Goal: Task Accomplishment & Management: Complete application form

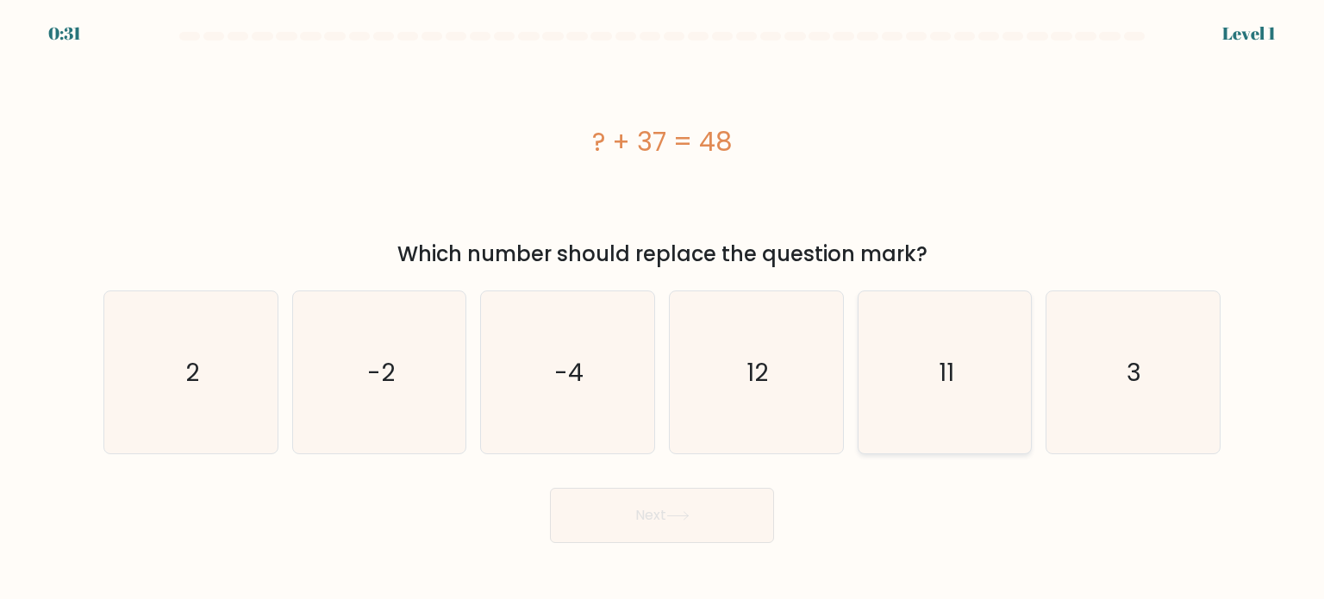
click at [886, 375] on icon "11" at bounding box center [945, 372] width 162 height 162
click at [663, 309] on input "e. 11" at bounding box center [662, 304] width 1 height 9
radio input "true"
click at [688, 519] on icon at bounding box center [677, 516] width 21 height 8
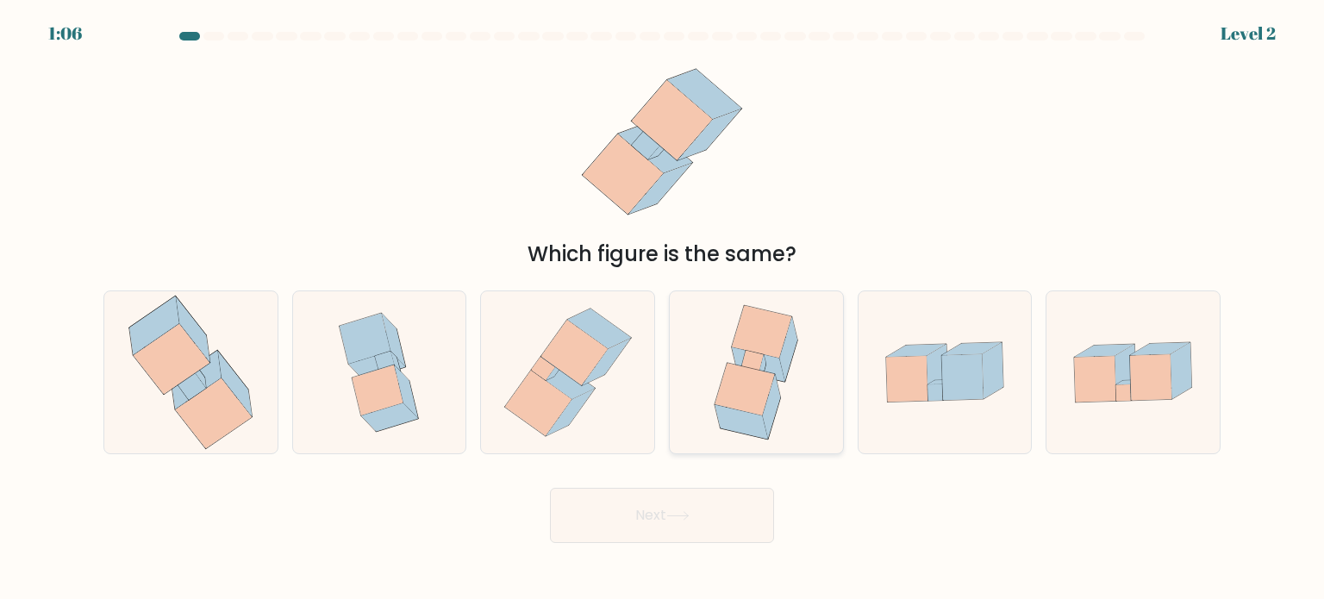
click at [770, 420] on icon at bounding box center [772, 406] width 18 height 64
click at [663, 309] on input "d." at bounding box center [662, 304] width 1 height 9
radio input "true"
click at [699, 530] on button "Next" at bounding box center [662, 515] width 224 height 55
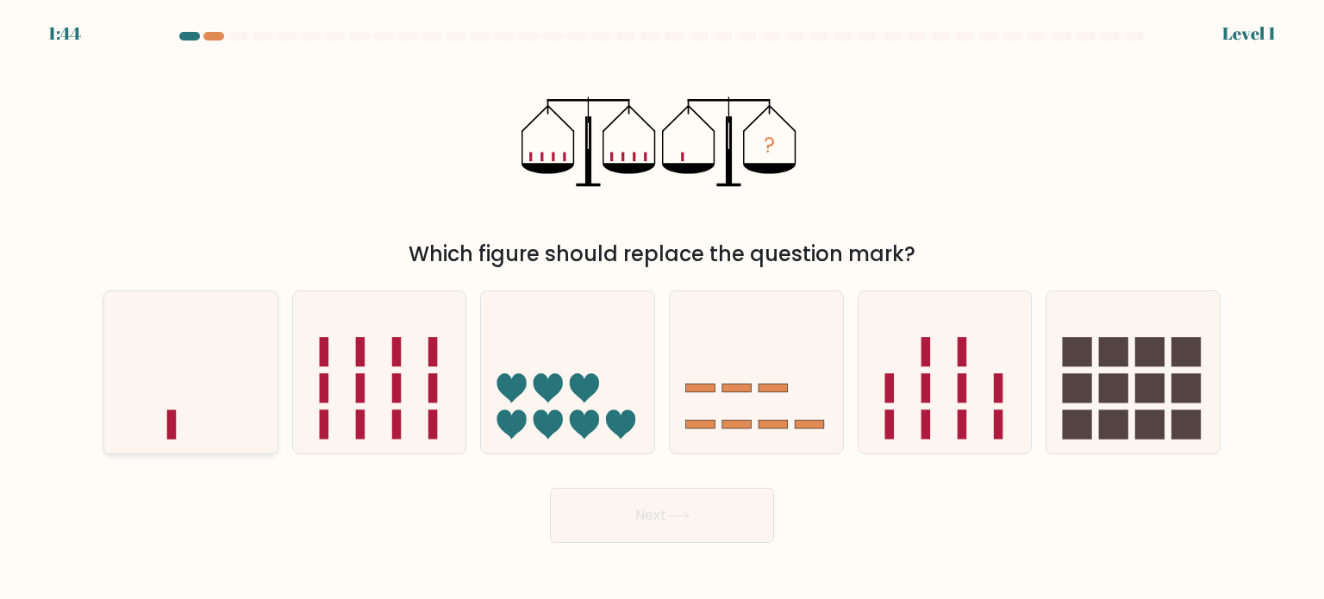
click at [210, 403] on icon at bounding box center [190, 372] width 173 height 143
click at [662, 309] on input "a." at bounding box center [662, 304] width 1 height 9
radio input "true"
click at [683, 519] on icon at bounding box center [677, 515] width 23 height 9
click at [689, 506] on button "Next" at bounding box center [662, 515] width 224 height 55
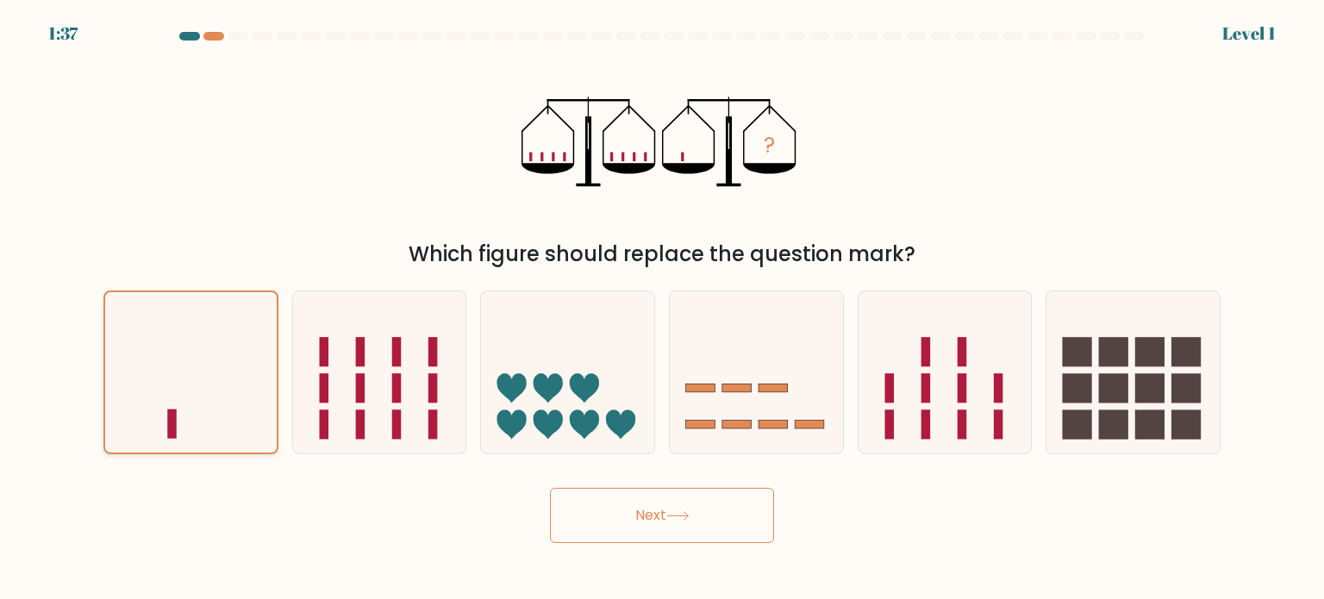
click at [234, 357] on icon at bounding box center [191, 372] width 172 height 142
click at [662, 309] on input "a." at bounding box center [662, 304] width 1 height 9
click at [650, 509] on button "Next" at bounding box center [662, 515] width 224 height 55
click at [715, 504] on button "Next" at bounding box center [662, 515] width 224 height 55
click at [876, 176] on div "? Which figure should replace the question mark?" at bounding box center [662, 161] width 1138 height 218
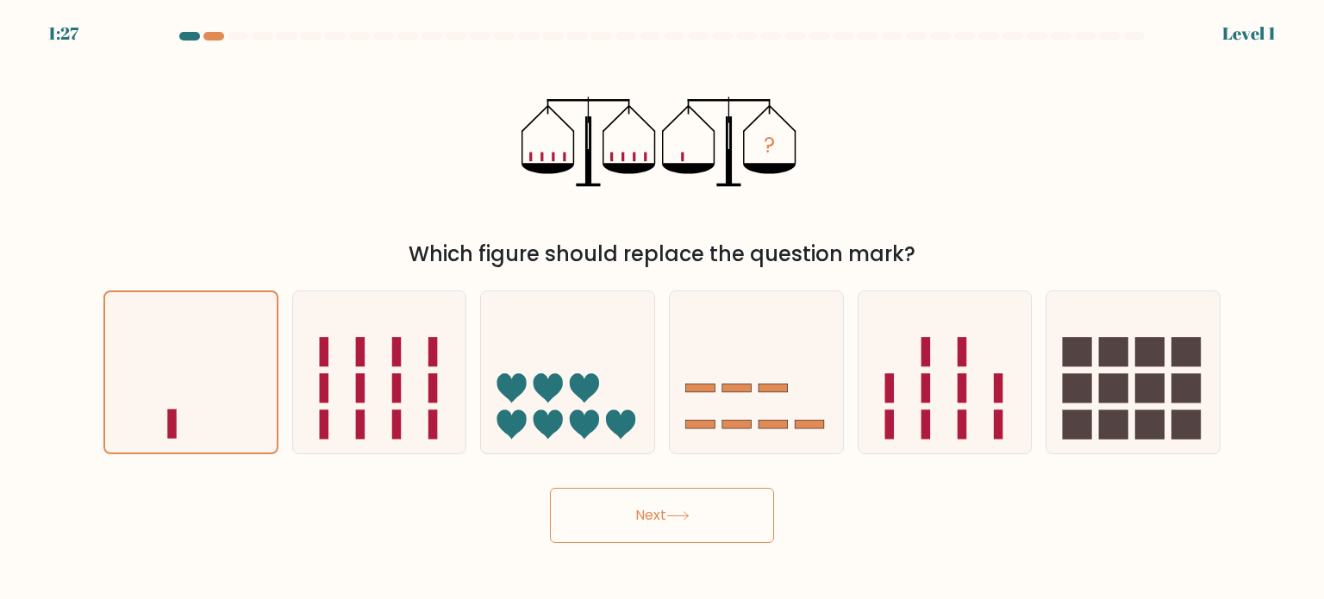
click at [680, 528] on button "Next" at bounding box center [662, 515] width 224 height 55
click at [615, 515] on button "Next" at bounding box center [662, 515] width 224 height 55
click at [696, 500] on button "Next" at bounding box center [662, 515] width 224 height 55
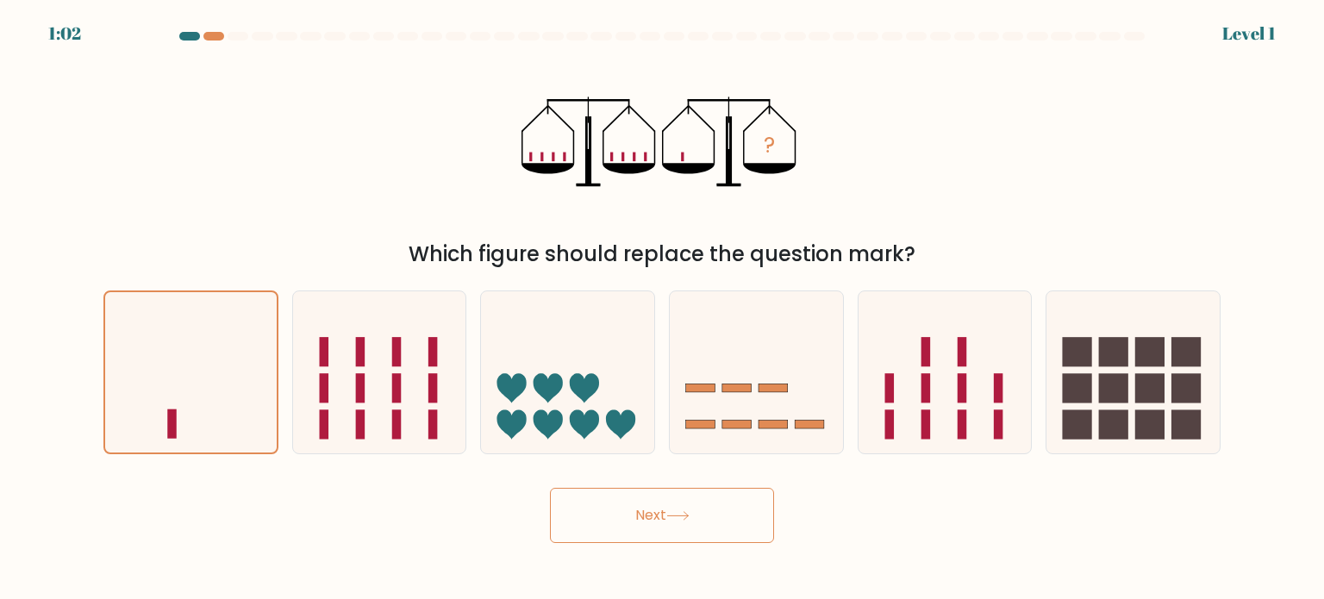
click at [284, 174] on div "? Which figure should replace the question mark?" at bounding box center [662, 161] width 1138 height 218
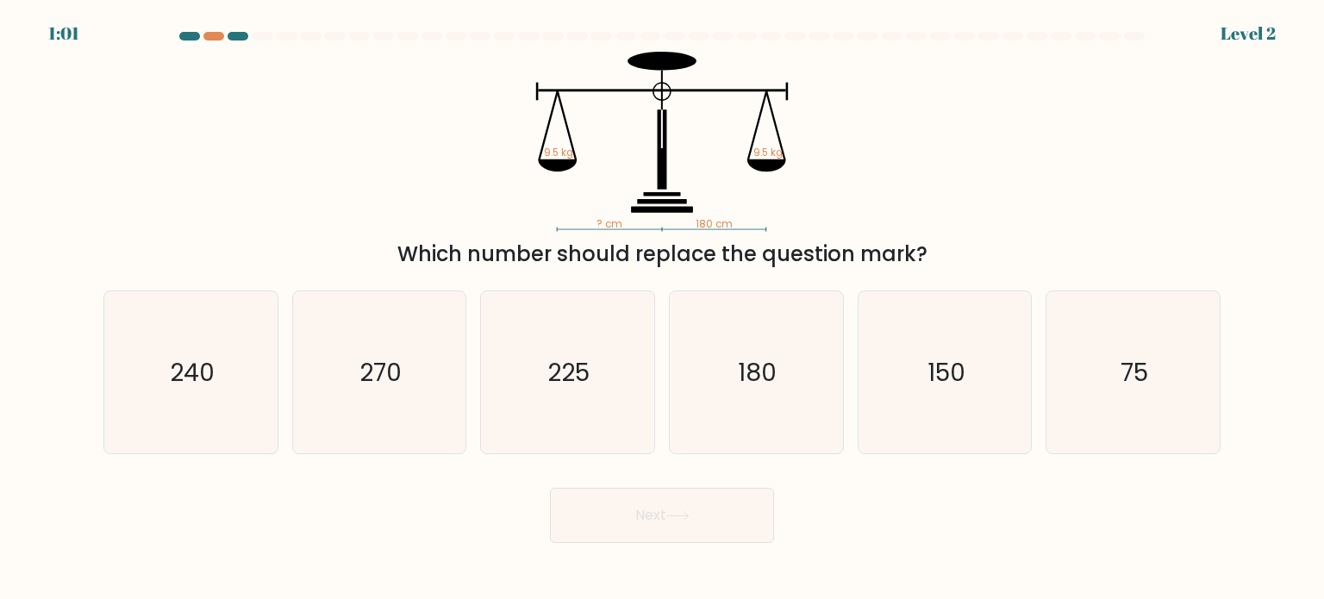
click at [403, 356] on icon "270" at bounding box center [379, 372] width 162 height 162
click at [662, 309] on input "b. 270" at bounding box center [662, 304] width 1 height 9
radio input "true"
click at [757, 382] on text "180" at bounding box center [758, 371] width 39 height 34
click at [663, 309] on input "d. 180" at bounding box center [662, 304] width 1 height 9
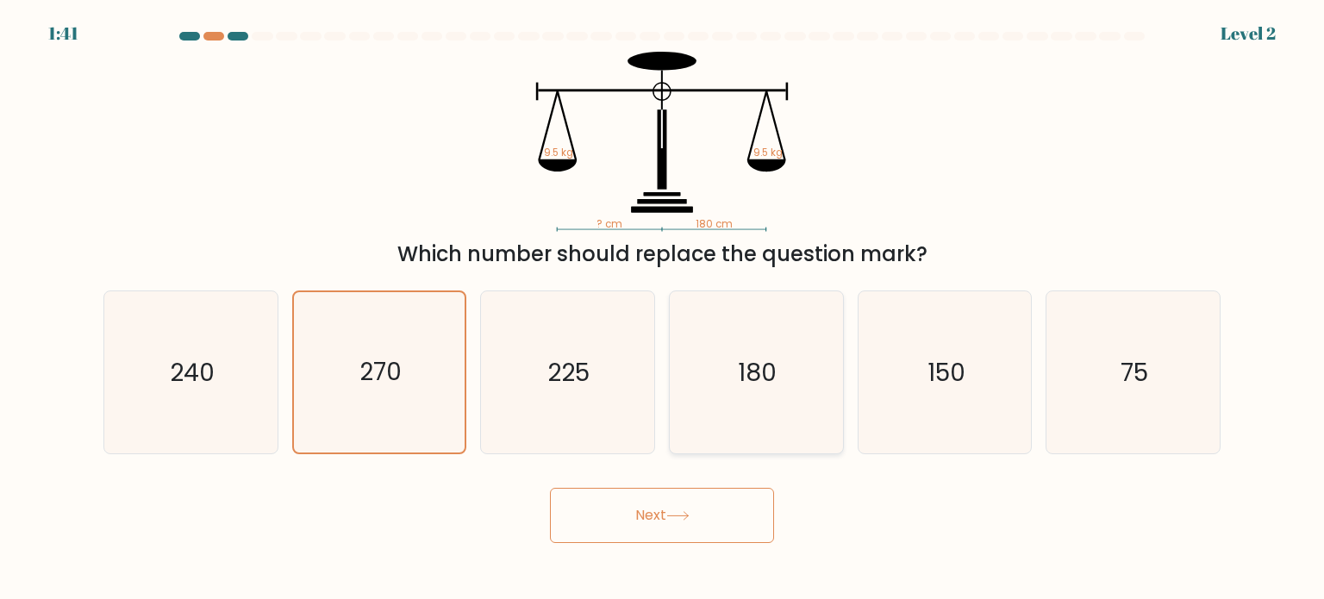
radio input "true"
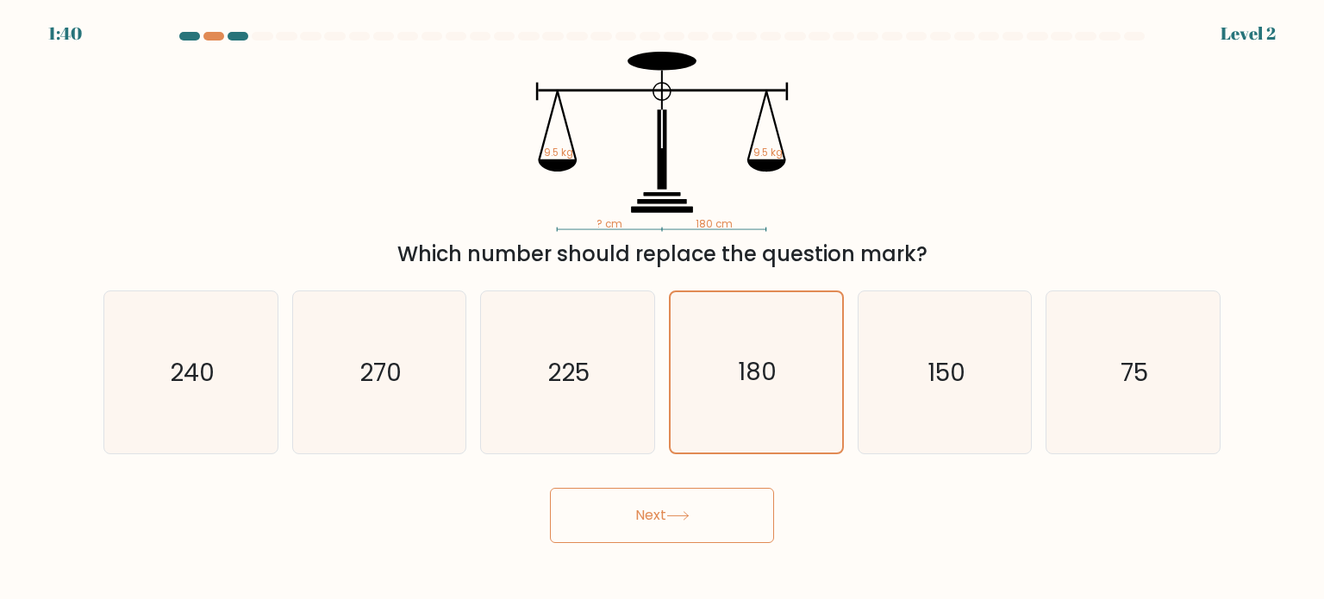
click at [731, 505] on button "Next" at bounding box center [662, 515] width 224 height 55
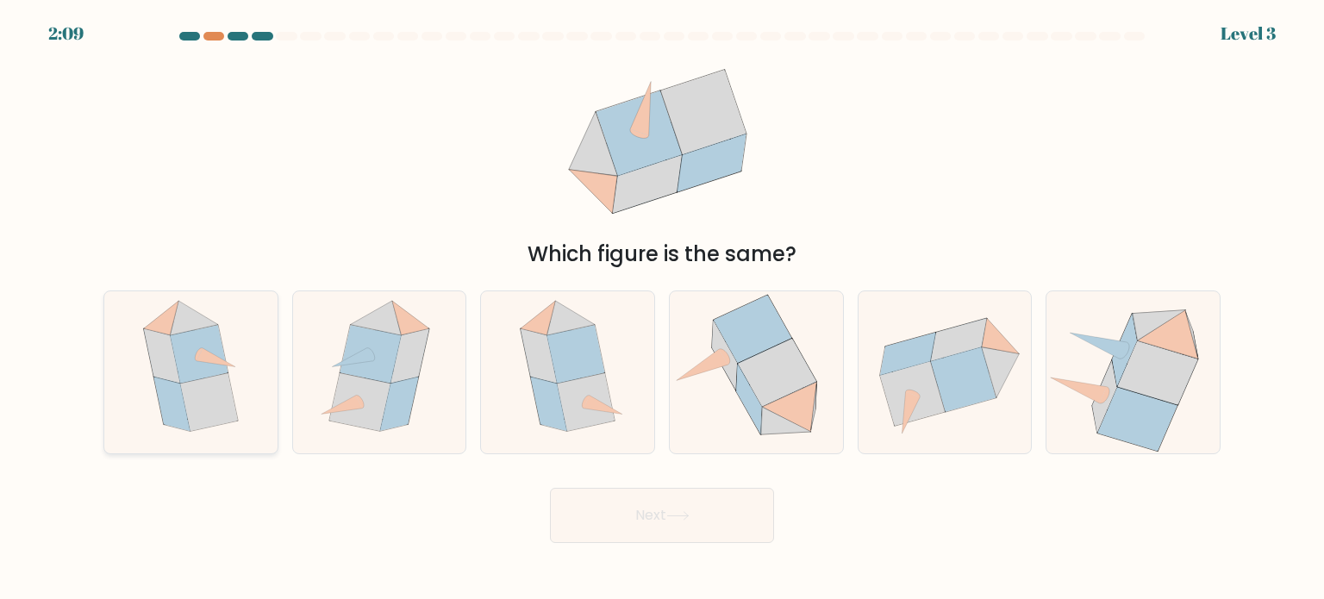
click at [200, 396] on icon at bounding box center [209, 401] width 58 height 58
click at [662, 309] on input "a." at bounding box center [662, 304] width 1 height 9
radio input "true"
click at [748, 505] on button "Next" at bounding box center [662, 515] width 224 height 55
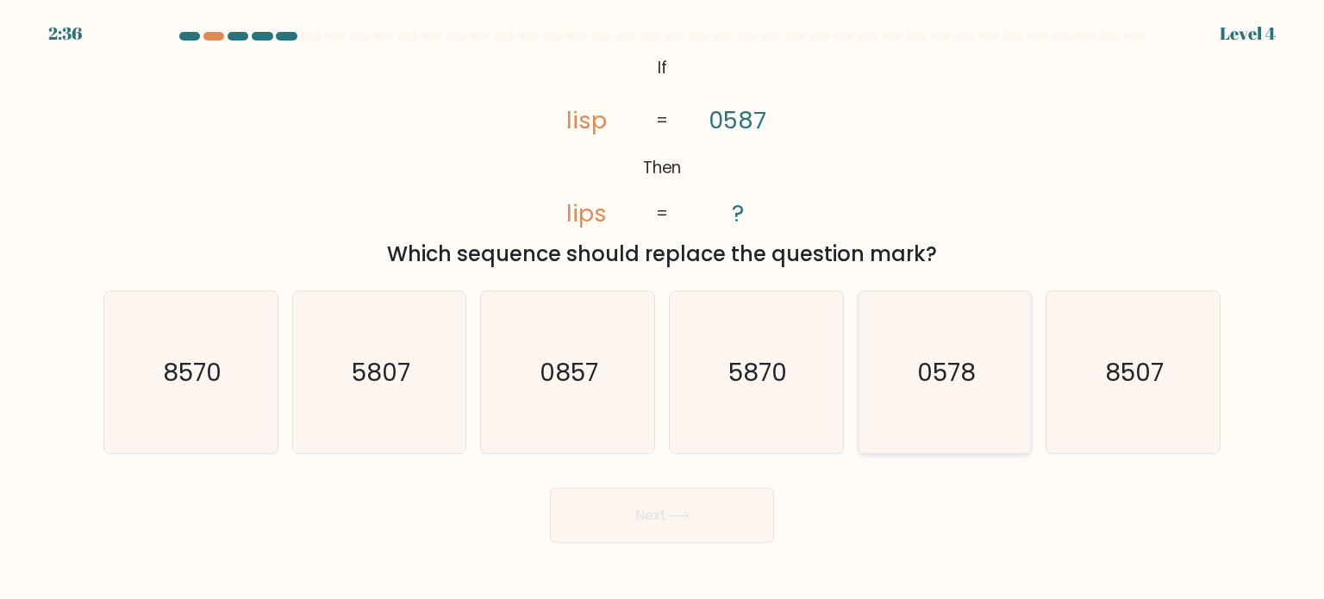
click at [958, 378] on text "0578" at bounding box center [946, 371] width 59 height 34
click at [663, 309] on input "e. 0578" at bounding box center [662, 304] width 1 height 9
radio input "true"
click at [686, 533] on button "Next" at bounding box center [662, 515] width 224 height 55
click at [648, 516] on button "Next" at bounding box center [662, 515] width 224 height 55
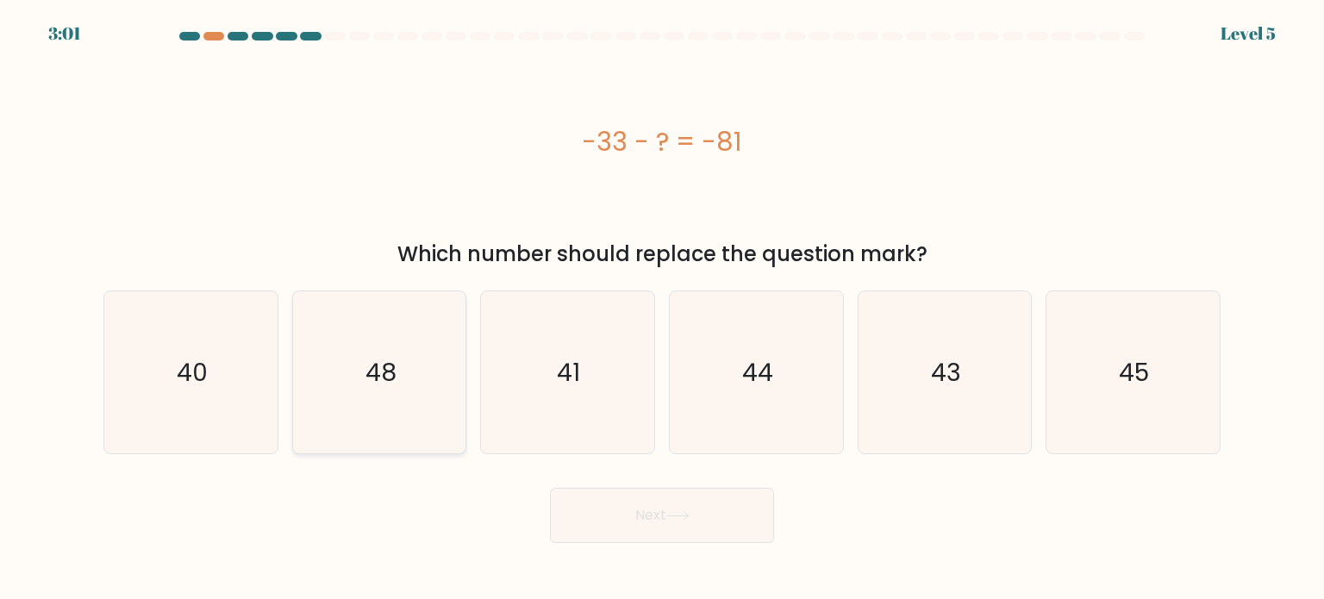
click at [421, 405] on icon "48" at bounding box center [379, 372] width 162 height 162
click at [662, 309] on input "b. 48" at bounding box center [662, 304] width 1 height 9
radio input "true"
click at [686, 523] on button "Next" at bounding box center [662, 515] width 224 height 55
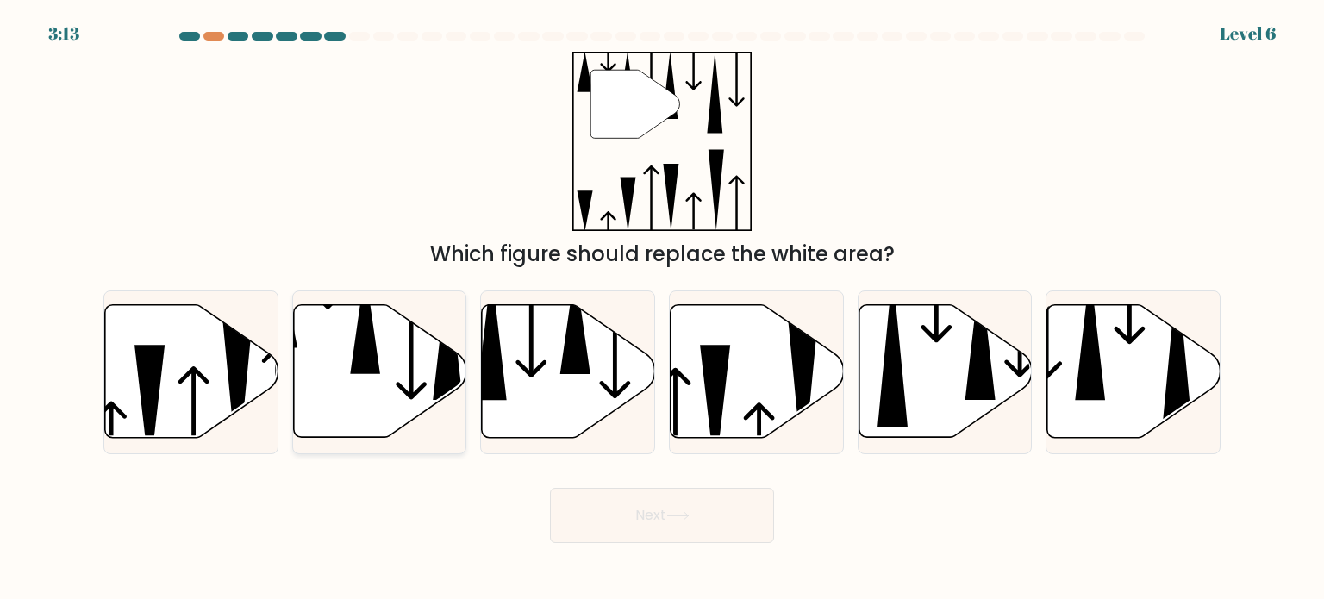
click at [359, 375] on icon at bounding box center [379, 371] width 173 height 133
click at [662, 309] on input "b." at bounding box center [662, 304] width 1 height 9
radio input "true"
click at [582, 515] on button "Next" at bounding box center [662, 515] width 224 height 55
click at [671, 520] on icon at bounding box center [677, 515] width 23 height 9
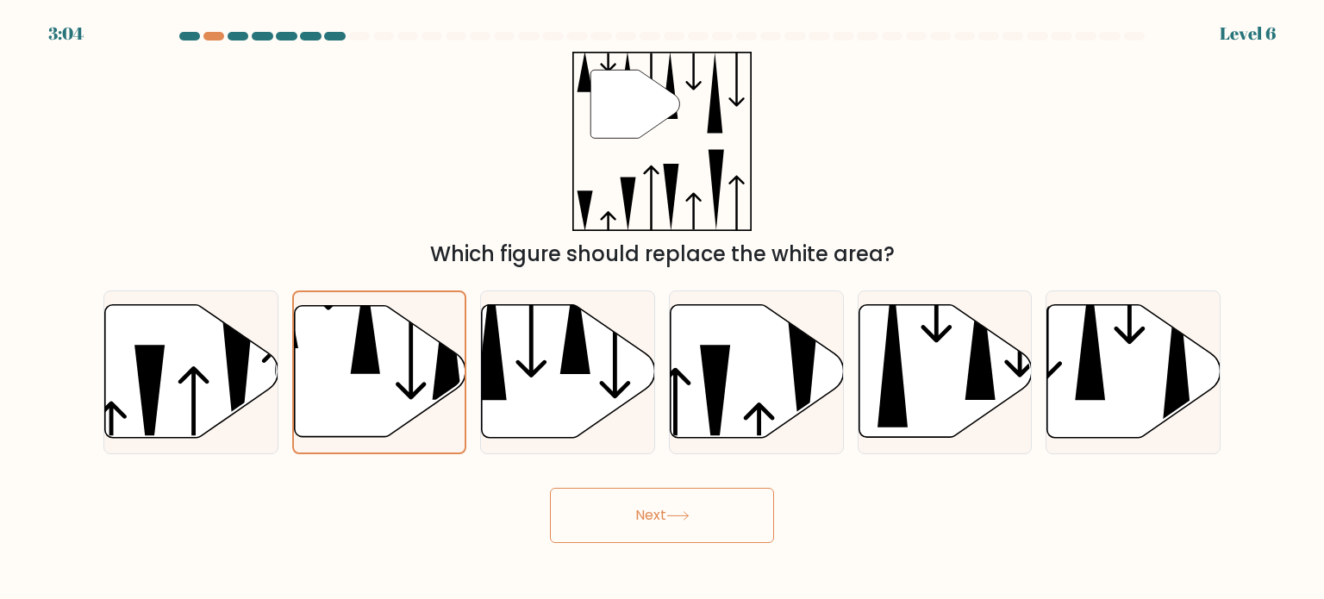
click at [683, 521] on button "Next" at bounding box center [662, 515] width 224 height 55
click at [415, 385] on icon at bounding box center [380, 371] width 172 height 131
click at [662, 309] on input "b." at bounding box center [662, 304] width 1 height 9
click at [337, 340] on icon at bounding box center [380, 371] width 172 height 131
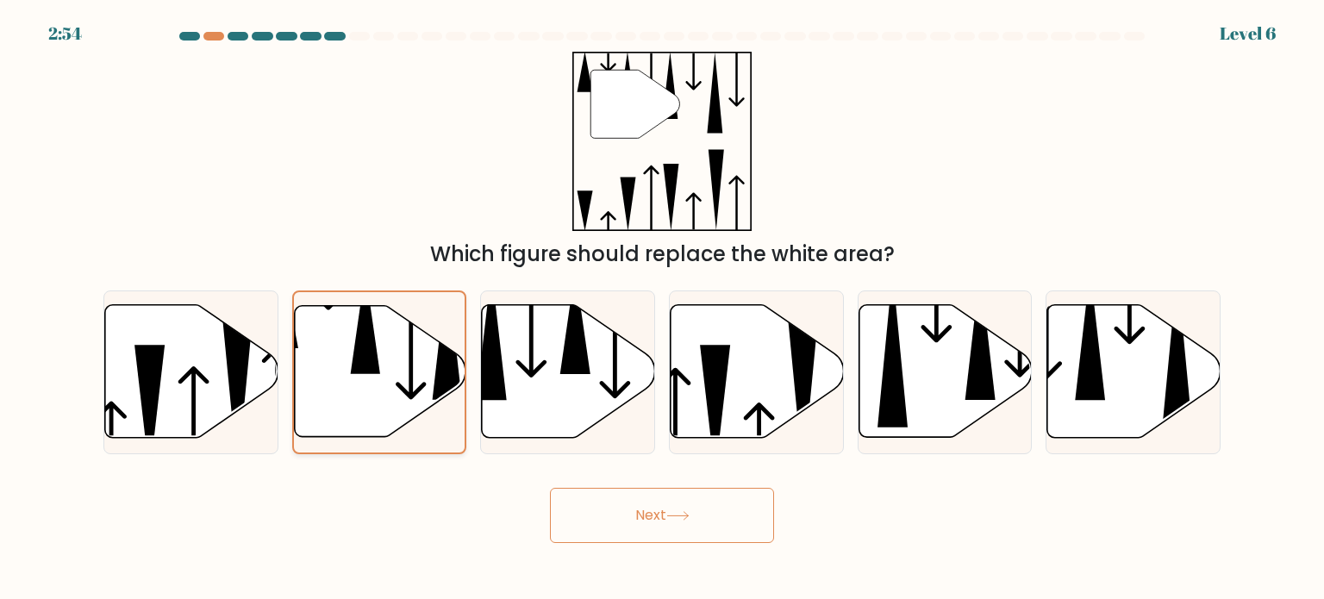
click at [662, 309] on input "b." at bounding box center [662, 304] width 1 height 9
click at [337, 340] on icon at bounding box center [380, 371] width 172 height 131
click at [662, 309] on input "b." at bounding box center [662, 304] width 1 height 9
click at [686, 510] on button "Next" at bounding box center [662, 515] width 224 height 55
click at [403, 341] on icon at bounding box center [380, 371] width 172 height 131
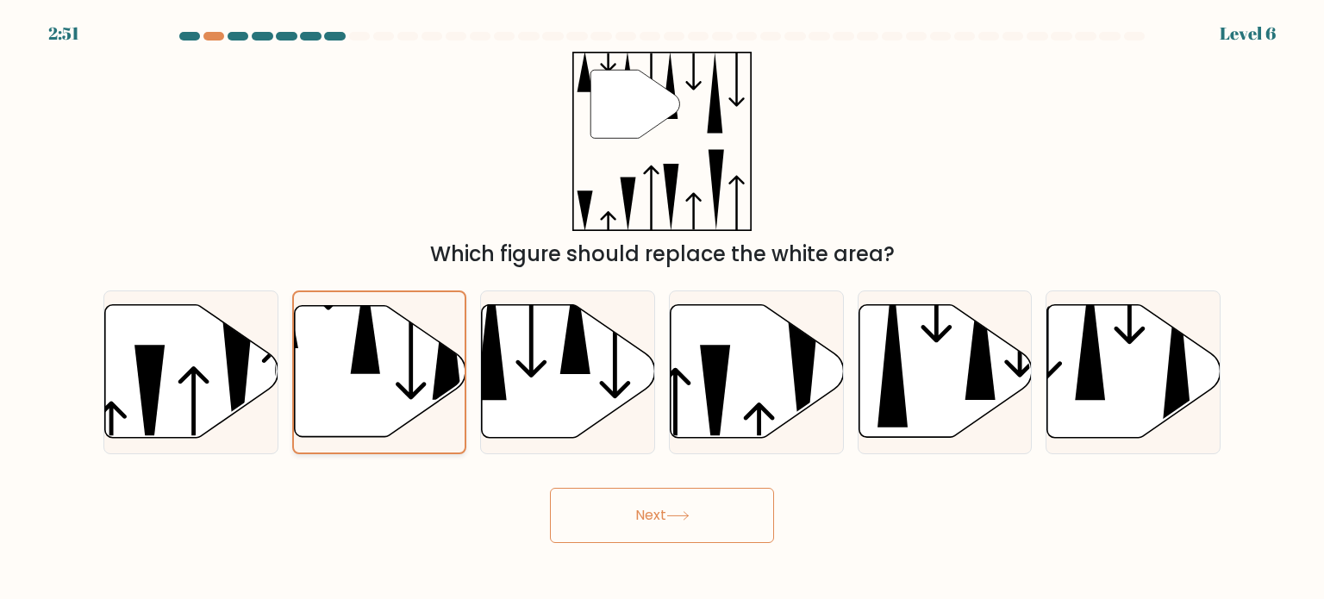
click at [662, 309] on input "b." at bounding box center [662, 304] width 1 height 9
click at [403, 341] on icon at bounding box center [380, 371] width 172 height 131
click at [662, 309] on input "b." at bounding box center [662, 304] width 1 height 9
click at [391, 147] on div "" Which figure should replace the white area?" at bounding box center [662, 161] width 1138 height 218
click at [688, 519] on icon at bounding box center [677, 516] width 21 height 8
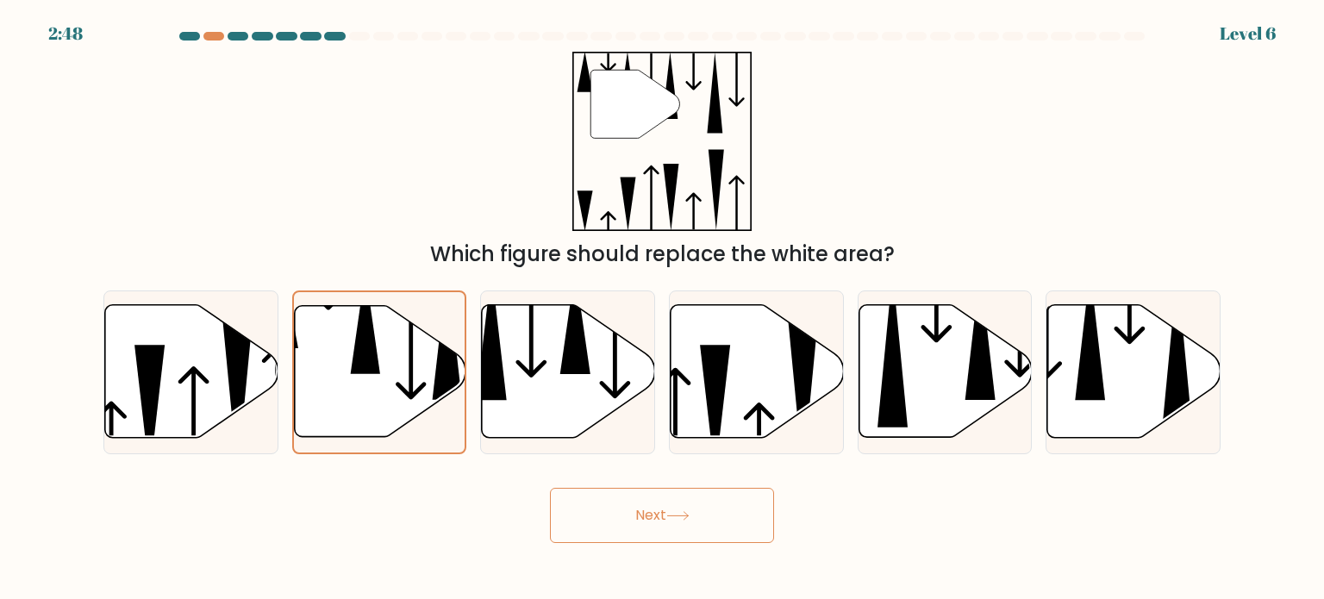
click at [688, 519] on icon at bounding box center [677, 516] width 21 height 8
click at [942, 118] on div "" Which figure should replace the white area?" at bounding box center [662, 161] width 1138 height 218
click at [550, 361] on icon at bounding box center [568, 371] width 173 height 133
click at [662, 309] on input "c." at bounding box center [662, 304] width 1 height 9
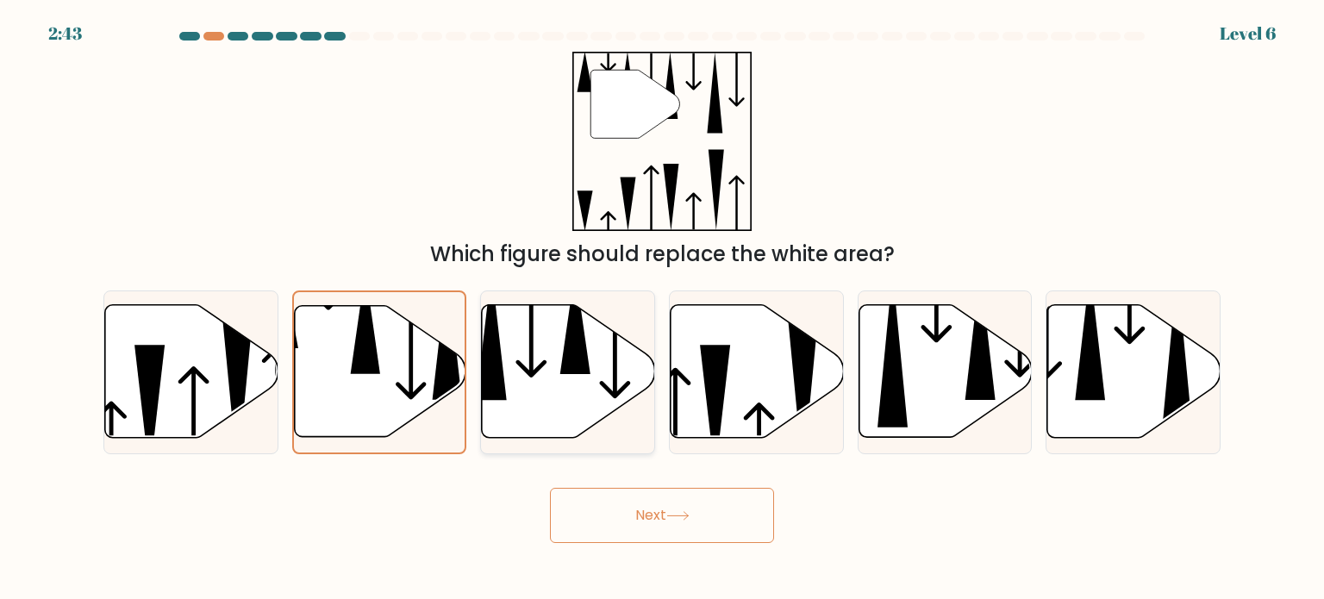
radio input "true"
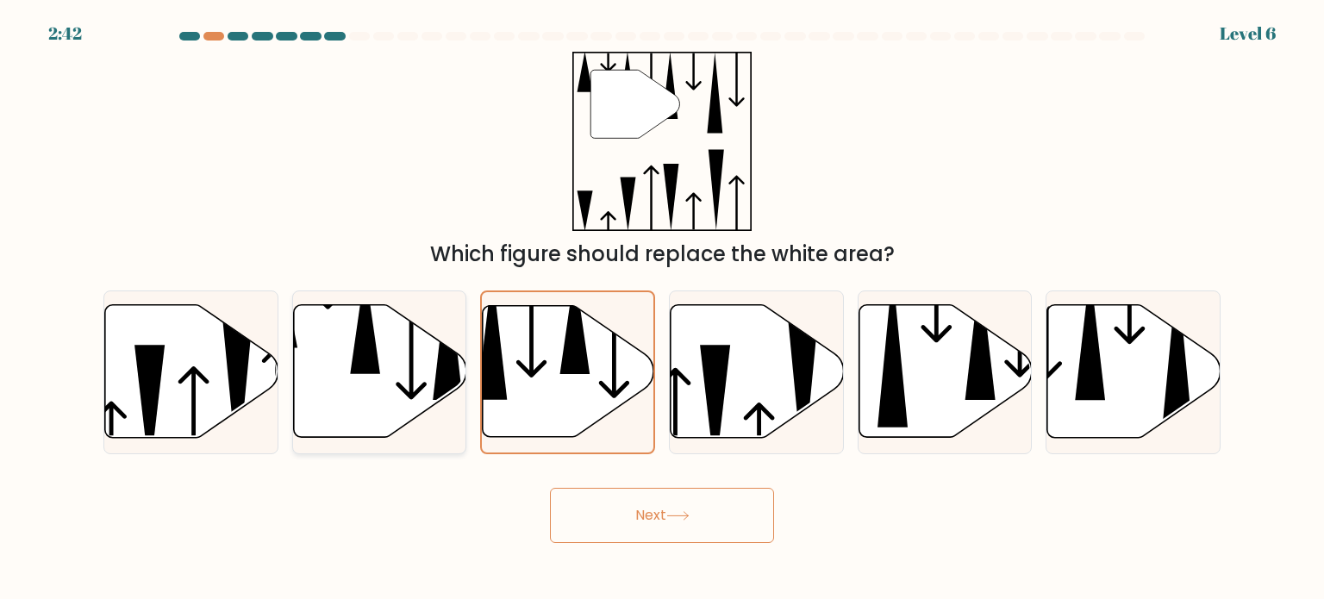
click at [422, 389] on icon at bounding box center [411, 336] width 31 height 128
click at [662, 309] on input "b." at bounding box center [662, 304] width 1 height 9
radio input "true"
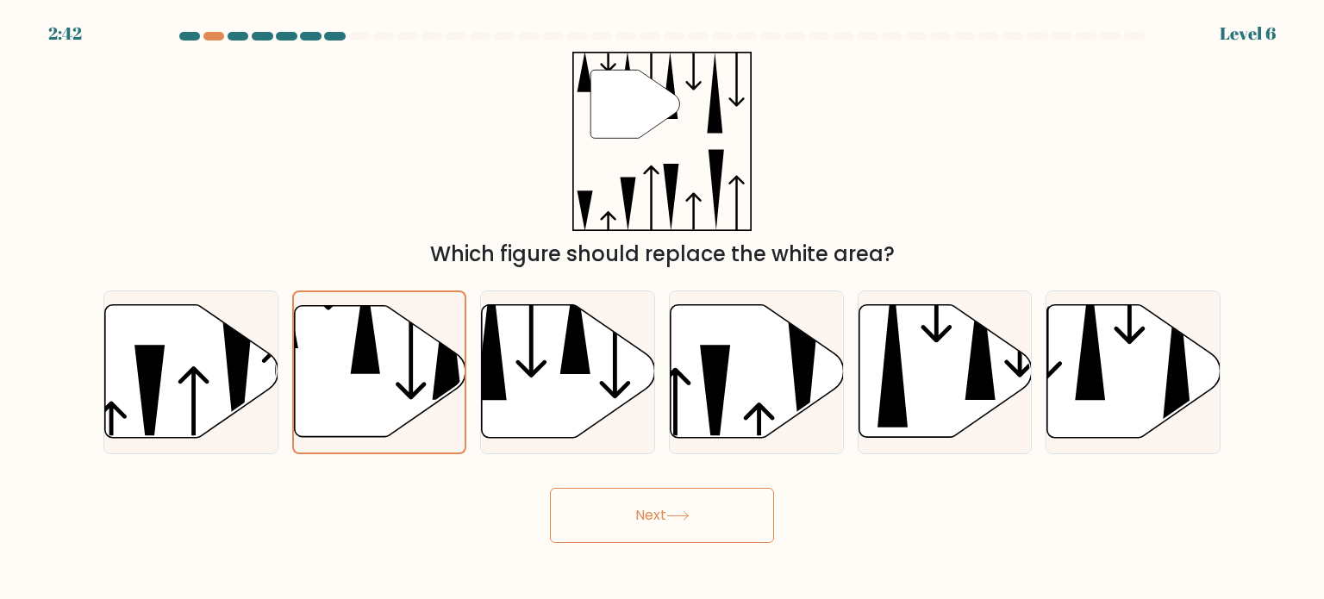
click at [596, 499] on button "Next" at bounding box center [662, 515] width 224 height 55
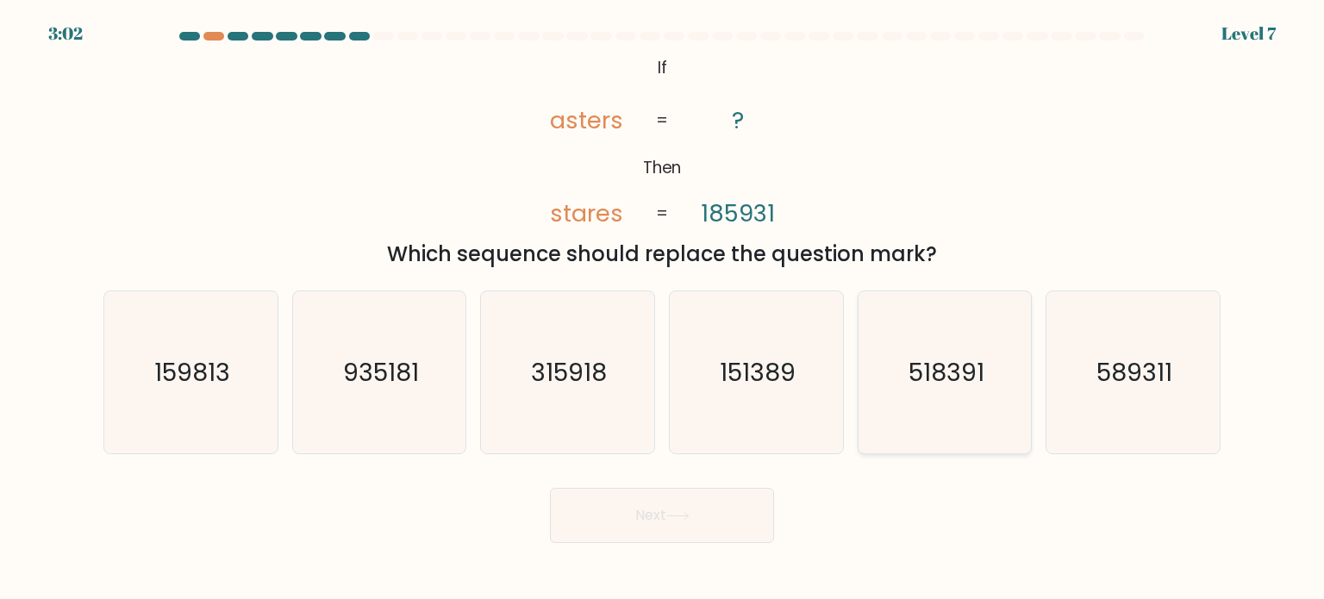
click at [964, 399] on icon "518391" at bounding box center [945, 372] width 162 height 162
click at [663, 309] on input "e. 518391" at bounding box center [662, 304] width 1 height 9
radio input "true"
click at [703, 515] on button "Next" at bounding box center [662, 515] width 224 height 55
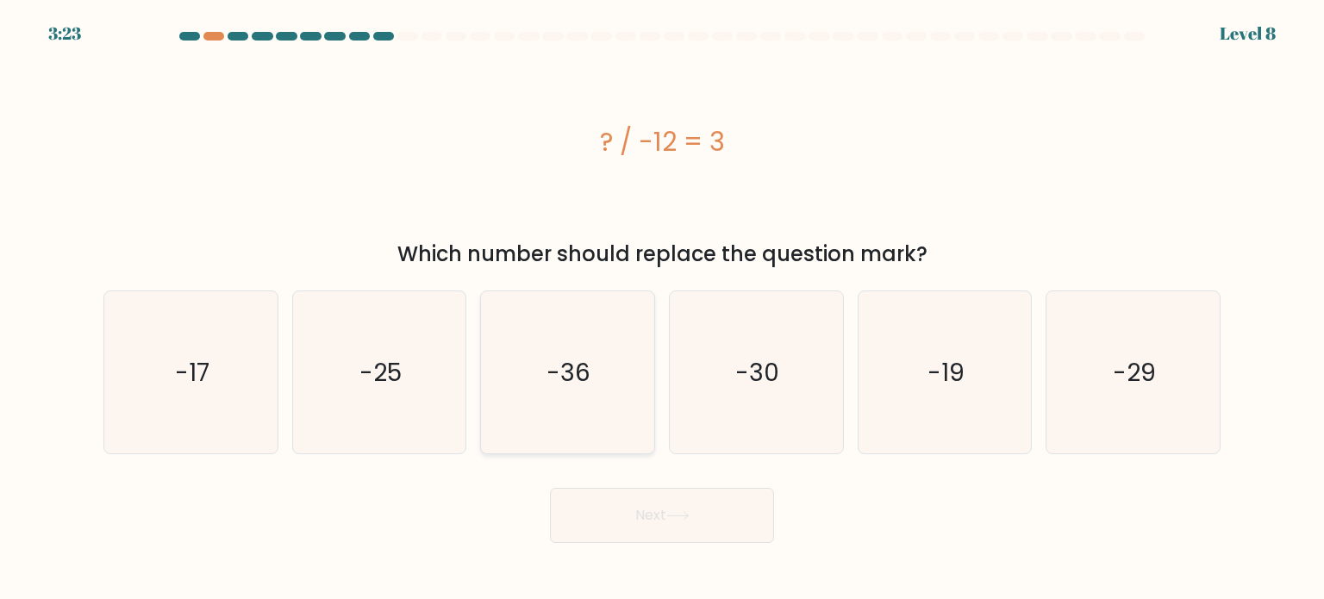
click at [613, 400] on icon "-36" at bounding box center [567, 372] width 162 height 162
click at [662, 309] on input "c. -36" at bounding box center [662, 304] width 1 height 9
radio input "true"
click at [683, 512] on icon at bounding box center [677, 515] width 23 height 9
click at [614, 515] on button "Next" at bounding box center [662, 515] width 224 height 55
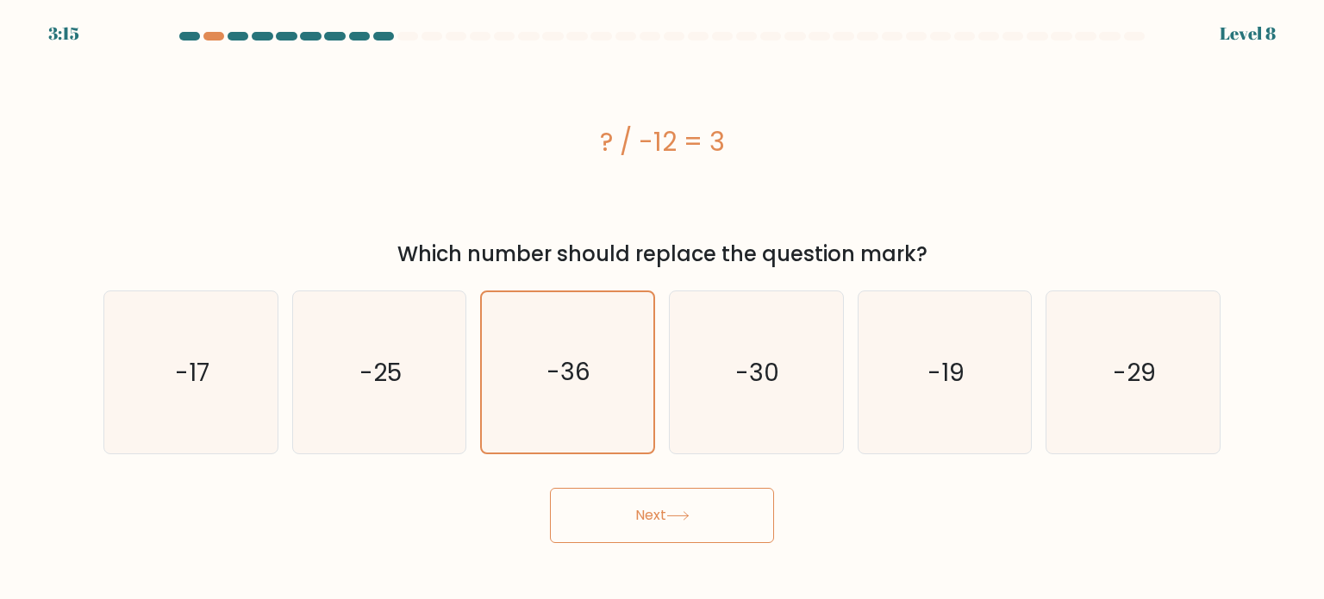
click at [614, 515] on button "Next" at bounding box center [662, 515] width 224 height 55
click at [658, 539] on button "Next" at bounding box center [662, 515] width 224 height 55
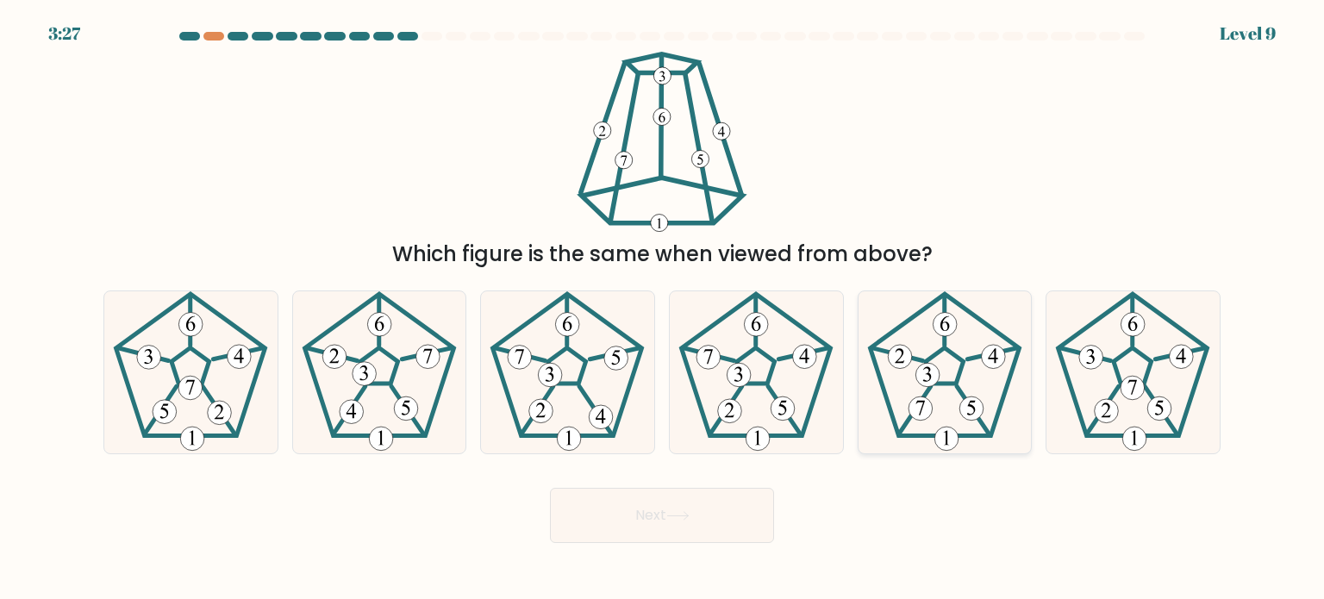
click at [933, 409] on icon at bounding box center [945, 372] width 162 height 162
click at [663, 309] on input "e." at bounding box center [662, 304] width 1 height 9
radio input "true"
click at [636, 521] on button "Next" at bounding box center [662, 515] width 224 height 55
click at [672, 520] on icon at bounding box center [677, 515] width 23 height 9
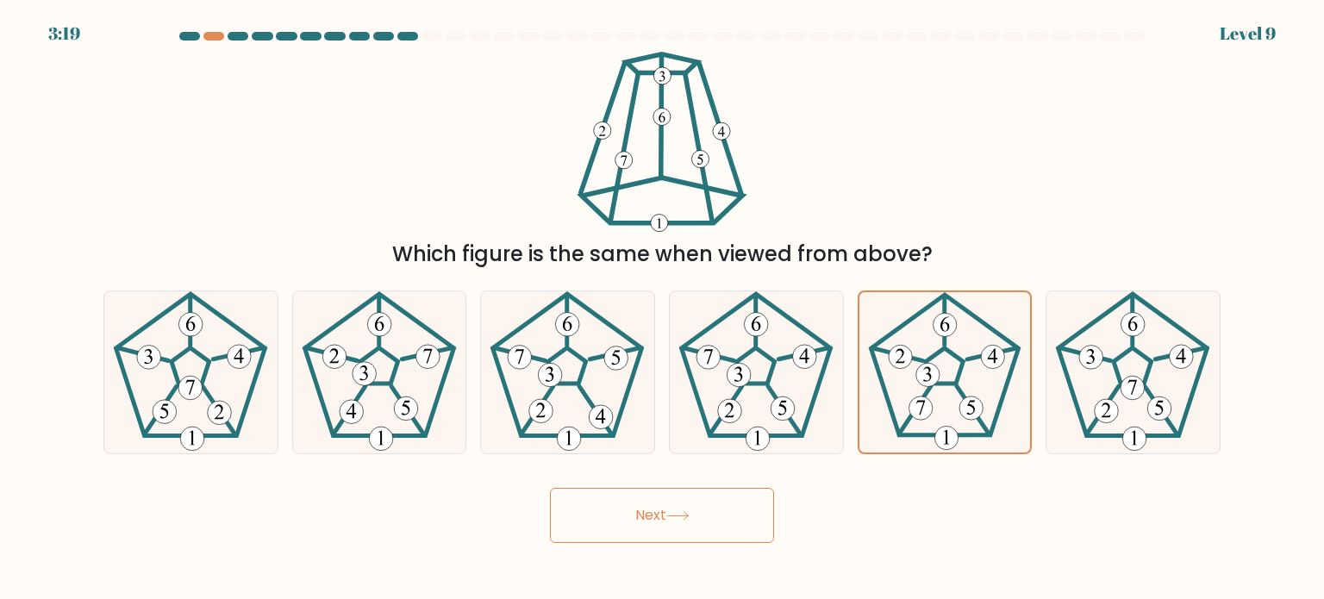
click at [672, 520] on icon at bounding box center [677, 515] width 23 height 9
click at [710, 507] on button "Next" at bounding box center [662, 515] width 224 height 55
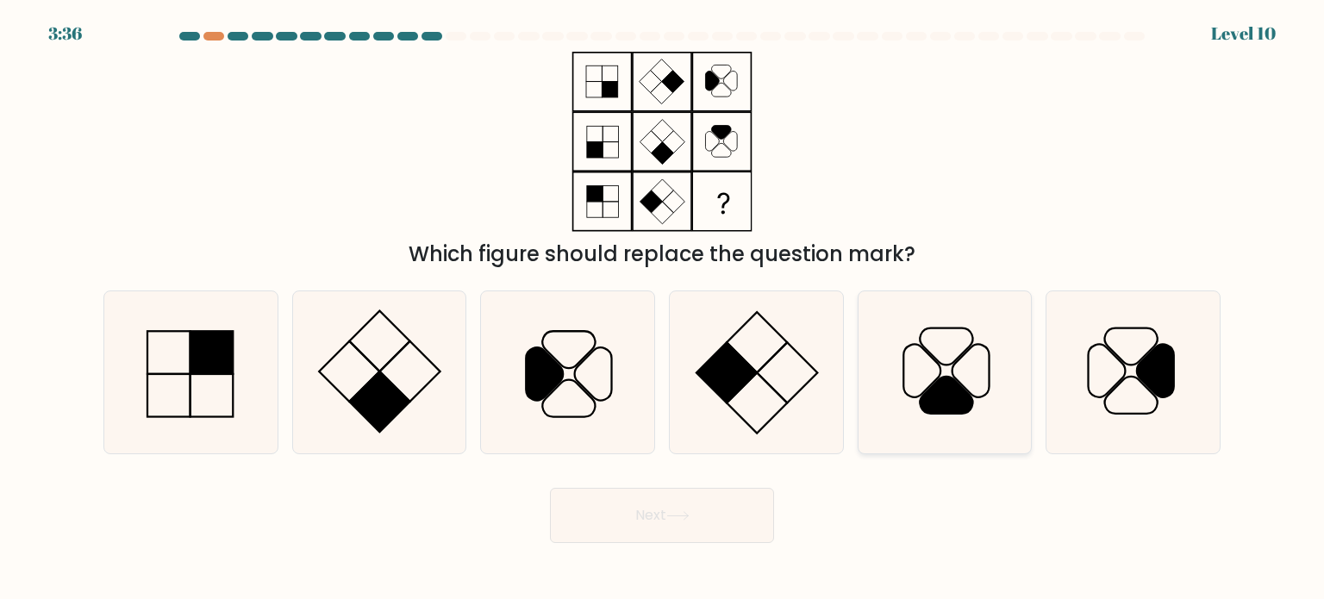
click at [966, 381] on icon at bounding box center [945, 372] width 162 height 162
click at [663, 309] on input "e." at bounding box center [662, 304] width 1 height 9
radio input "true"
click at [689, 523] on button "Next" at bounding box center [662, 515] width 224 height 55
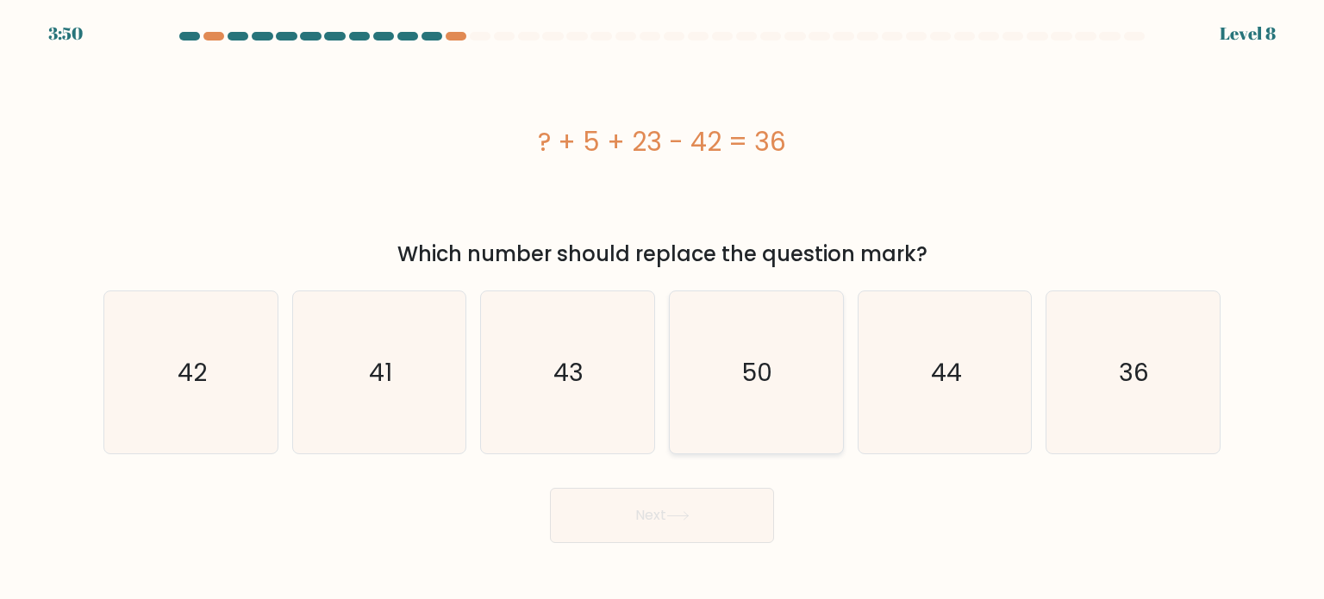
click at [801, 338] on icon "50" at bounding box center [756, 372] width 162 height 162
click at [663, 309] on input "d. 50" at bounding box center [662, 304] width 1 height 9
radio input "true"
click at [689, 519] on icon at bounding box center [677, 515] width 23 height 9
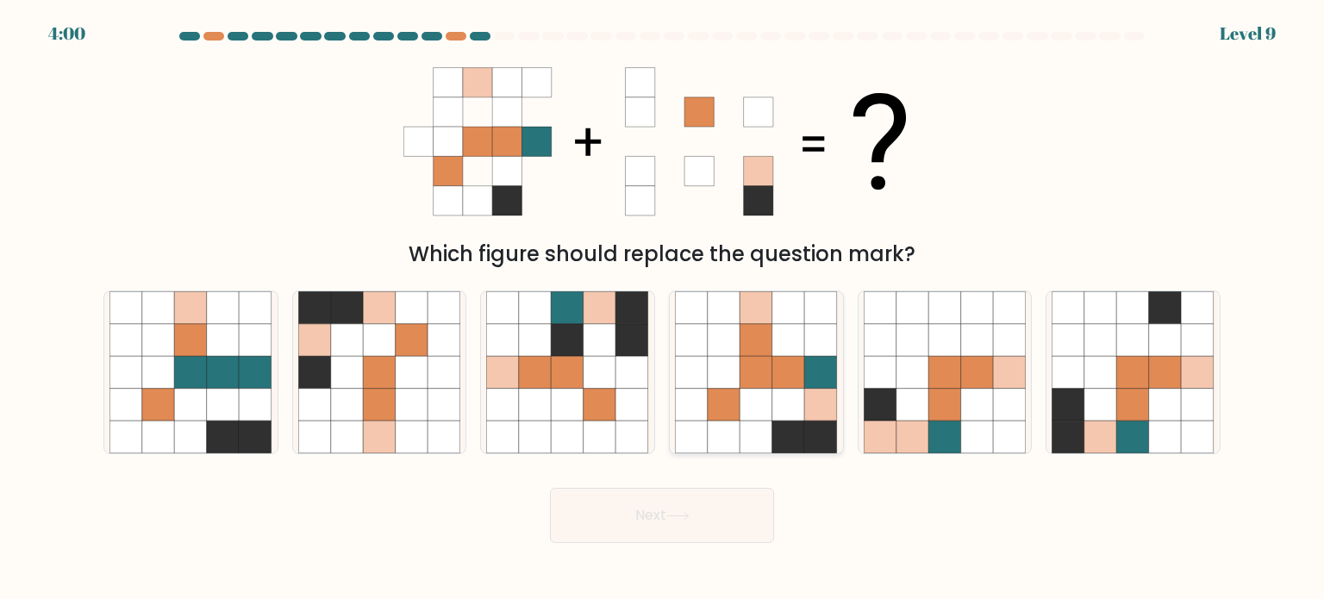
click at [756, 391] on icon at bounding box center [756, 404] width 33 height 33
click at [663, 309] on input "d." at bounding box center [662, 304] width 1 height 9
radio input "true"
click at [670, 516] on icon at bounding box center [677, 515] width 23 height 9
click at [609, 523] on button "Next" at bounding box center [662, 515] width 224 height 55
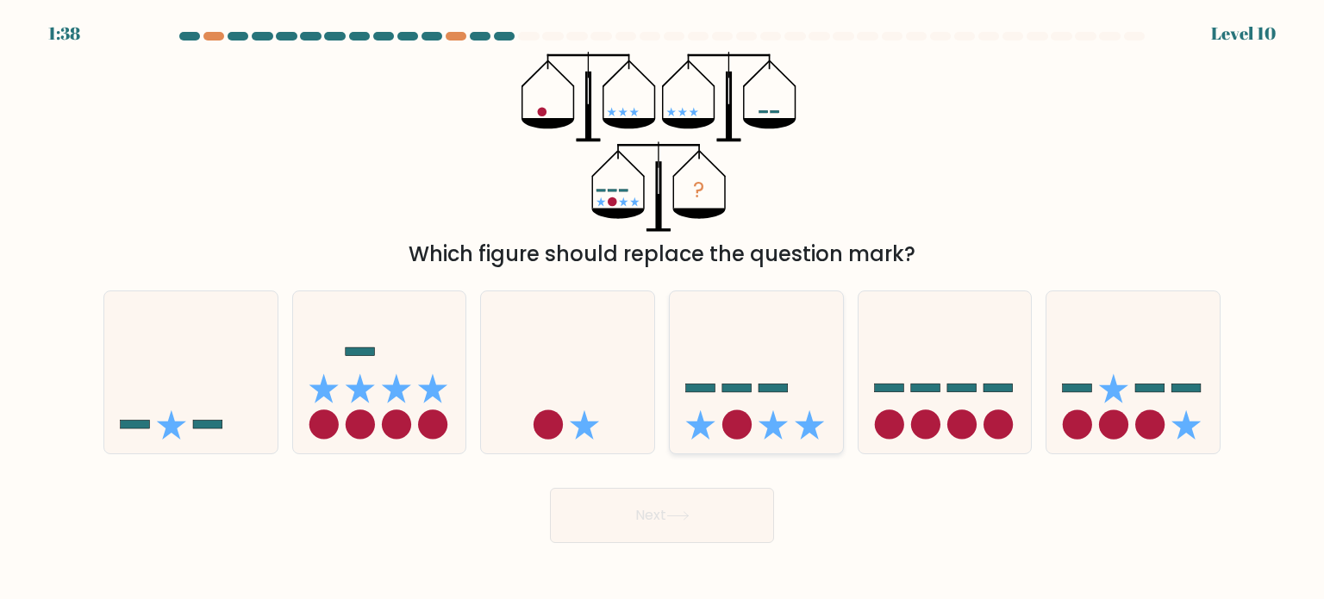
click at [779, 427] on icon at bounding box center [756, 372] width 173 height 143
click at [663, 309] on input "d." at bounding box center [662, 304] width 1 height 9
radio input "true"
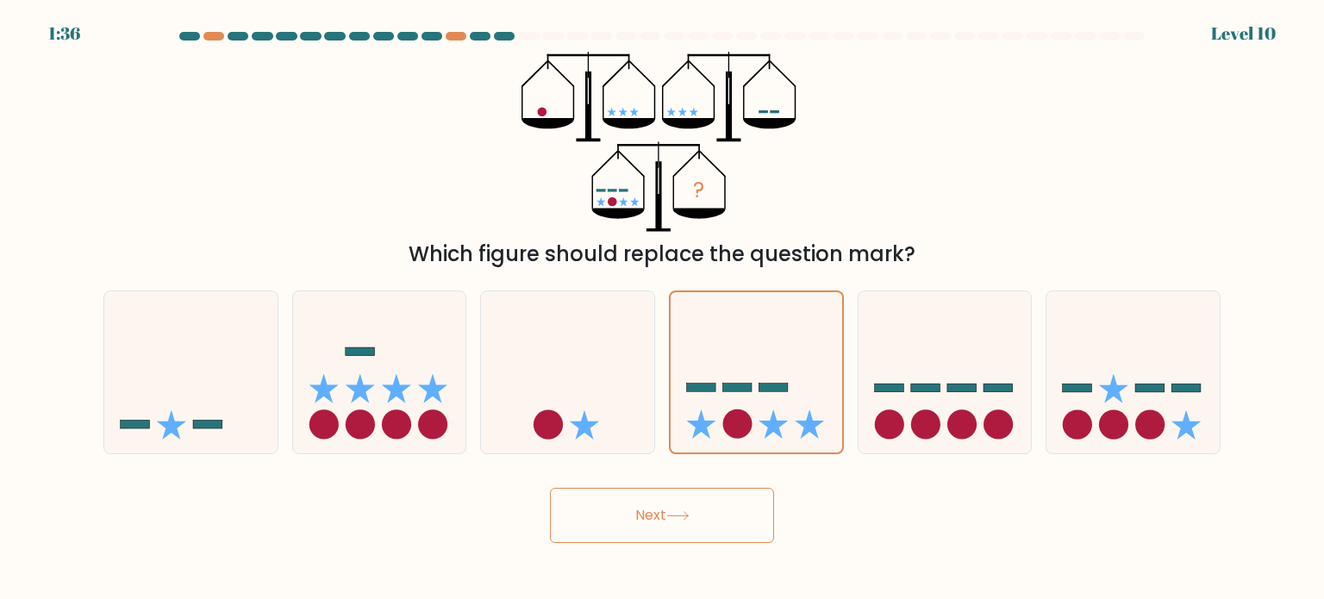
click at [721, 520] on button "Next" at bounding box center [662, 515] width 224 height 55
click at [669, 519] on button "Next" at bounding box center [662, 515] width 224 height 55
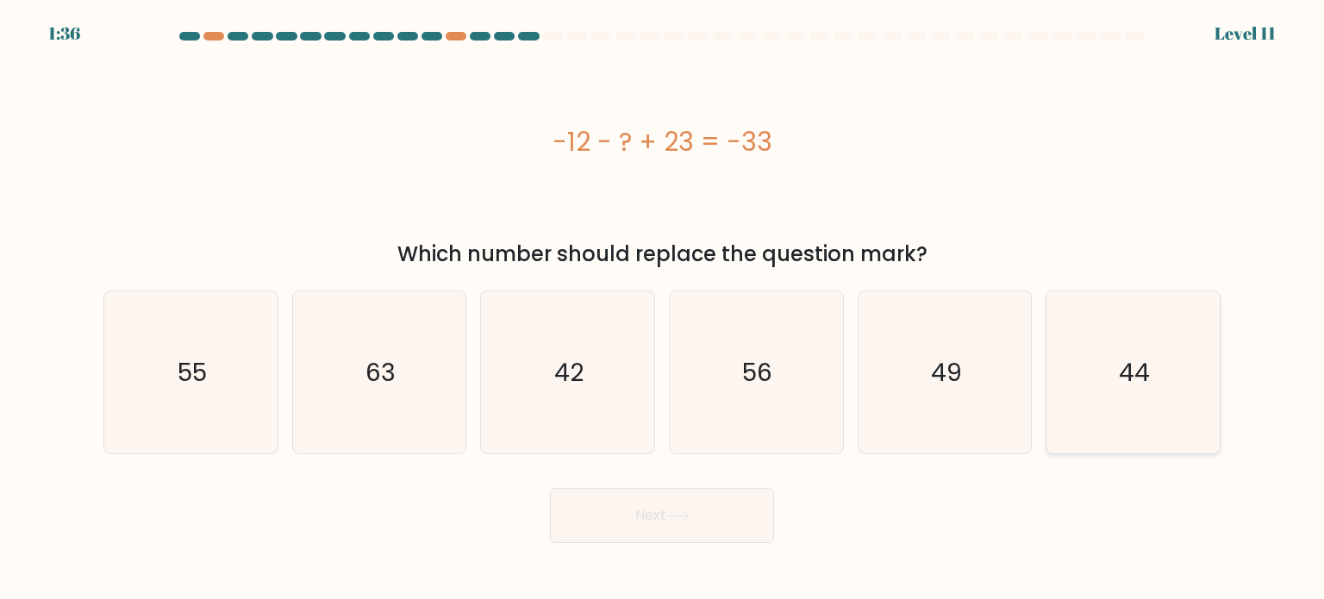
click at [1116, 358] on icon "44" at bounding box center [1132, 372] width 162 height 162
click at [663, 309] on input "f. 44" at bounding box center [662, 304] width 1 height 9
radio input "true"
click at [629, 494] on button "Next" at bounding box center [662, 515] width 224 height 55
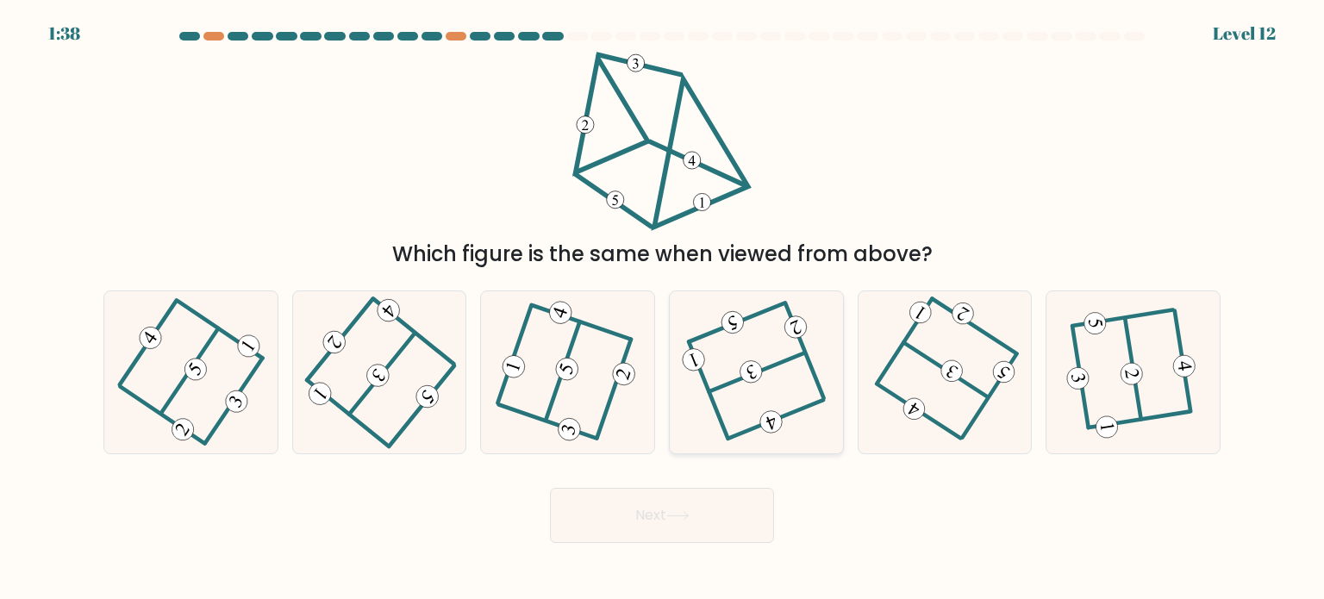
click at [803, 375] on icon at bounding box center [755, 372] width 129 height 130
click at [663, 309] on input "d." at bounding box center [662, 304] width 1 height 9
radio input "true"
click at [703, 516] on button "Next" at bounding box center [662, 515] width 224 height 55
click at [693, 509] on button "Next" at bounding box center [662, 515] width 224 height 55
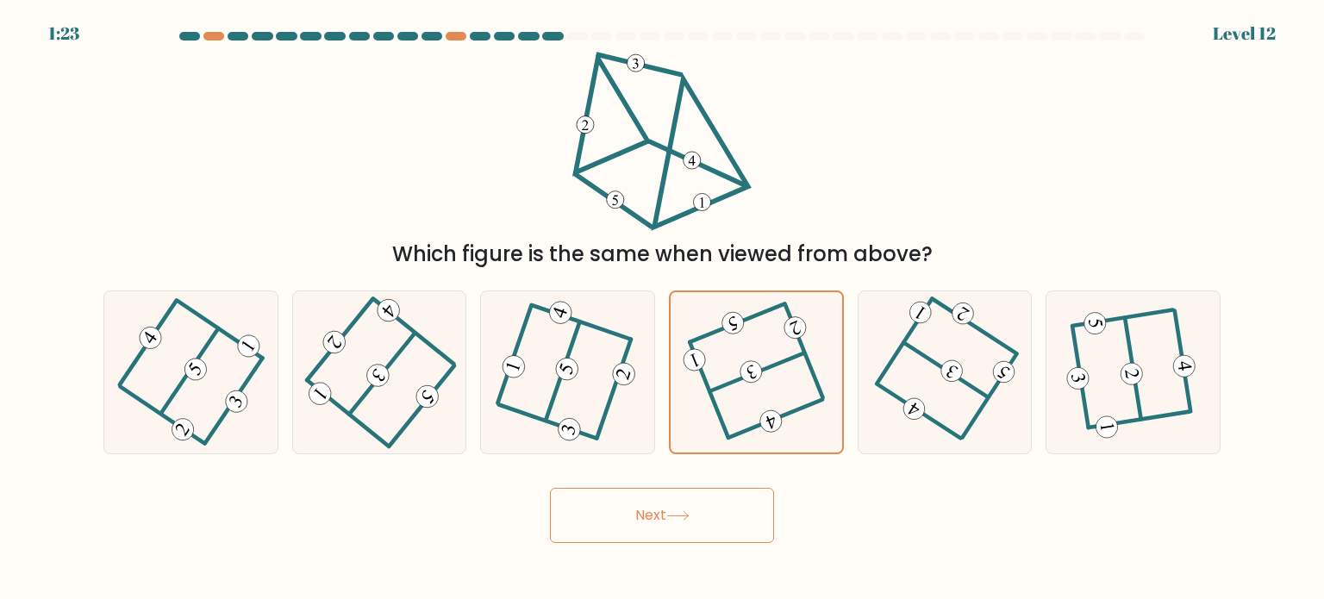
click at [702, 518] on button "Next" at bounding box center [662, 515] width 224 height 55
click at [644, 529] on button "Next" at bounding box center [662, 515] width 224 height 55
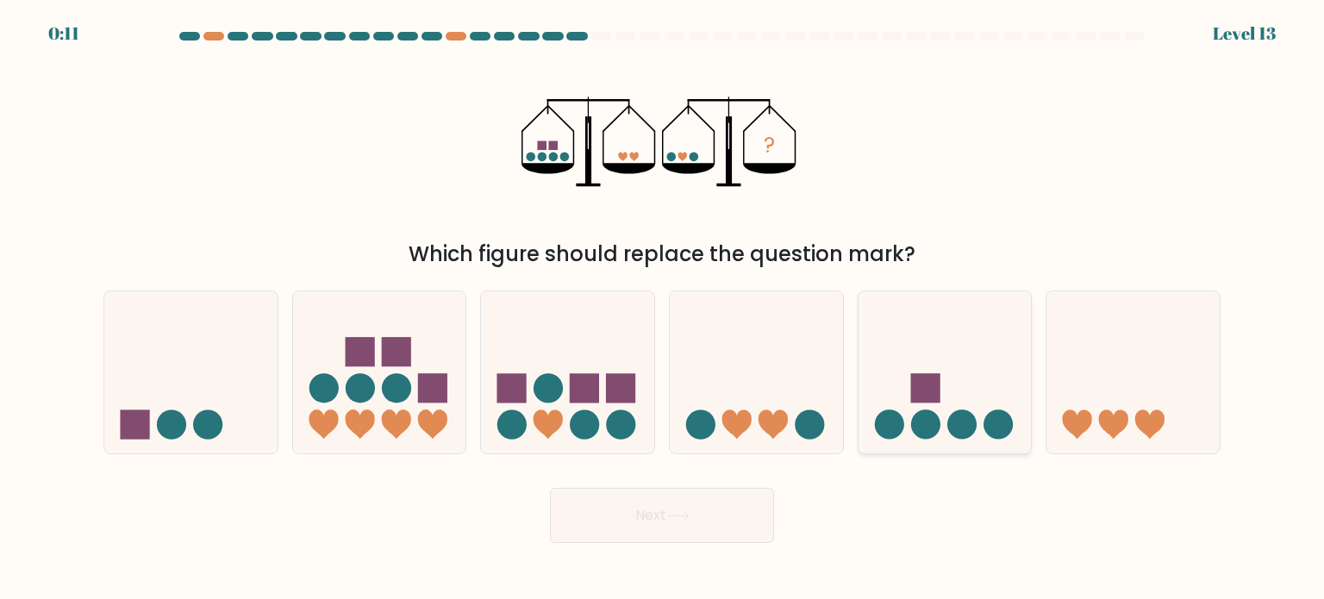
click at [993, 423] on circle at bounding box center [997, 423] width 29 height 29
click at [663, 309] on input "e." at bounding box center [662, 304] width 1 height 9
radio input "true"
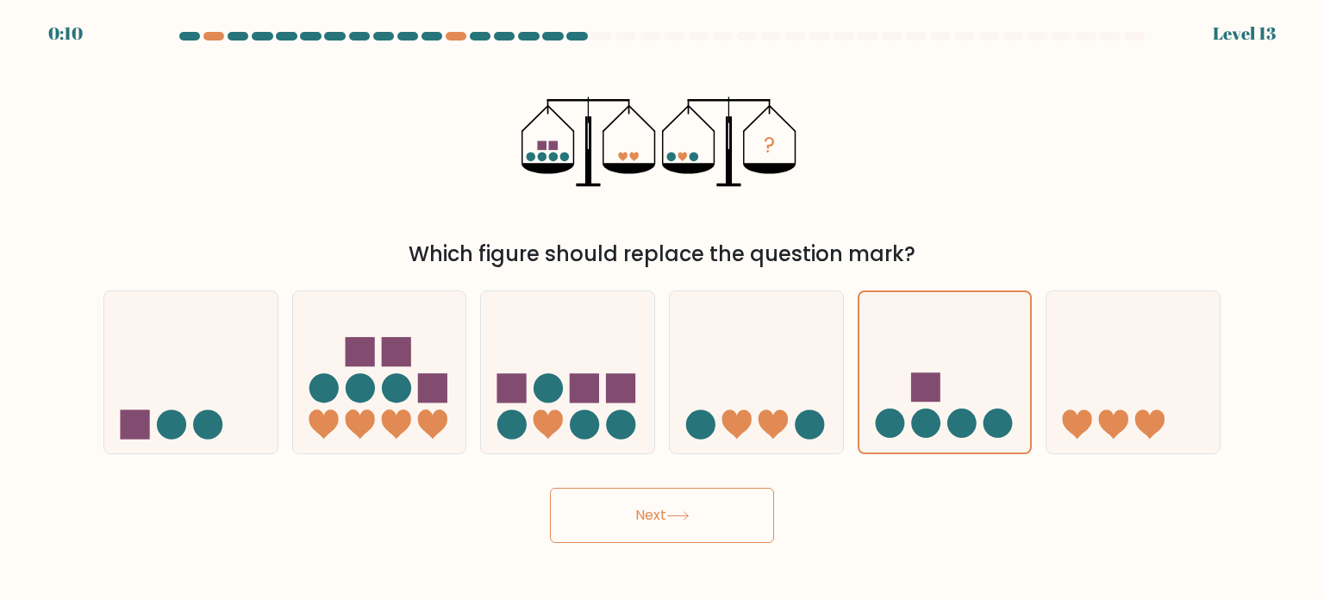
click at [616, 506] on button "Next" at bounding box center [662, 515] width 224 height 55
click at [689, 512] on icon at bounding box center [677, 515] width 23 height 9
click at [708, 518] on button "Next" at bounding box center [662, 515] width 224 height 55
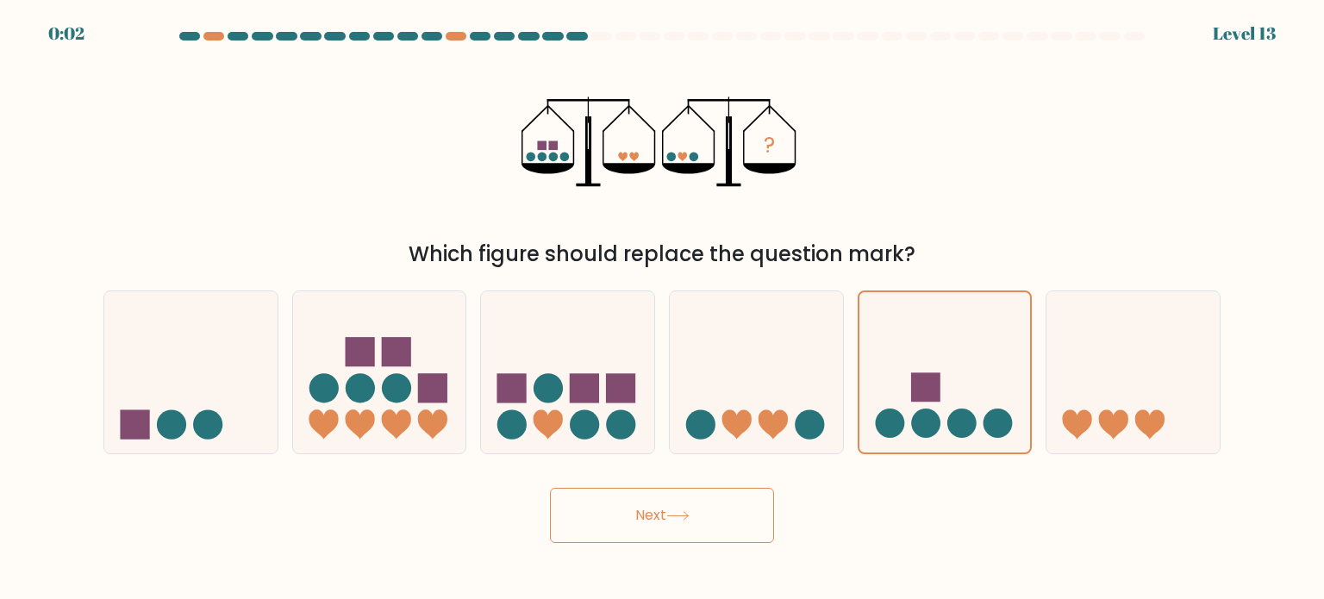
click at [689, 508] on button "Next" at bounding box center [662, 515] width 224 height 55
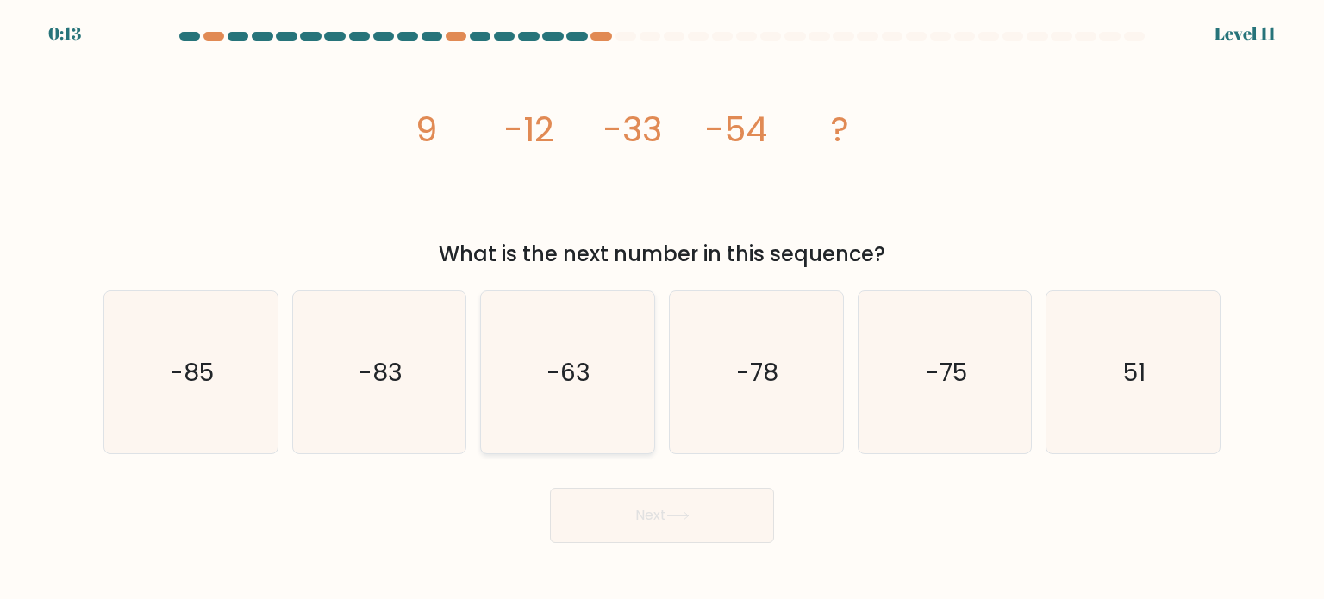
click at [591, 405] on icon "-63" at bounding box center [567, 372] width 162 height 162
click at [662, 309] on input "c. -63" at bounding box center [662, 304] width 1 height 9
radio input "true"
click at [644, 514] on button "Next" at bounding box center [662, 515] width 224 height 55
click at [607, 520] on button "Next" at bounding box center [662, 515] width 224 height 55
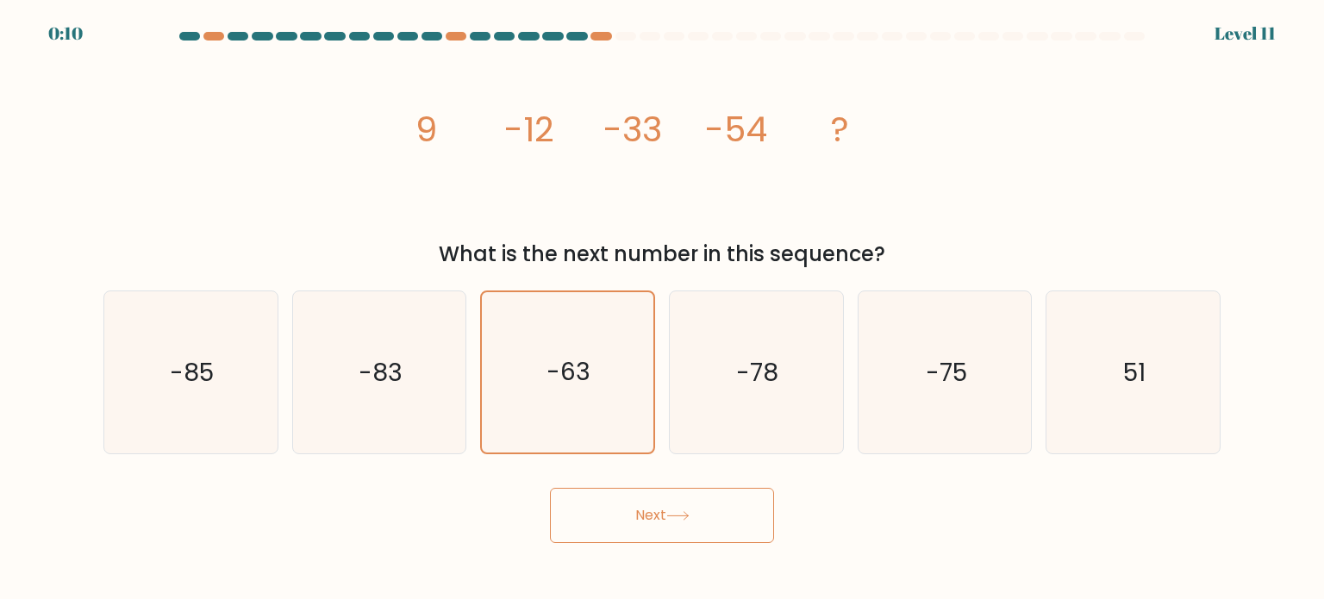
click at [607, 520] on button "Next" at bounding box center [662, 515] width 224 height 55
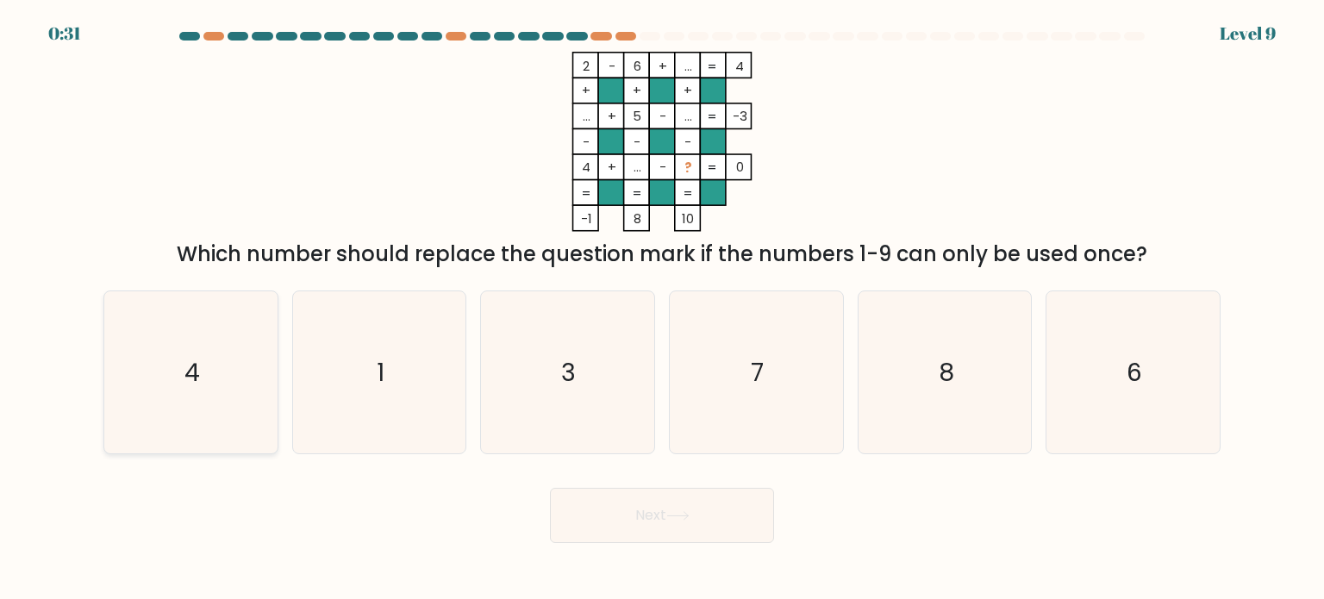
click at [226, 337] on icon "4" at bounding box center [190, 372] width 162 height 162
click at [662, 309] on input "a. 4" at bounding box center [662, 304] width 1 height 9
radio input "true"
click at [642, 509] on button "Next" at bounding box center [662, 515] width 224 height 55
click at [652, 527] on button "Next" at bounding box center [662, 515] width 224 height 55
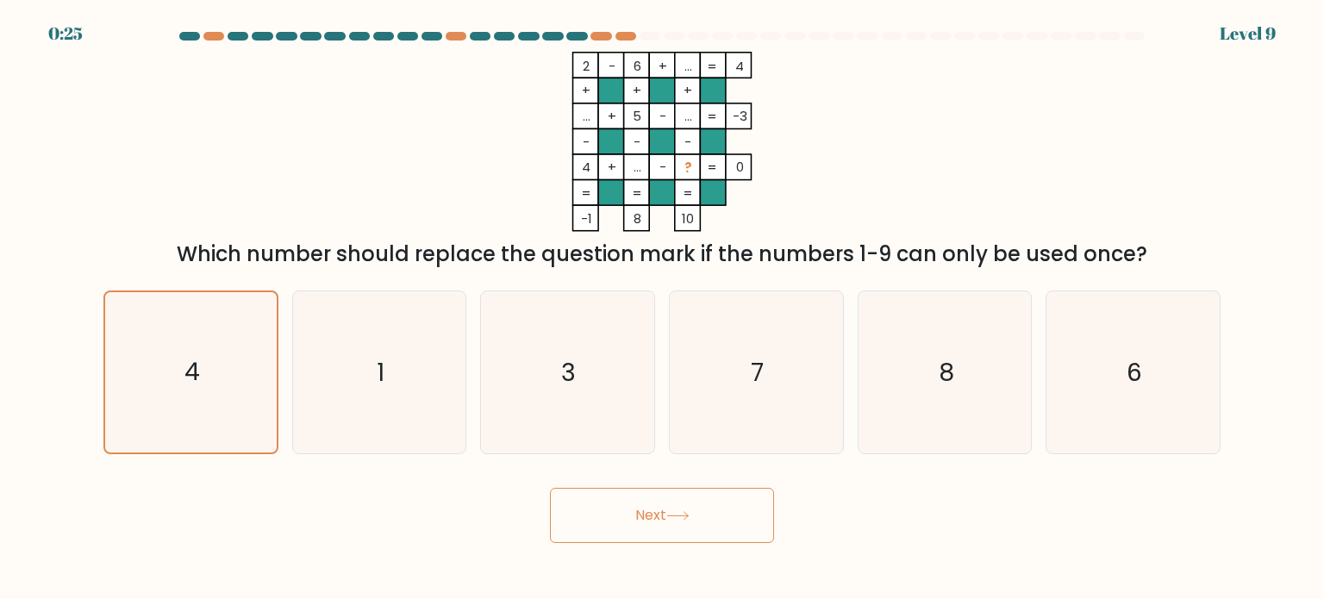
click at [652, 527] on button "Next" at bounding box center [662, 515] width 224 height 55
click at [681, 519] on icon at bounding box center [677, 515] width 23 height 9
click at [611, 527] on button "Next" at bounding box center [662, 515] width 224 height 55
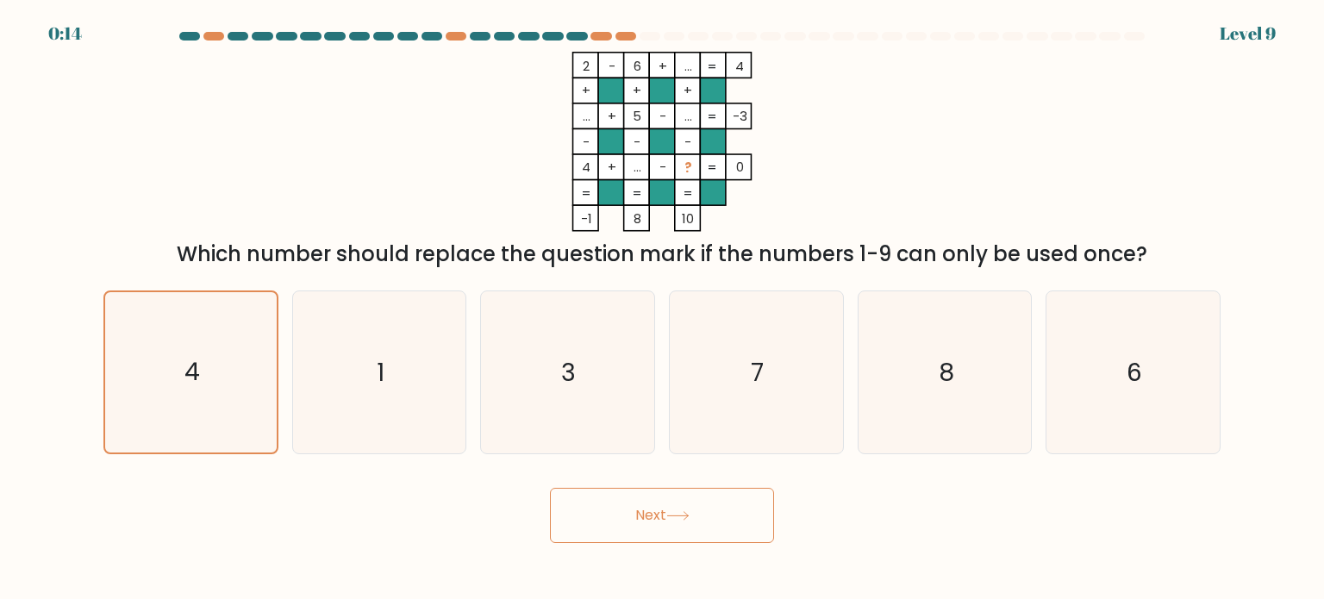
click at [668, 518] on button "Next" at bounding box center [662, 515] width 224 height 55
click at [715, 540] on button "Next" at bounding box center [662, 515] width 224 height 55
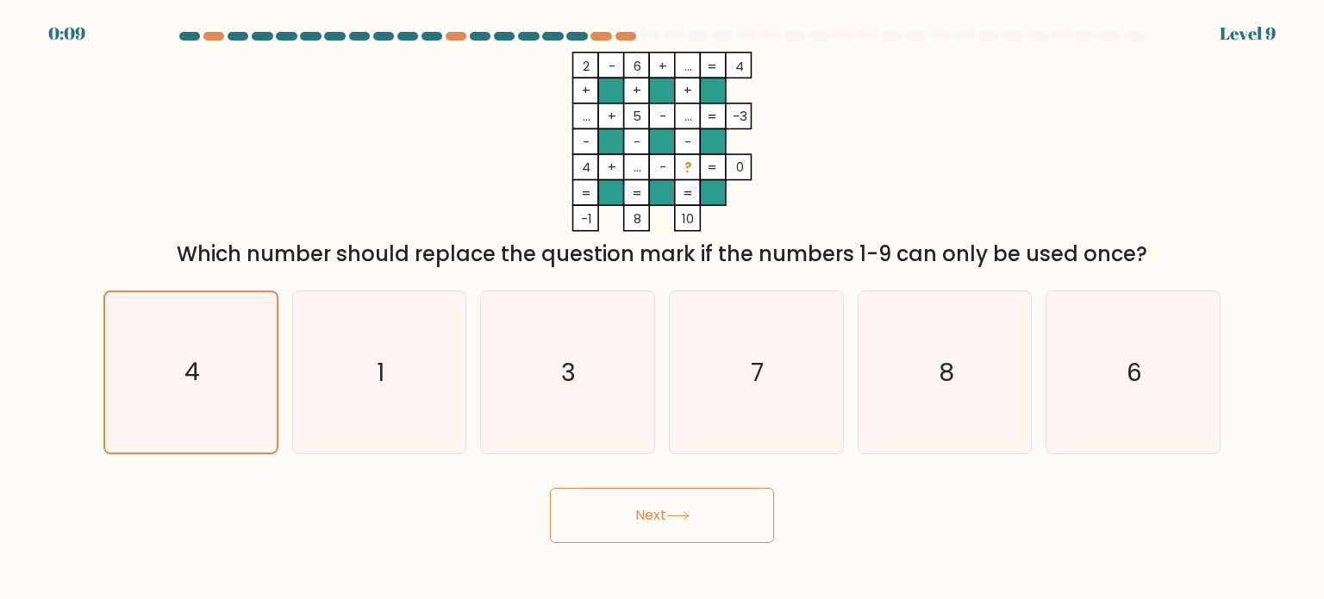
click at [715, 540] on button "Next" at bounding box center [662, 515] width 224 height 55
click at [134, 342] on icon "4" at bounding box center [190, 372] width 160 height 160
click at [662, 309] on input "a. 4" at bounding box center [662, 304] width 1 height 9
click at [296, 366] on div "1" at bounding box center [379, 372] width 175 height 164
click at [662, 309] on input "b. 1" at bounding box center [662, 304] width 1 height 9
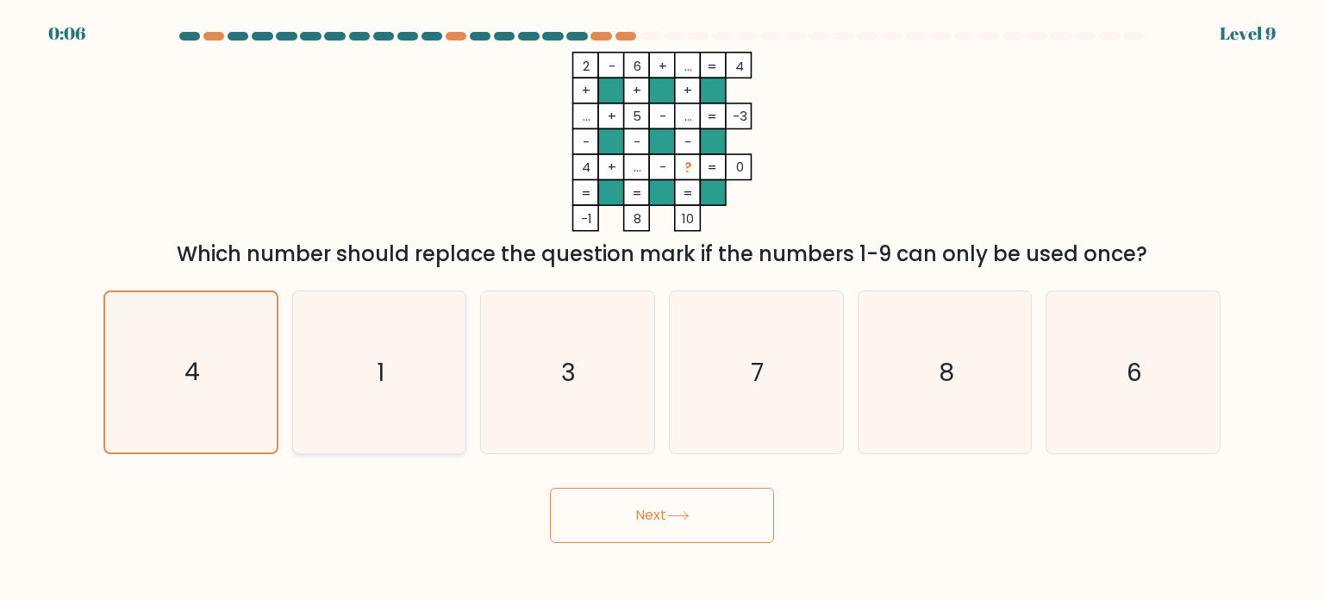
radio input "true"
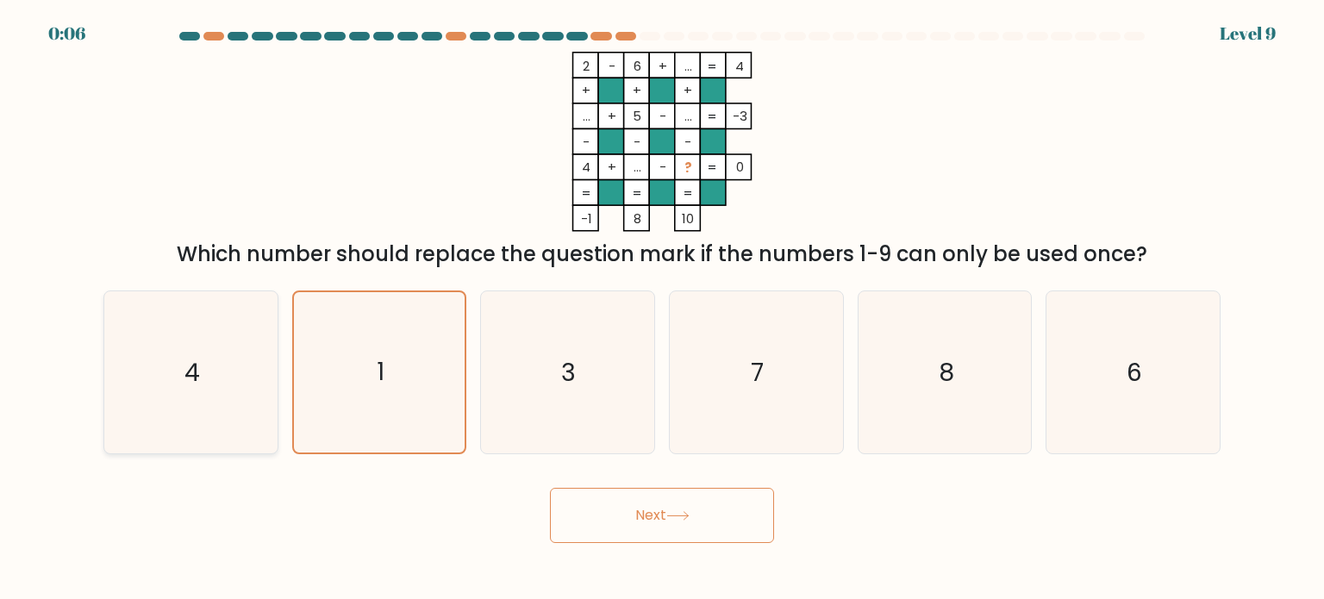
click at [226, 396] on icon "4" at bounding box center [190, 372] width 162 height 162
click at [662, 309] on input "a. 4" at bounding box center [662, 304] width 1 height 9
radio input "true"
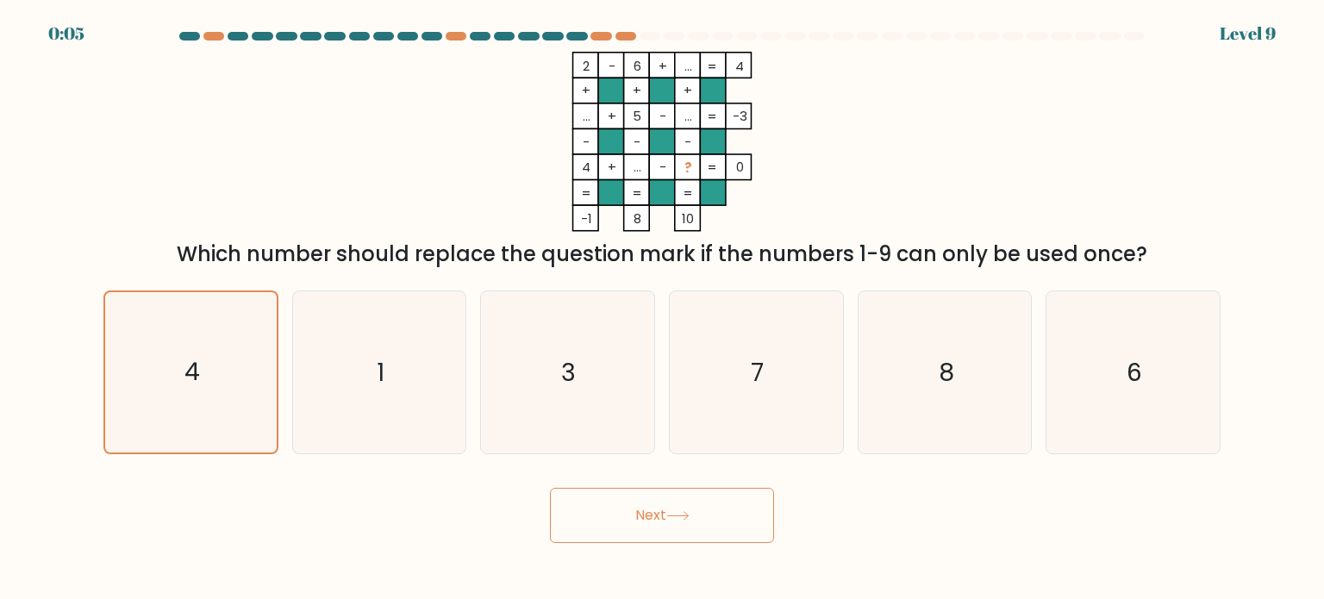
click at [658, 521] on button "Next" at bounding box center [662, 515] width 224 height 55
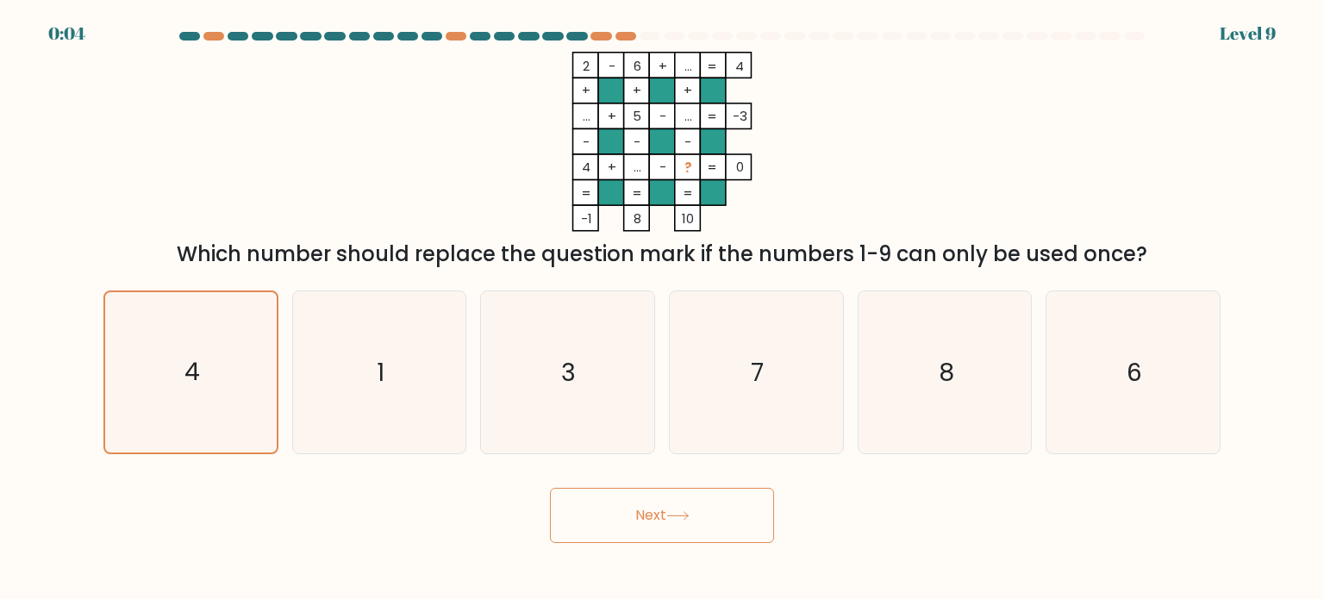
click at [658, 521] on button "Next" at bounding box center [662, 515] width 224 height 55
click at [659, 523] on button "Next" at bounding box center [662, 515] width 224 height 55
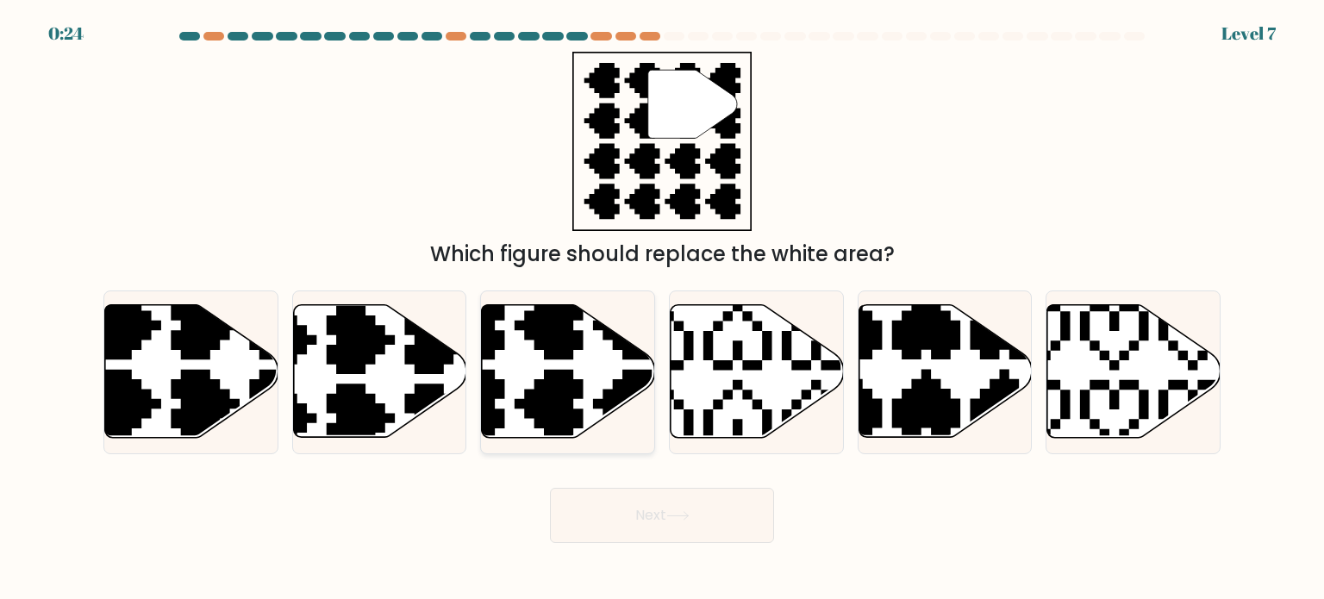
click at [606, 396] on icon at bounding box center [510, 443] width 304 height 304
click at [662, 309] on input "c." at bounding box center [662, 304] width 1 height 9
radio input "true"
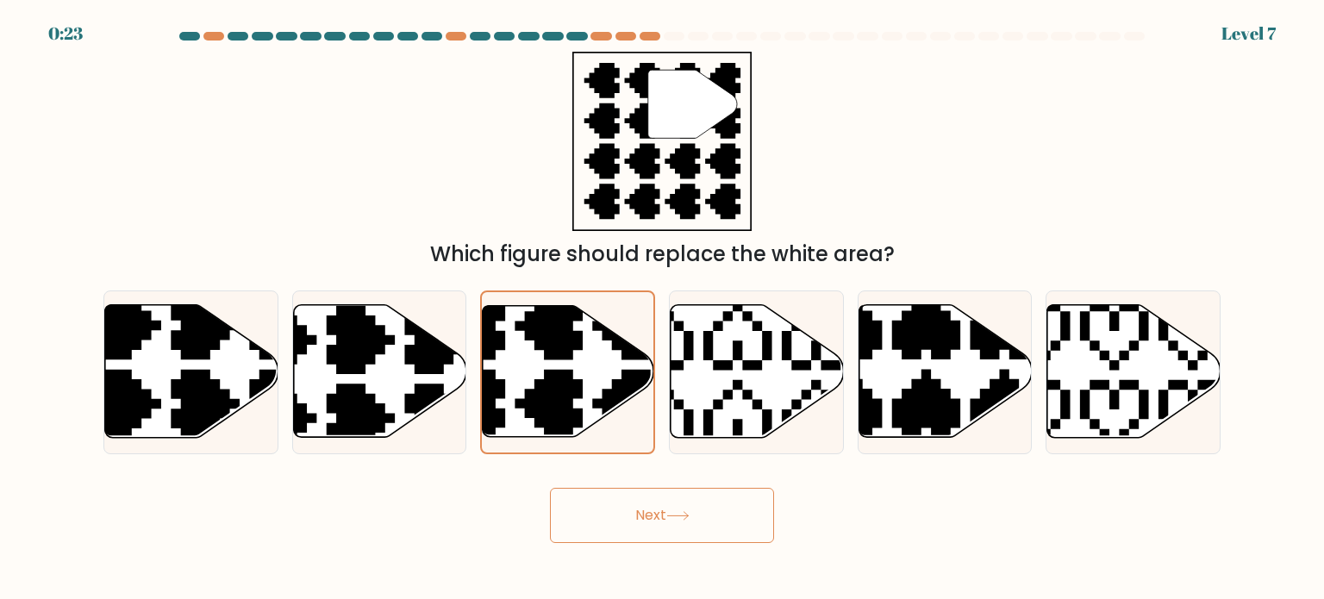
click at [644, 512] on button "Next" at bounding box center [662, 515] width 224 height 55
click at [663, 520] on button "Next" at bounding box center [662, 515] width 224 height 55
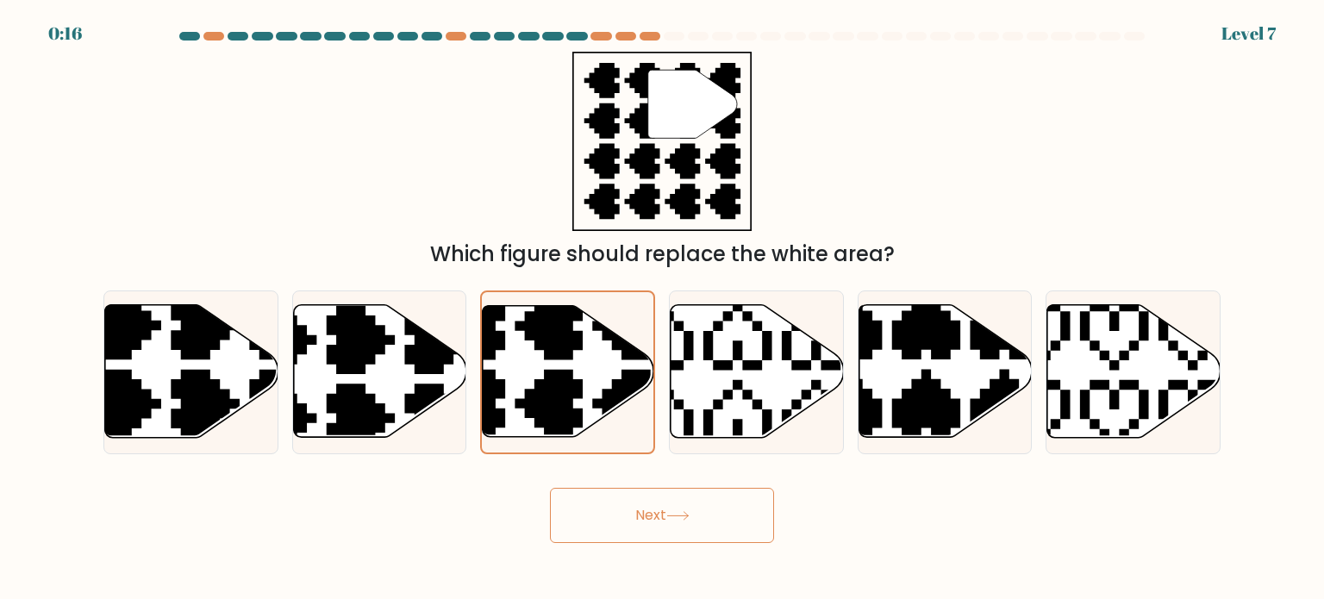
click at [693, 524] on button "Next" at bounding box center [662, 515] width 224 height 55
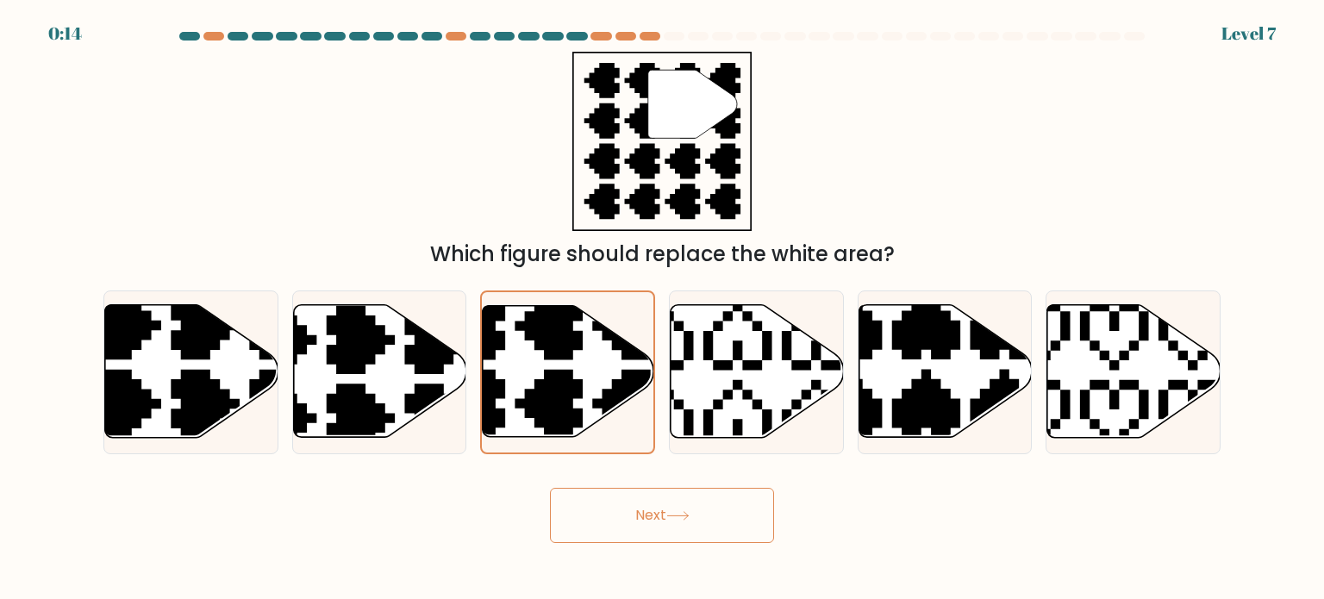
click at [677, 530] on button "Next" at bounding box center [662, 515] width 224 height 55
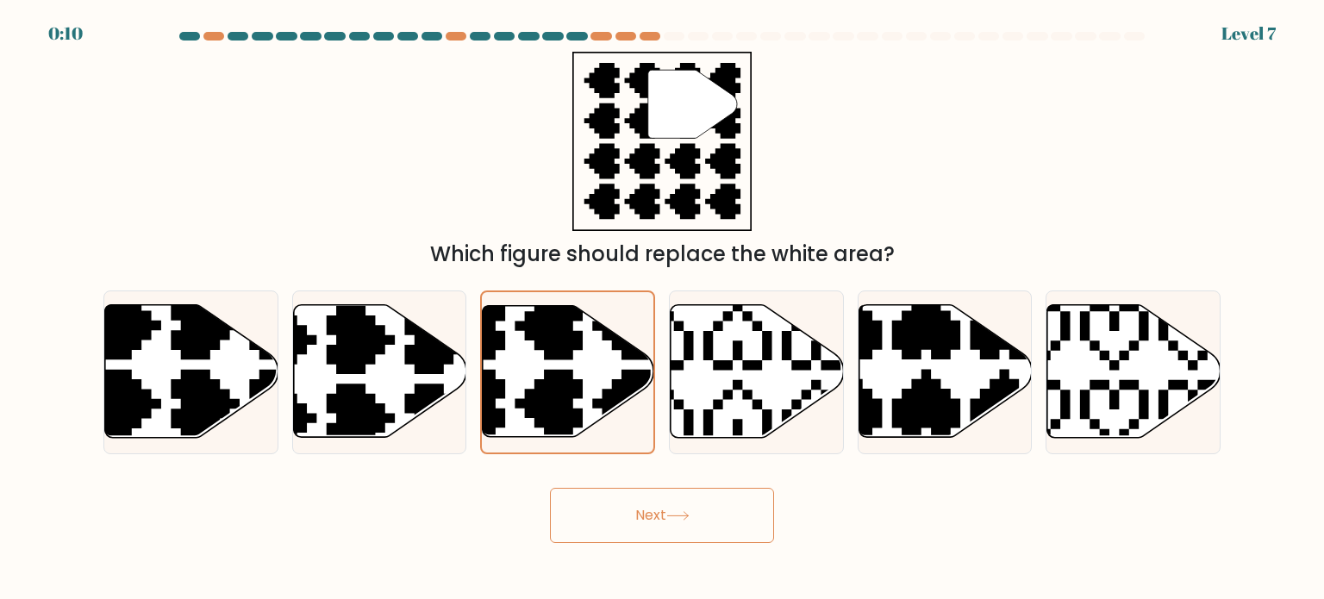
click at [677, 530] on button "Next" at bounding box center [662, 515] width 224 height 55
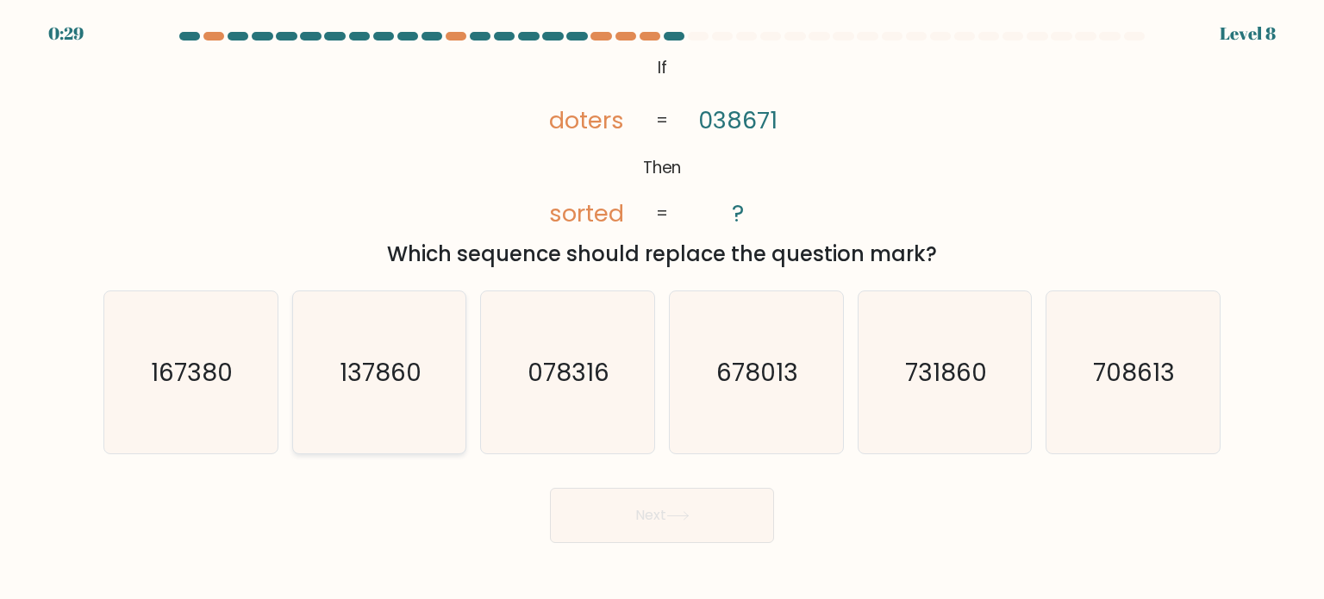
drag, startPoint x: 367, startPoint y: 420, endPoint x: 388, endPoint y: 423, distance: 21.0
click at [365, 420] on icon "137860" at bounding box center [379, 372] width 162 height 162
click at [662, 309] on input "b. 137860" at bounding box center [662, 304] width 1 height 9
radio input "true"
click at [593, 530] on button "Next" at bounding box center [662, 515] width 224 height 55
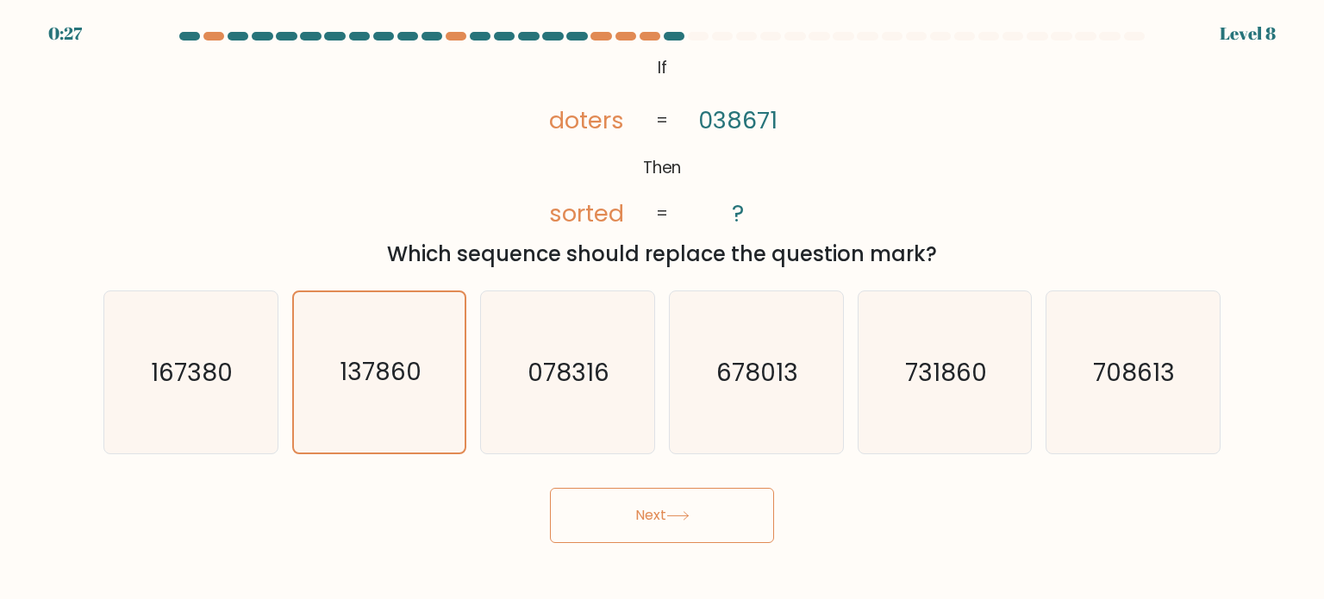
click at [701, 518] on button "Next" at bounding box center [662, 515] width 224 height 55
click at [622, 522] on button "Next" at bounding box center [662, 515] width 224 height 55
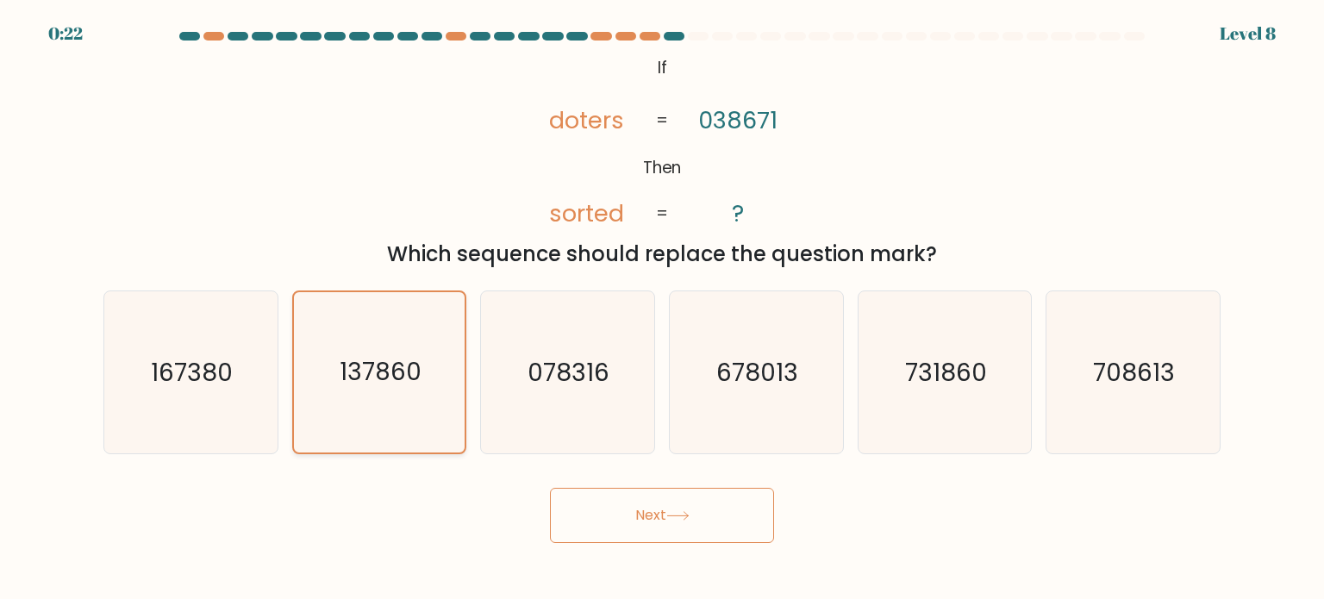
click at [416, 427] on icon "137860" at bounding box center [379, 372] width 160 height 160
click at [662, 309] on input "b. 137860" at bounding box center [662, 304] width 1 height 9
click at [640, 533] on button "Next" at bounding box center [662, 515] width 224 height 55
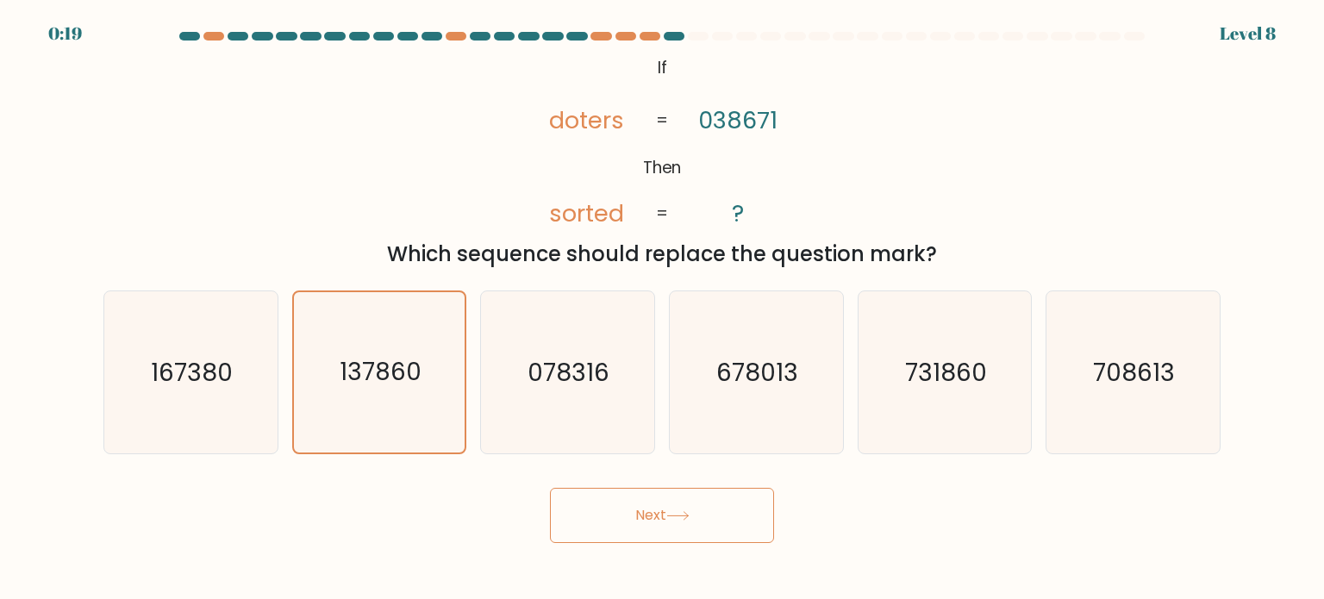
click at [550, 488] on button "Next" at bounding box center [662, 515] width 224 height 55
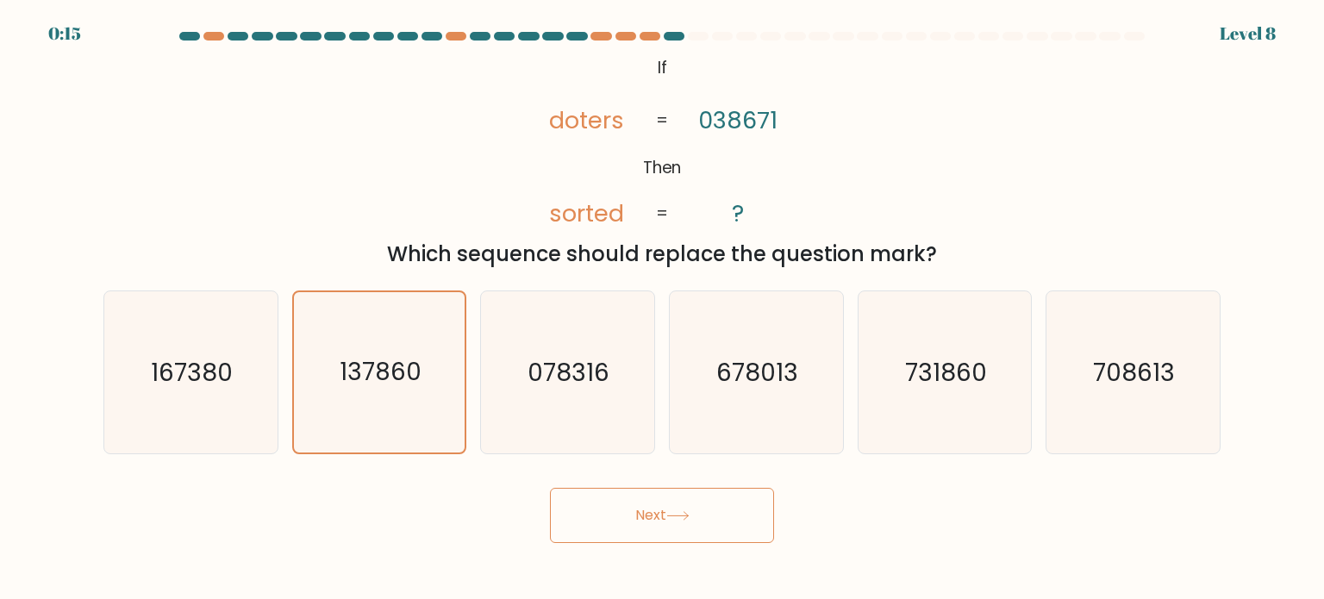
click at [639, 516] on button "Next" at bounding box center [662, 515] width 224 height 55
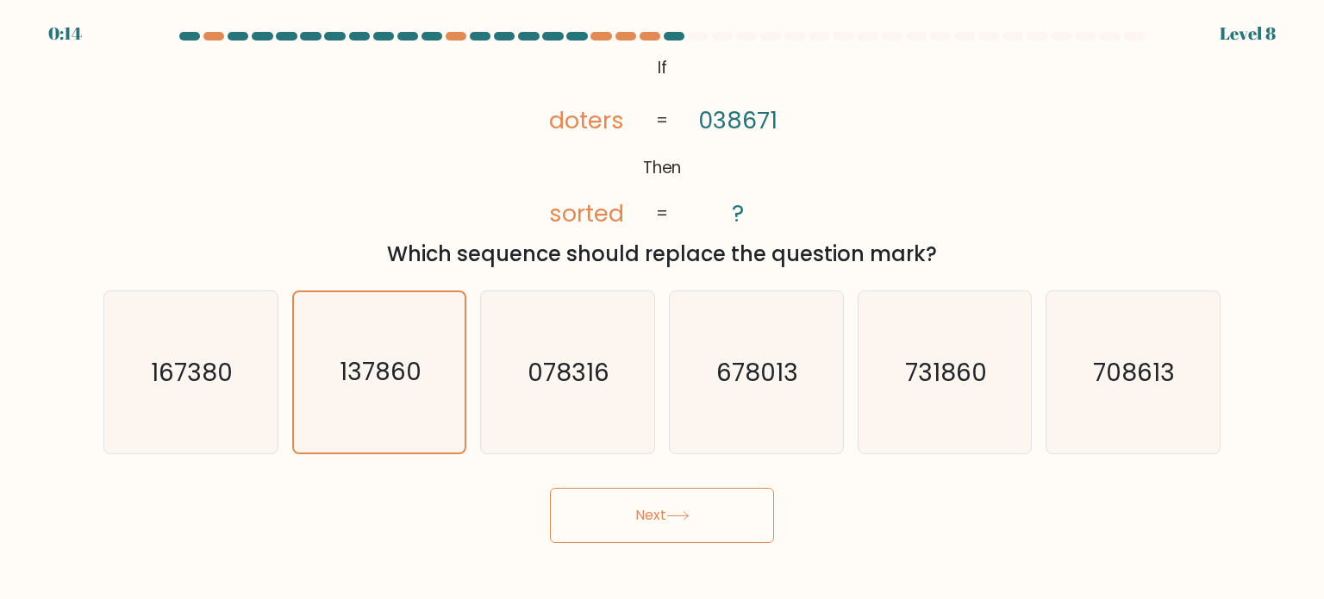
click at [639, 516] on button "Next" at bounding box center [662, 515] width 224 height 55
click at [686, 523] on button "Next" at bounding box center [662, 515] width 224 height 55
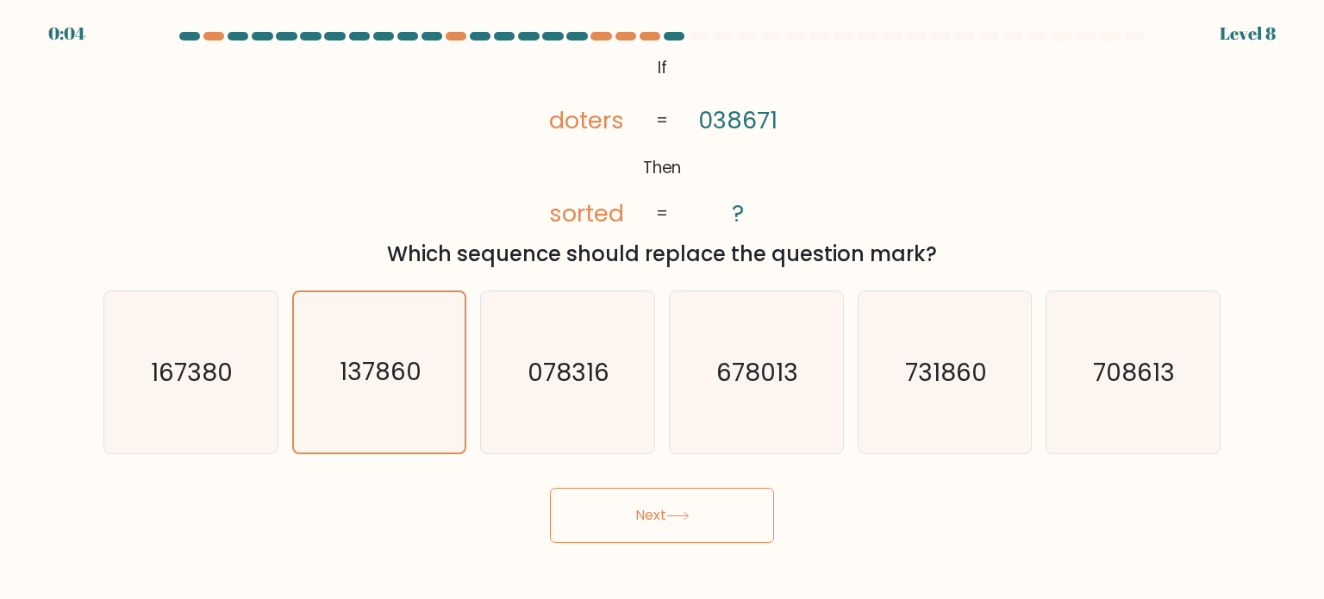
click at [686, 523] on button "Next" at bounding box center [662, 515] width 224 height 55
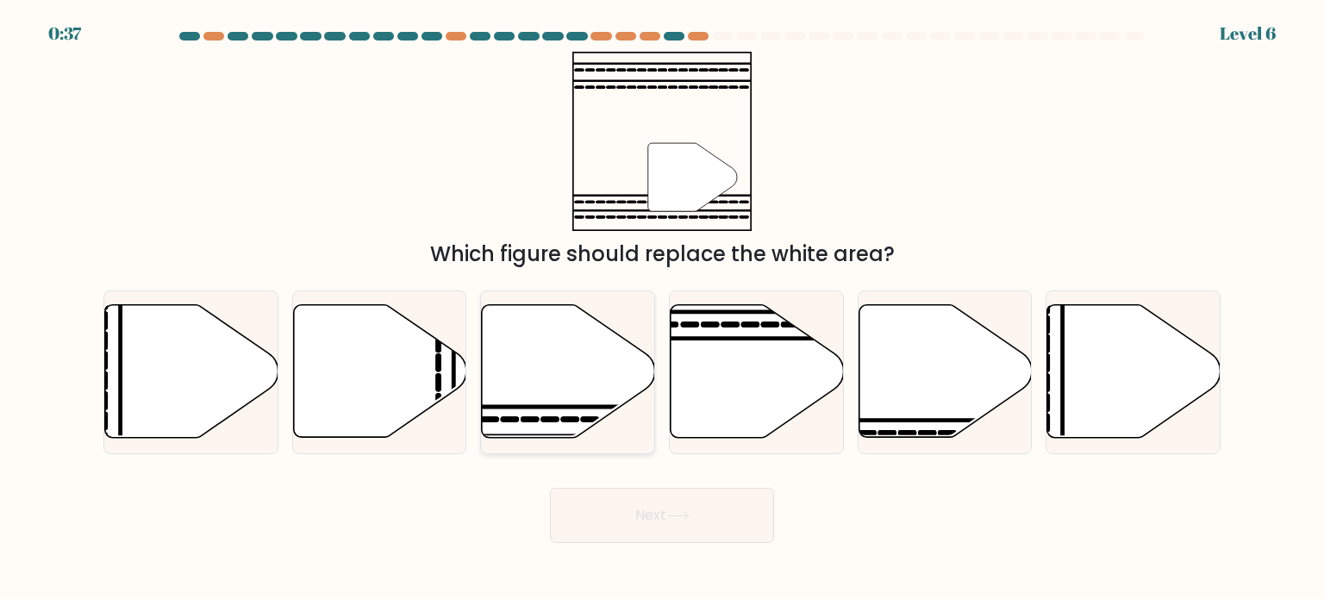
click at [561, 398] on icon at bounding box center [568, 371] width 173 height 133
click at [662, 309] on input "c." at bounding box center [662, 304] width 1 height 9
radio input "true"
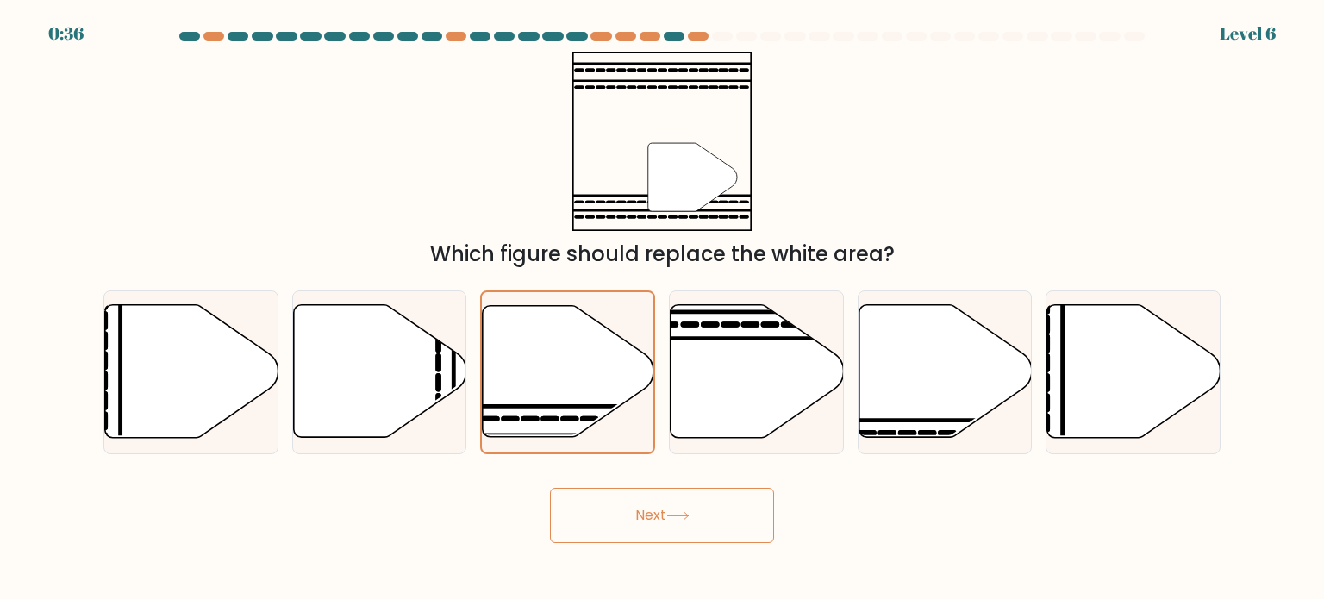
click at [592, 524] on button "Next" at bounding box center [662, 515] width 224 height 55
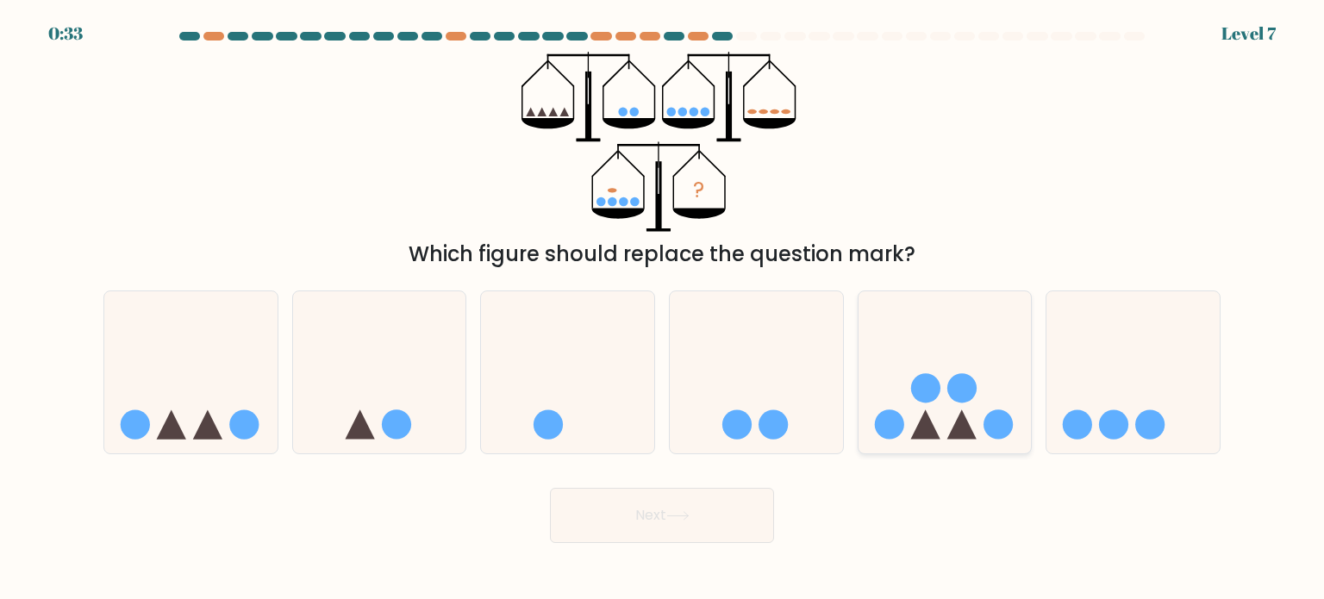
click at [985, 438] on icon at bounding box center [944, 372] width 173 height 143
click at [663, 309] on input "e." at bounding box center [662, 304] width 1 height 9
radio input "true"
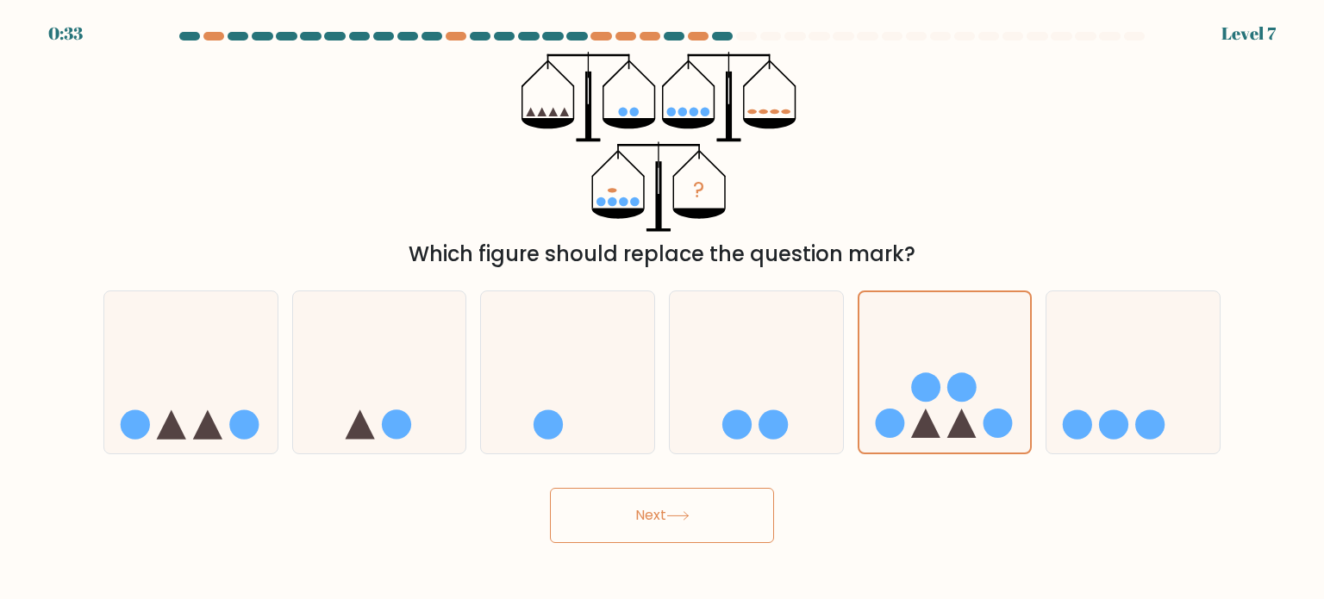
click at [705, 515] on button "Next" at bounding box center [662, 515] width 224 height 55
click at [614, 530] on button "Next" at bounding box center [662, 515] width 224 height 55
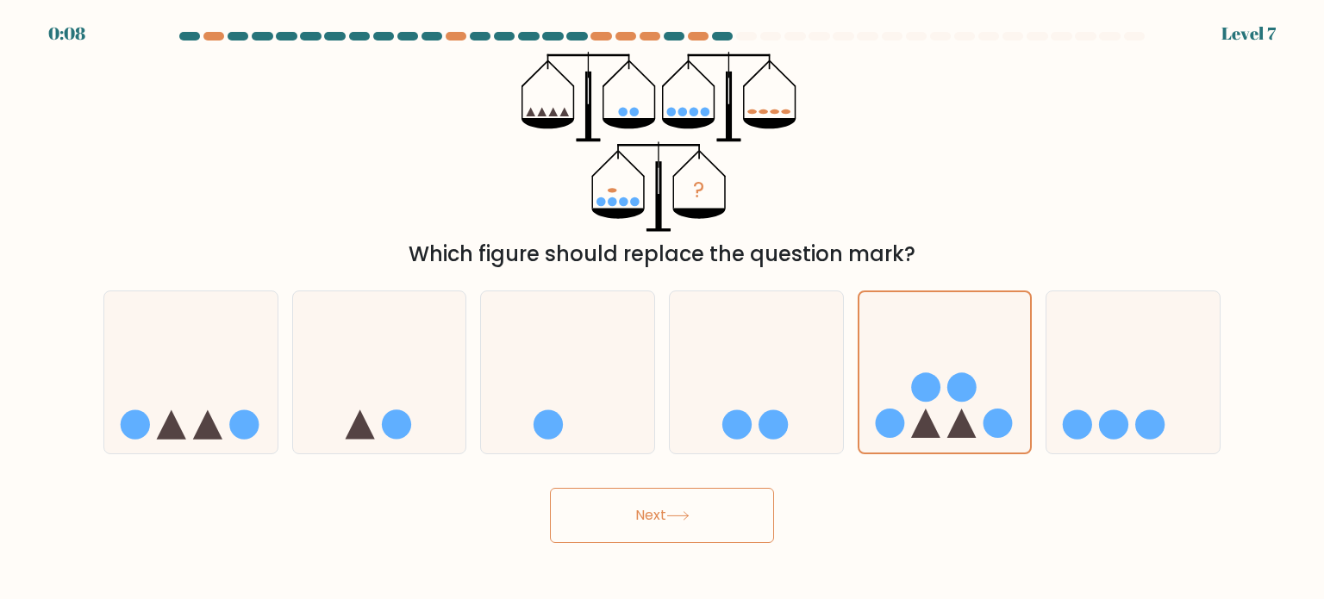
click at [614, 530] on button "Next" at bounding box center [662, 515] width 224 height 55
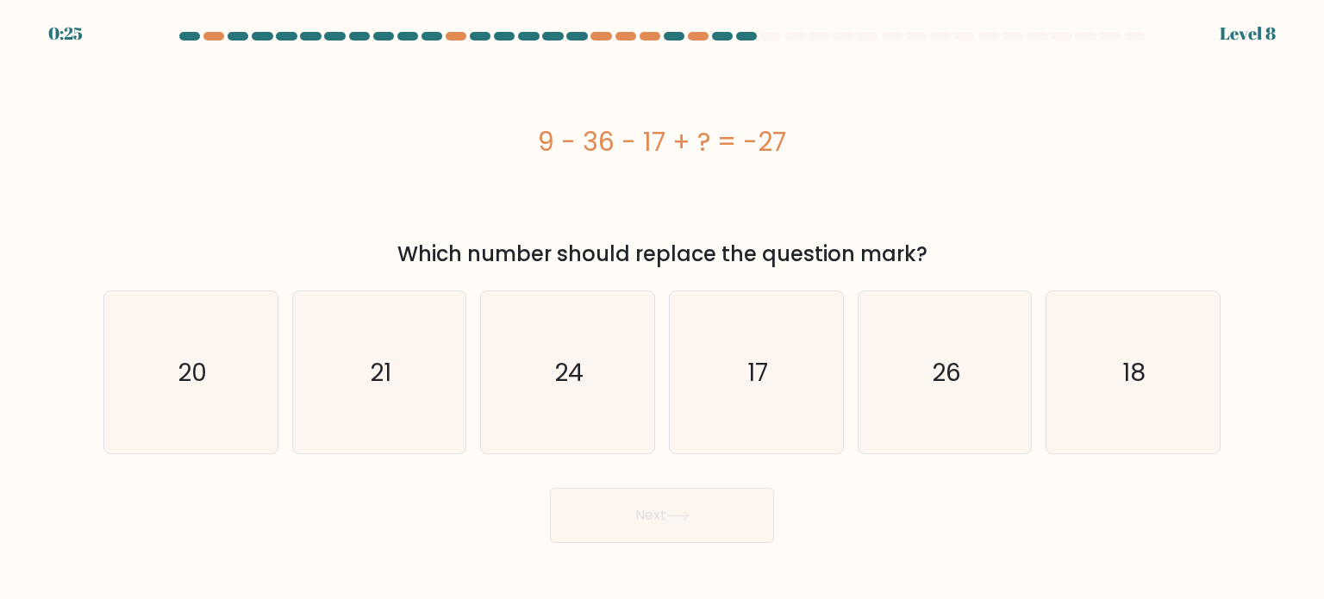
click at [1153, 185] on div "9 - 36 - 17 + ? = -27" at bounding box center [661, 142] width 1117 height 180
click at [803, 343] on icon "17" at bounding box center [756, 372] width 162 height 162
click at [663, 309] on input "d. 17" at bounding box center [662, 304] width 1 height 9
radio input "true"
click at [717, 539] on button "Next" at bounding box center [662, 515] width 224 height 55
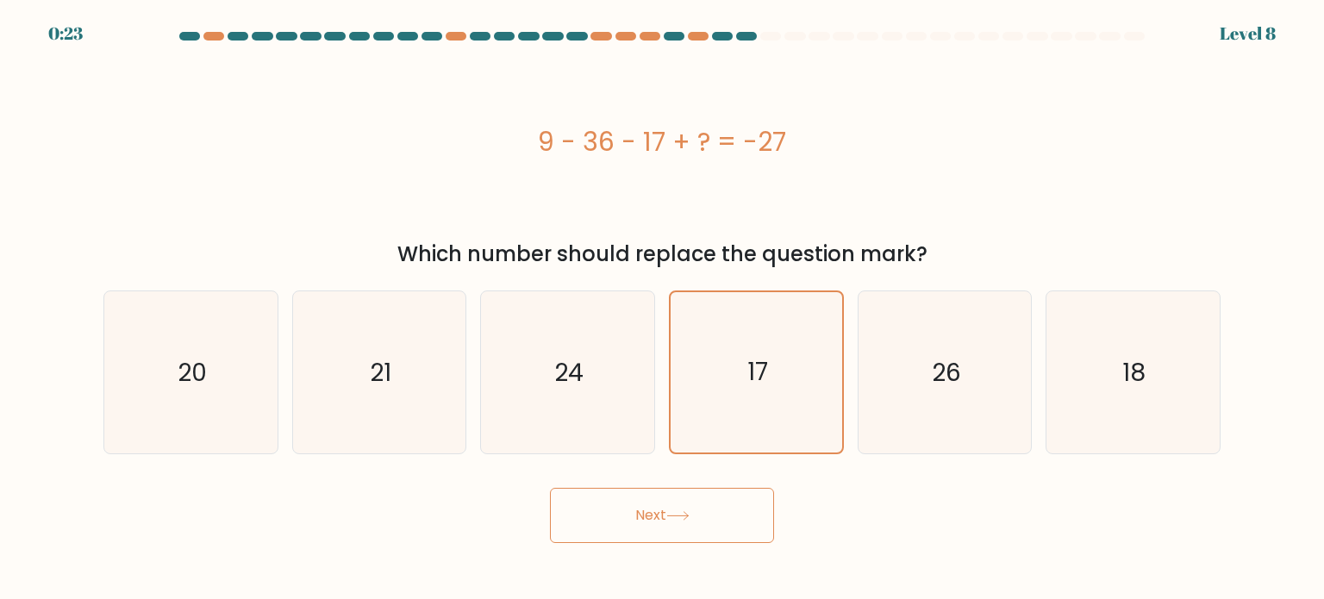
click at [689, 521] on button "Next" at bounding box center [662, 515] width 224 height 55
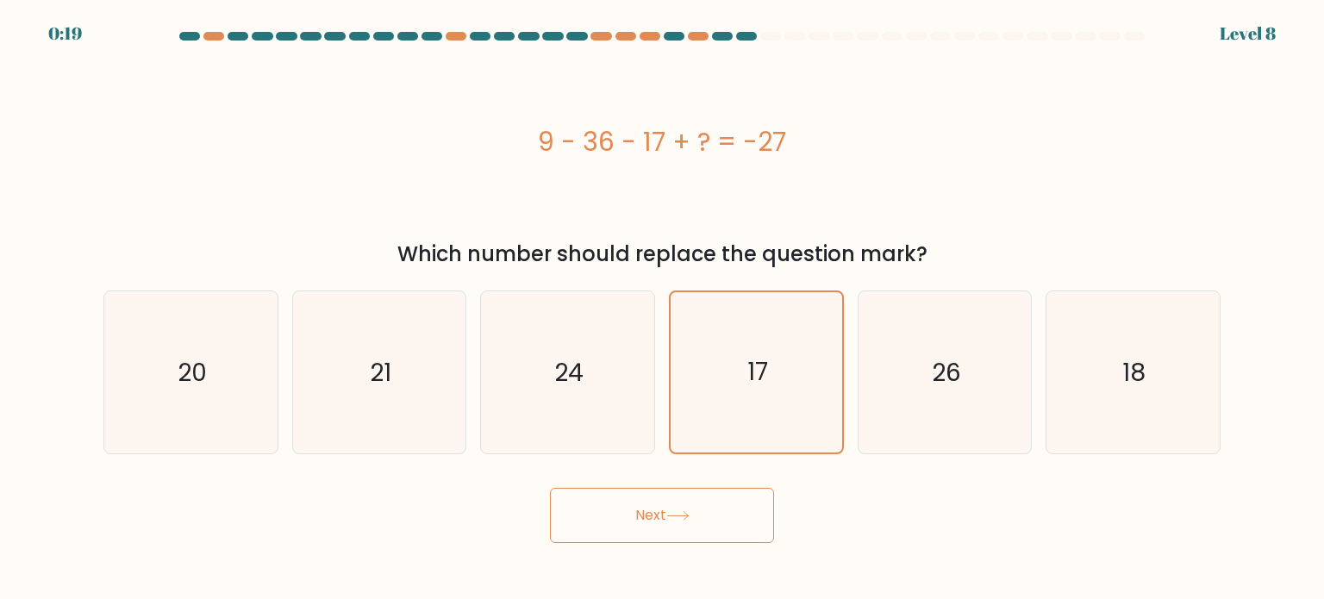
click at [665, 502] on button "Next" at bounding box center [662, 515] width 224 height 55
click at [664, 502] on button "Next" at bounding box center [662, 515] width 224 height 55
click at [646, 512] on button "Next" at bounding box center [662, 515] width 224 height 55
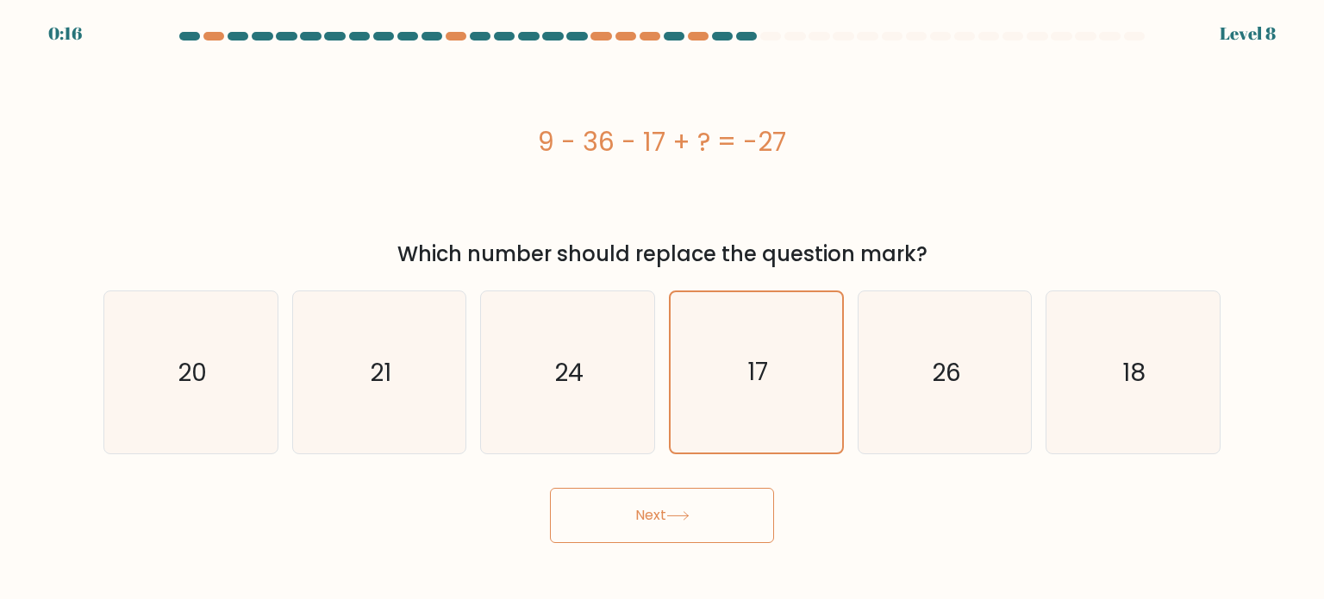
click at [646, 512] on button "Next" at bounding box center [662, 515] width 224 height 55
click at [646, 513] on button "Next" at bounding box center [662, 515] width 224 height 55
click at [621, 524] on button "Next" at bounding box center [662, 515] width 224 height 55
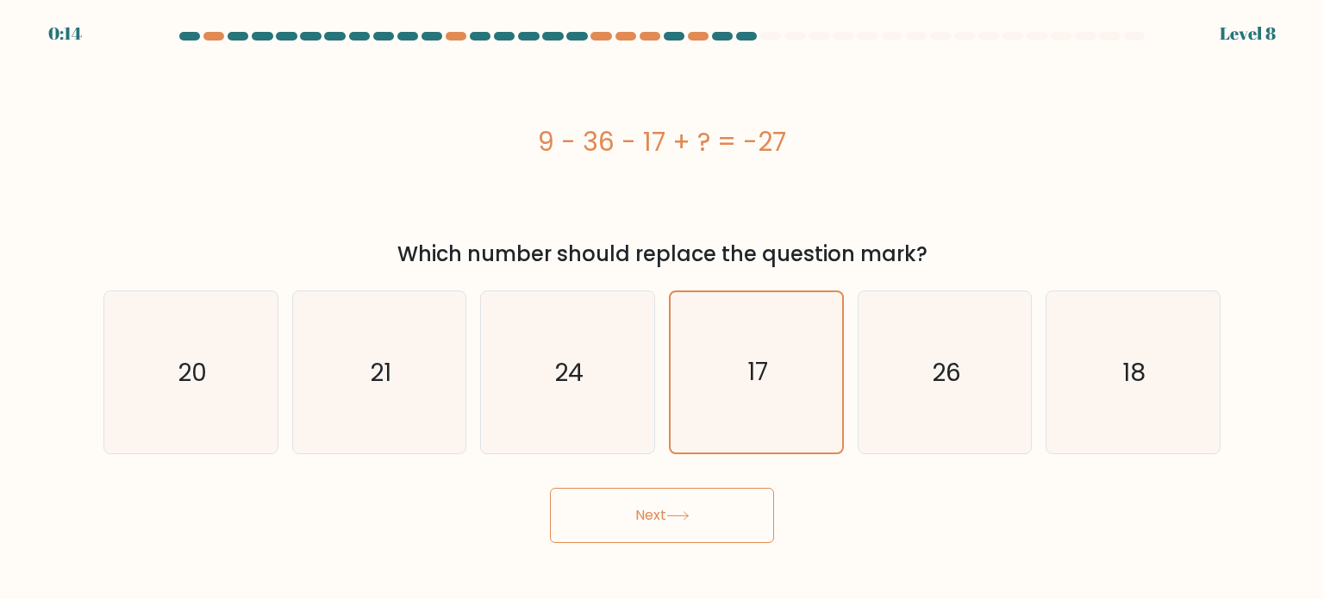
click at [621, 524] on button "Next" at bounding box center [662, 515] width 224 height 55
click at [683, 512] on icon at bounding box center [677, 515] width 23 height 9
click at [665, 521] on button "Next" at bounding box center [662, 515] width 224 height 55
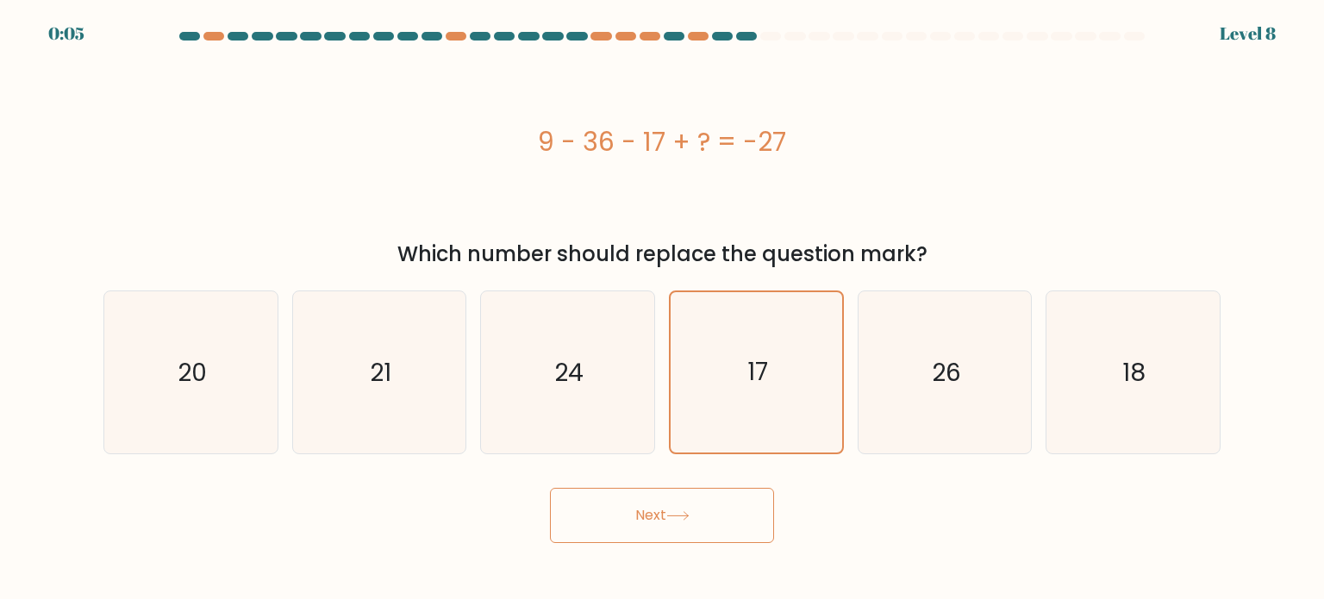
click at [665, 521] on button "Next" at bounding box center [662, 515] width 224 height 55
click at [675, 524] on button "Next" at bounding box center [662, 515] width 224 height 55
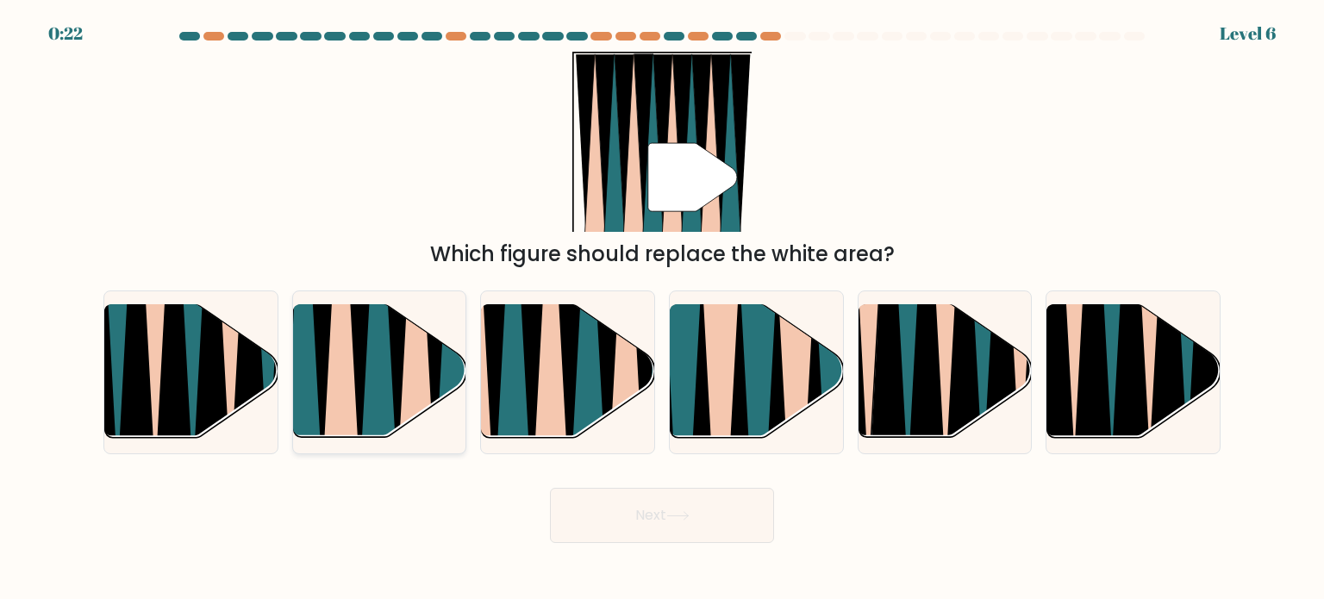
click at [352, 422] on icon at bounding box center [340, 306] width 39 height 346
click at [662, 309] on input "b." at bounding box center [662, 304] width 1 height 9
radio input "true"
click at [688, 515] on icon at bounding box center [677, 515] width 23 height 9
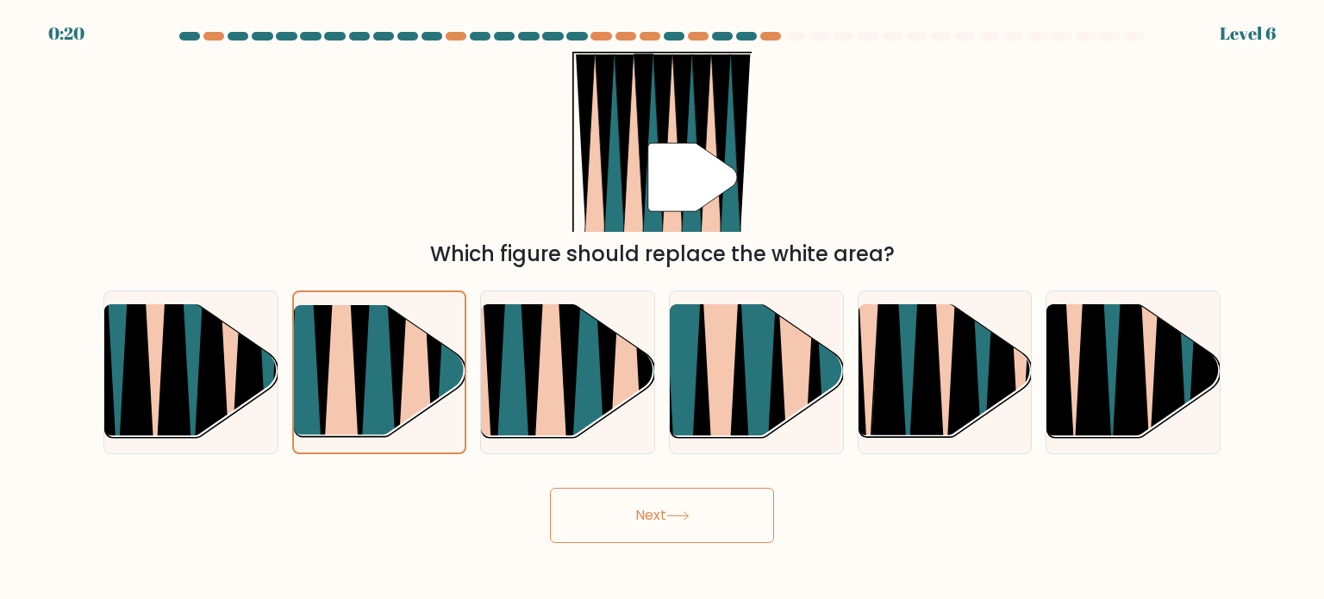
click at [688, 515] on icon at bounding box center [677, 515] width 23 height 9
click at [596, 499] on button "Next" at bounding box center [662, 515] width 224 height 55
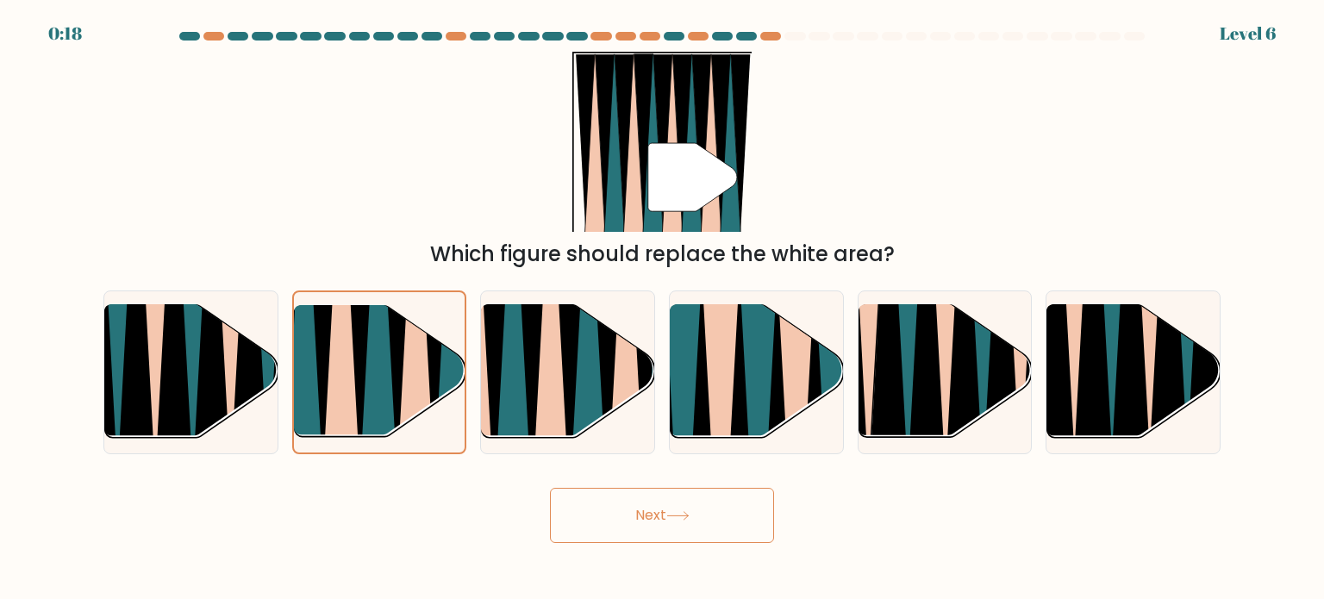
click at [684, 518] on icon at bounding box center [677, 515] width 23 height 9
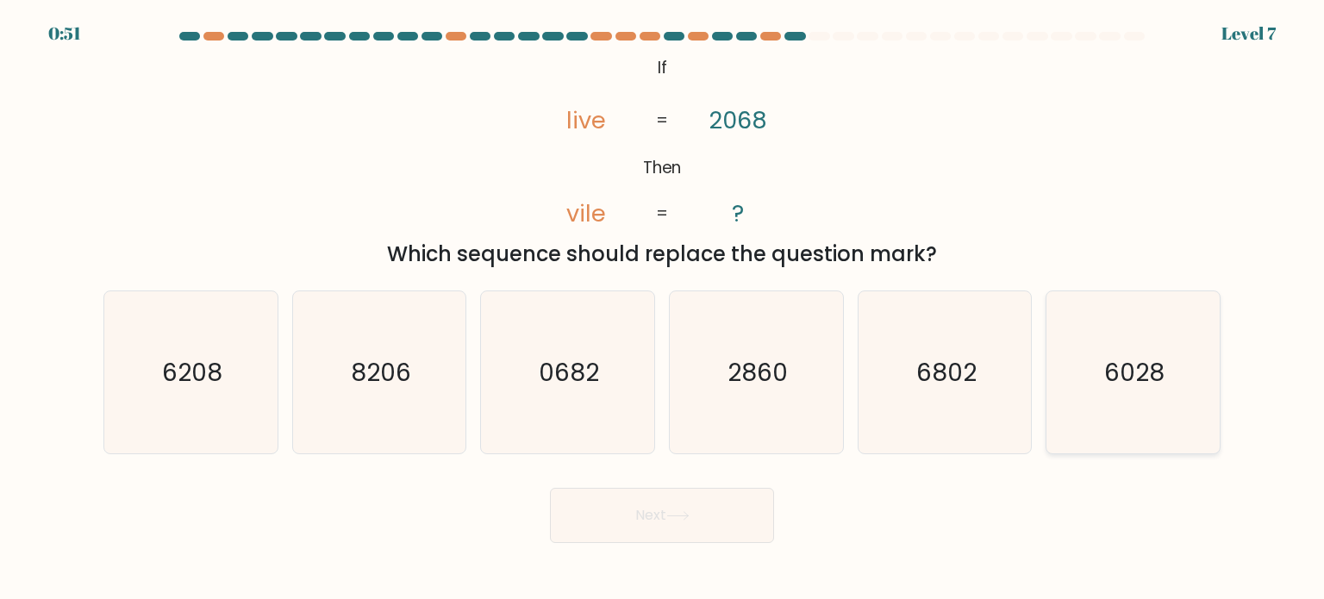
click at [1151, 383] on text "6028" at bounding box center [1134, 371] width 60 height 34
click at [663, 309] on input "f. 6028" at bounding box center [662, 304] width 1 height 9
radio input "true"
click at [674, 523] on button "Next" at bounding box center [662, 515] width 224 height 55
click at [674, 527] on button "Next" at bounding box center [662, 515] width 224 height 55
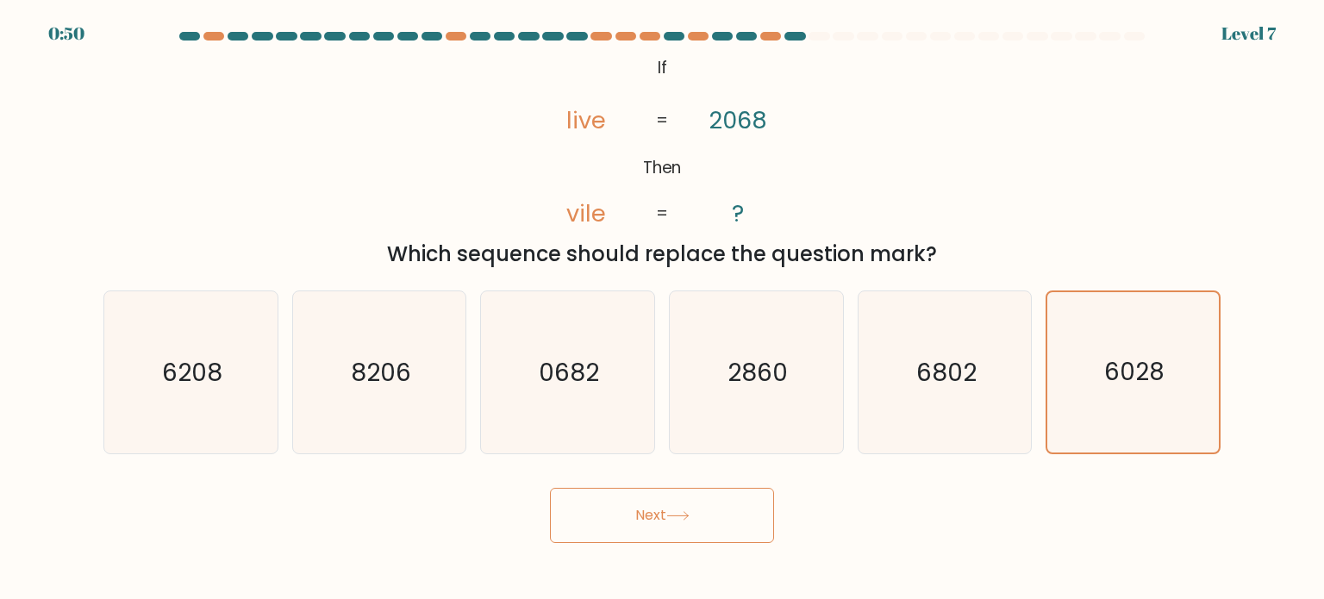
click at [674, 527] on button "Next" at bounding box center [662, 515] width 224 height 55
click at [634, 515] on button "Next" at bounding box center [662, 515] width 224 height 55
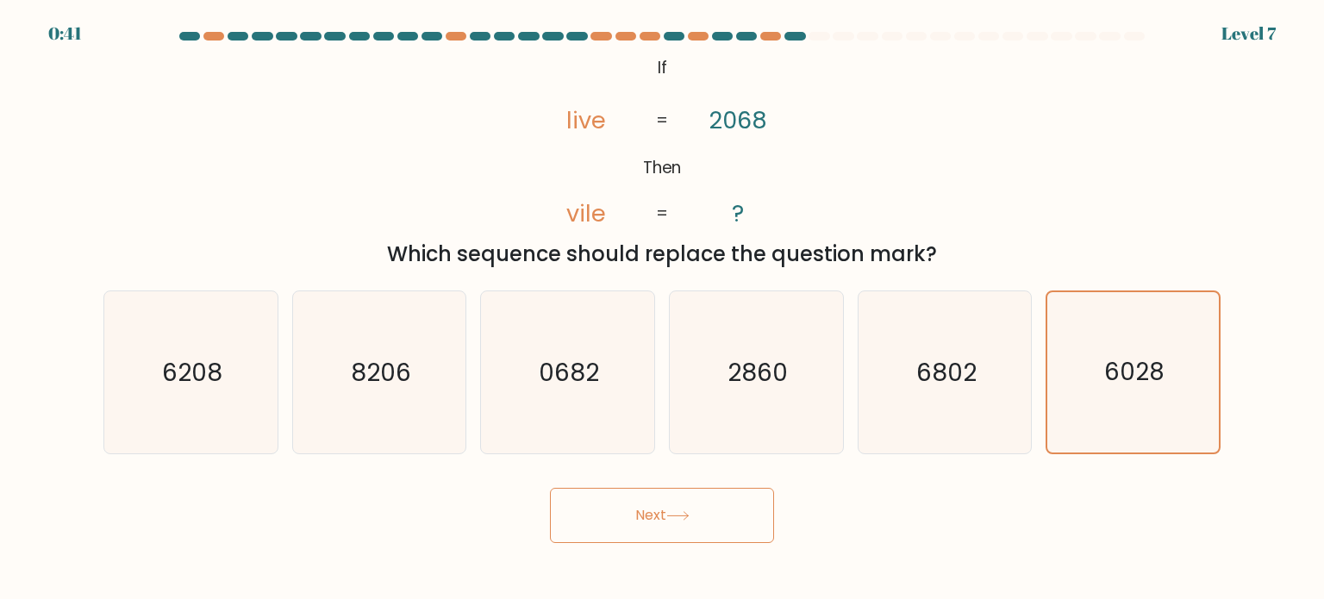
click at [649, 521] on button "Next" at bounding box center [662, 515] width 224 height 55
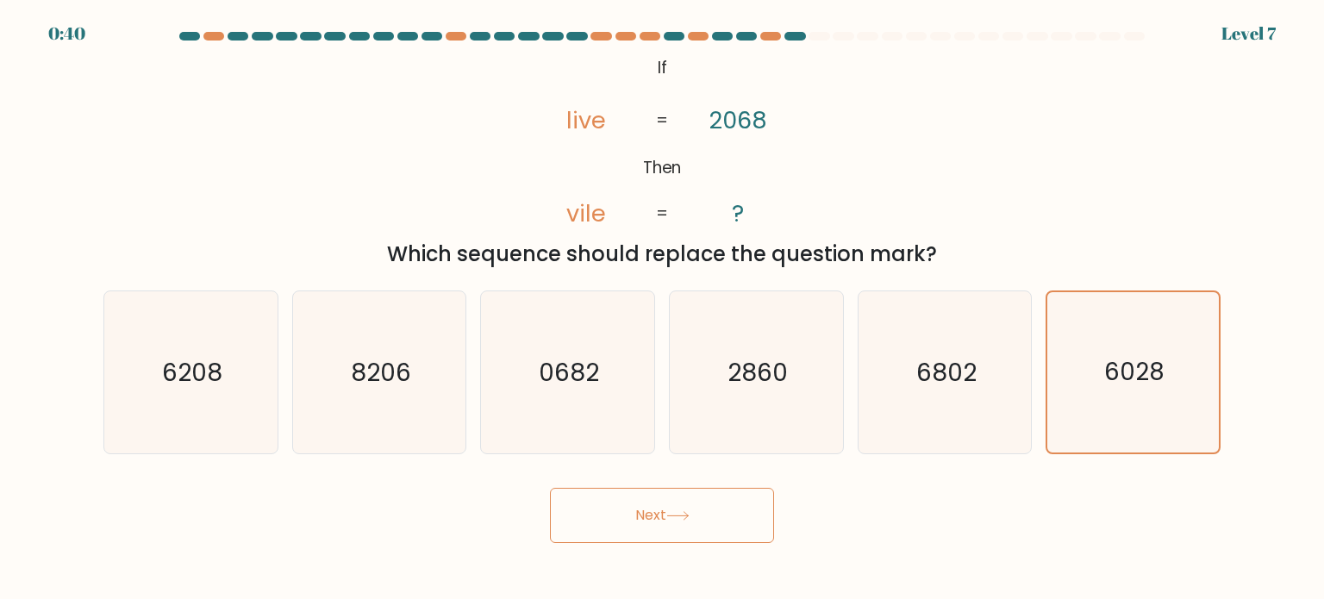
click at [650, 521] on button "Next" at bounding box center [662, 515] width 224 height 55
click at [649, 521] on button "Next" at bounding box center [662, 515] width 224 height 55
click at [1079, 328] on icon "6028" at bounding box center [1132, 372] width 160 height 160
click at [663, 309] on input "f. 6028" at bounding box center [662, 304] width 1 height 9
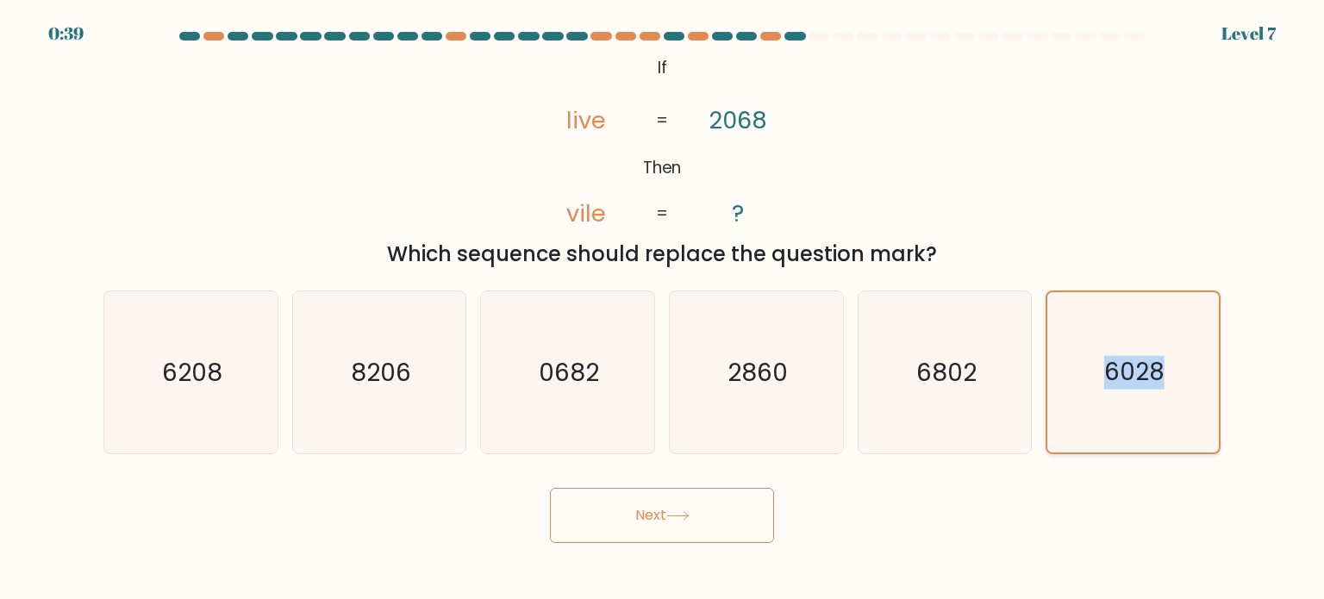
click at [1079, 328] on icon "6028" at bounding box center [1132, 372] width 160 height 160
click at [663, 309] on input "f. 6028" at bounding box center [662, 304] width 1 height 9
click at [645, 517] on button "Next" at bounding box center [662, 515] width 224 height 55
click at [646, 516] on button "Next" at bounding box center [662, 515] width 224 height 55
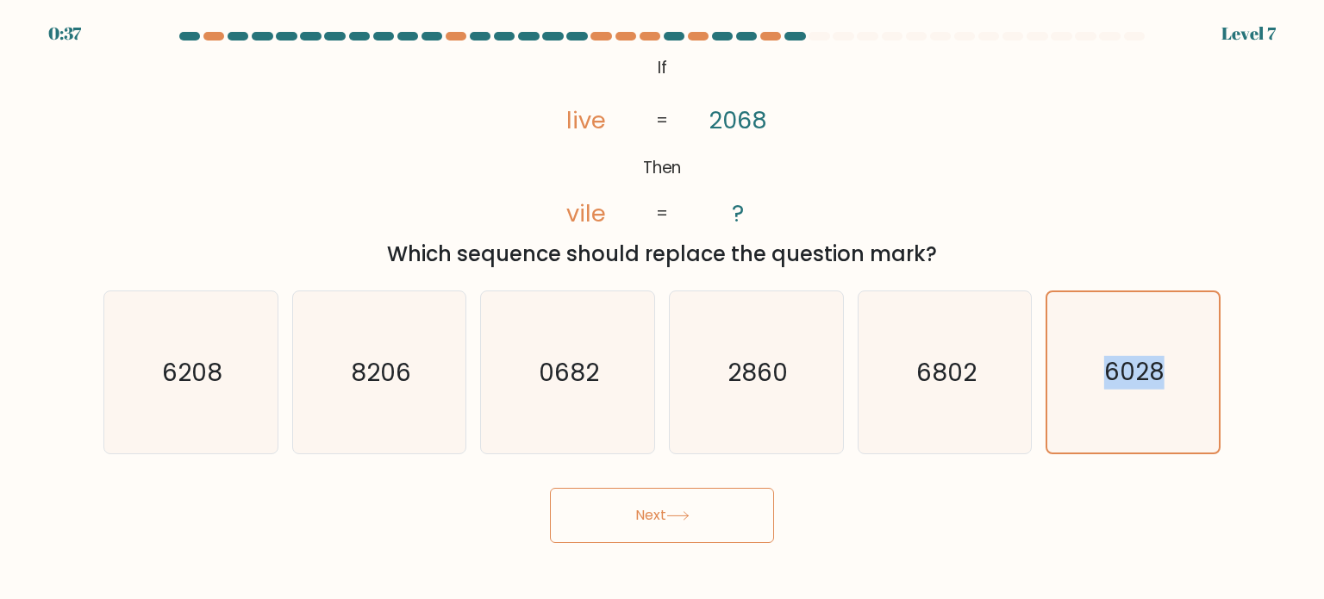
click at [645, 516] on button "Next" at bounding box center [662, 515] width 224 height 55
click at [1107, 134] on div "@import url('https://fonts.googleapis.com/css?family=Abril+Fatface:400,100,100i…" at bounding box center [662, 161] width 1138 height 218
click at [1130, 332] on icon "6028" at bounding box center [1132, 372] width 160 height 160
click at [663, 309] on input "f. 6028" at bounding box center [662, 304] width 1 height 9
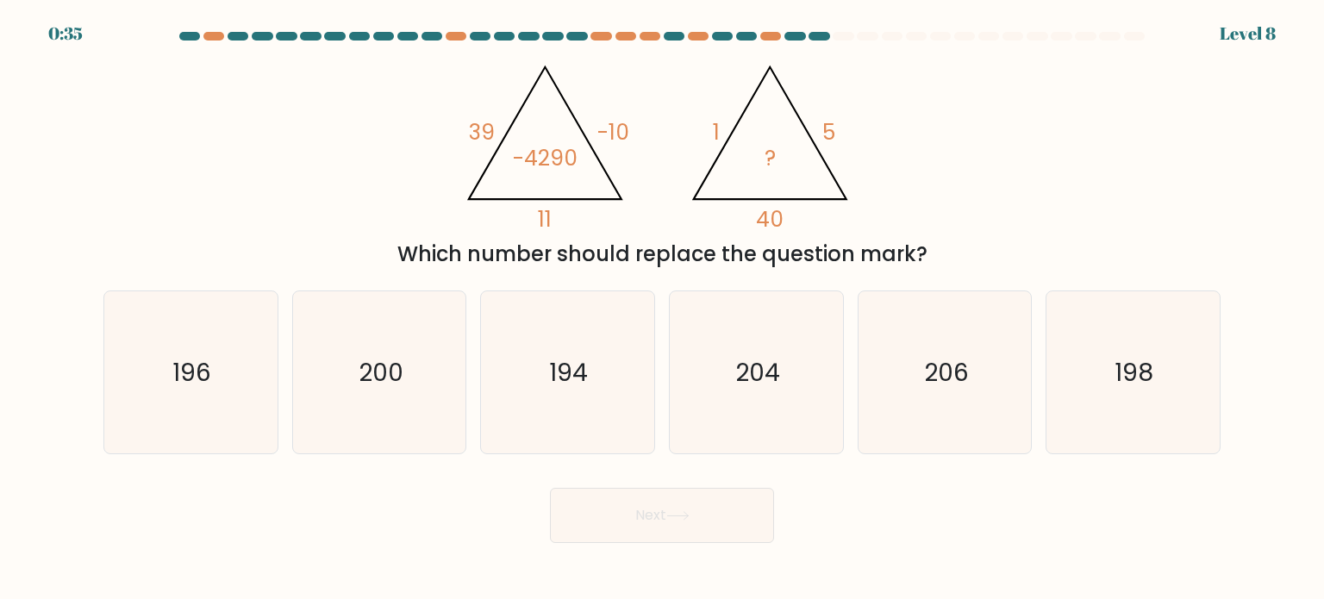
click at [1116, 190] on div "@import url('https://fonts.googleapis.com/css?family=Abril+Fatface:400,100,100i…" at bounding box center [662, 161] width 1138 height 218
click at [1173, 216] on div "@import url('https://fonts.googleapis.com/css?family=Abril+Fatface:400,100,100i…" at bounding box center [662, 161] width 1138 height 218
click at [197, 407] on icon "196" at bounding box center [190, 372] width 162 height 162
click at [662, 309] on input "a. 196" at bounding box center [662, 304] width 1 height 9
radio input "true"
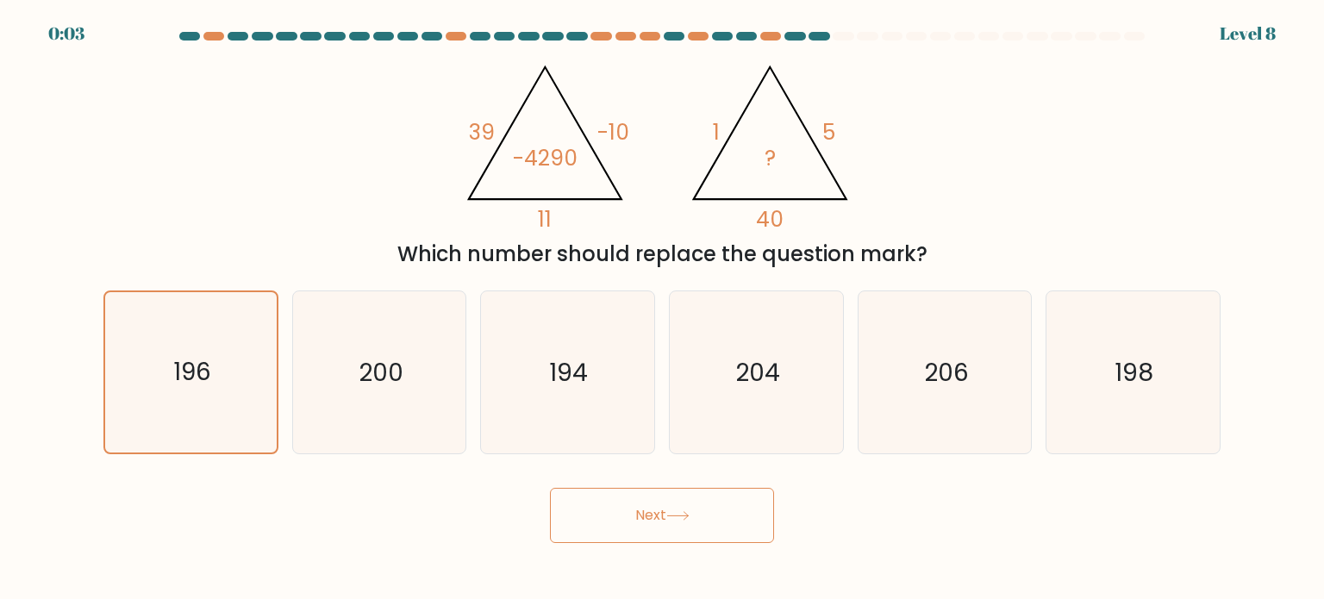
click at [671, 512] on icon at bounding box center [677, 515] width 23 height 9
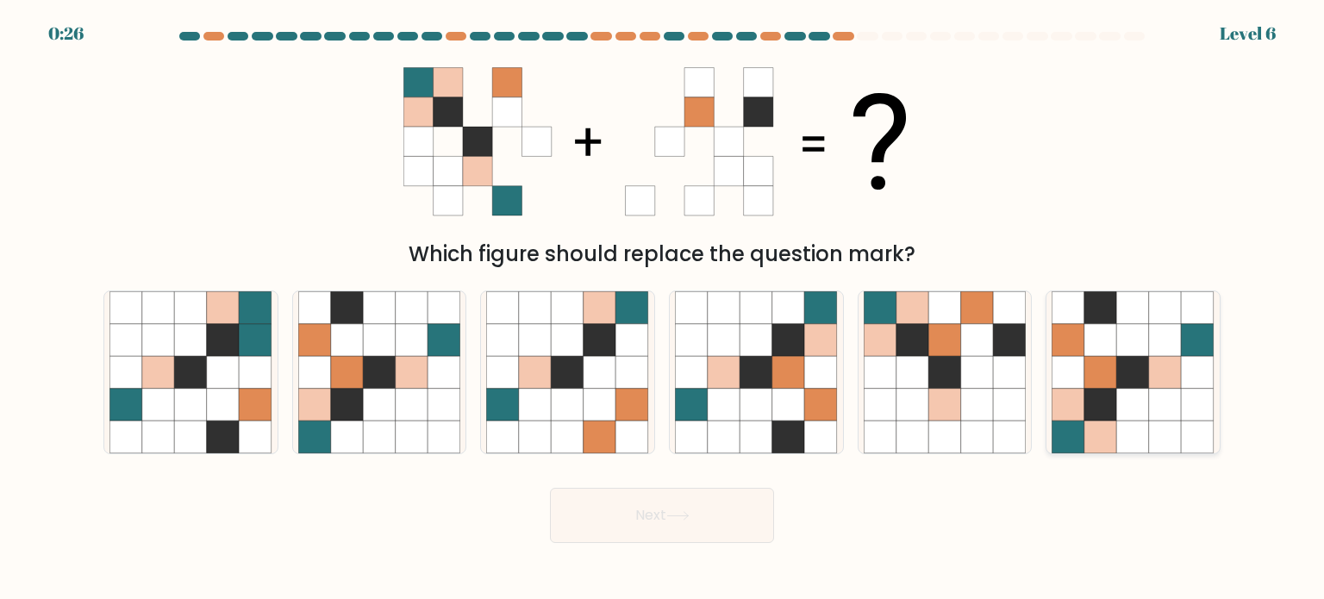
click at [1106, 369] on icon at bounding box center [1100, 372] width 33 height 33
click at [663, 309] on input "f." at bounding box center [662, 304] width 1 height 9
radio input "true"
click at [700, 514] on button "Next" at bounding box center [662, 515] width 224 height 55
click at [699, 514] on button "Next" at bounding box center [662, 515] width 224 height 55
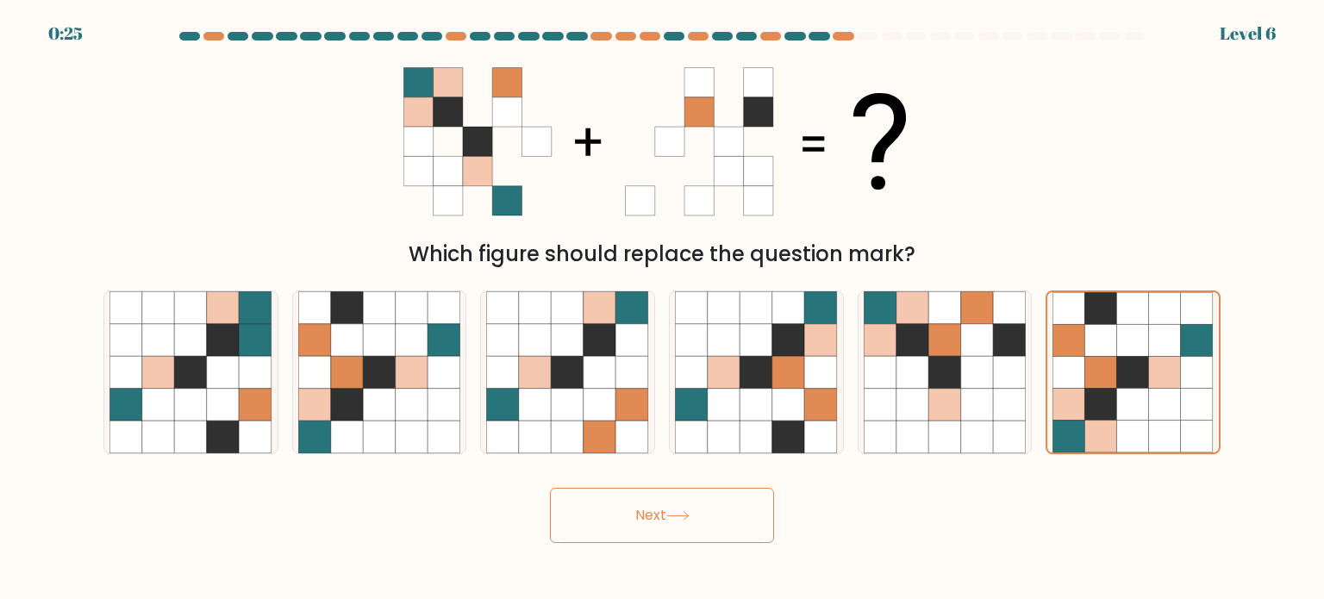
click at [699, 514] on button "Next" at bounding box center [662, 515] width 224 height 55
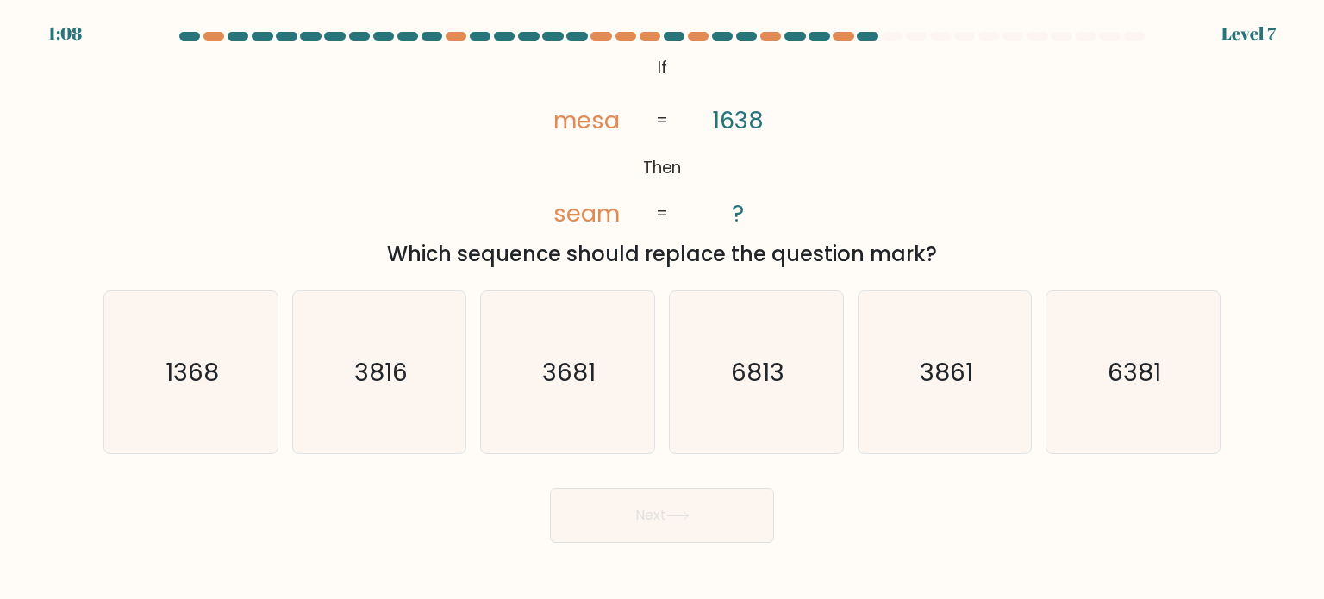
click at [634, 514] on button "Next" at bounding box center [662, 515] width 224 height 55
click at [587, 420] on icon "3681" at bounding box center [567, 372] width 162 height 162
click at [662, 309] on input "c. 3681" at bounding box center [662, 304] width 1 height 9
radio input "true"
click at [648, 527] on button "Next" at bounding box center [662, 515] width 224 height 55
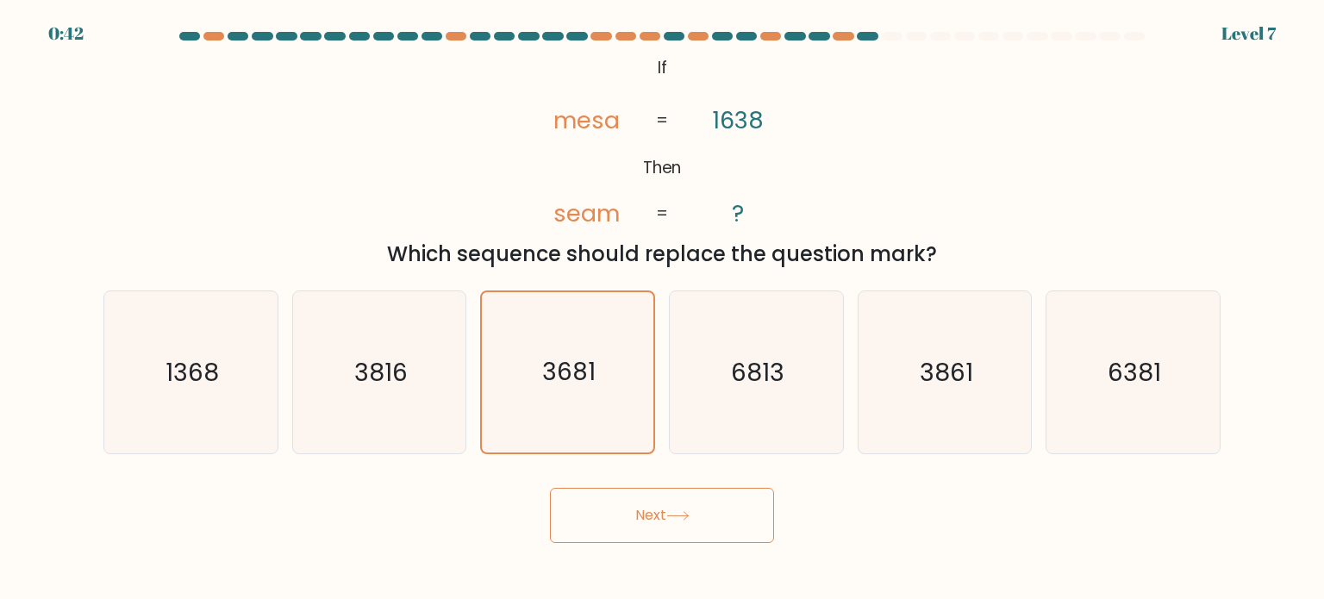
click at [669, 511] on button "Next" at bounding box center [662, 515] width 224 height 55
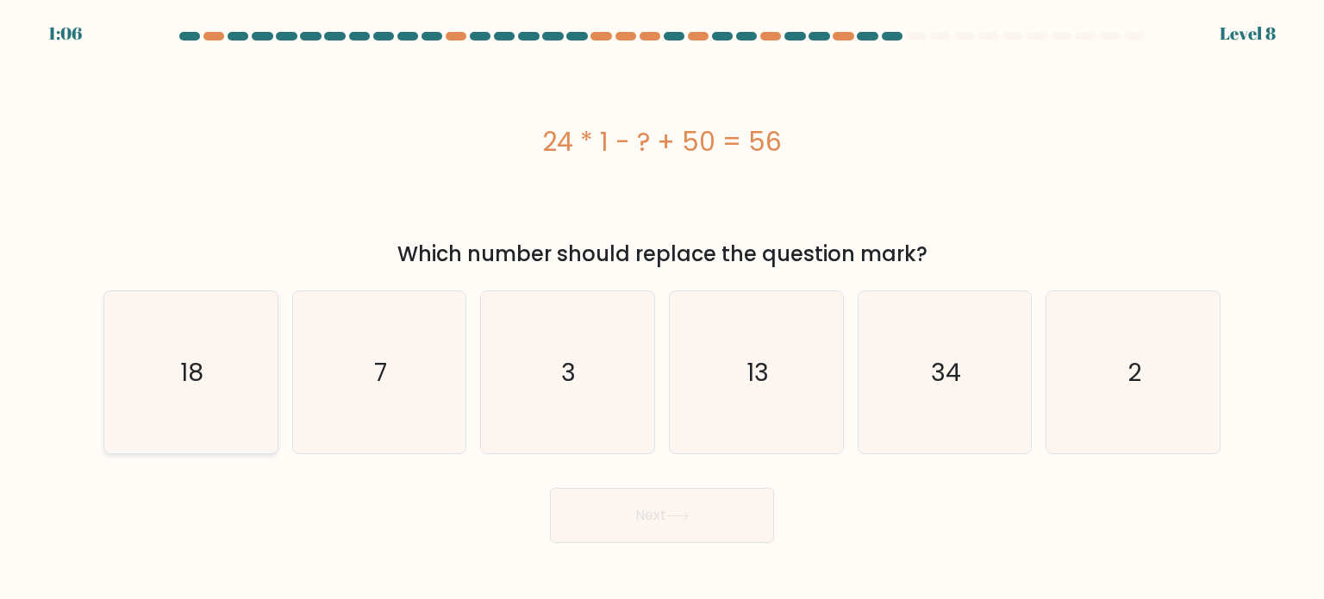
click at [241, 375] on icon "18" at bounding box center [190, 372] width 162 height 162
click at [662, 309] on input "a. 18" at bounding box center [662, 304] width 1 height 9
radio input "true"
click at [624, 513] on button "Next" at bounding box center [662, 515] width 224 height 55
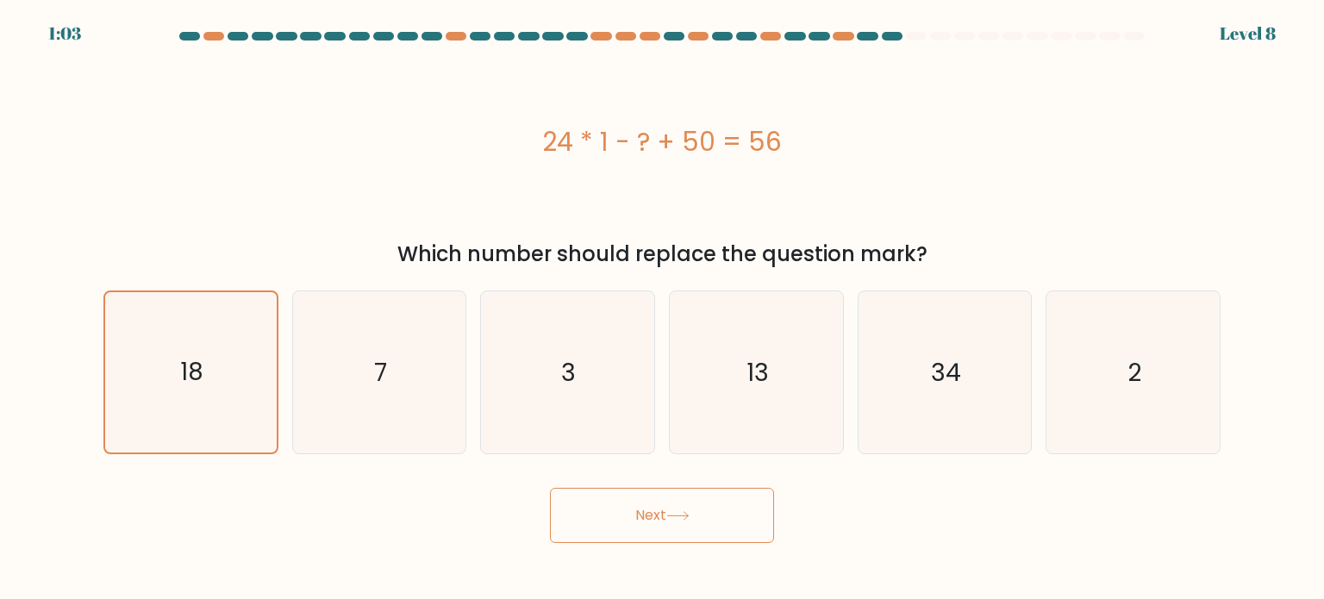
click at [624, 513] on button "Next" at bounding box center [662, 515] width 224 height 55
click at [676, 529] on button "Next" at bounding box center [662, 515] width 224 height 55
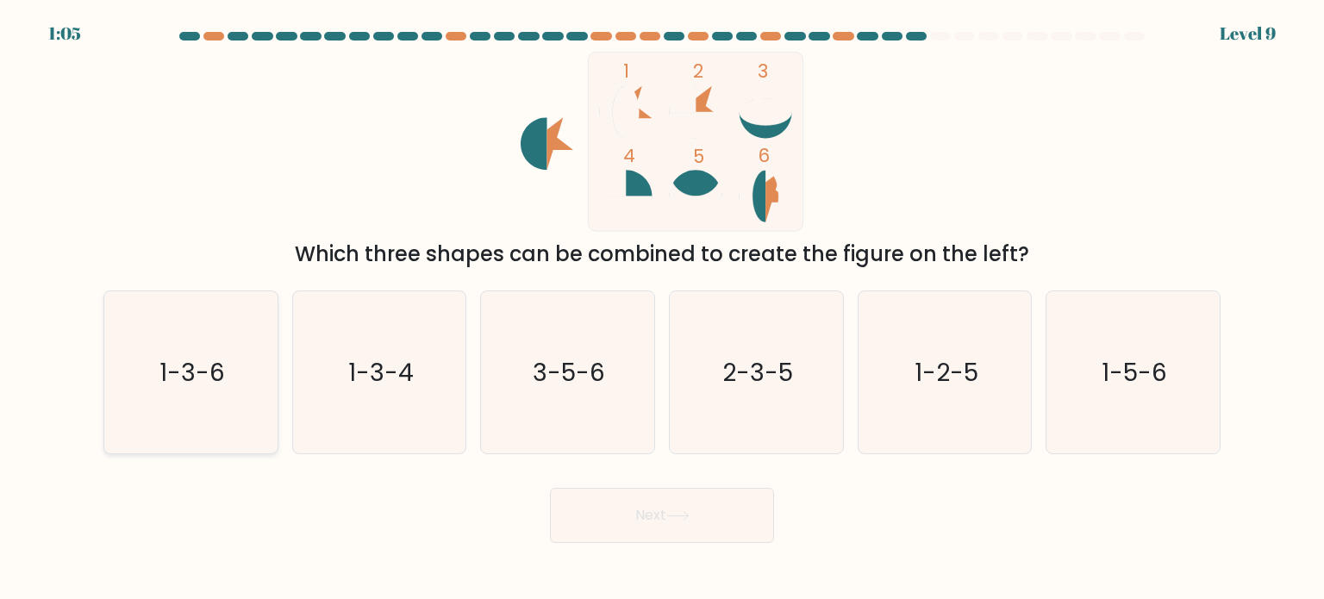
click at [184, 401] on icon "1-3-6" at bounding box center [190, 372] width 162 height 162
click at [662, 309] on input "a. 1-3-6" at bounding box center [662, 304] width 1 height 9
radio input "true"
click at [630, 509] on button "Next" at bounding box center [662, 515] width 224 height 55
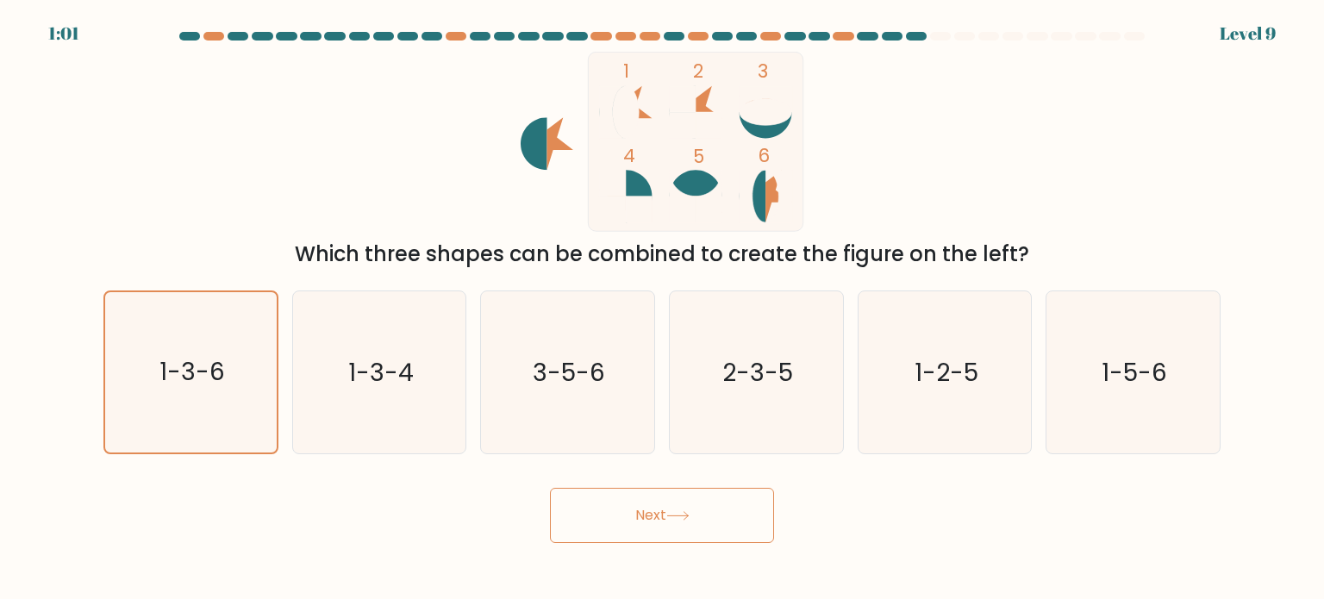
click at [703, 523] on button "Next" at bounding box center [662, 515] width 224 height 55
click at [655, 522] on button "Next" at bounding box center [662, 515] width 224 height 55
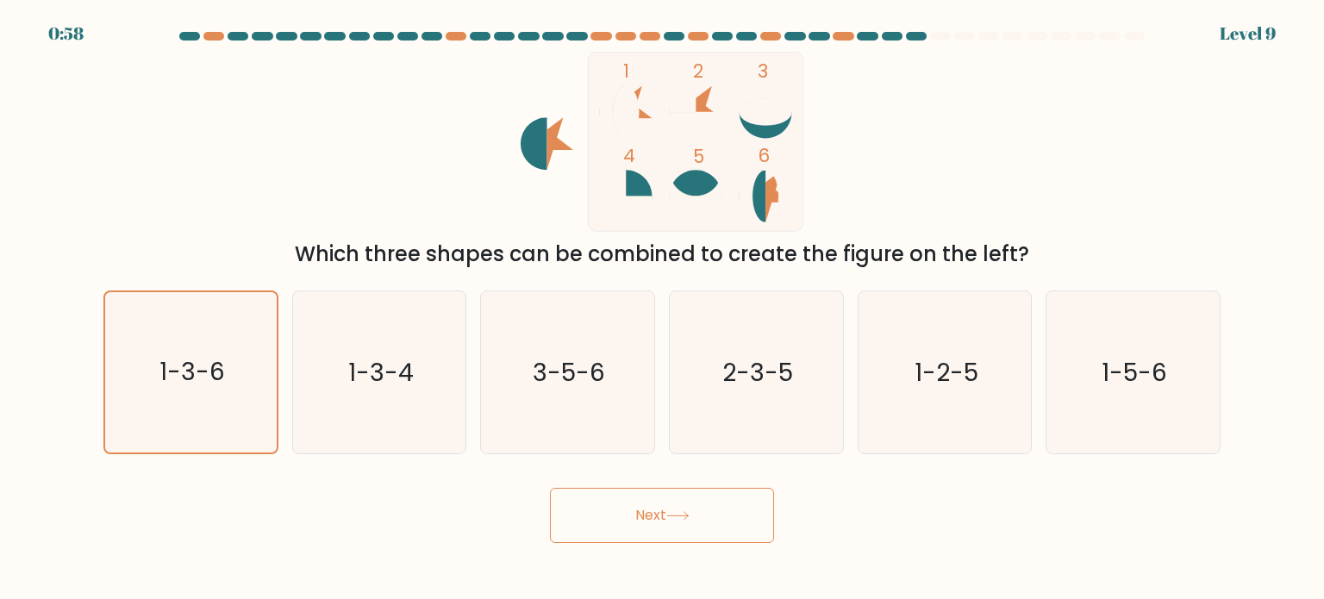
click at [655, 522] on button "Next" at bounding box center [662, 515] width 224 height 55
click at [652, 530] on button "Next" at bounding box center [662, 515] width 224 height 55
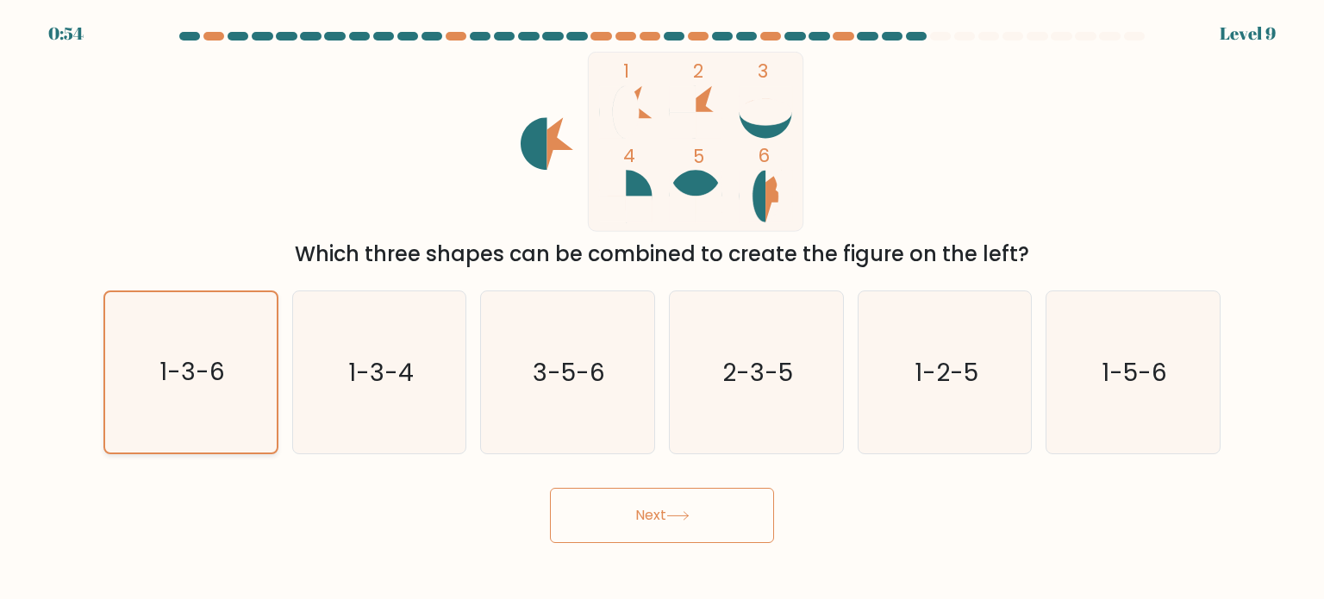
click at [218, 382] on text "1-3-6" at bounding box center [192, 372] width 66 height 34
click at [662, 309] on input "a. 1-3-6" at bounding box center [662, 304] width 1 height 9
click at [689, 509] on button "Next" at bounding box center [662, 515] width 224 height 55
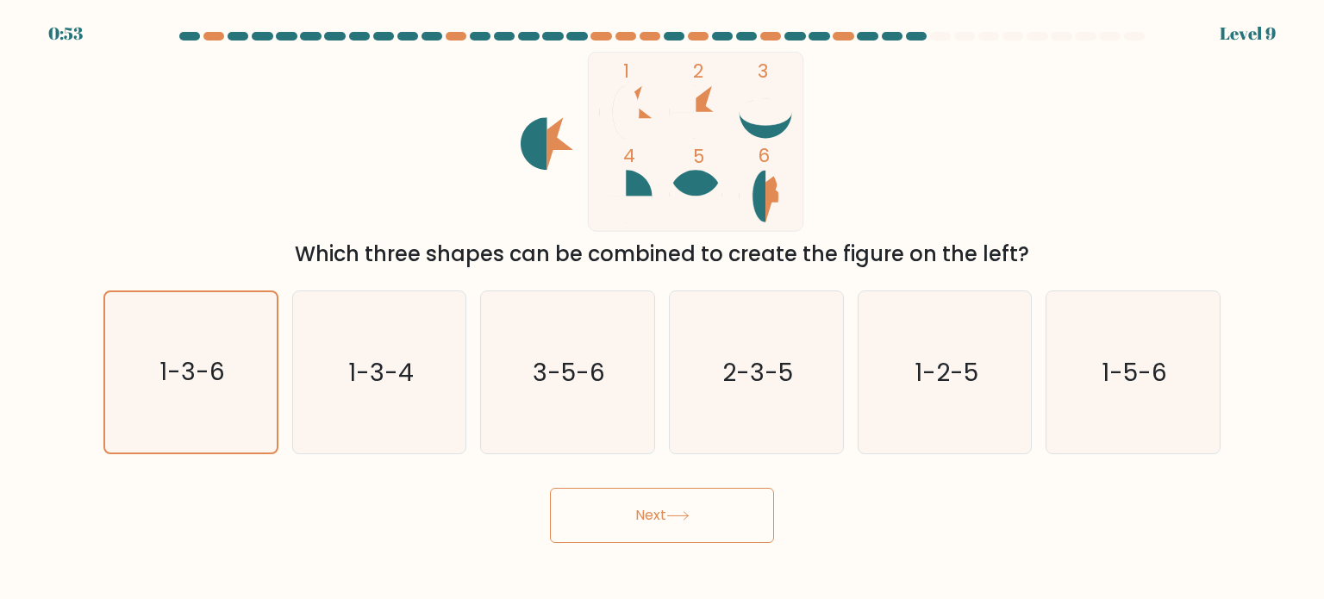
click at [689, 509] on button "Next" at bounding box center [662, 515] width 224 height 55
click at [172, 382] on text "1-3-6" at bounding box center [192, 372] width 66 height 34
click at [662, 309] on input "a. 1-3-6" at bounding box center [662, 304] width 1 height 9
click at [172, 382] on text "1-3-6" at bounding box center [192, 372] width 66 height 34
click at [662, 309] on input "a. 1-3-6" at bounding box center [662, 304] width 1 height 9
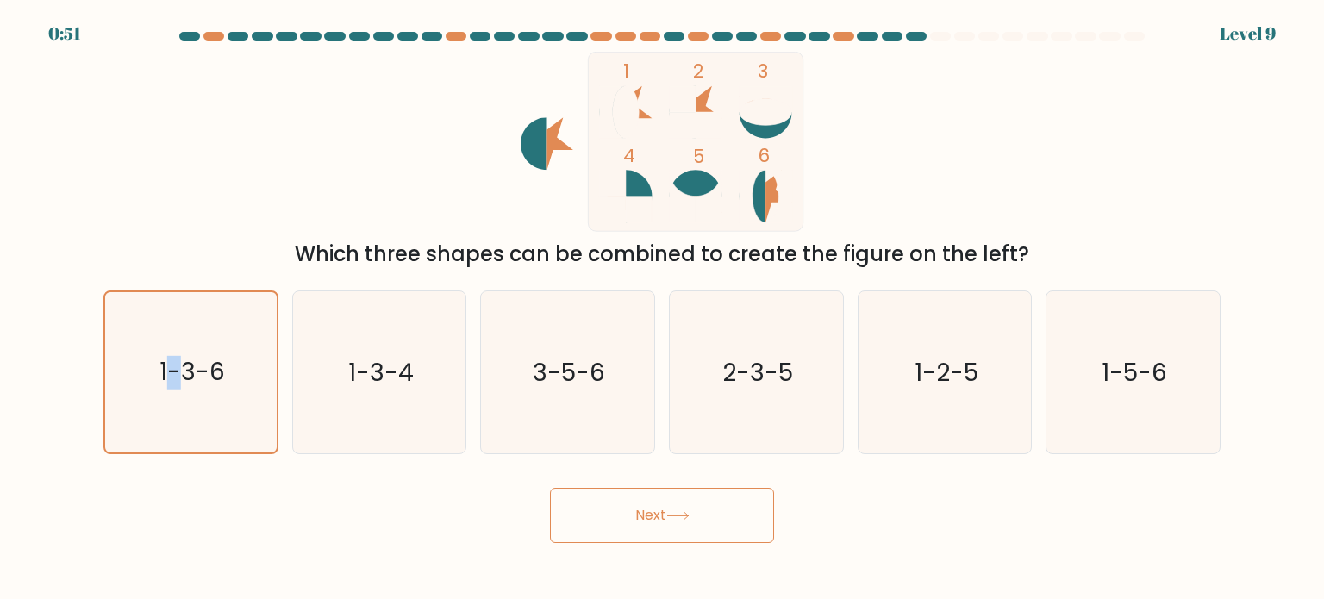
click at [689, 508] on button "Next" at bounding box center [662, 515] width 224 height 55
click at [1056, 158] on div "1 2 3 4 5 6 Which three shapes can be combined to create the figure on the left?" at bounding box center [662, 161] width 1138 height 218
click at [186, 430] on icon "1-3-6" at bounding box center [190, 372] width 160 height 160
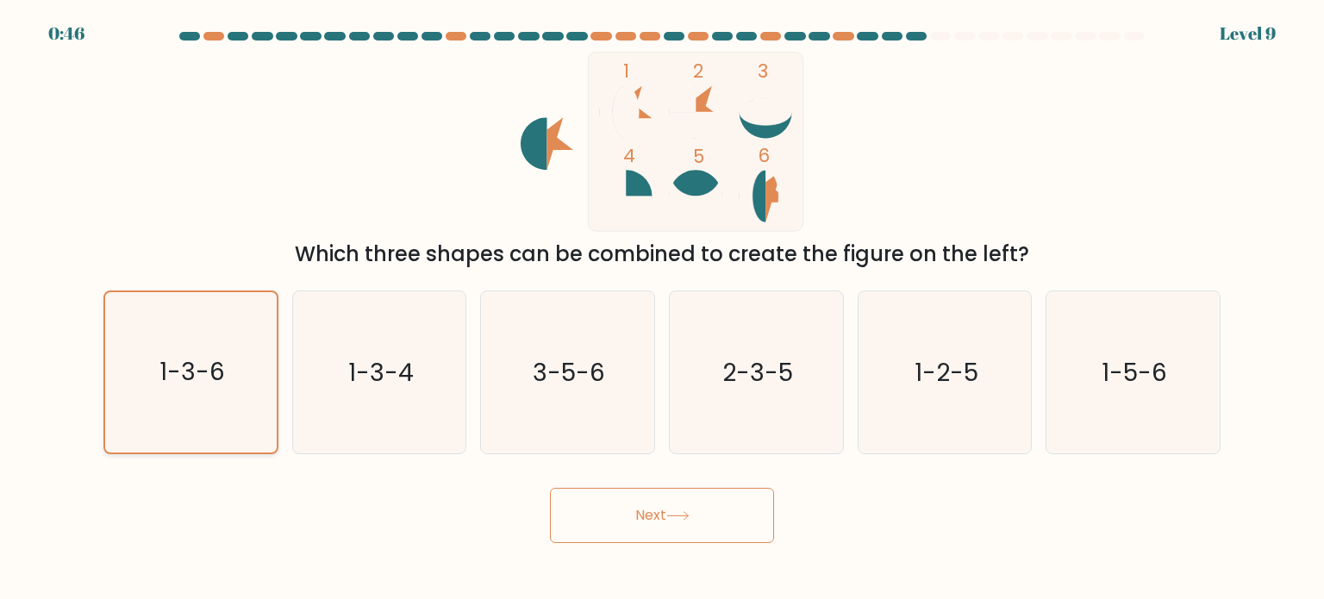
click at [662, 309] on input "a. 1-3-6" at bounding box center [662, 304] width 1 height 9
click at [675, 512] on icon at bounding box center [677, 515] width 23 height 9
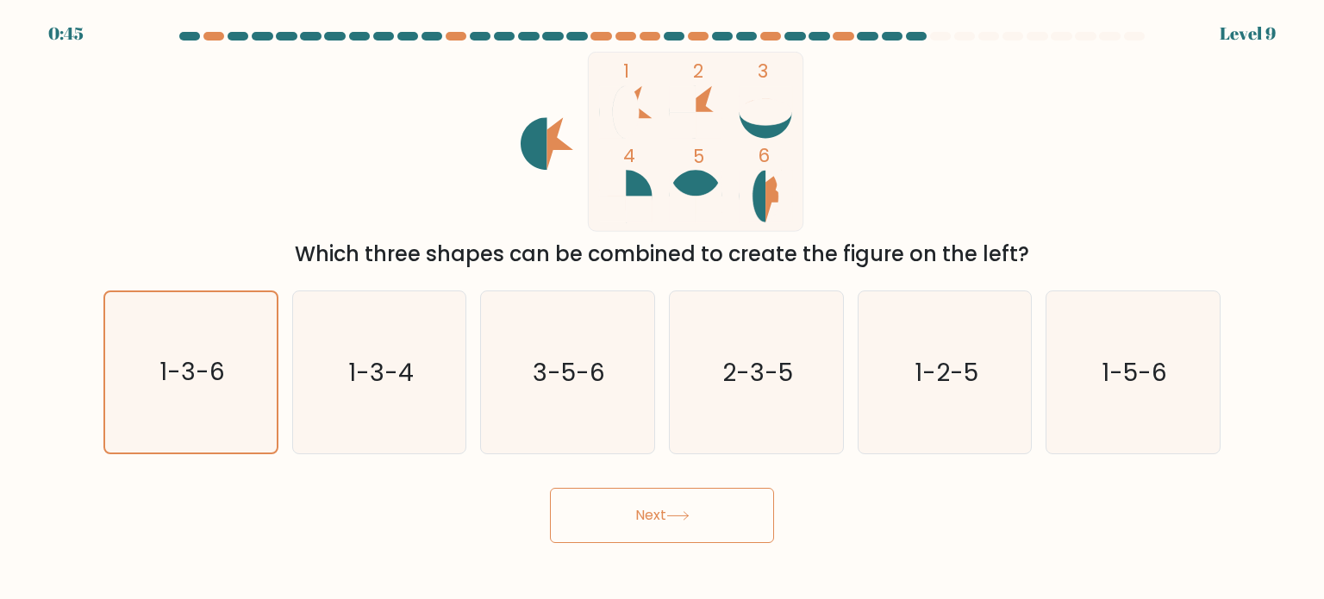
click at [675, 512] on icon at bounding box center [677, 515] width 23 height 9
click at [550, 488] on button "Next" at bounding box center [662, 515] width 224 height 55
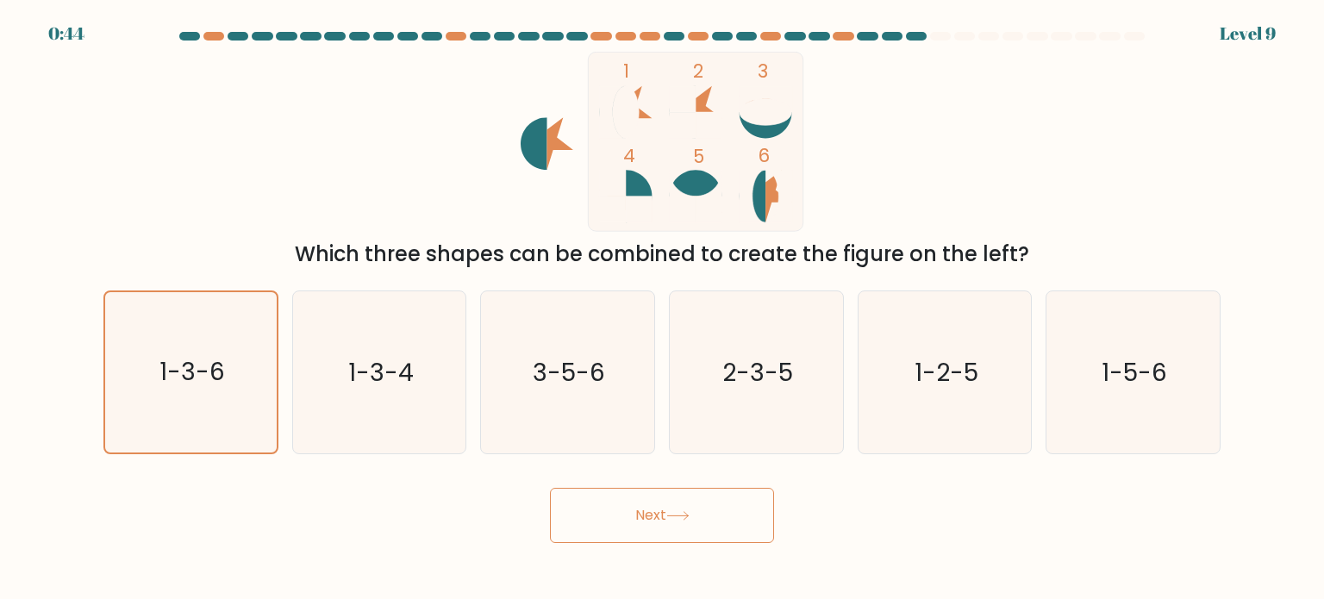
click at [550, 488] on button "Next" at bounding box center [662, 515] width 224 height 55
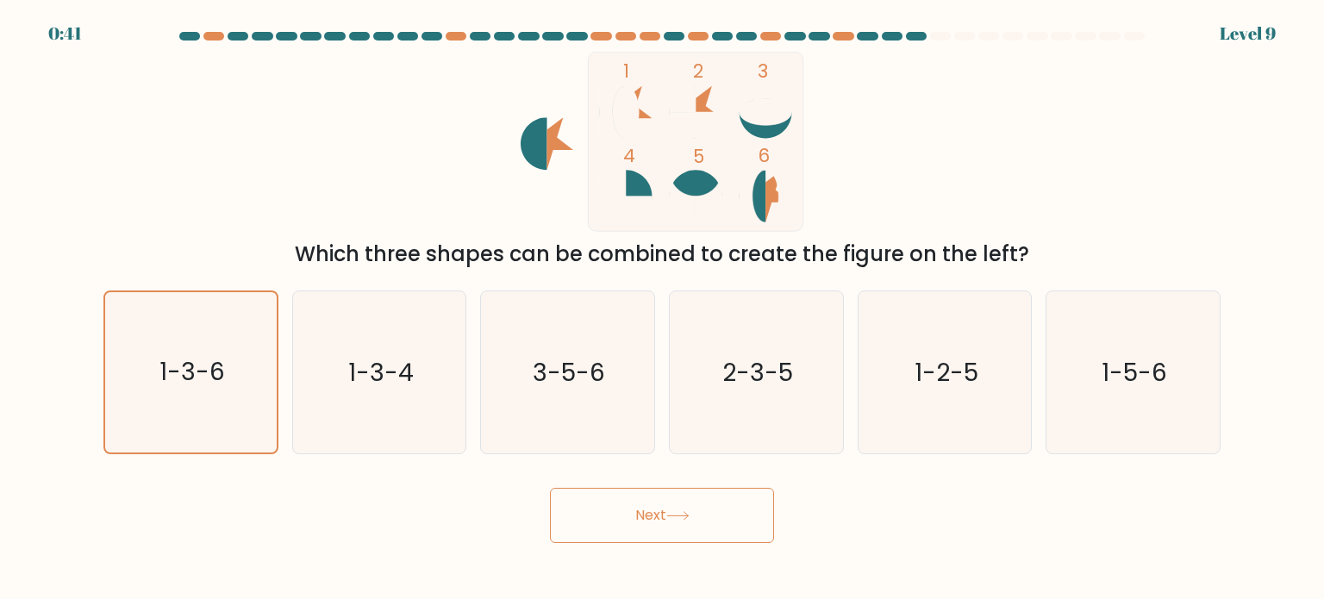
click at [1065, 137] on div "1 2 3 4 5 6 Which three shapes can be combined to create the figure on the left?" at bounding box center [662, 161] width 1138 height 218
click at [572, 508] on button "Next" at bounding box center [662, 515] width 224 height 55
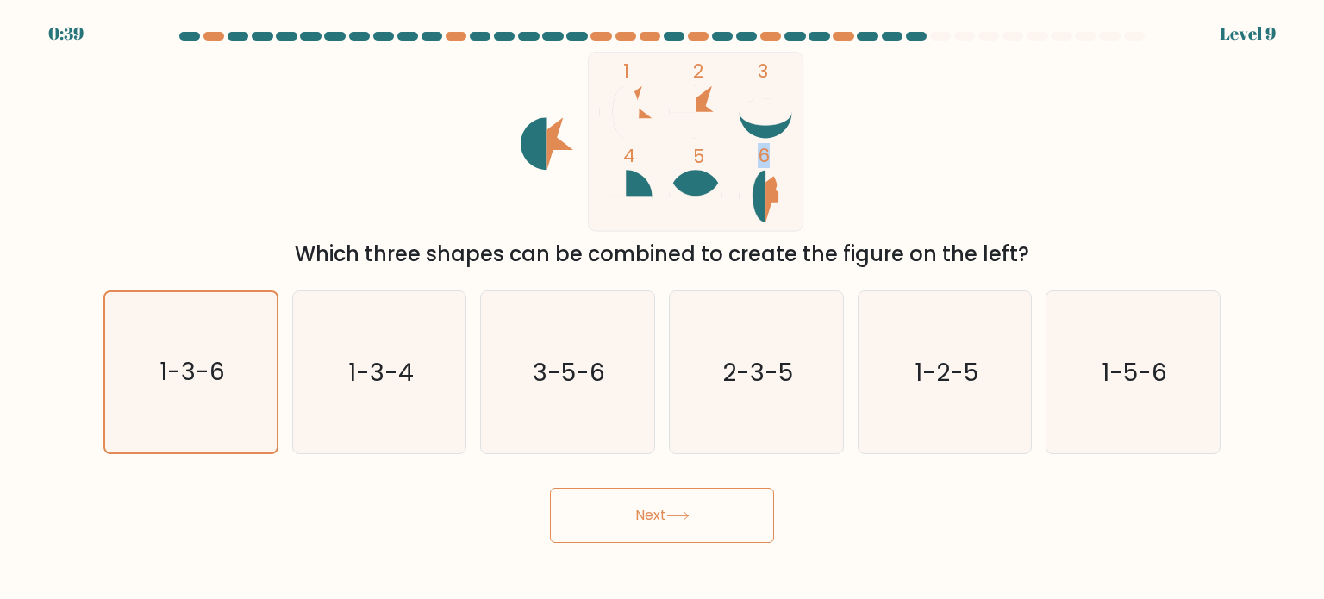
click at [572, 508] on button "Next" at bounding box center [662, 515] width 224 height 55
click at [197, 363] on text "1-3-6" at bounding box center [192, 372] width 66 height 34
click at [662, 309] on input "a. 1-3-6" at bounding box center [662, 304] width 1 height 9
click at [197, 363] on text "1-3-6" at bounding box center [192, 372] width 66 height 34
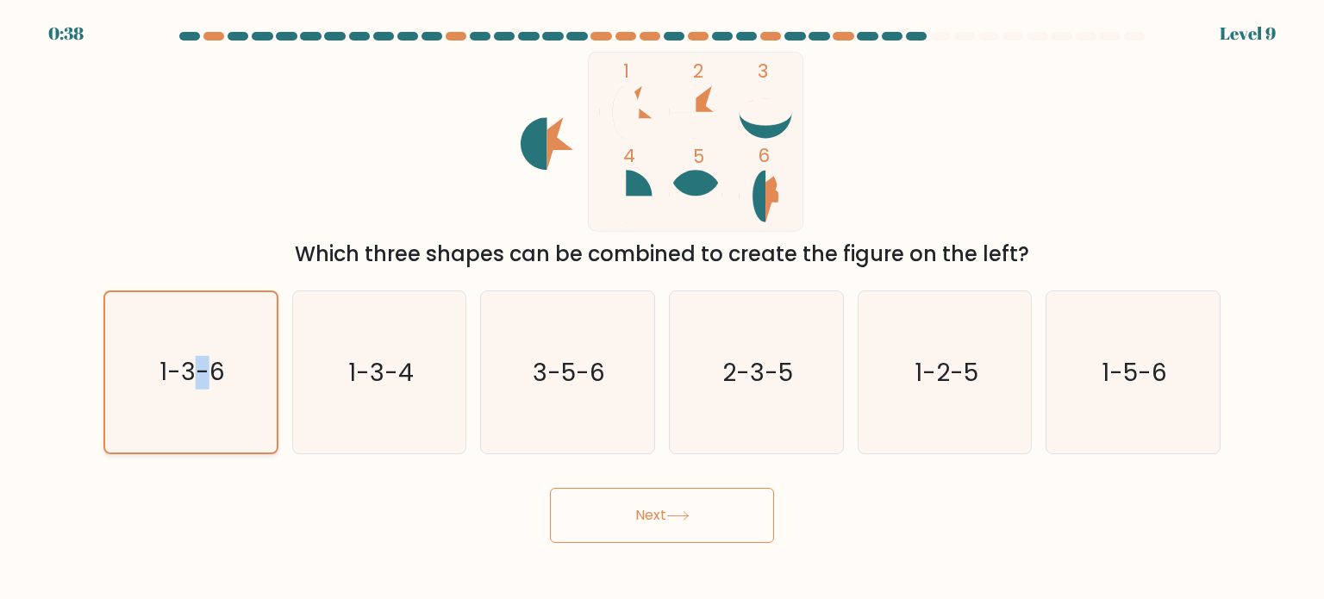
click at [662, 309] on input "a. 1-3-6" at bounding box center [662, 304] width 1 height 9
click at [669, 515] on button "Next" at bounding box center [662, 515] width 224 height 55
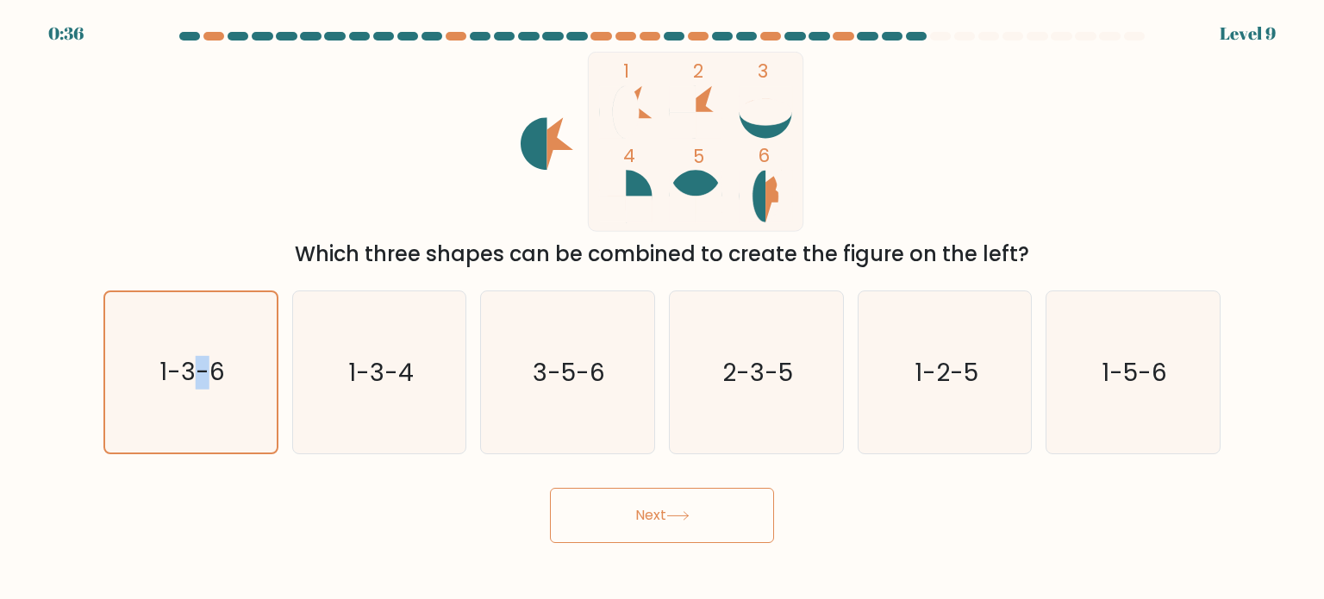
click at [669, 515] on button "Next" at bounding box center [662, 515] width 224 height 55
click at [270, 182] on div "1 2 3 4 5 6 Which three shapes can be combined to create the figure on the left?" at bounding box center [662, 161] width 1138 height 218
click at [694, 524] on button "Next" at bounding box center [662, 515] width 224 height 55
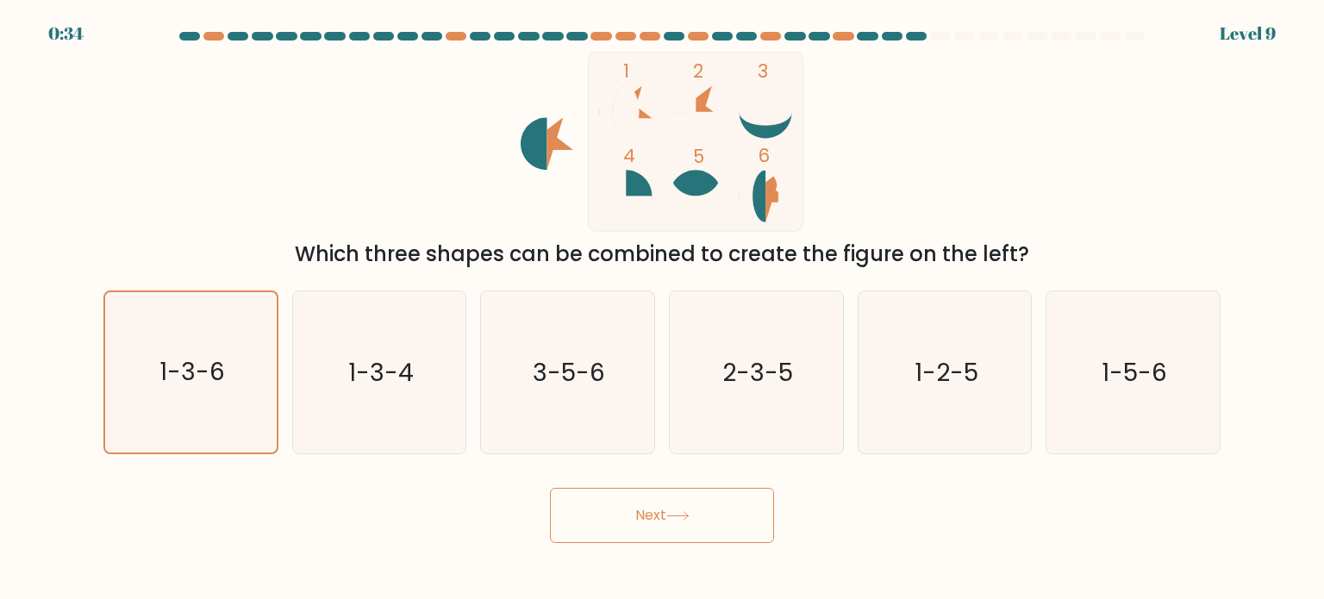
click at [694, 524] on button "Next" at bounding box center [662, 515] width 224 height 55
click at [1039, 130] on div "1 2 3 4 5 6 Which three shapes can be combined to create the figure on the left?" at bounding box center [662, 161] width 1138 height 218
click at [652, 523] on button "Next" at bounding box center [662, 515] width 224 height 55
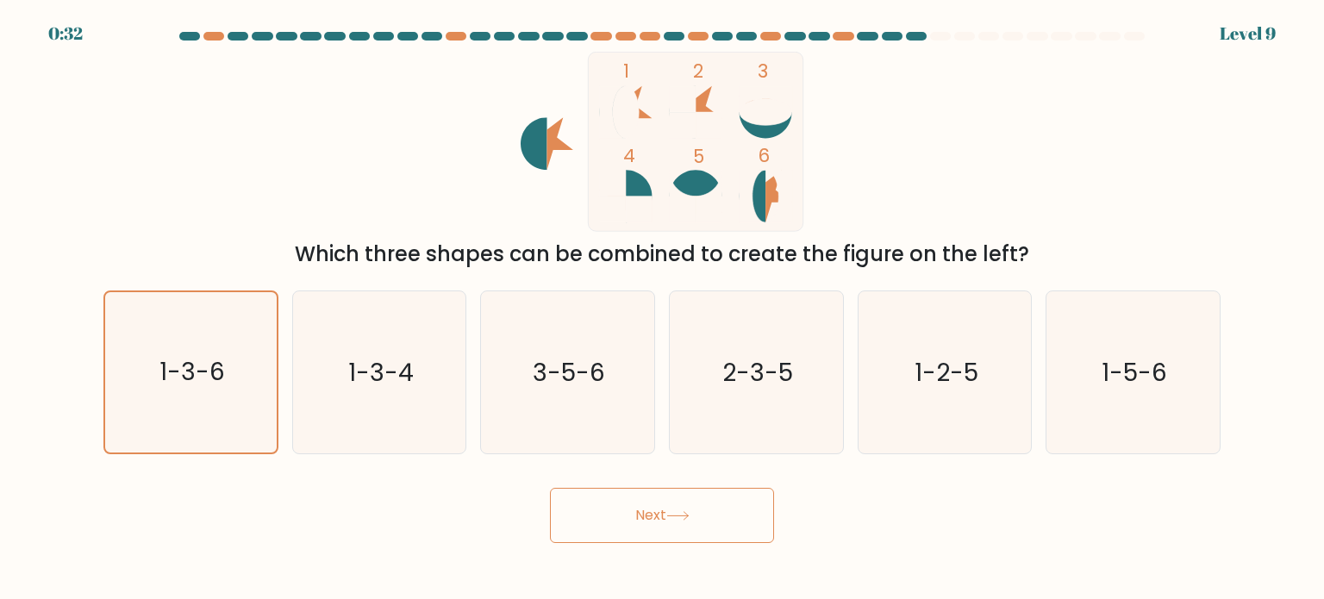
click at [652, 523] on button "Next" at bounding box center [662, 515] width 224 height 55
click at [153, 383] on icon "1-3-6" at bounding box center [190, 372] width 160 height 160
click at [662, 309] on input "a. 1-3-6" at bounding box center [662, 304] width 1 height 9
click at [645, 520] on button "Next" at bounding box center [662, 515] width 224 height 55
click at [724, 524] on button "Next" at bounding box center [662, 515] width 224 height 55
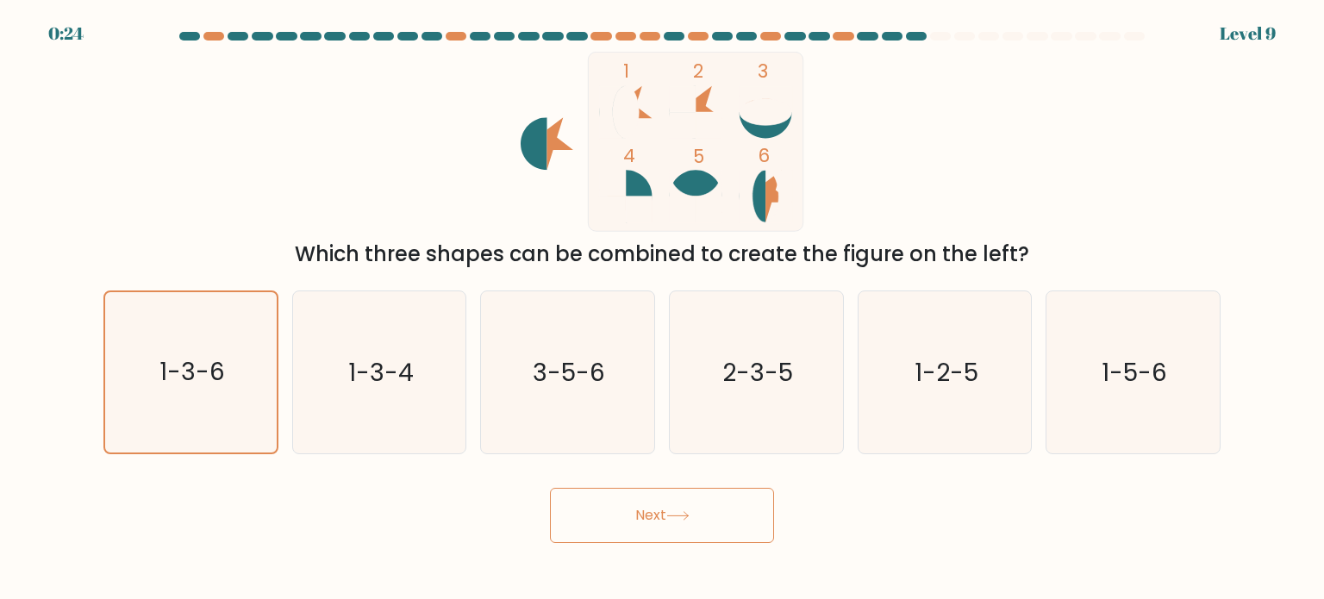
click at [724, 524] on button "Next" at bounding box center [662, 515] width 224 height 55
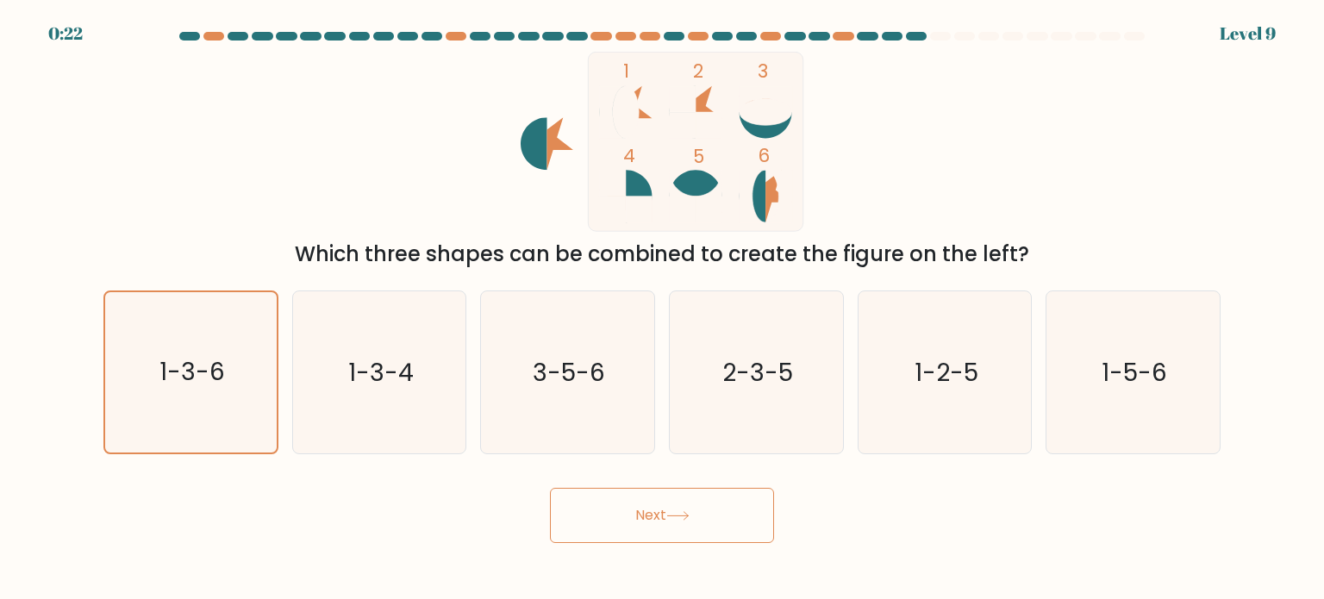
click at [724, 524] on button "Next" at bounding box center [662, 515] width 224 height 55
click at [174, 368] on text "1-3-6" at bounding box center [192, 372] width 66 height 34
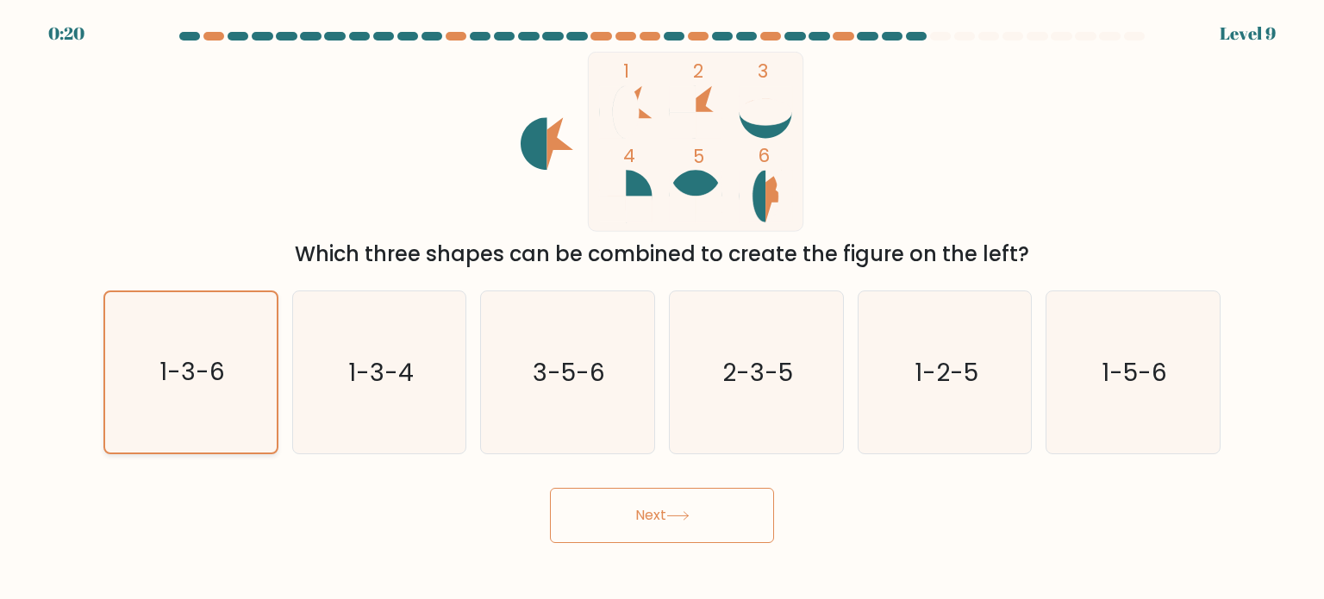
click at [662, 309] on input "a. 1-3-6" at bounding box center [662, 304] width 1 height 9
click at [638, 514] on button "Next" at bounding box center [662, 515] width 224 height 55
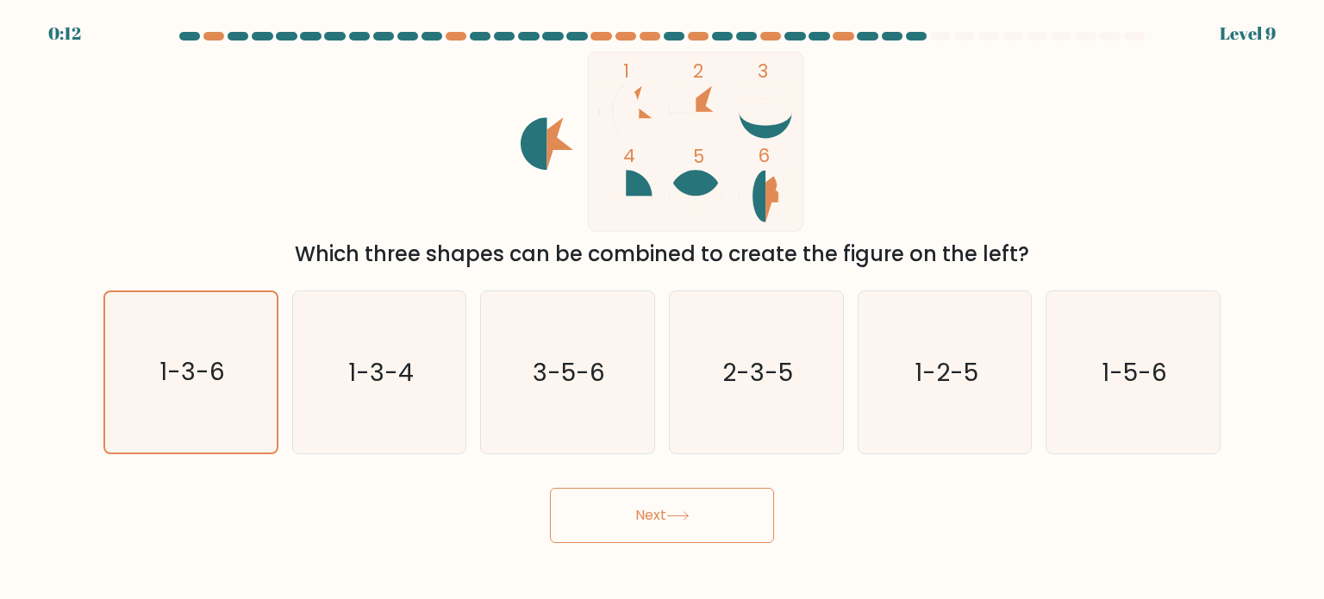
click at [638, 514] on button "Next" at bounding box center [662, 515] width 224 height 55
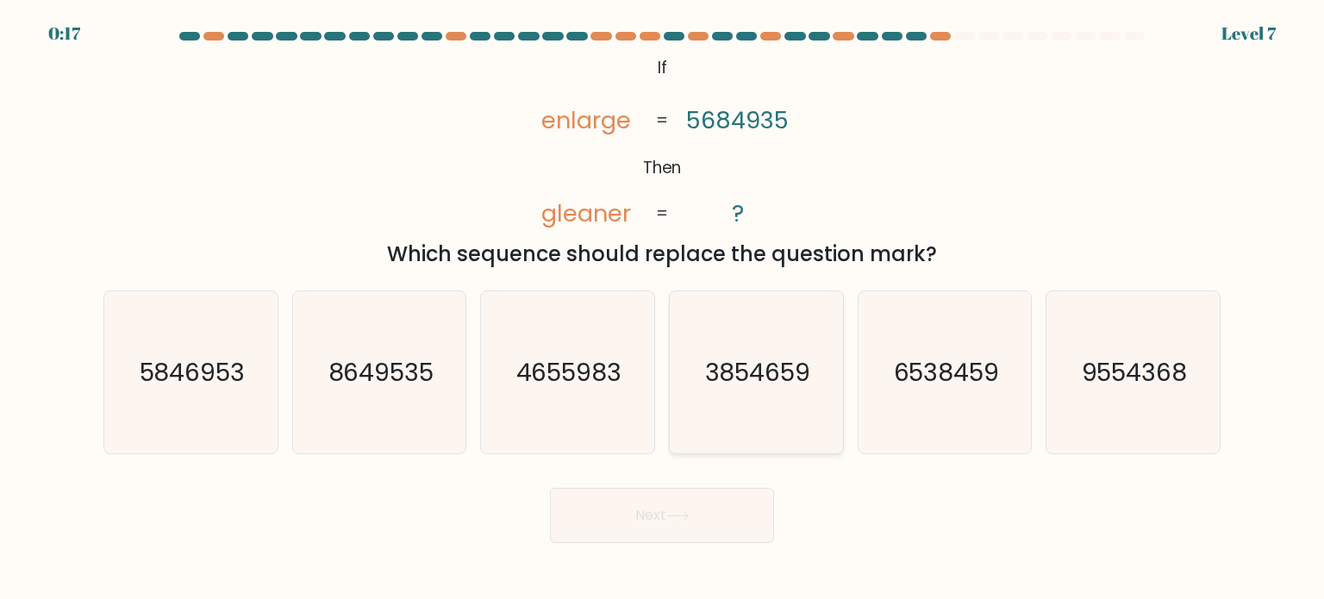
click at [744, 423] on icon "3854659" at bounding box center [756, 372] width 162 height 162
click at [663, 309] on input "d. 3854659" at bounding box center [662, 304] width 1 height 9
radio input "true"
click at [707, 506] on button "Next" at bounding box center [662, 515] width 224 height 55
click at [635, 521] on button "Next" at bounding box center [662, 515] width 224 height 55
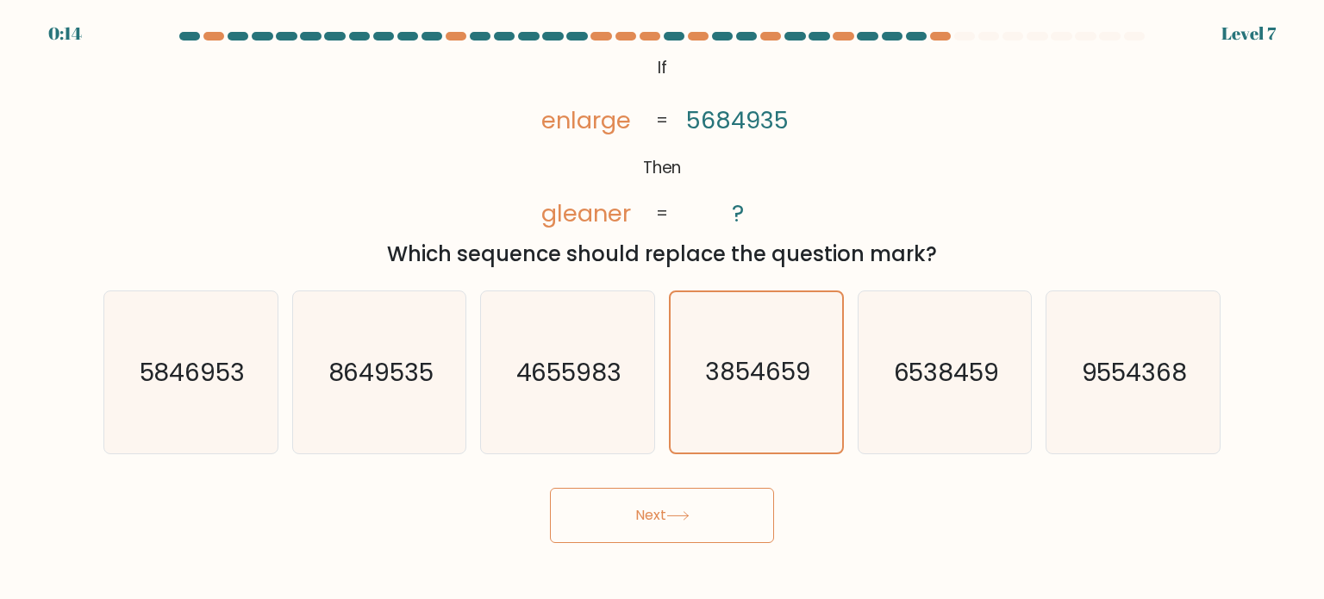
click at [635, 521] on button "Next" at bounding box center [662, 515] width 224 height 55
click at [1017, 157] on div "@import url('https://fonts.googleapis.com/css?family=Abril+Fatface:400,100,100i…" at bounding box center [662, 161] width 1138 height 218
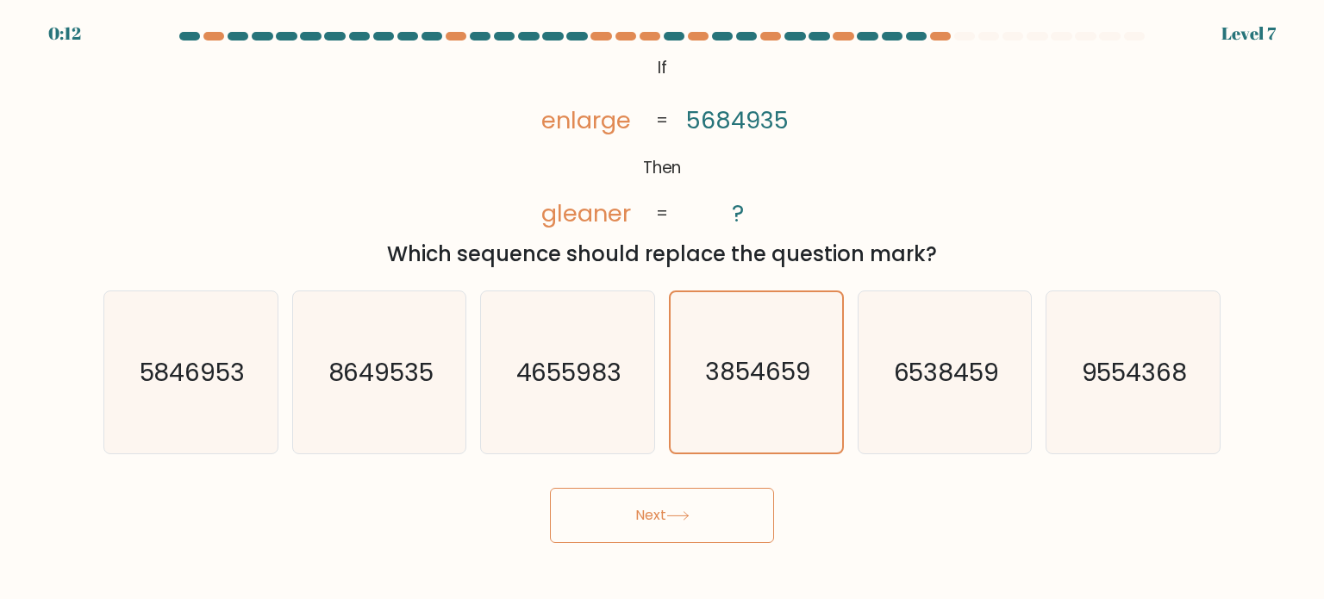
click at [707, 521] on button "Next" at bounding box center [662, 515] width 224 height 55
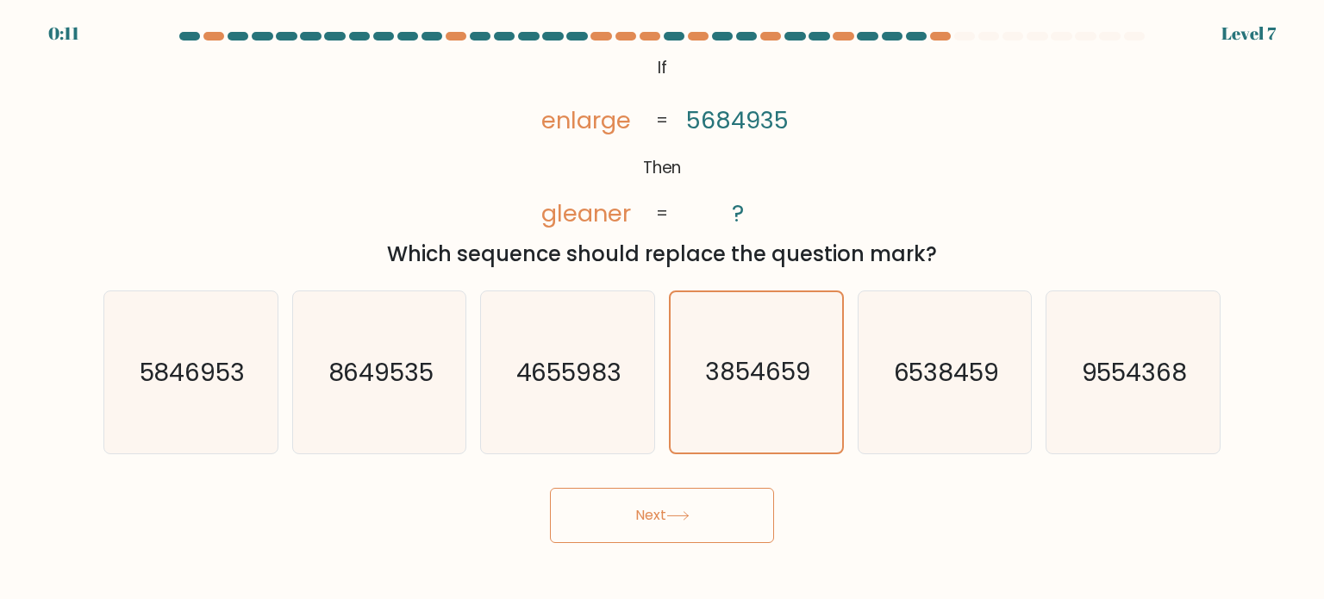
click at [707, 521] on button "Next" at bounding box center [662, 515] width 224 height 55
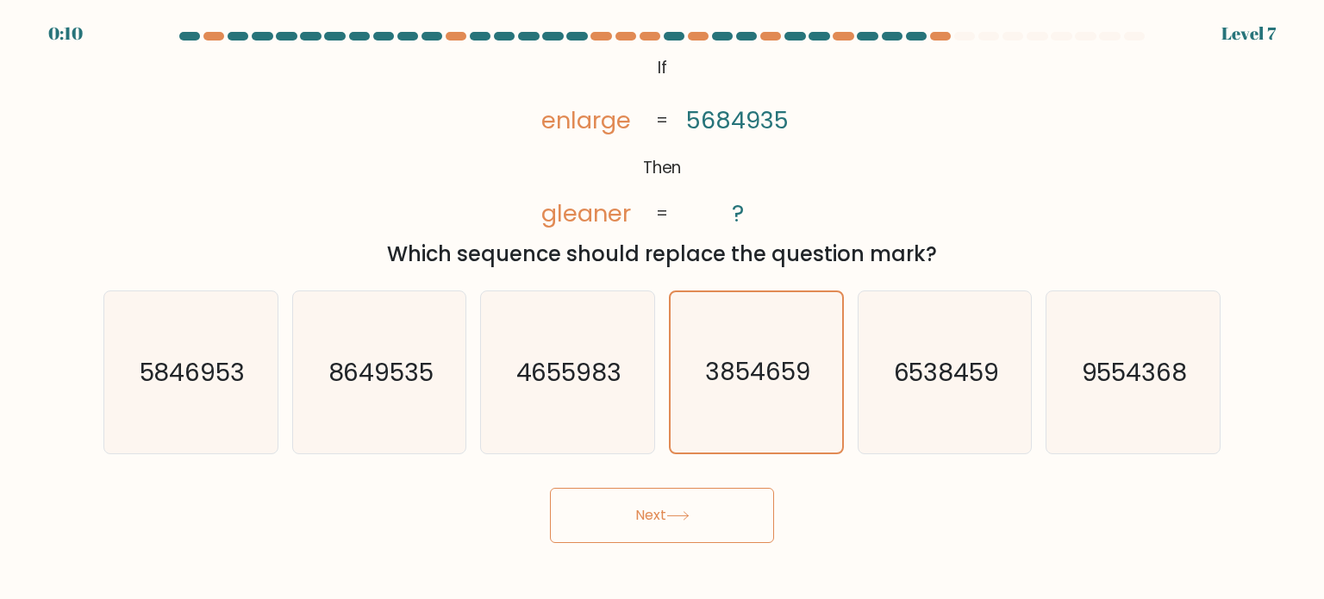
click at [707, 521] on button "Next" at bounding box center [662, 515] width 224 height 55
click at [625, 530] on button "Next" at bounding box center [662, 515] width 224 height 55
drag, startPoint x: 625, startPoint y: 530, endPoint x: 953, endPoint y: 281, distance: 412.1
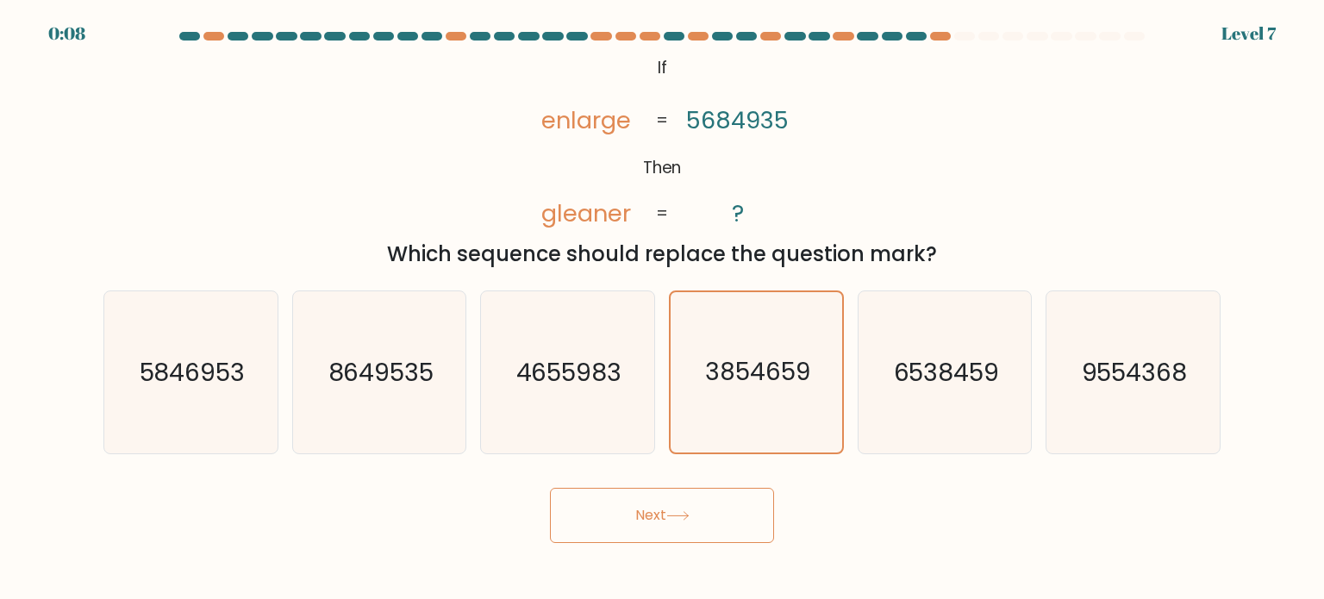
click at [631, 529] on button "Next" at bounding box center [662, 515] width 224 height 55
click at [1023, 168] on div "@import url('https://fonts.googleapis.com/css?family=Abril+Fatface:400,100,100i…" at bounding box center [662, 161] width 1138 height 218
click at [662, 519] on button "Next" at bounding box center [662, 515] width 224 height 55
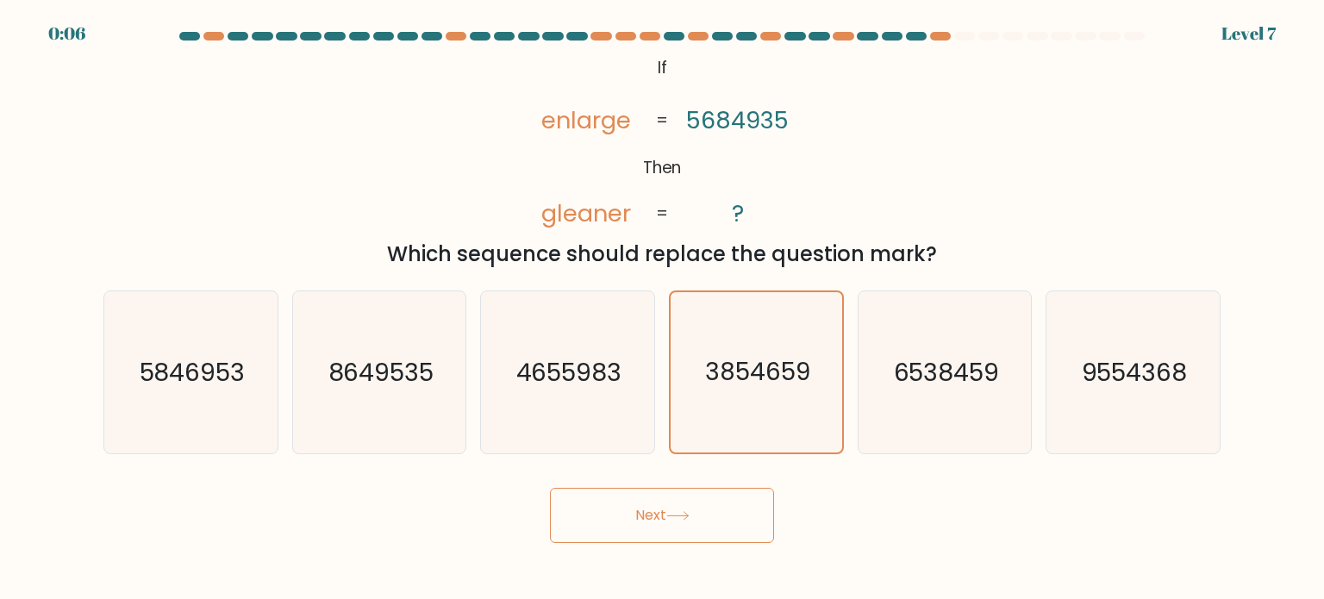
click at [662, 519] on button "Next" at bounding box center [662, 515] width 224 height 55
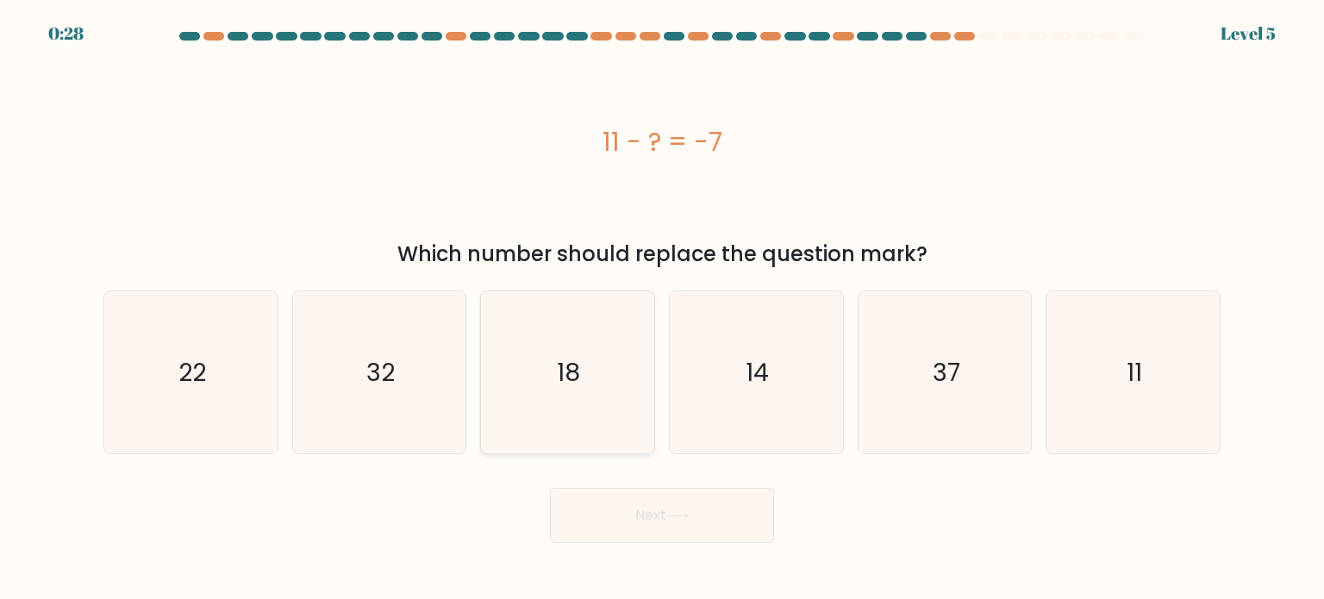
drag, startPoint x: 593, startPoint y: 414, endPoint x: 614, endPoint y: 451, distance: 42.9
click at [593, 414] on icon "18" at bounding box center [567, 372] width 162 height 162
click at [662, 309] on input "c. 18" at bounding box center [662, 304] width 1 height 9
radio input "true"
click at [690, 509] on button "Next" at bounding box center [662, 515] width 224 height 55
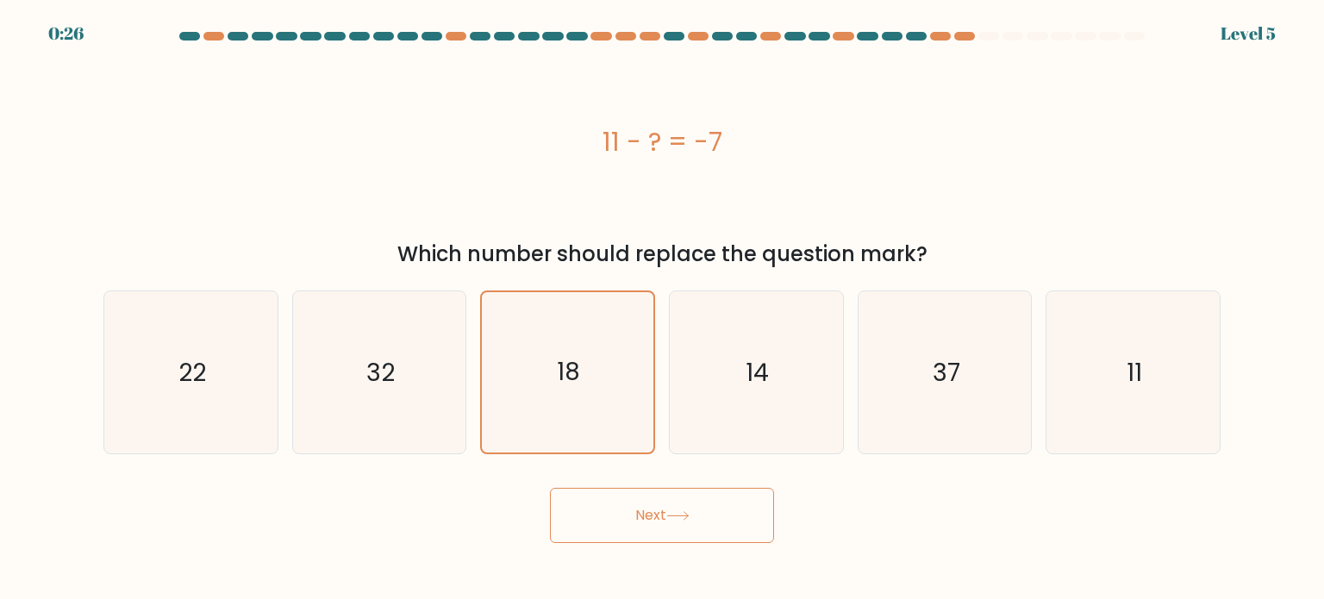
click at [690, 509] on button "Next" at bounding box center [662, 515] width 224 height 55
click at [595, 521] on button "Next" at bounding box center [662, 515] width 224 height 55
click at [596, 521] on button "Next" at bounding box center [662, 515] width 224 height 55
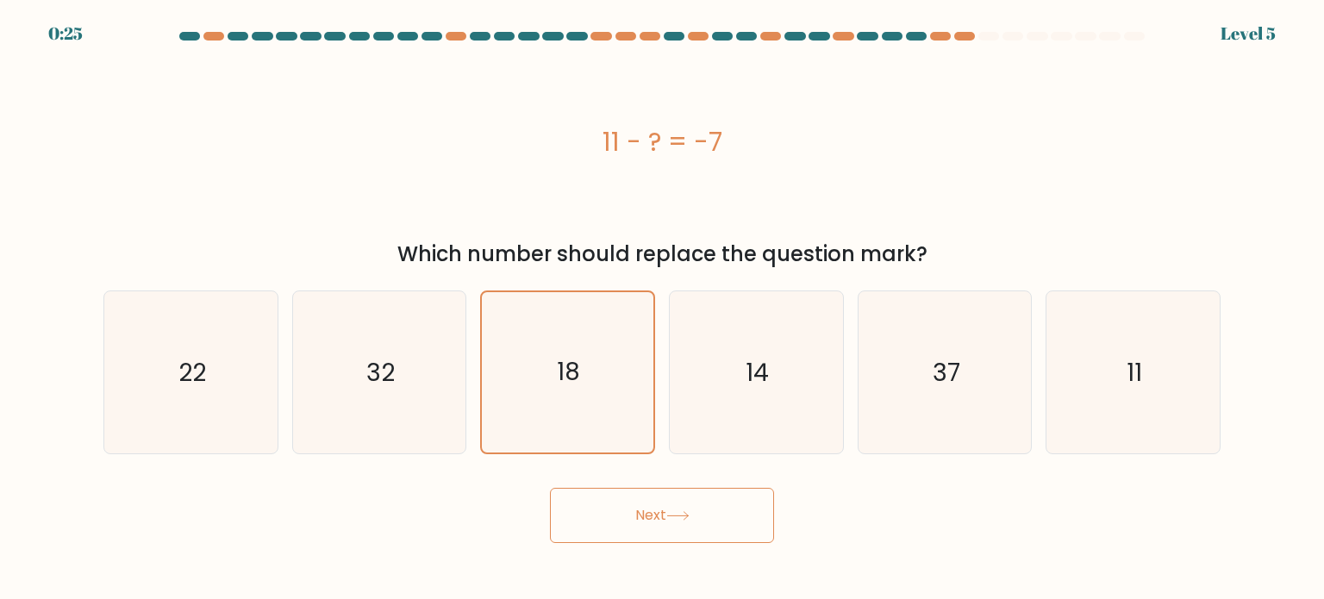
click at [596, 521] on button "Next" at bounding box center [662, 515] width 224 height 55
click at [434, 533] on div "Next" at bounding box center [662, 509] width 1138 height 68
click at [575, 355] on text "18" at bounding box center [569, 372] width 23 height 34
click at [662, 309] on input "c. 18" at bounding box center [662, 304] width 1 height 9
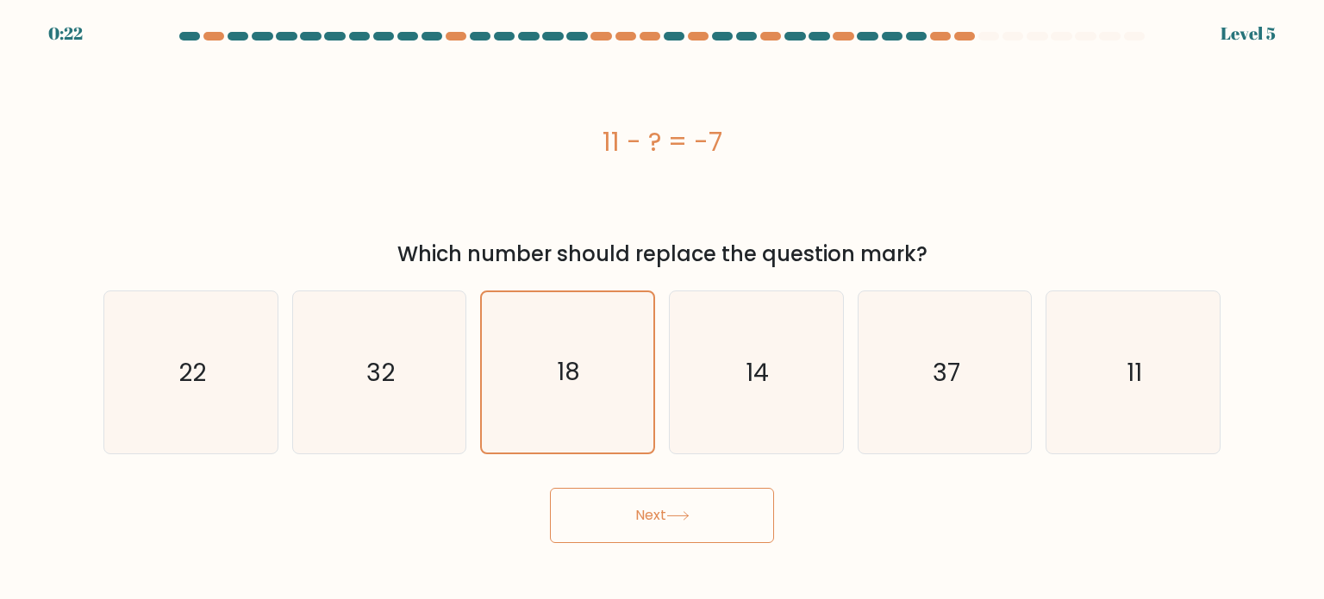
click at [622, 514] on button "Next" at bounding box center [662, 515] width 224 height 55
click at [550, 488] on button "Next" at bounding box center [662, 515] width 224 height 55
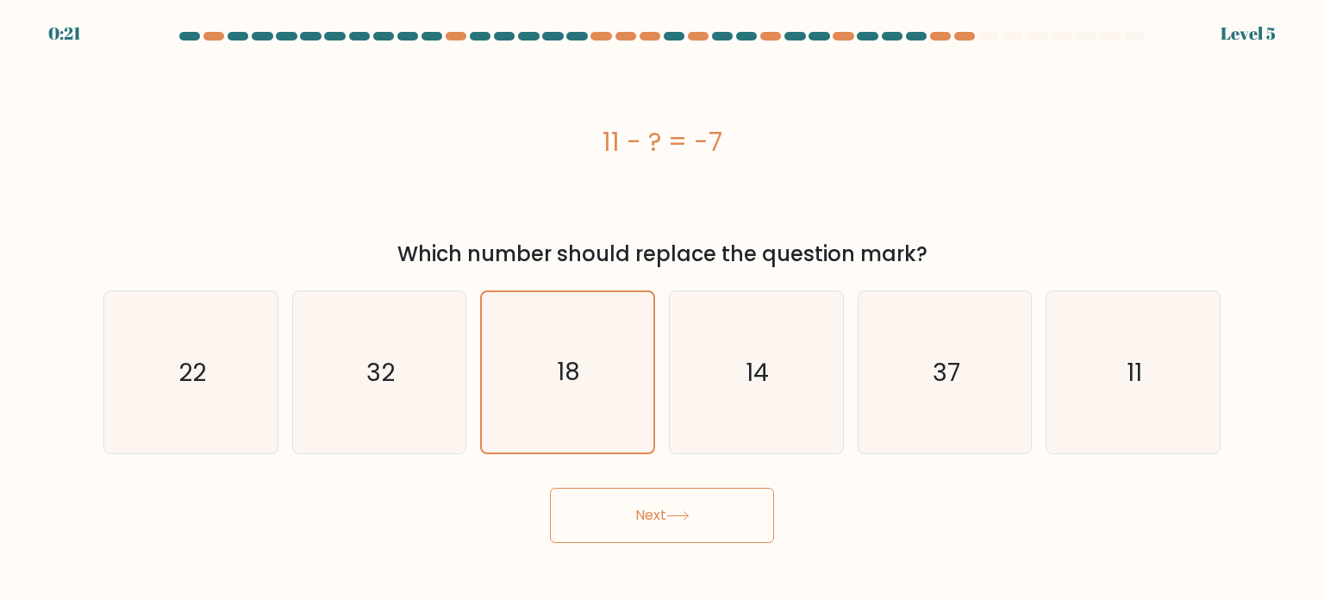
click at [550, 488] on button "Next" at bounding box center [662, 515] width 224 height 55
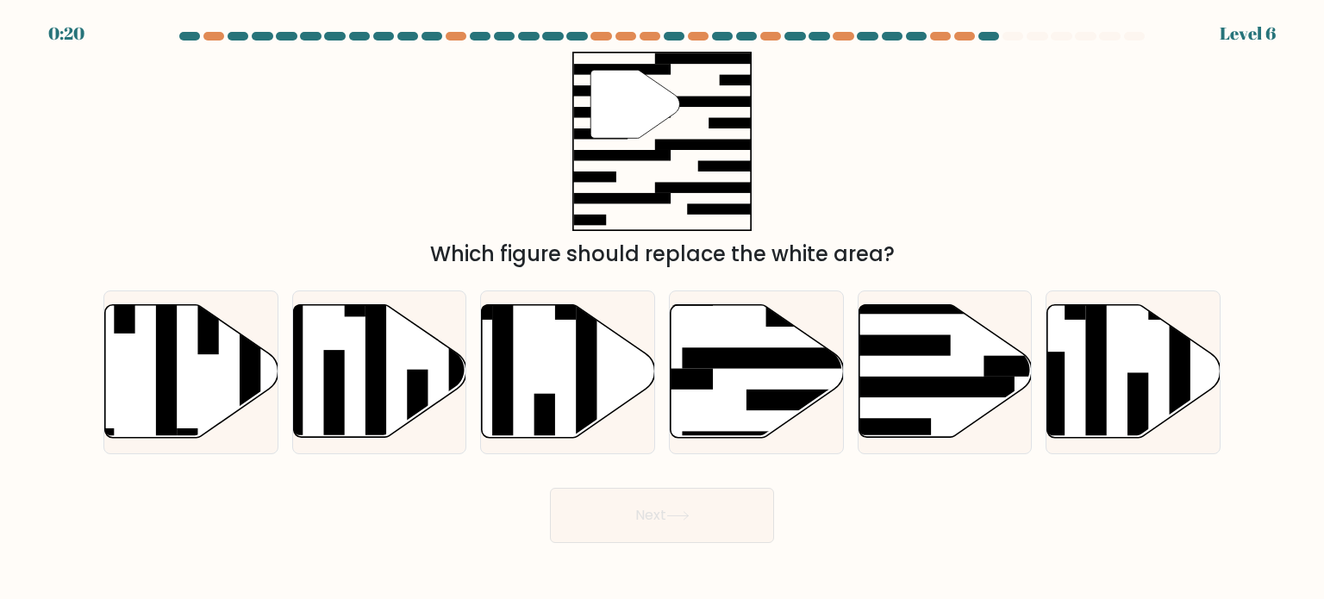
click at [550, 488] on button "Next" at bounding box center [662, 515] width 224 height 55
click at [1064, 147] on div "" Which figure should replace the white area?" at bounding box center [662, 161] width 1138 height 218
click at [942, 371] on icon at bounding box center [944, 371] width 173 height 133
click at [663, 309] on input "e." at bounding box center [662, 304] width 1 height 9
radio input "true"
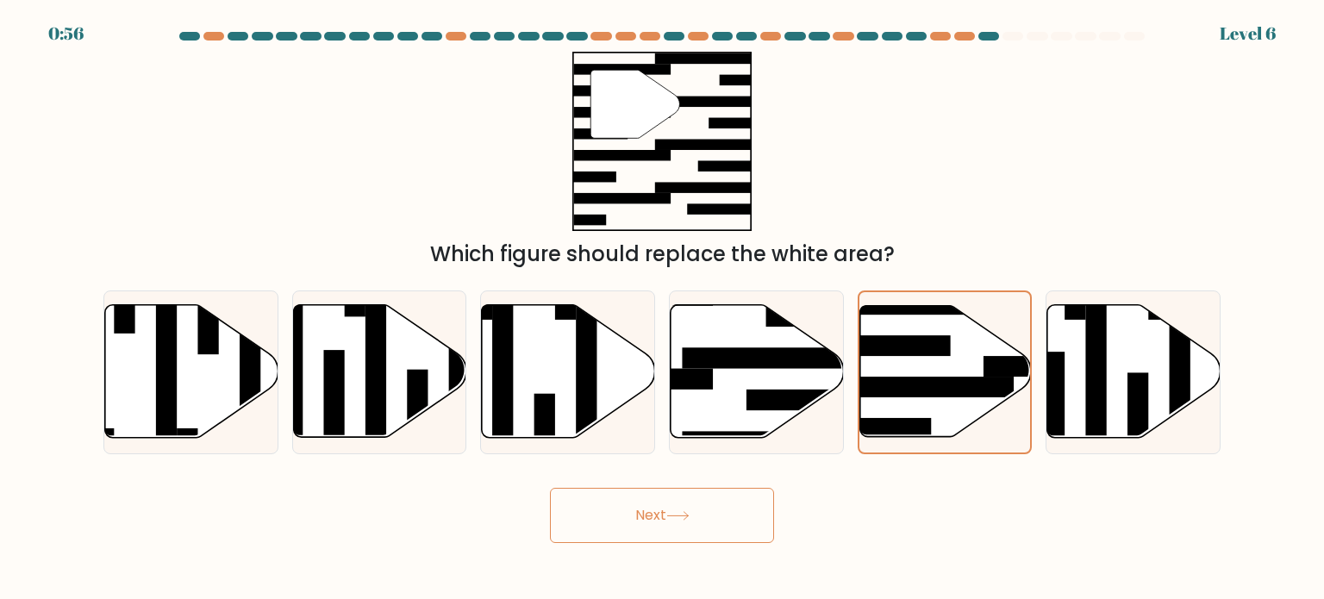
click at [707, 508] on button "Next" at bounding box center [662, 515] width 224 height 55
click at [706, 509] on button "Next" at bounding box center [662, 515] width 224 height 55
click at [706, 510] on button "Next" at bounding box center [662, 515] width 224 height 55
click at [550, 488] on button "Next" at bounding box center [662, 515] width 224 height 55
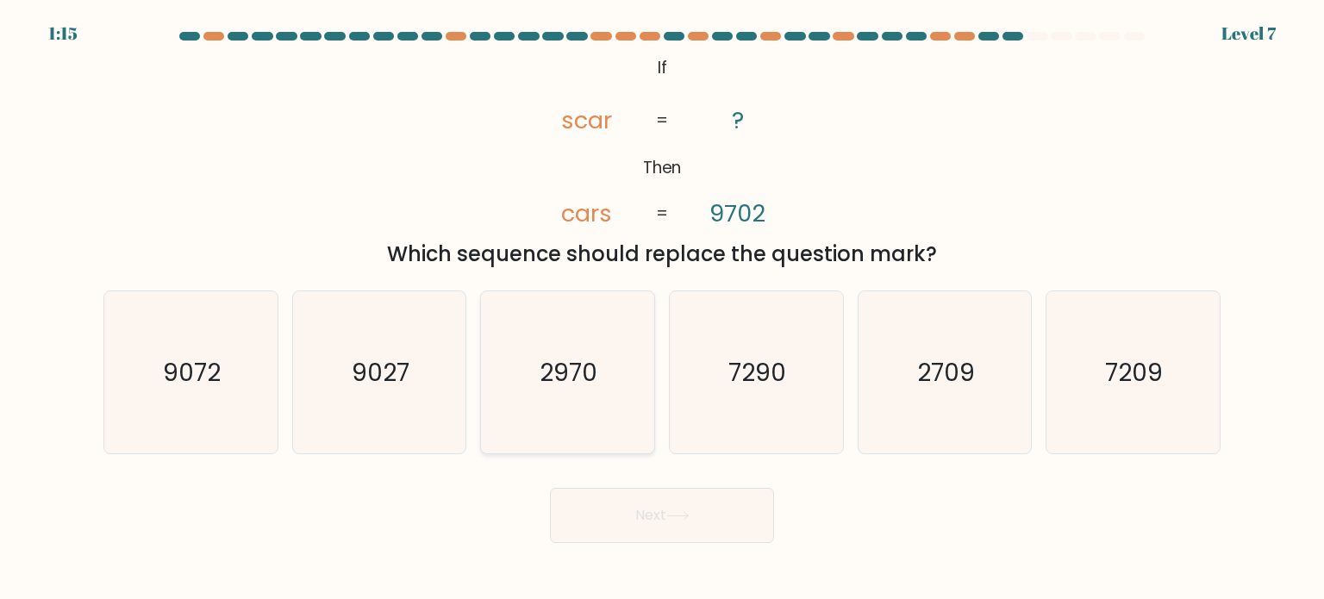
click at [628, 359] on icon "2970" at bounding box center [567, 372] width 162 height 162
click at [662, 309] on input "c. 2970" at bounding box center [662, 304] width 1 height 9
radio input "true"
click at [550, 488] on button "Next" at bounding box center [662, 515] width 224 height 55
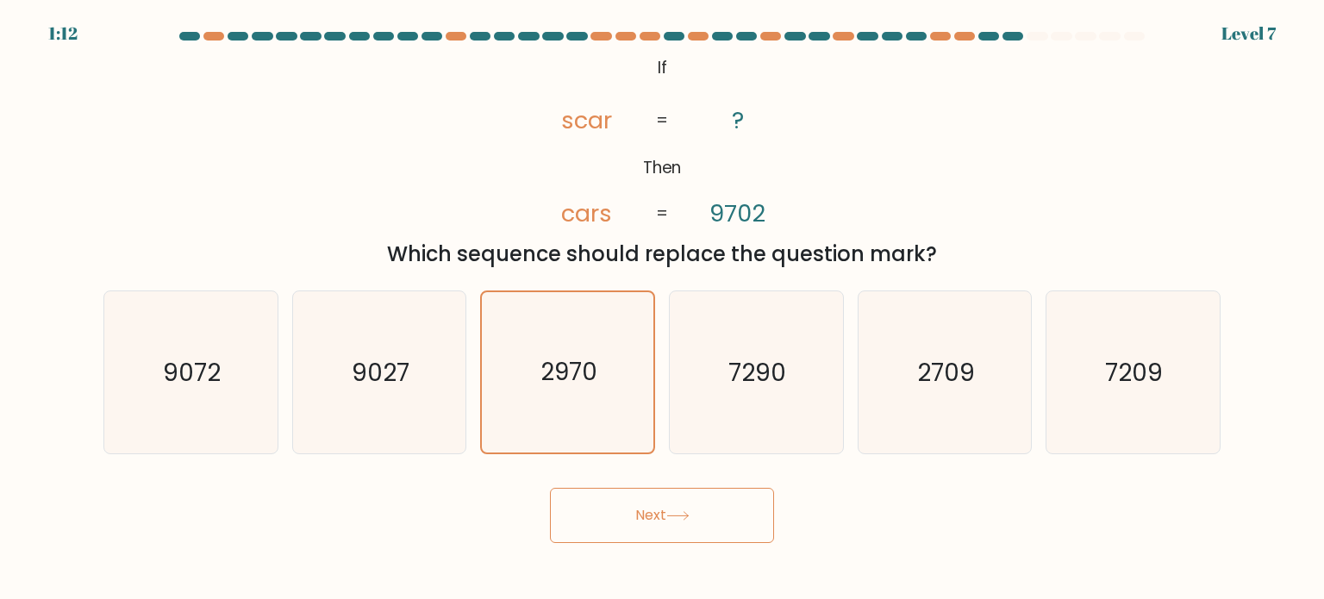
click at [677, 521] on button "Next" at bounding box center [662, 515] width 224 height 55
click at [550, 488] on button "Next" at bounding box center [662, 515] width 224 height 55
click button "Next" at bounding box center [662, 515] width 224 height 55
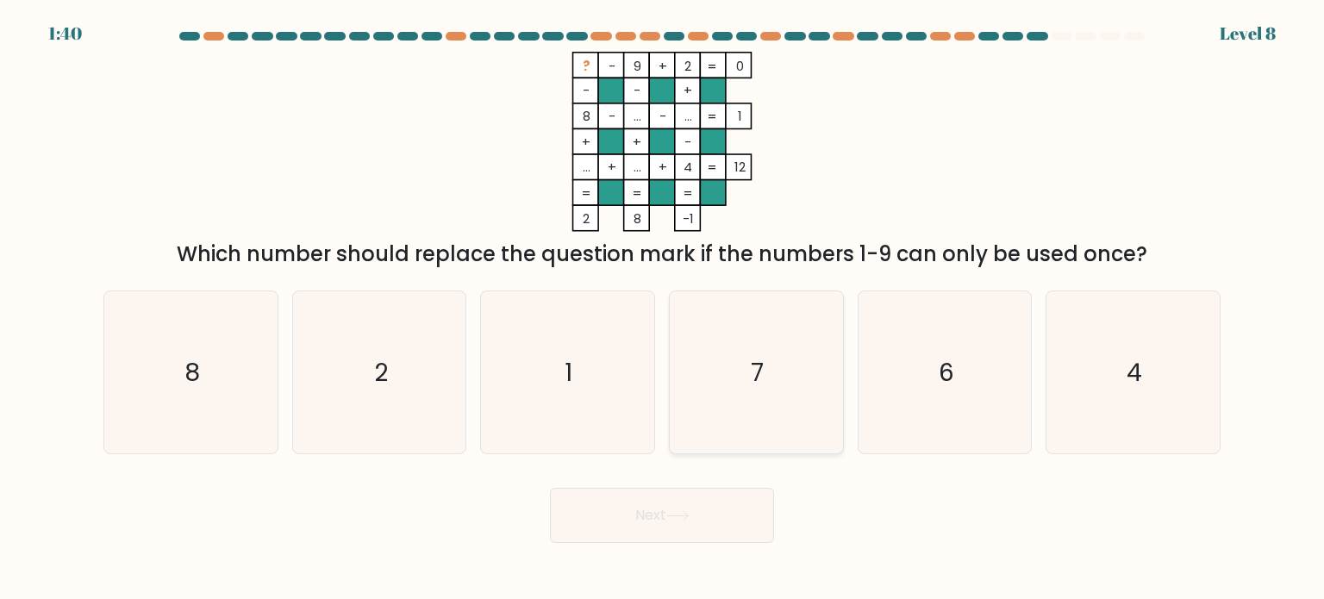
click at [765, 358] on icon "7" at bounding box center [756, 372] width 162 height 162
click at [663, 309] on input "d. 7" at bounding box center [662, 304] width 1 height 9
radio input "true"
click at [714, 517] on button "Next" at bounding box center [662, 515] width 224 height 55
click at [550, 488] on button "Next" at bounding box center [662, 515] width 224 height 55
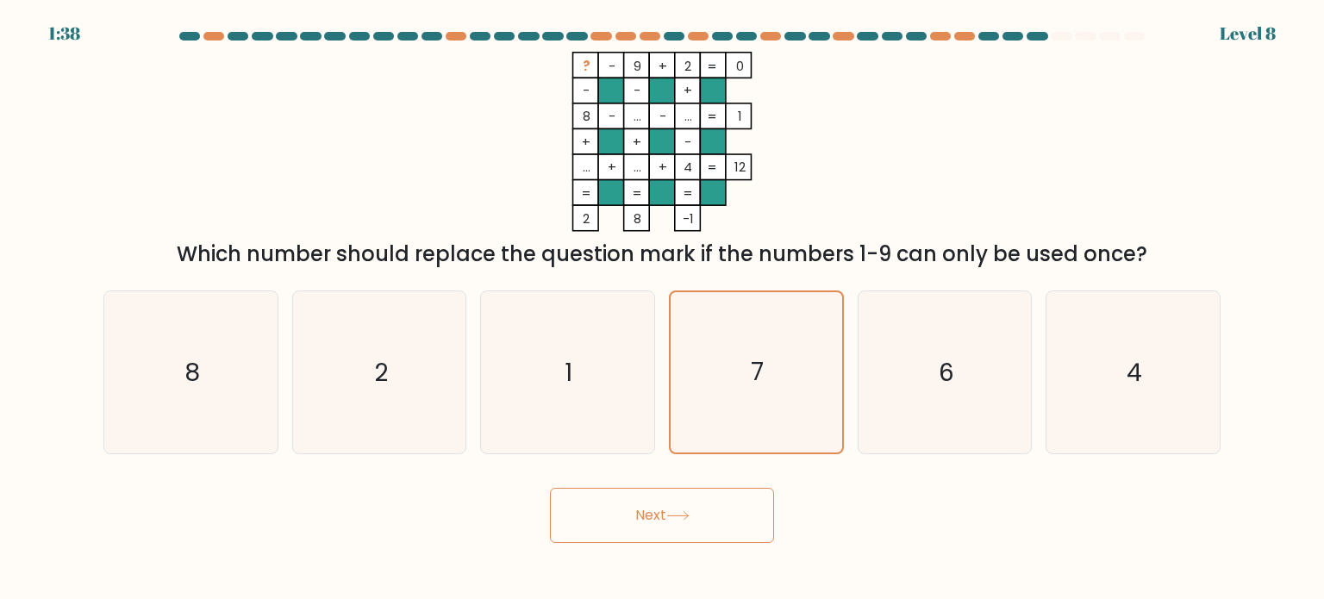
click at [550, 488] on button "Next" at bounding box center [662, 515] width 224 height 55
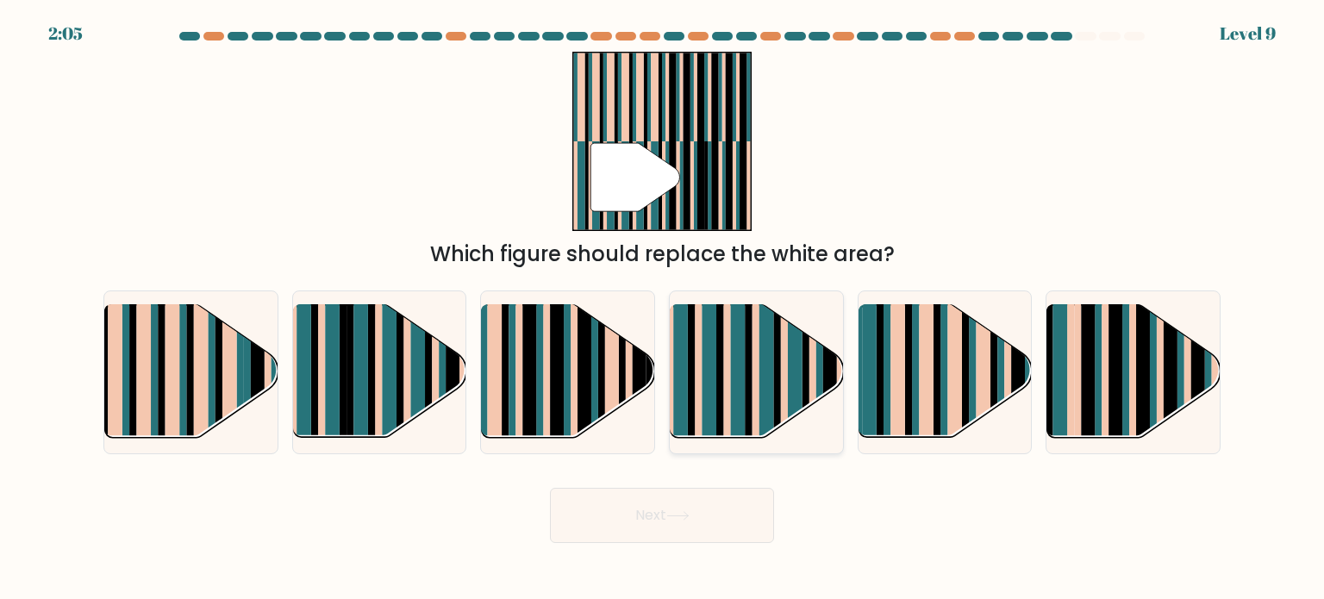
click at [764, 402] on rect at bounding box center [766, 388] width 15 height 172
click at [663, 309] on input "d." at bounding box center [662, 304] width 1 height 9
radio input "true"
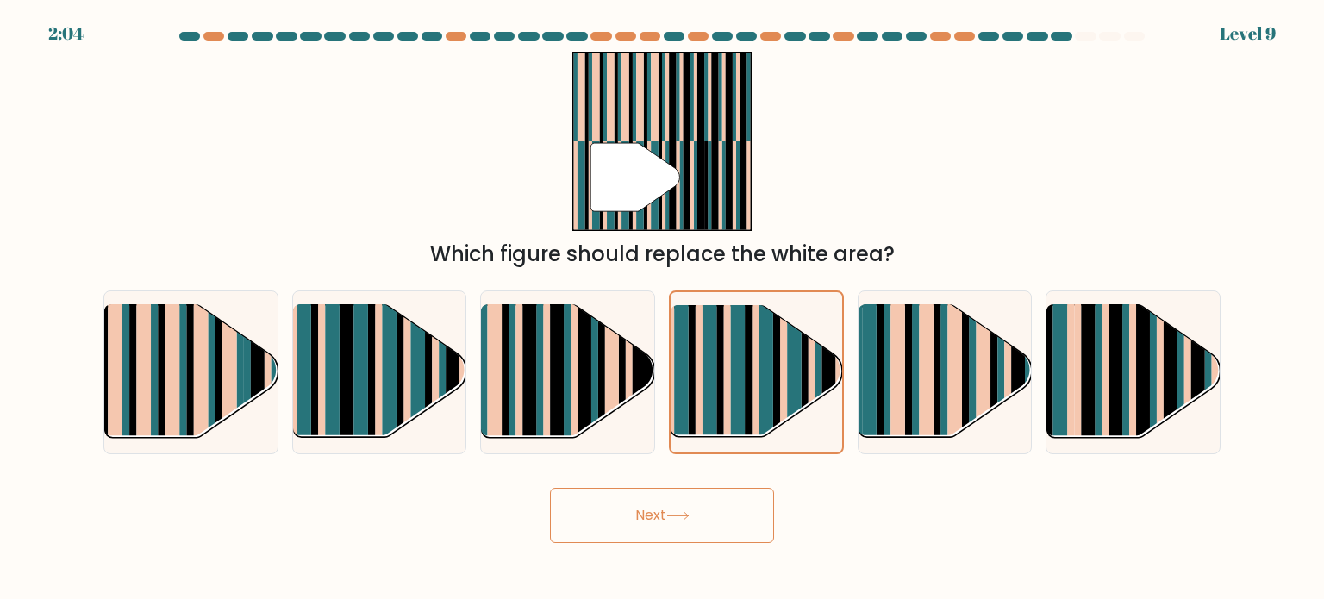
click at [736, 507] on button "Next" at bounding box center [662, 515] width 224 height 55
click at [550, 488] on button "Next" at bounding box center [662, 515] width 224 height 55
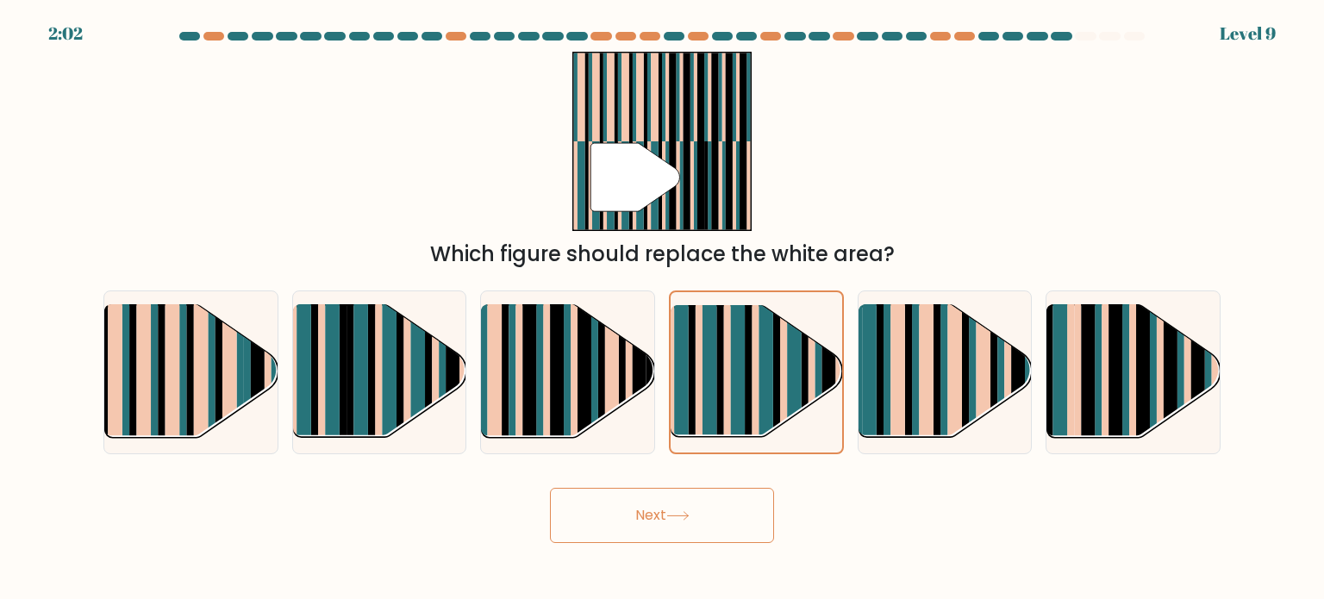
click at [550, 488] on button "Next" at bounding box center [662, 515] width 224 height 55
click at [653, 527] on button "Next" at bounding box center [662, 515] width 224 height 55
click at [550, 488] on button "Next" at bounding box center [662, 515] width 224 height 55
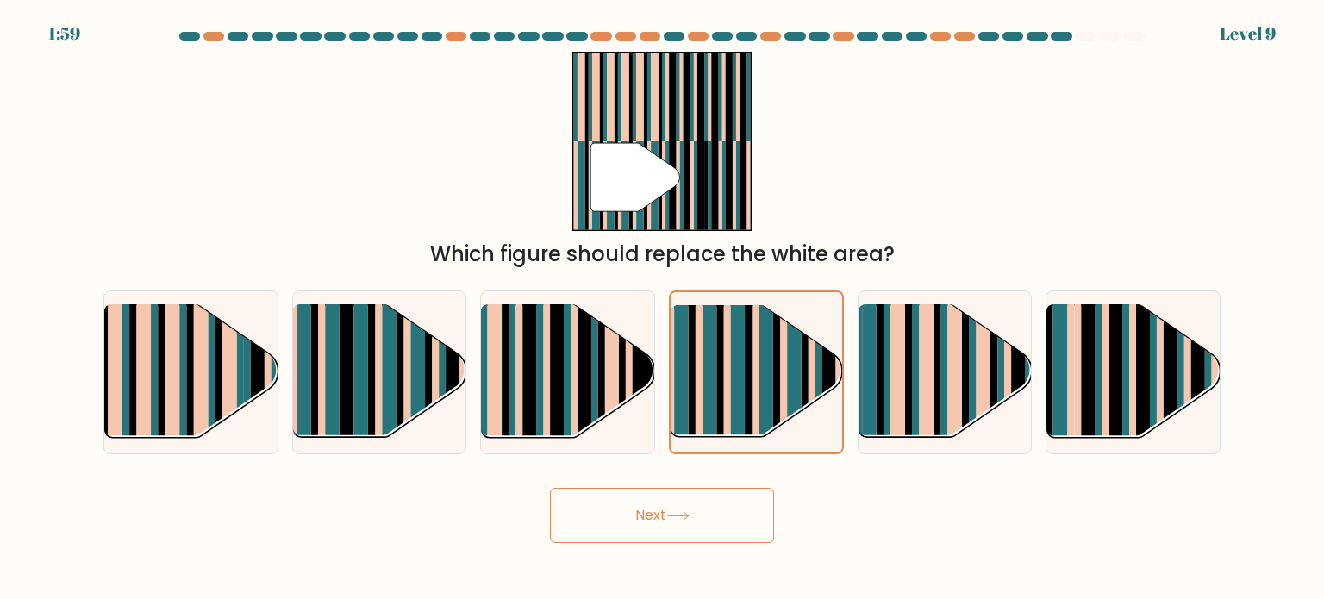
click at [550, 488] on button "Next" at bounding box center [662, 515] width 224 height 55
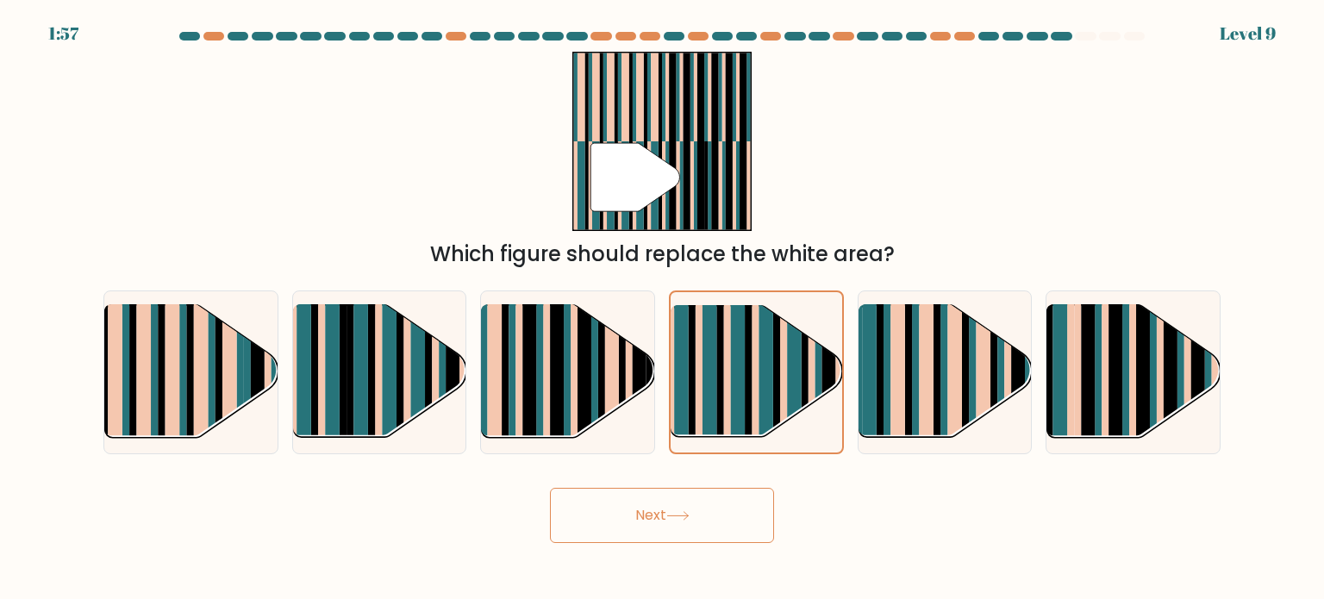
click at [550, 488] on button "Next" at bounding box center [662, 515] width 224 height 55
click at [717, 520] on button "Next" at bounding box center [662, 515] width 224 height 55
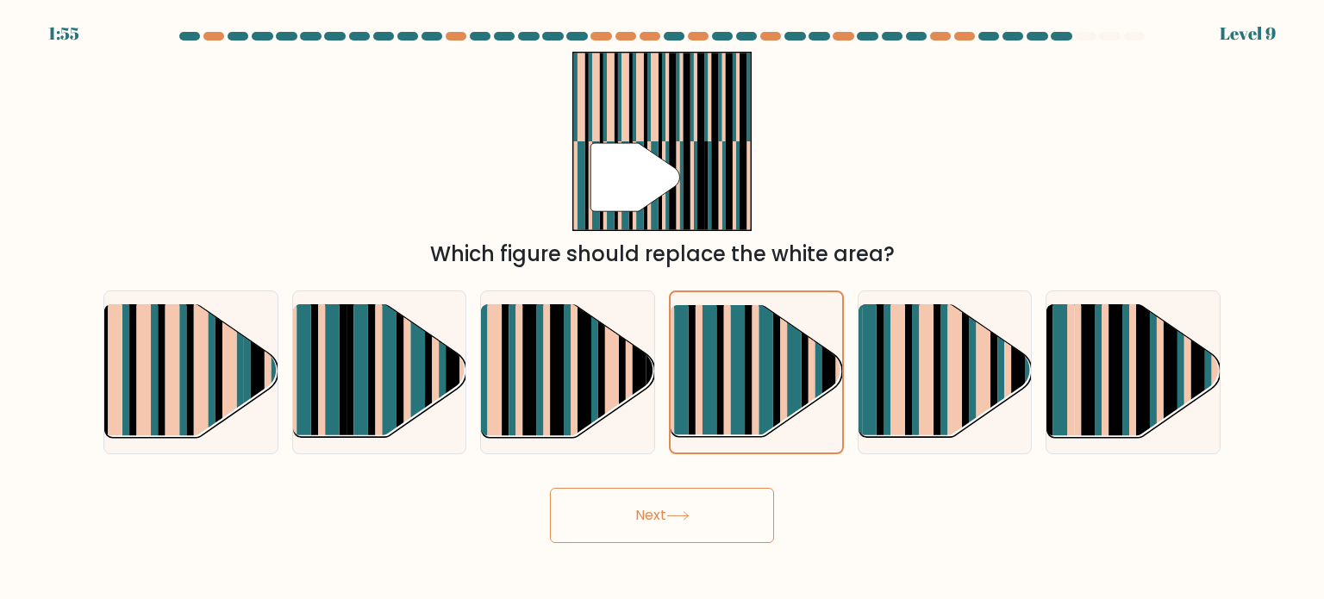
click at [717, 519] on button "Next" at bounding box center [662, 515] width 224 height 55
click at [550, 488] on button "Next" at bounding box center [662, 515] width 224 height 55
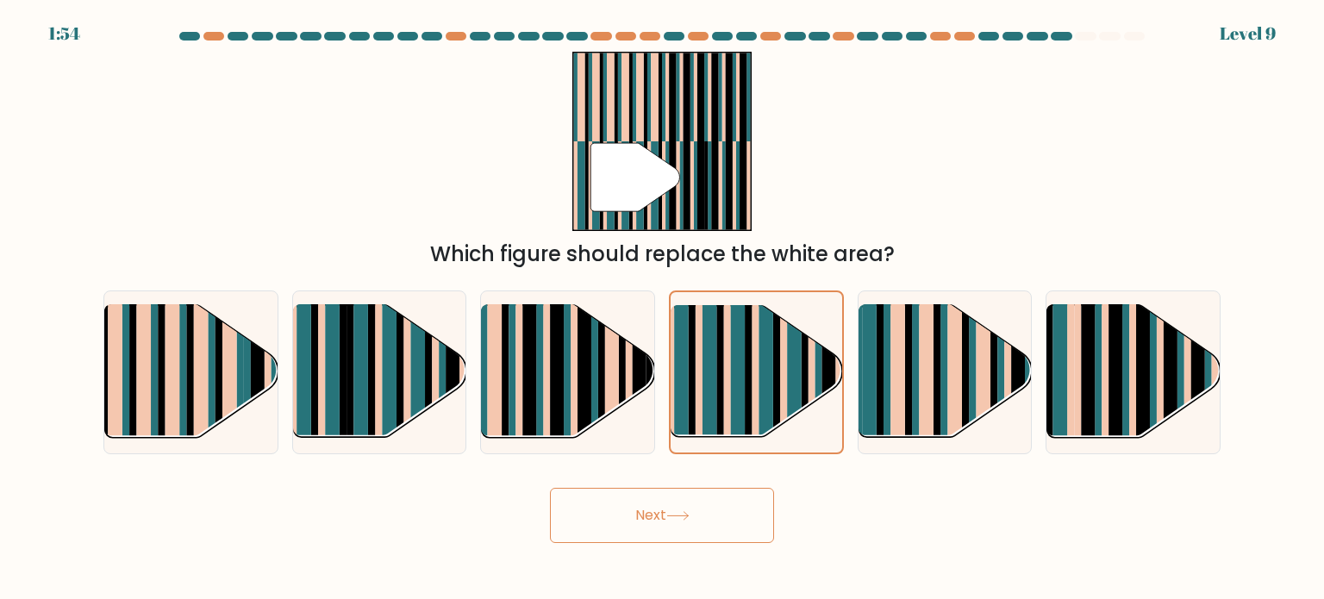
click at [550, 488] on button "Next" at bounding box center [662, 515] width 224 height 55
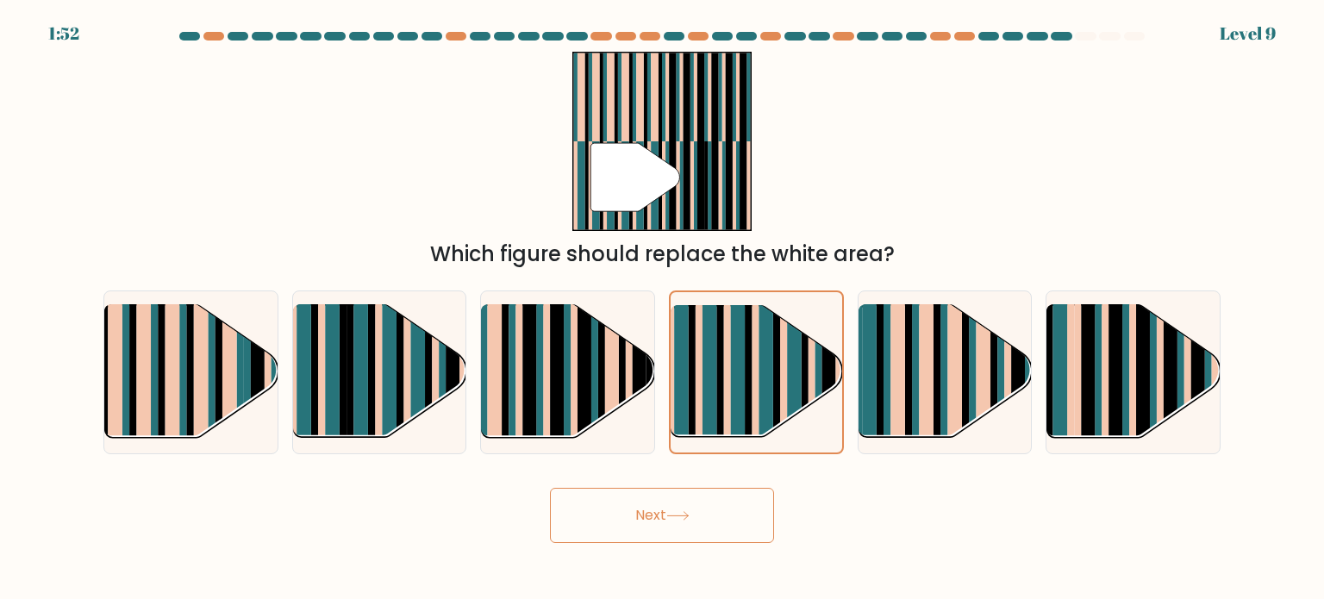
click at [717, 518] on button "Next" at bounding box center [662, 515] width 224 height 55
click at [742, 402] on rect at bounding box center [738, 388] width 14 height 170
click at [663, 309] on input "d." at bounding box center [662, 304] width 1 height 9
click at [742, 402] on rect at bounding box center [738, 388] width 14 height 170
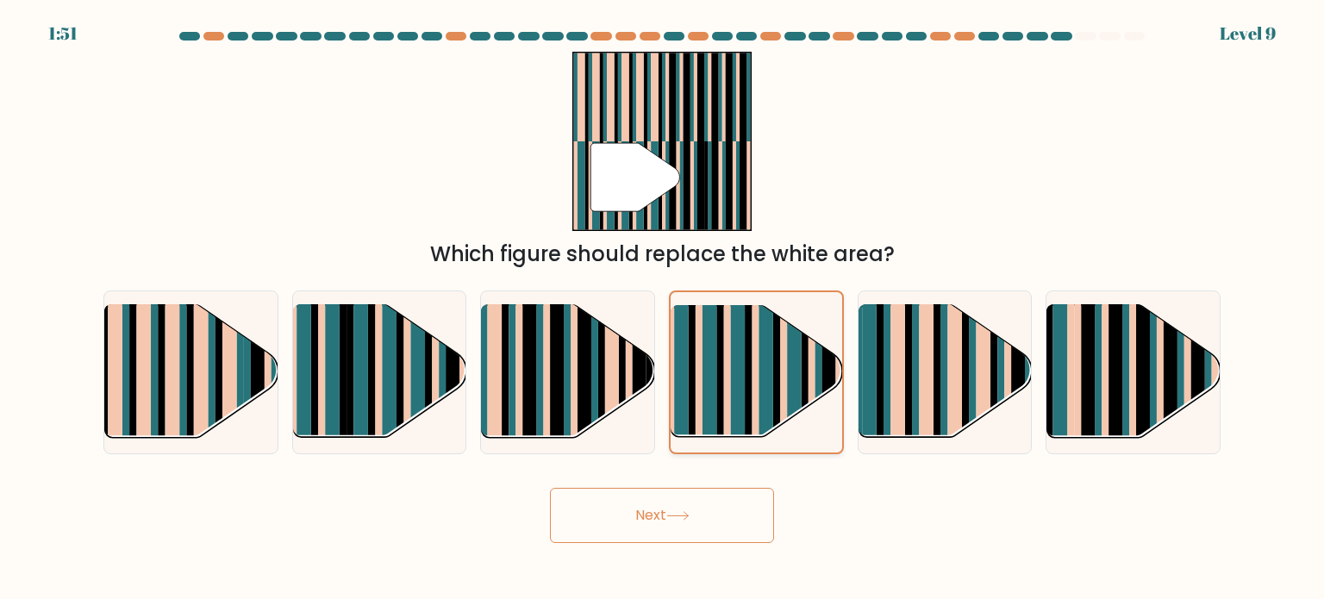
click at [663, 309] on input "d." at bounding box center [662, 304] width 1 height 9
click at [742, 402] on rect at bounding box center [738, 388] width 14 height 170
click at [663, 309] on input "d." at bounding box center [662, 304] width 1 height 9
click at [707, 528] on button "Next" at bounding box center [662, 515] width 224 height 55
click at [707, 527] on button "Next" at bounding box center [662, 515] width 224 height 55
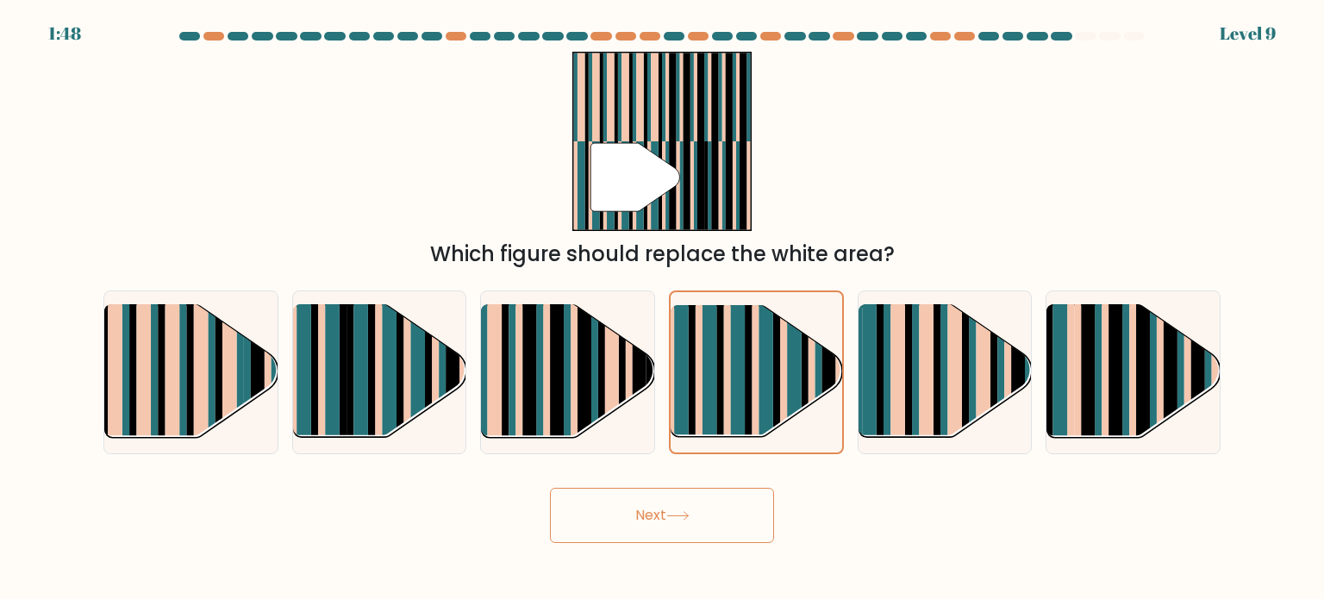
click at [707, 527] on button "Next" at bounding box center [662, 515] width 224 height 55
click at [739, 389] on rect at bounding box center [738, 388] width 14 height 170
click at [663, 309] on input "d." at bounding box center [662, 304] width 1 height 9
click at [739, 389] on rect at bounding box center [738, 388] width 14 height 170
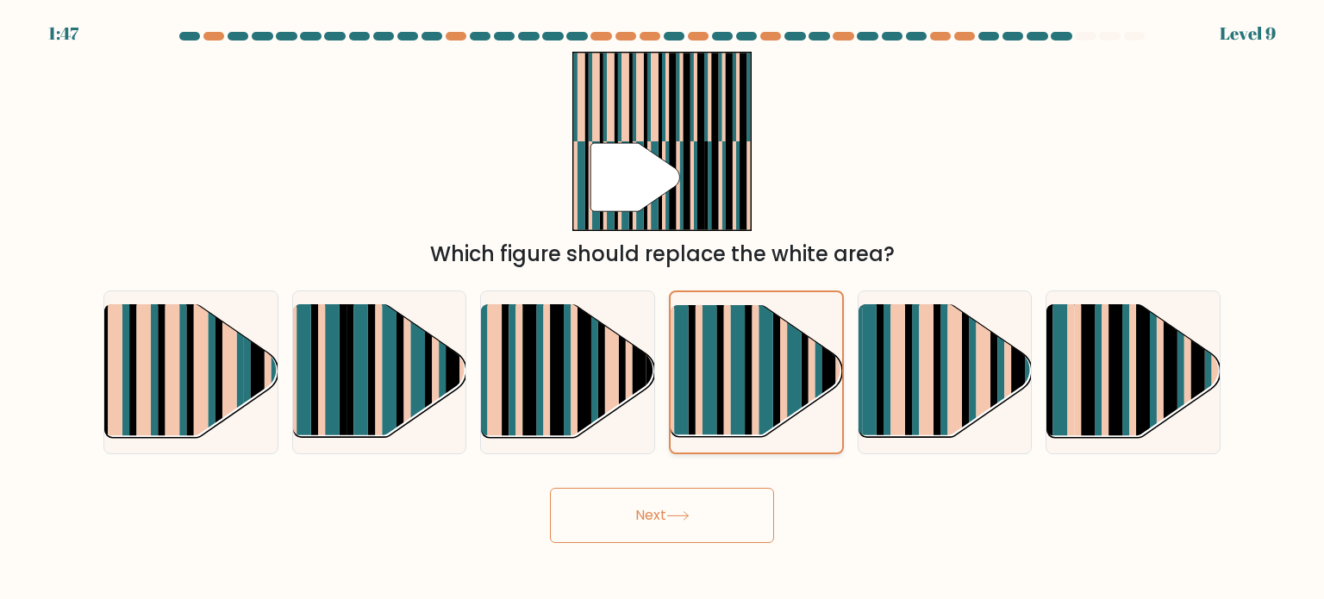
click at [663, 309] on input "d." at bounding box center [662, 304] width 1 height 9
click at [739, 389] on rect at bounding box center [738, 388] width 14 height 170
click at [663, 309] on input "d." at bounding box center [662, 304] width 1 height 9
click at [771, 367] on rect at bounding box center [766, 388] width 14 height 170
click at [663, 309] on input "d." at bounding box center [662, 304] width 1 height 9
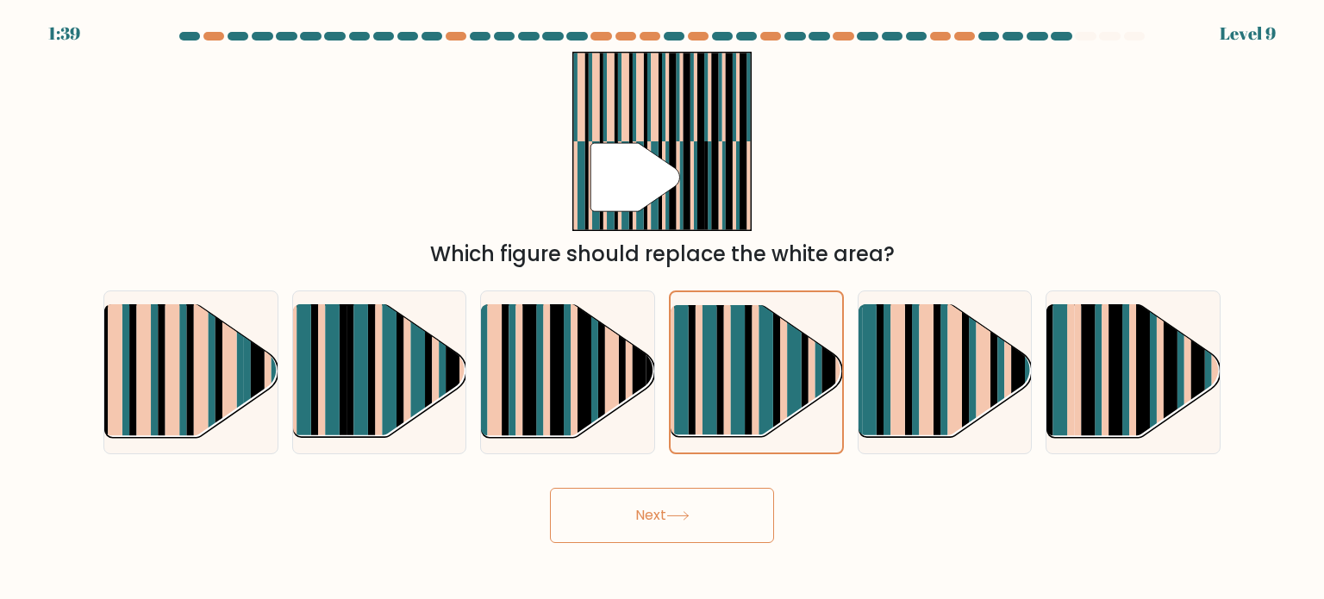
click at [662, 526] on button "Next" at bounding box center [662, 515] width 224 height 55
click at [550, 488] on button "Next" at bounding box center [662, 515] width 224 height 55
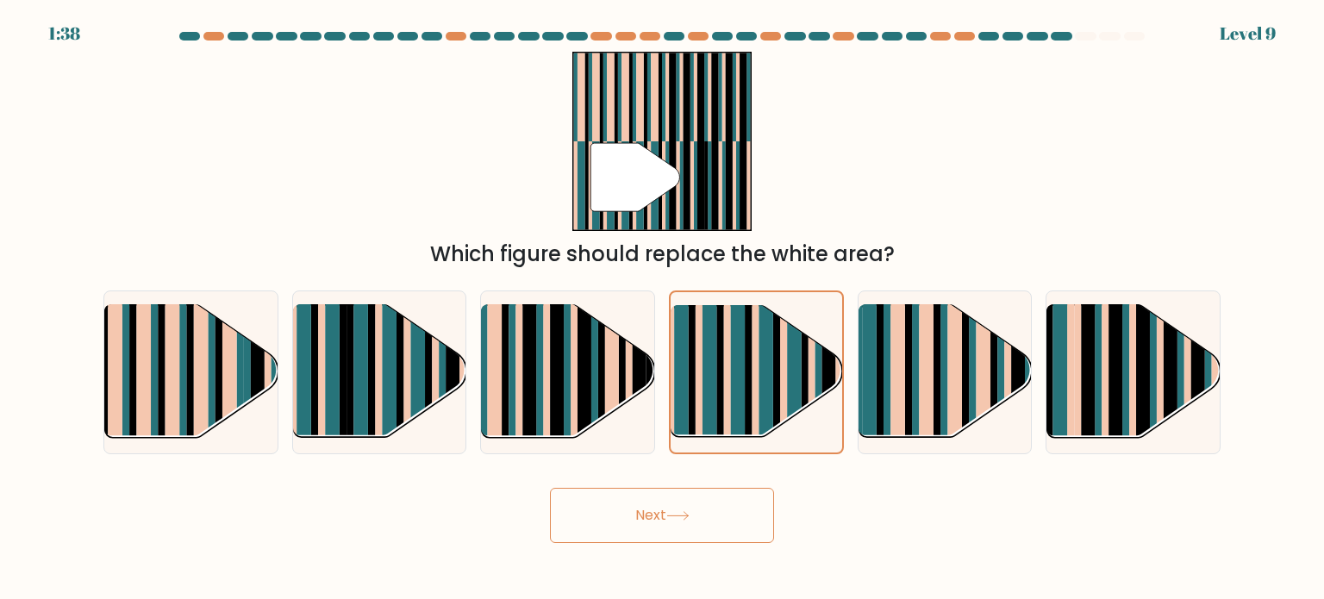
click at [550, 488] on button "Next" at bounding box center [662, 515] width 224 height 55
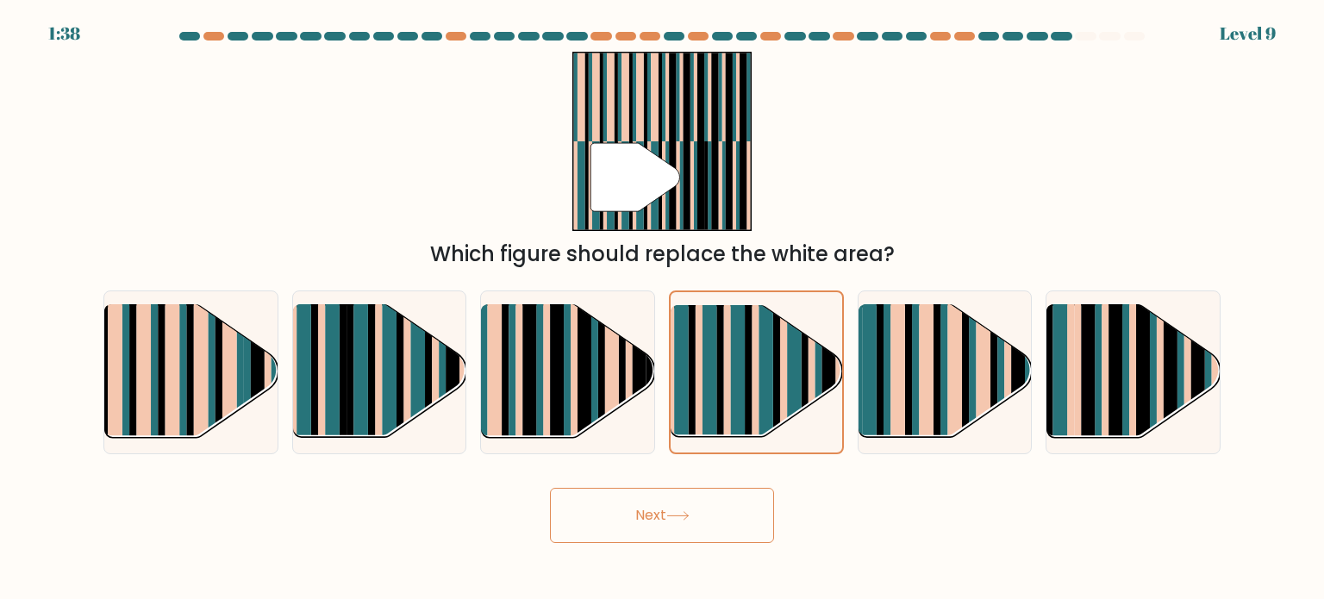
click at [550, 488] on button "Next" at bounding box center [662, 515] width 224 height 55
click at [662, 527] on button "Next" at bounding box center [662, 515] width 224 height 55
click at [661, 528] on button "Next" at bounding box center [662, 515] width 224 height 55
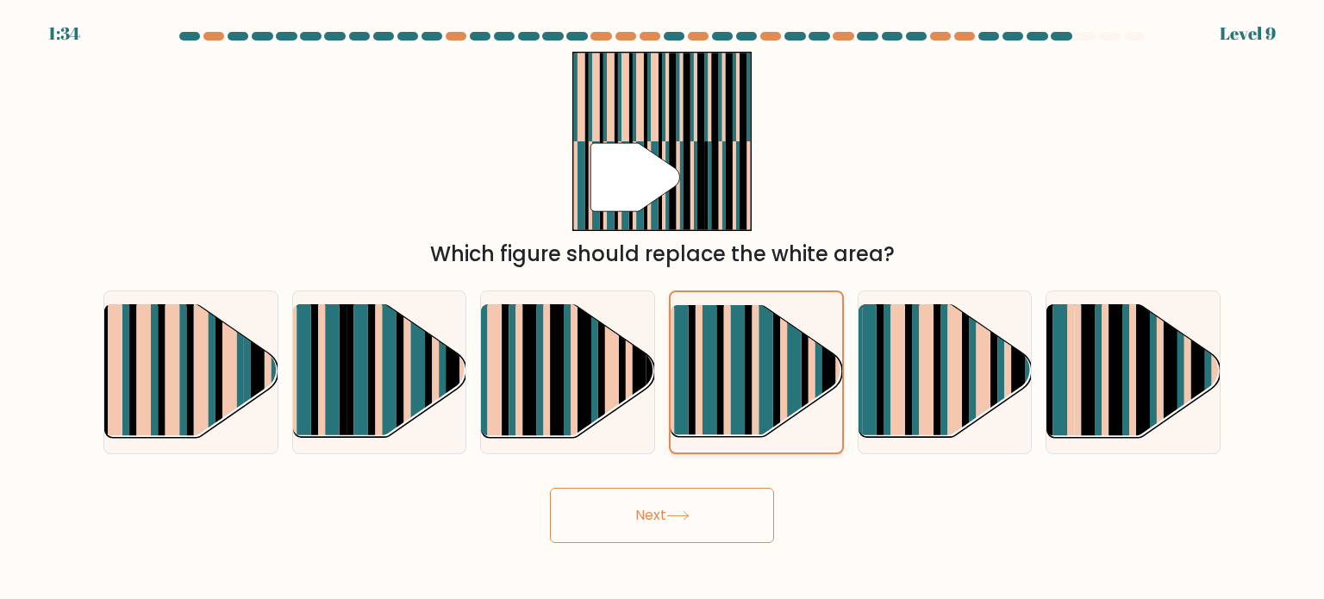
click at [792, 402] on rect at bounding box center [795, 388] width 14 height 170
click at [663, 309] on input "d." at bounding box center [662, 304] width 1 height 9
click at [550, 488] on button "Next" at bounding box center [662, 515] width 224 height 55
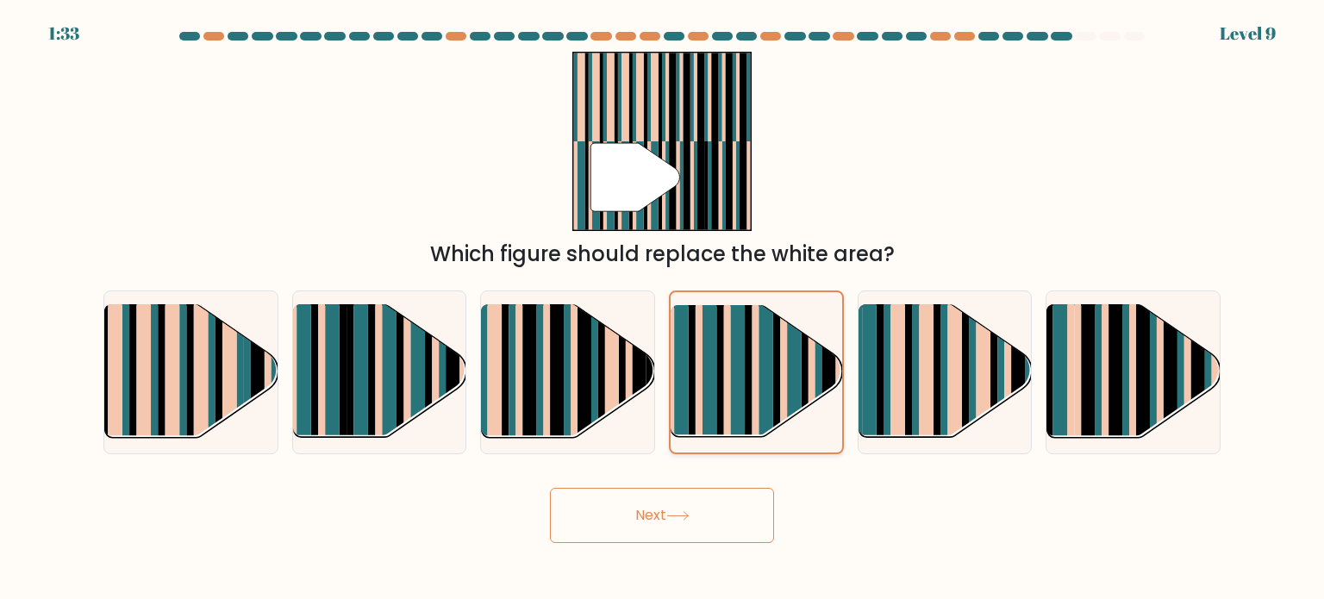
click at [550, 488] on button "Next" at bounding box center [662, 515] width 224 height 55
click at [714, 522] on button "Next" at bounding box center [662, 515] width 224 height 55
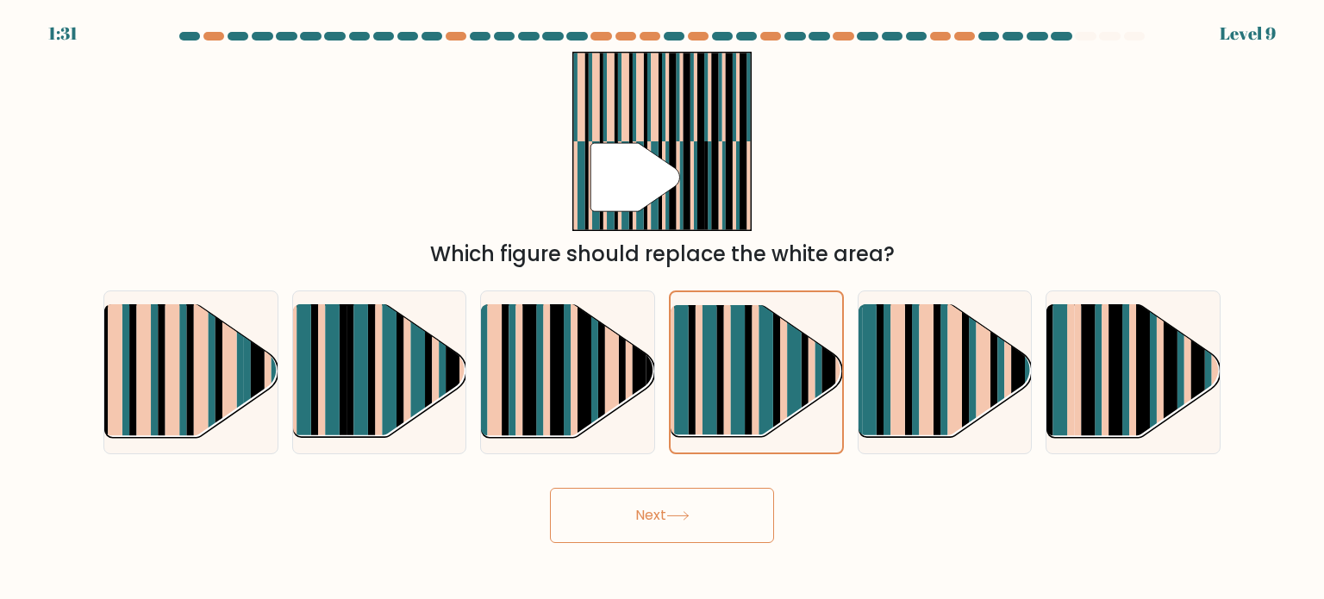
click at [714, 521] on button "Next" at bounding box center [662, 515] width 224 height 55
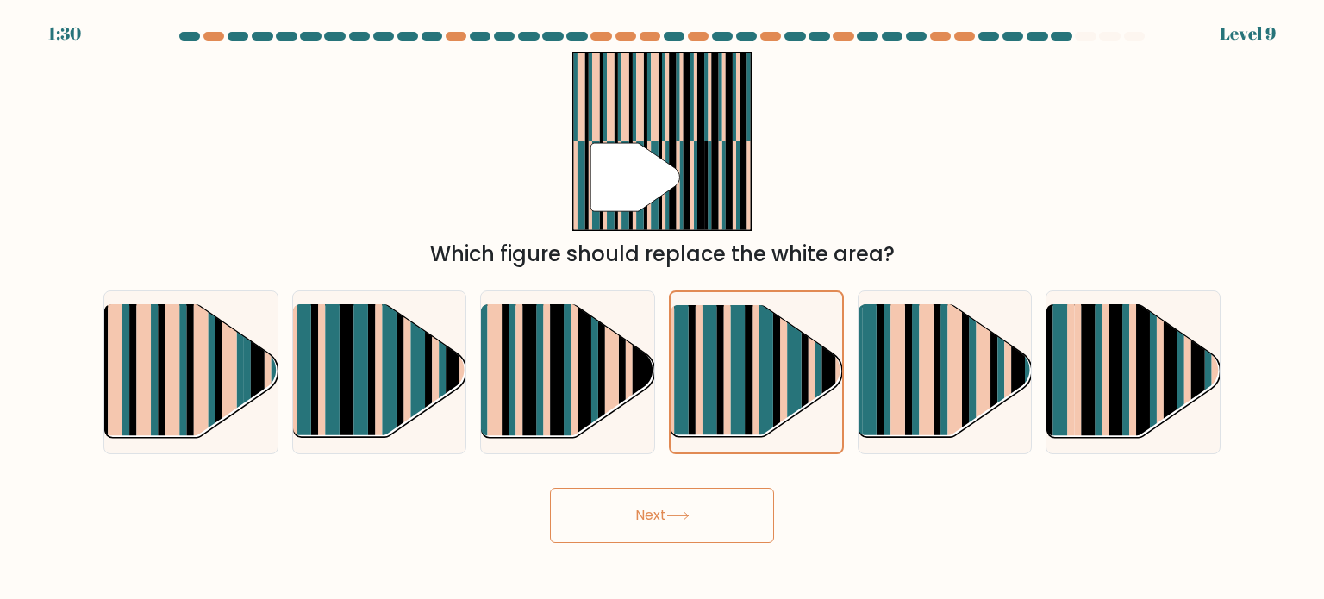
click at [714, 521] on button "Next" at bounding box center [662, 515] width 224 height 55
click at [1086, 37] on div at bounding box center [1085, 36] width 21 height 9
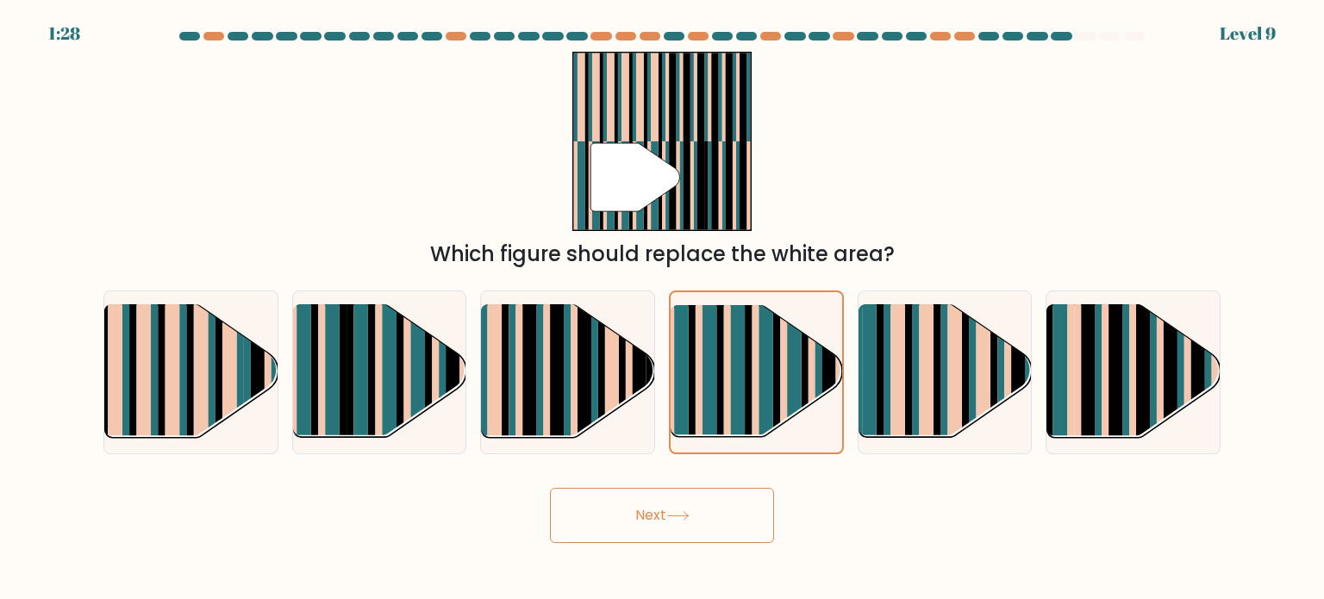
click at [1086, 37] on div at bounding box center [1085, 36] width 21 height 9
click at [724, 525] on button "Next" at bounding box center [662, 515] width 224 height 55
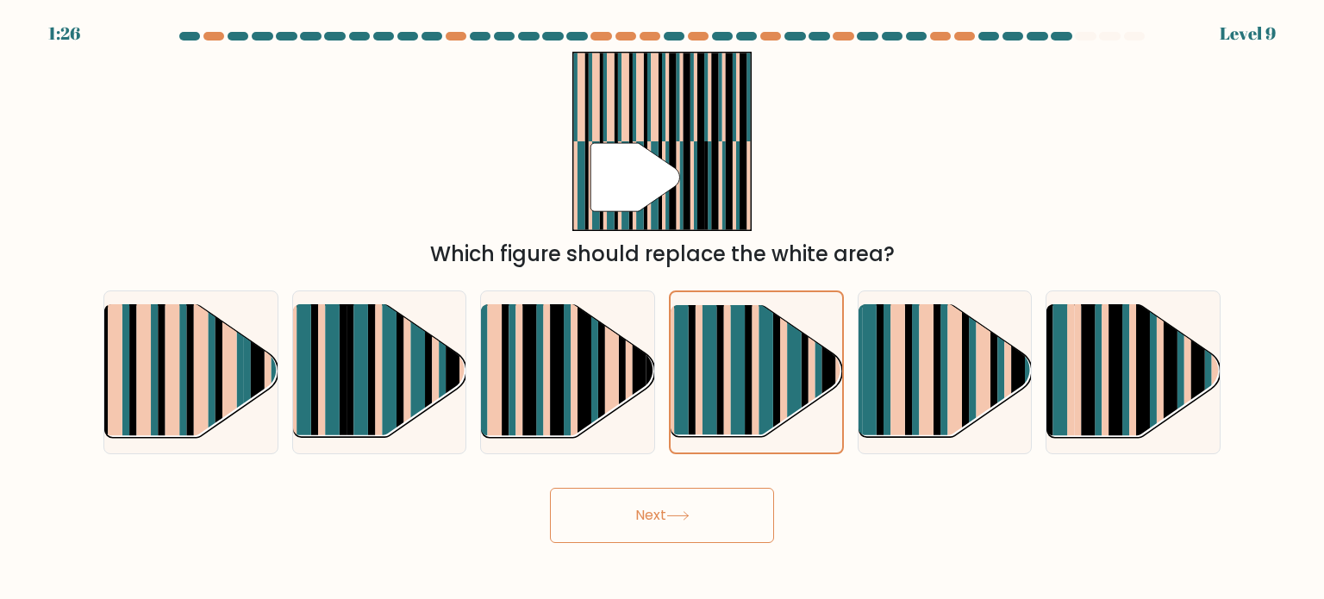
click at [724, 525] on button "Next" at bounding box center [662, 515] width 224 height 55
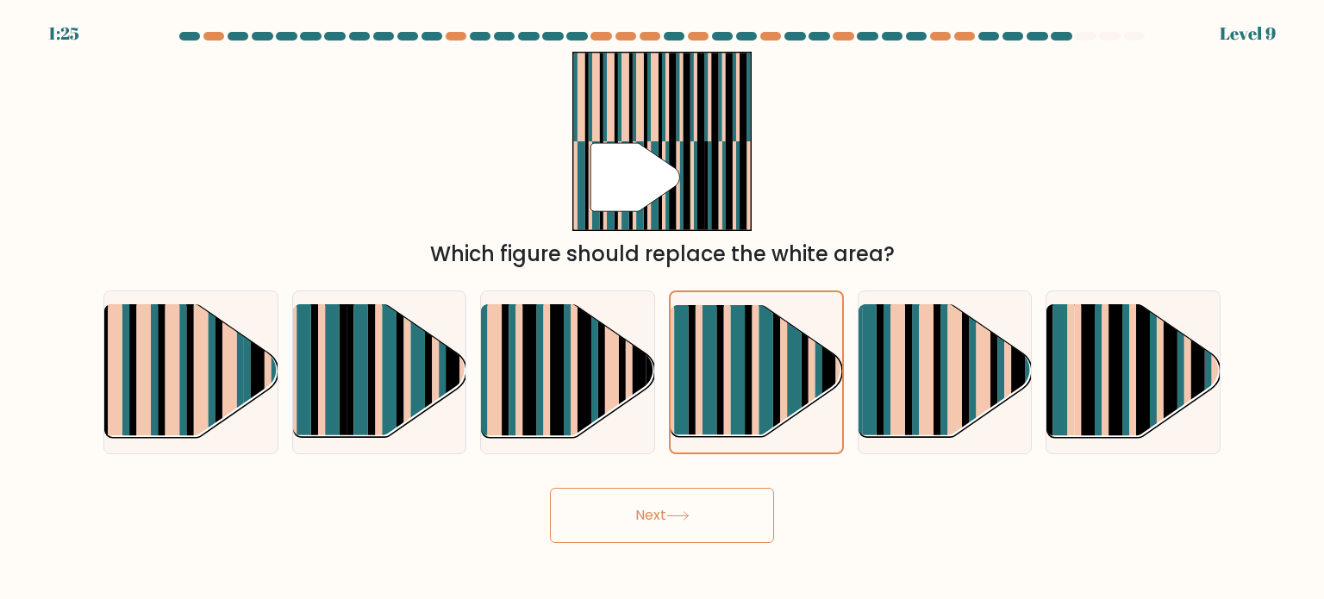
click at [724, 525] on button "Next" at bounding box center [662, 515] width 224 height 55
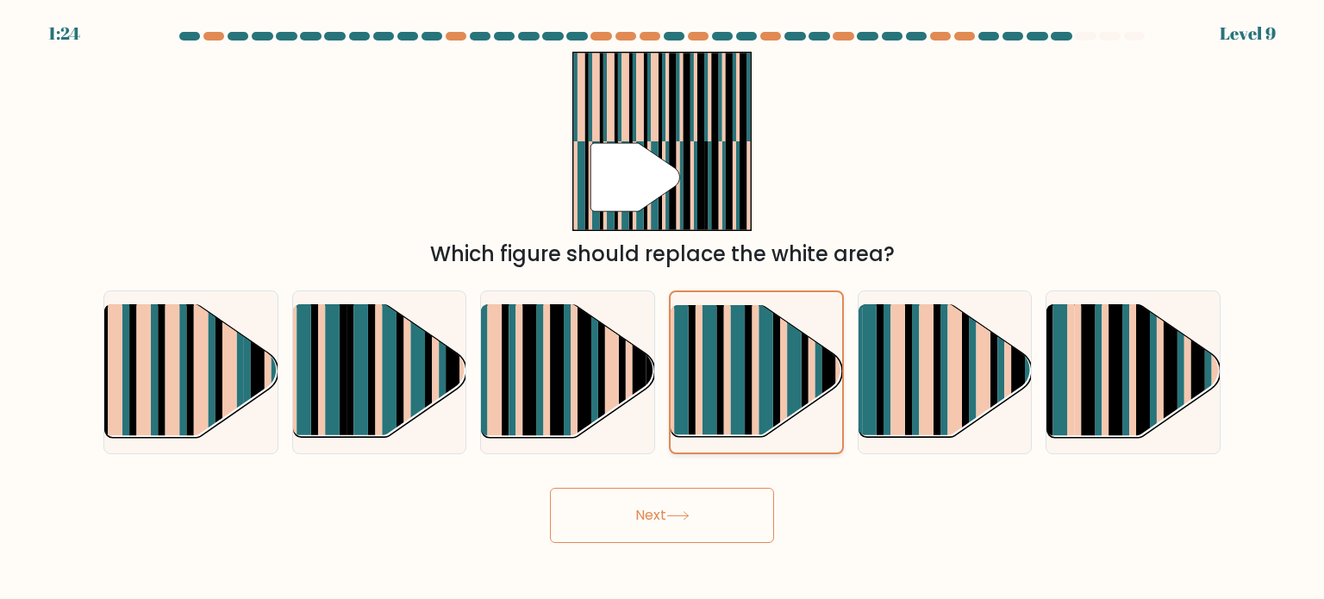
click at [735, 348] on rect at bounding box center [738, 388] width 14 height 170
click at [663, 309] on input "d." at bounding box center [662, 304] width 1 height 9
click at [735, 348] on rect at bounding box center [738, 388] width 14 height 170
click at [663, 309] on input "d." at bounding box center [662, 304] width 1 height 9
click at [703, 389] on rect at bounding box center [709, 388] width 14 height 170
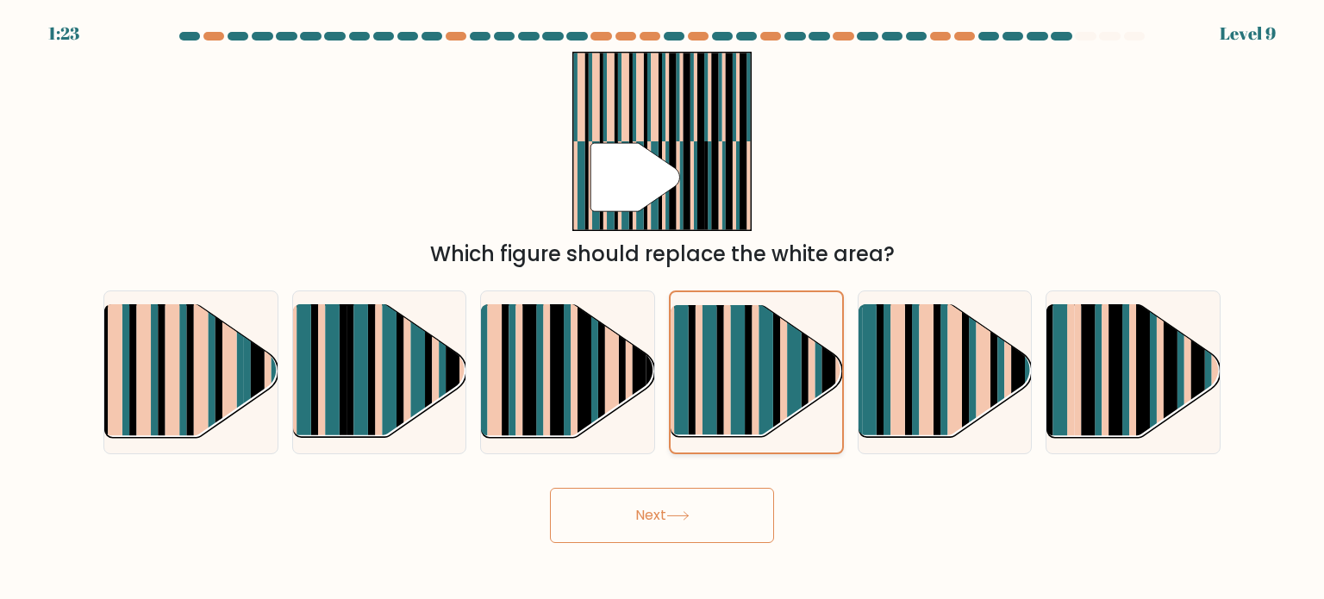
click at [663, 309] on input "d." at bounding box center [662, 304] width 1 height 9
click at [827, 492] on div "Next" at bounding box center [662, 509] width 1138 height 68
click at [800, 400] on rect at bounding box center [795, 388] width 14 height 170
click at [663, 309] on input "d." at bounding box center [662, 304] width 1 height 9
click at [722, 505] on button "Next" at bounding box center [662, 515] width 224 height 55
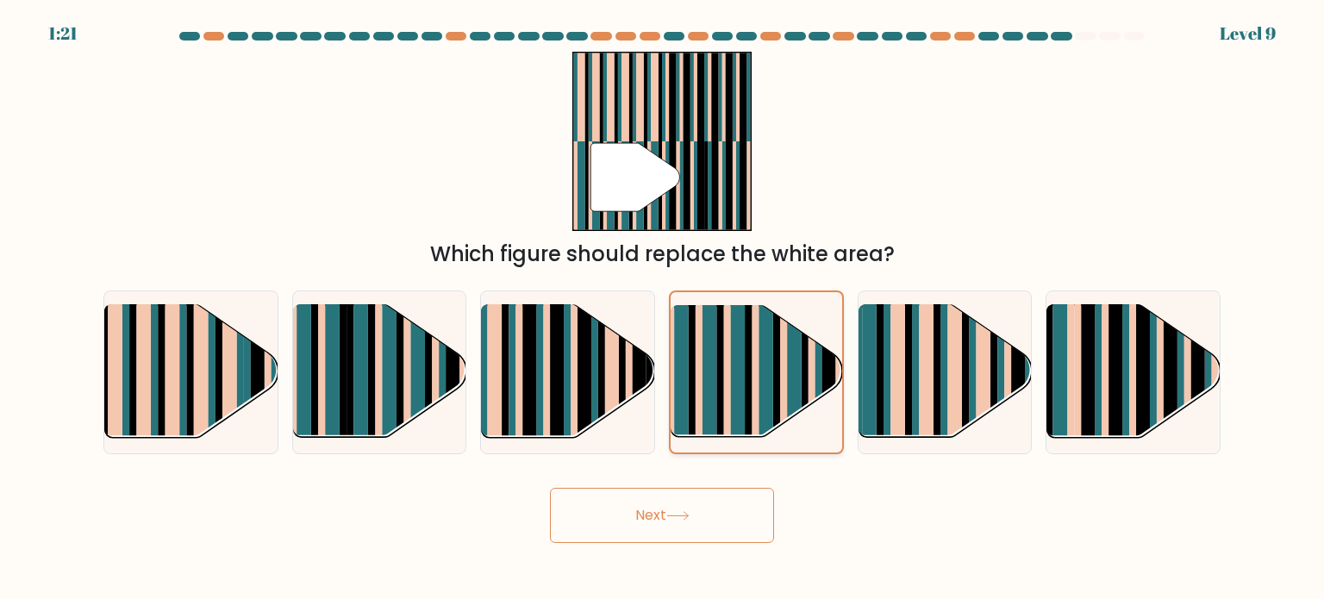
click at [780, 298] on div at bounding box center [756, 372] width 175 height 164
click at [663, 300] on input "d." at bounding box center [662, 304] width 1 height 9
click at [703, 540] on button "Next" at bounding box center [662, 515] width 224 height 55
click at [741, 403] on rect at bounding box center [738, 388] width 14 height 170
click at [663, 309] on input "d." at bounding box center [662, 304] width 1 height 9
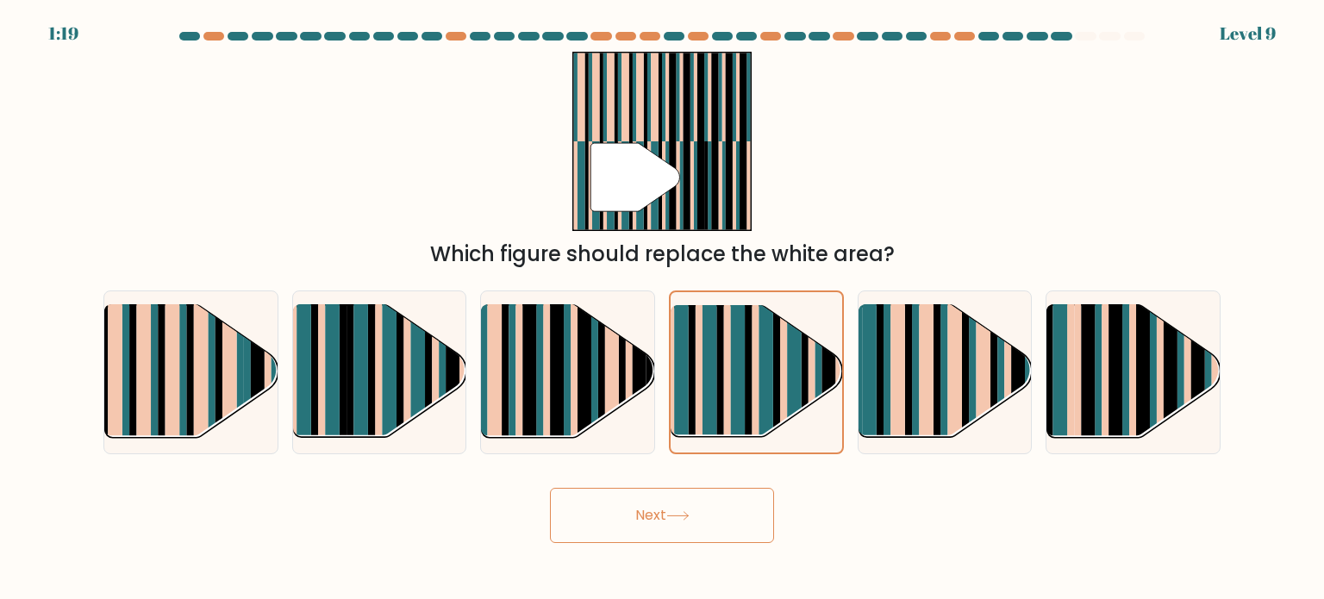
click at [700, 518] on button "Next" at bounding box center [662, 515] width 224 height 55
click at [752, 405] on rect at bounding box center [748, 388] width 7 height 170
click at [663, 309] on input "d." at bounding box center [662, 304] width 1 height 9
click at [712, 496] on button "Next" at bounding box center [662, 515] width 224 height 55
click at [649, 188] on icon at bounding box center [634, 177] width 89 height 68
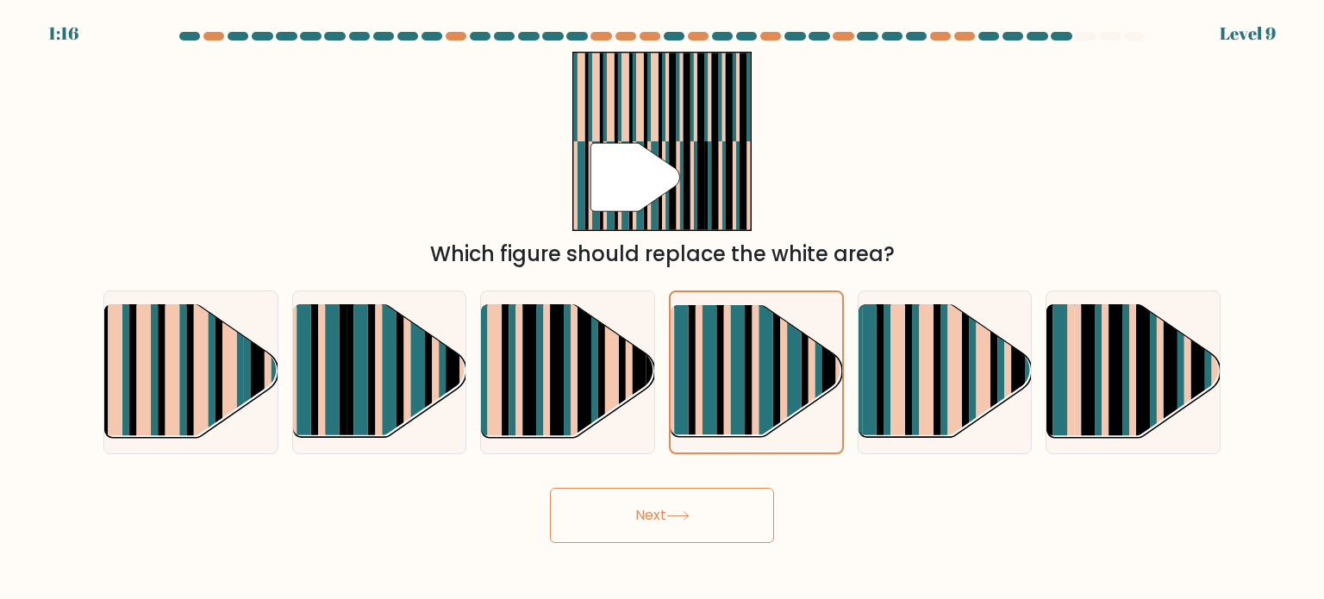
drag, startPoint x: 903, startPoint y: 161, endPoint x: 1025, endPoint y: 143, distance: 122.9
click at [1025, 143] on div "" Which figure should replace the white area?" at bounding box center [662, 161] width 1138 height 218
click at [724, 508] on button "Next" at bounding box center [662, 515] width 224 height 55
click at [652, 515] on button "Next" at bounding box center [662, 515] width 224 height 55
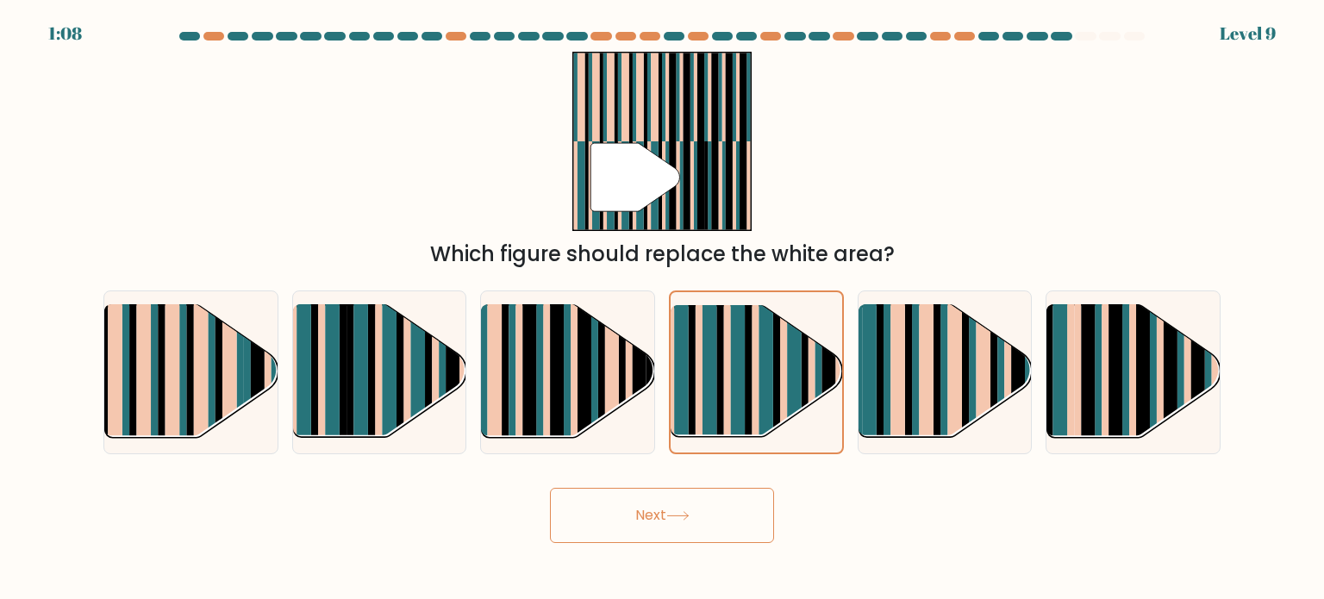
click at [652, 515] on button "Next" at bounding box center [662, 515] width 224 height 55
click at [550, 488] on button "Next" at bounding box center [662, 515] width 224 height 55
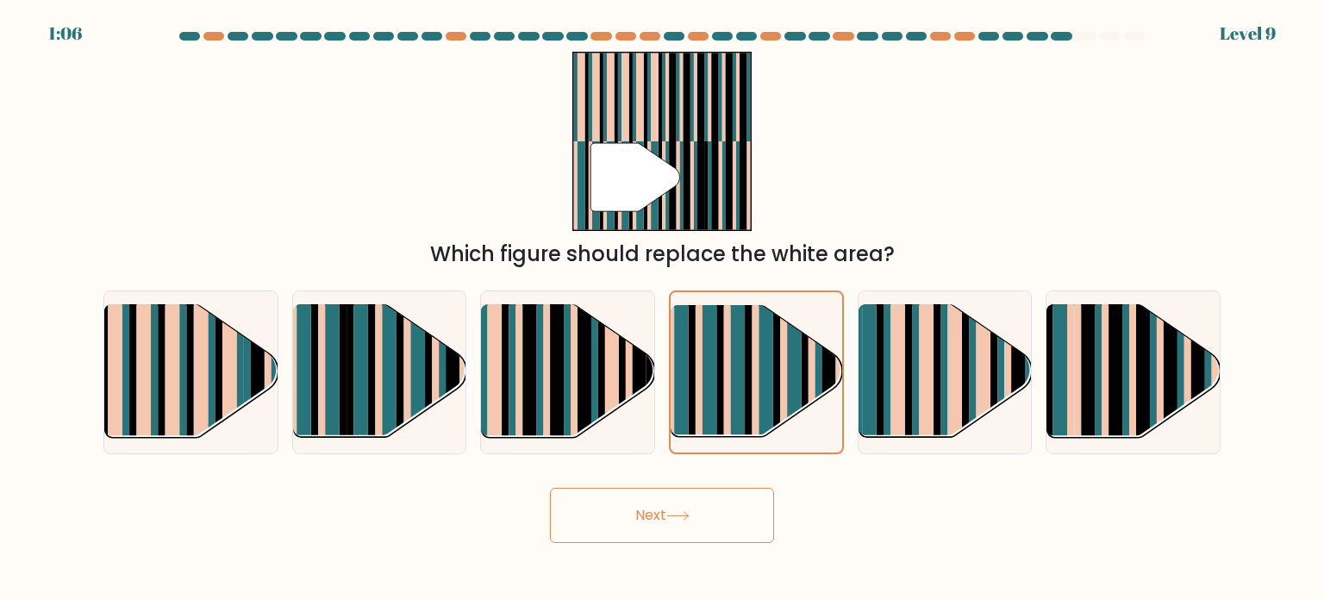
click at [550, 488] on button "Next" at bounding box center [662, 515] width 224 height 55
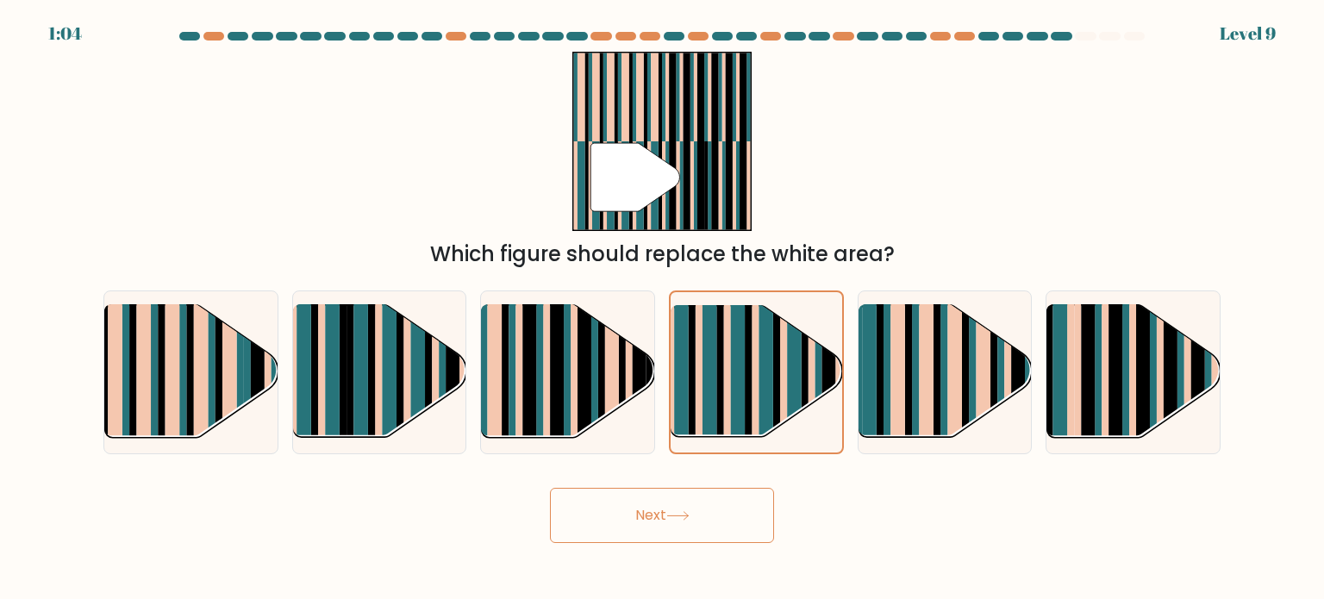
click at [550, 488] on button "Next" at bounding box center [662, 515] width 224 height 55
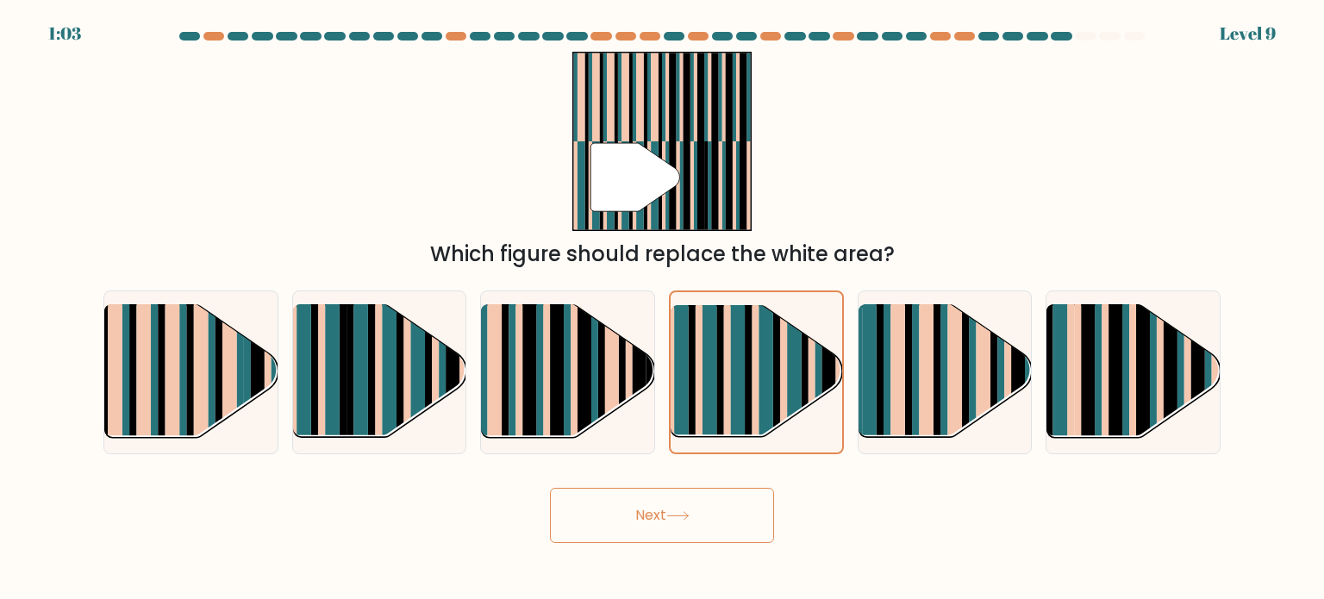
click at [550, 488] on button "Next" at bounding box center [662, 515] width 224 height 55
click at [751, 396] on rect at bounding box center [748, 388] width 7 height 170
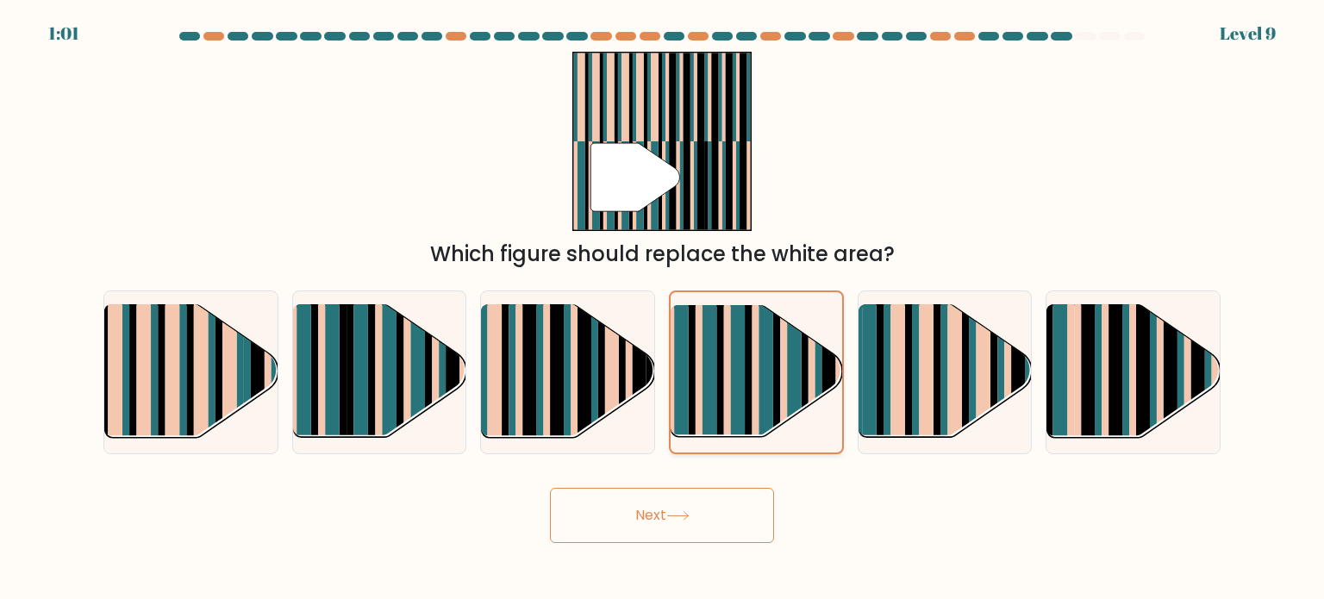
click at [663, 309] on input "d." at bounding box center [662, 304] width 1 height 9
click at [751, 396] on rect at bounding box center [748, 388] width 7 height 170
click at [663, 309] on input "d." at bounding box center [662, 304] width 1 height 9
click at [751, 396] on rect at bounding box center [748, 388] width 7 height 170
click at [663, 309] on input "d." at bounding box center [662, 304] width 1 height 9
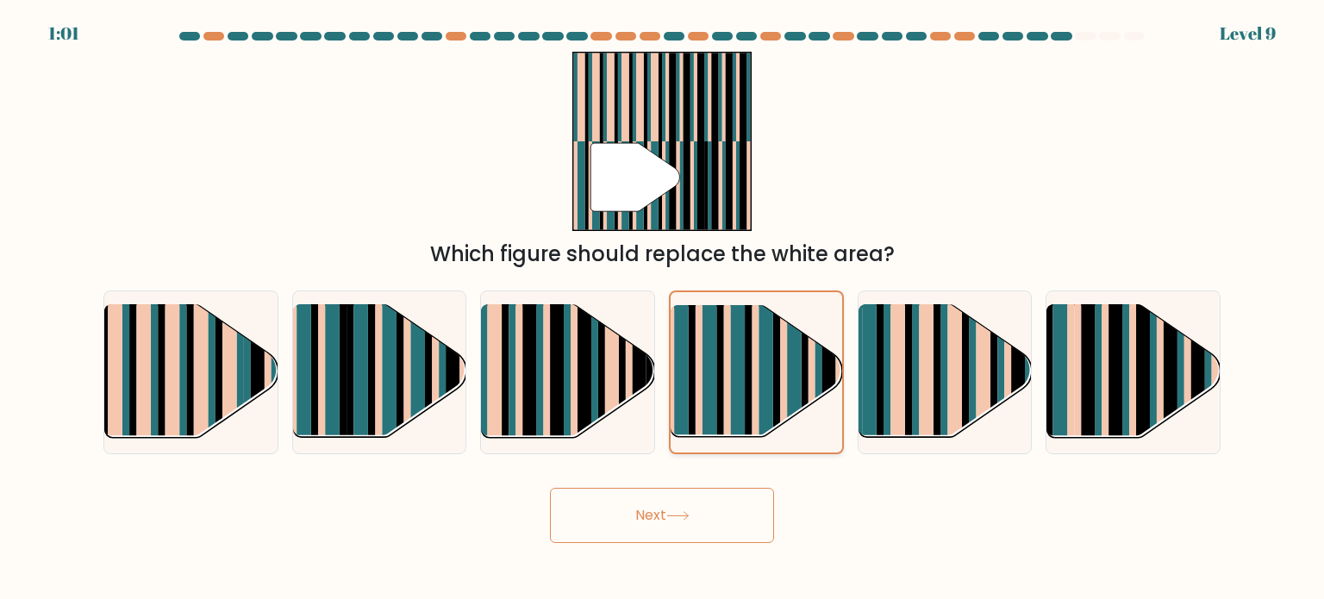
click at [751, 396] on rect at bounding box center [748, 388] width 7 height 170
click at [663, 309] on input "d." at bounding box center [662, 304] width 1 height 9
click at [674, 517] on icon at bounding box center [677, 515] width 23 height 9
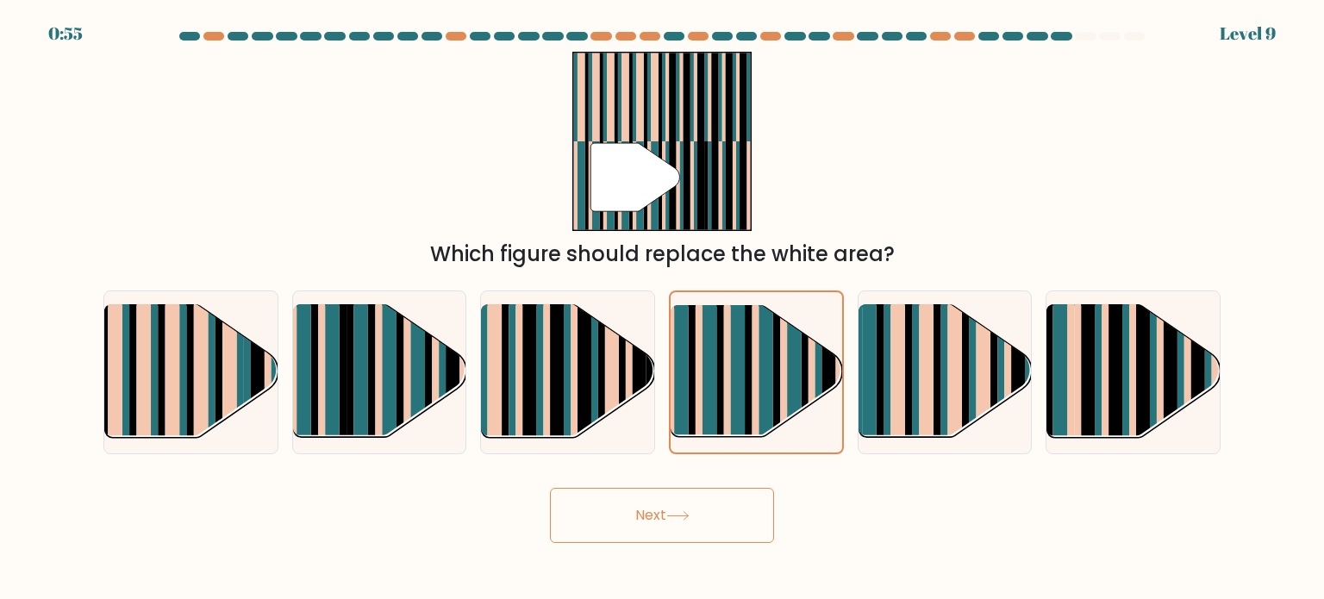
click at [674, 517] on icon at bounding box center [677, 515] width 23 height 9
click at [705, 516] on button "Next" at bounding box center [662, 515] width 224 height 55
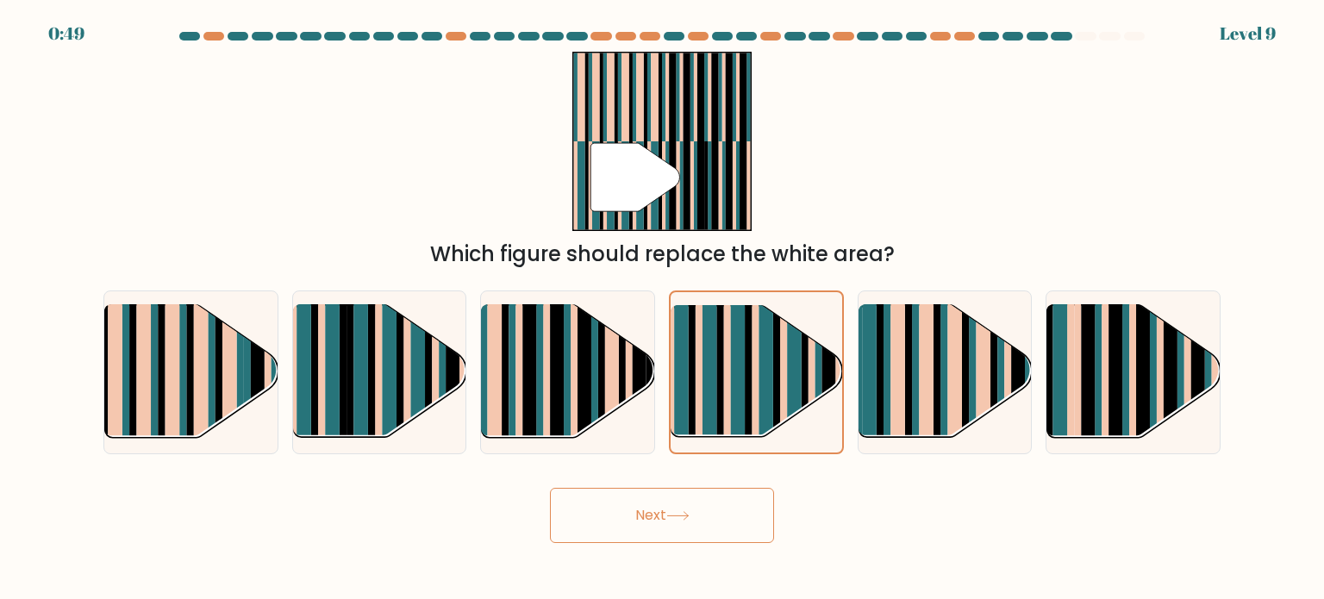
click at [705, 516] on button "Next" at bounding box center [662, 515] width 224 height 55
click at [723, 263] on div "Which figure should replace the white area?" at bounding box center [662, 254] width 1096 height 31
click at [736, 365] on rect at bounding box center [738, 388] width 14 height 170
click at [663, 309] on input "d." at bounding box center [662, 304] width 1 height 9
click at [736, 365] on rect at bounding box center [738, 388] width 14 height 170
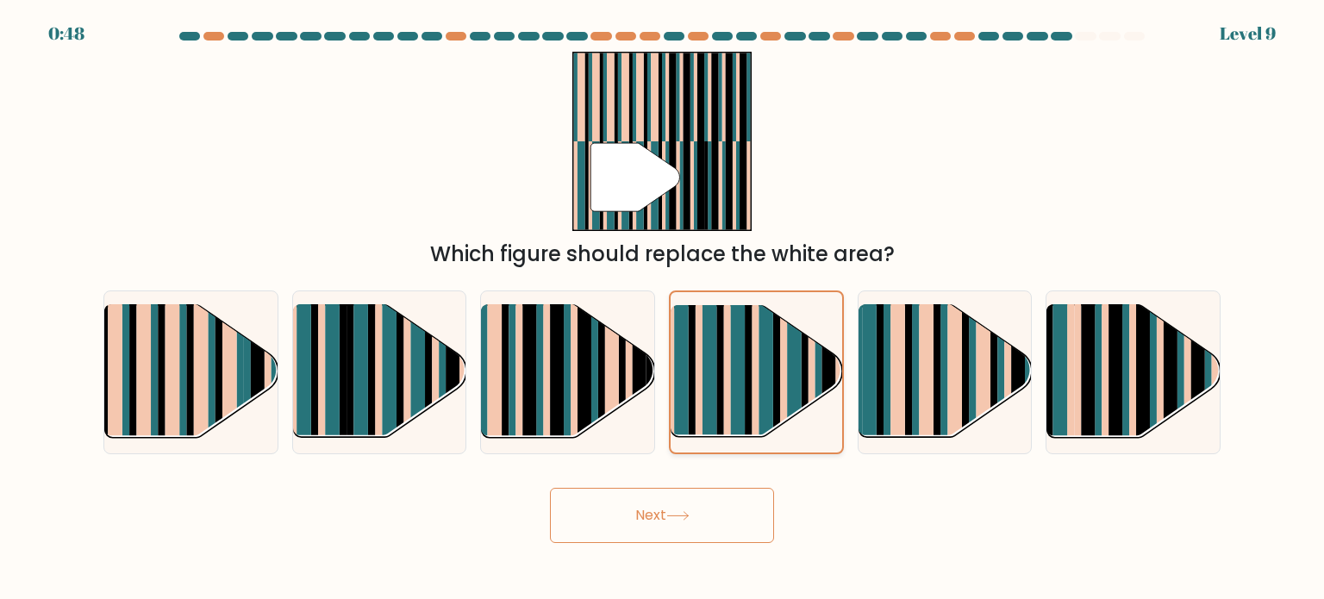
click at [663, 309] on input "d." at bounding box center [662, 304] width 1 height 9
click at [736, 365] on rect at bounding box center [738, 388] width 14 height 170
click at [663, 309] on input "d." at bounding box center [662, 304] width 1 height 9
click at [736, 365] on rect at bounding box center [738, 388] width 14 height 170
click at [663, 309] on input "d." at bounding box center [662, 304] width 1 height 9
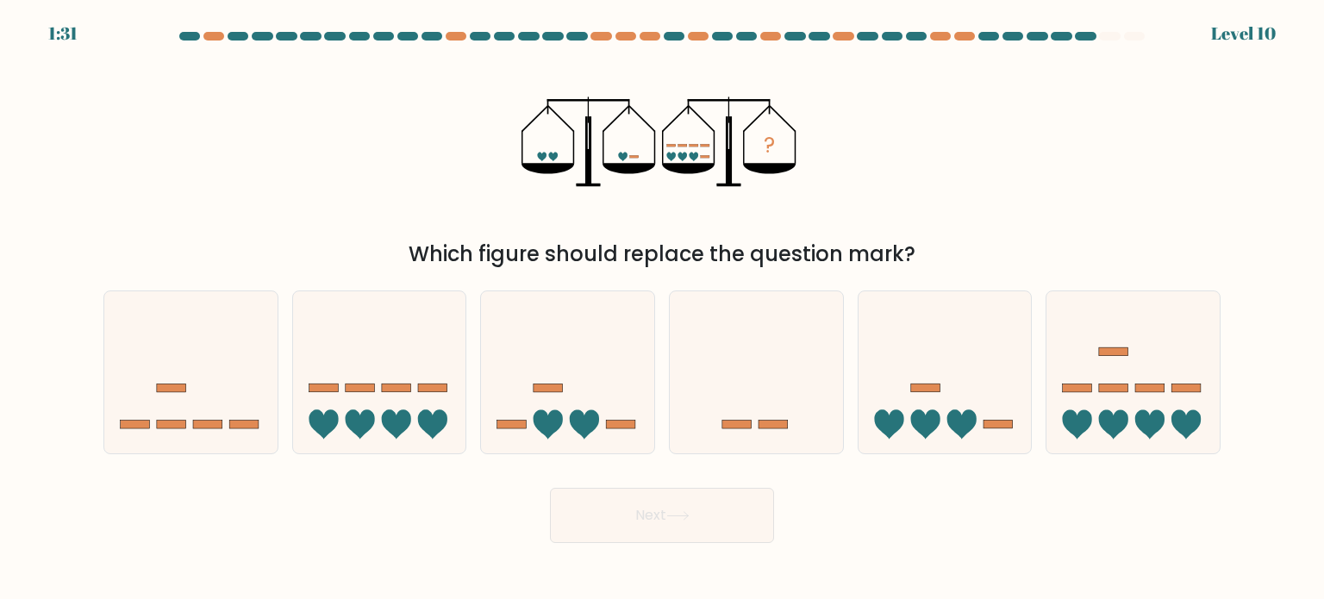
click at [1051, 148] on div "? Which figure should replace the question mark?" at bounding box center [662, 161] width 1138 height 218
click at [421, 420] on icon at bounding box center [432, 423] width 29 height 29
click at [662, 309] on input "b." at bounding box center [662, 304] width 1 height 9
radio input "true"
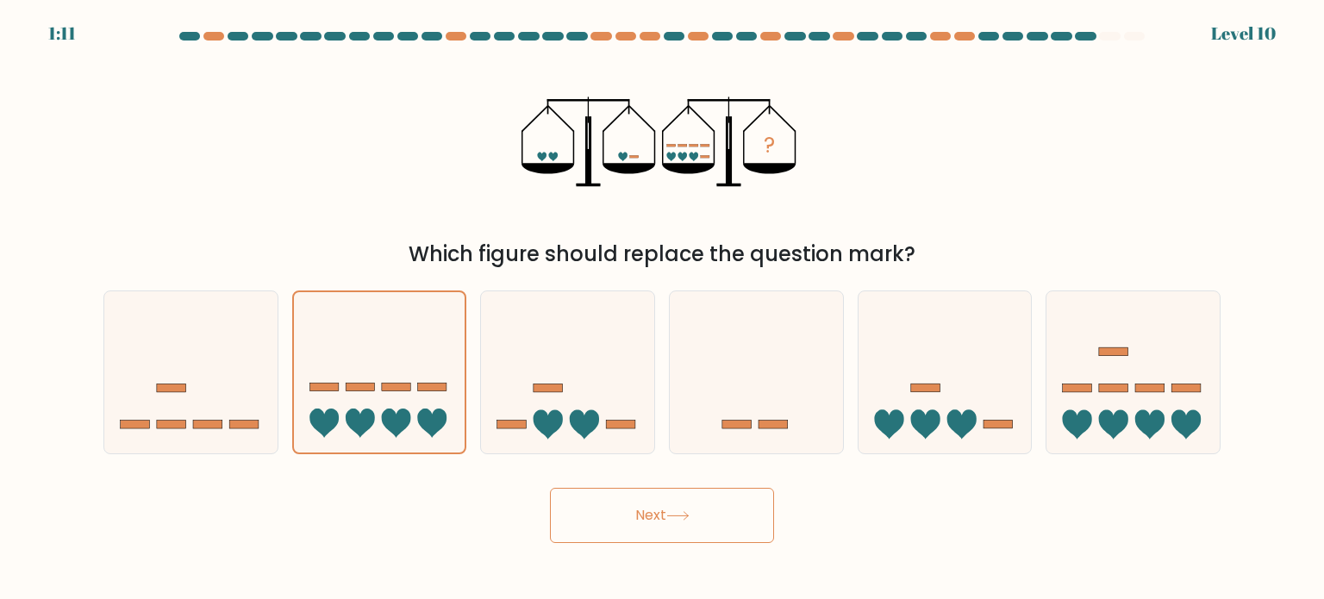
click at [634, 516] on button "Next" at bounding box center [662, 515] width 224 height 55
click at [550, 488] on button "Next" at bounding box center [662, 515] width 224 height 55
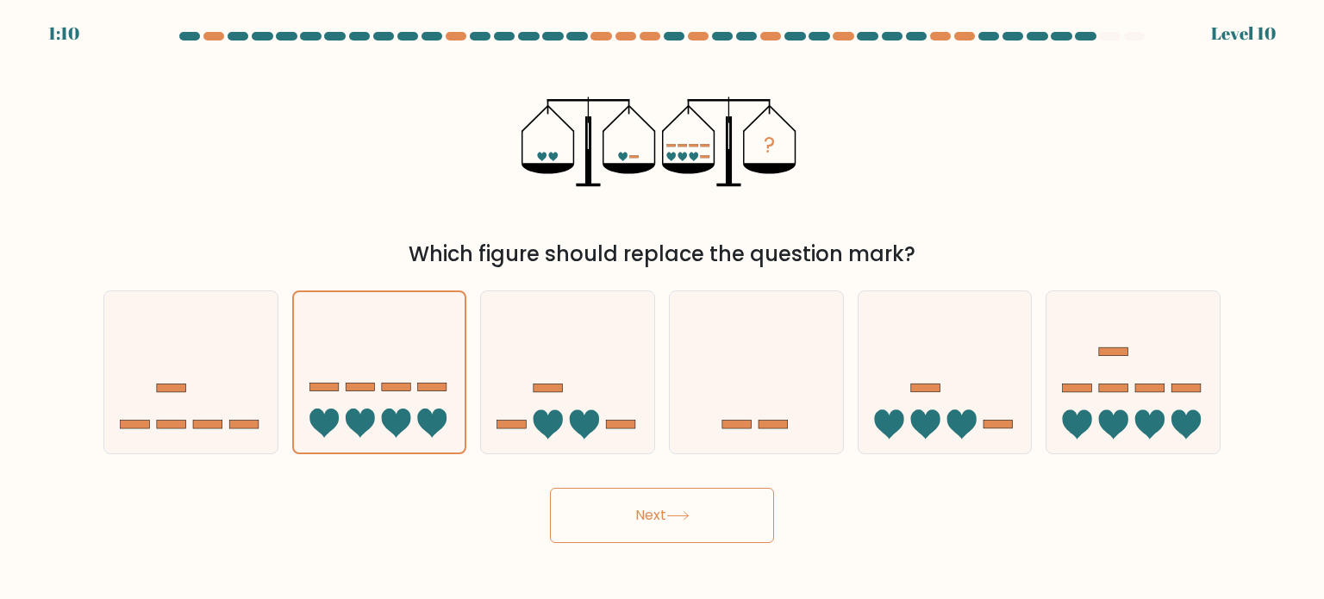
click at [550, 488] on button "Next" at bounding box center [662, 515] width 224 height 55
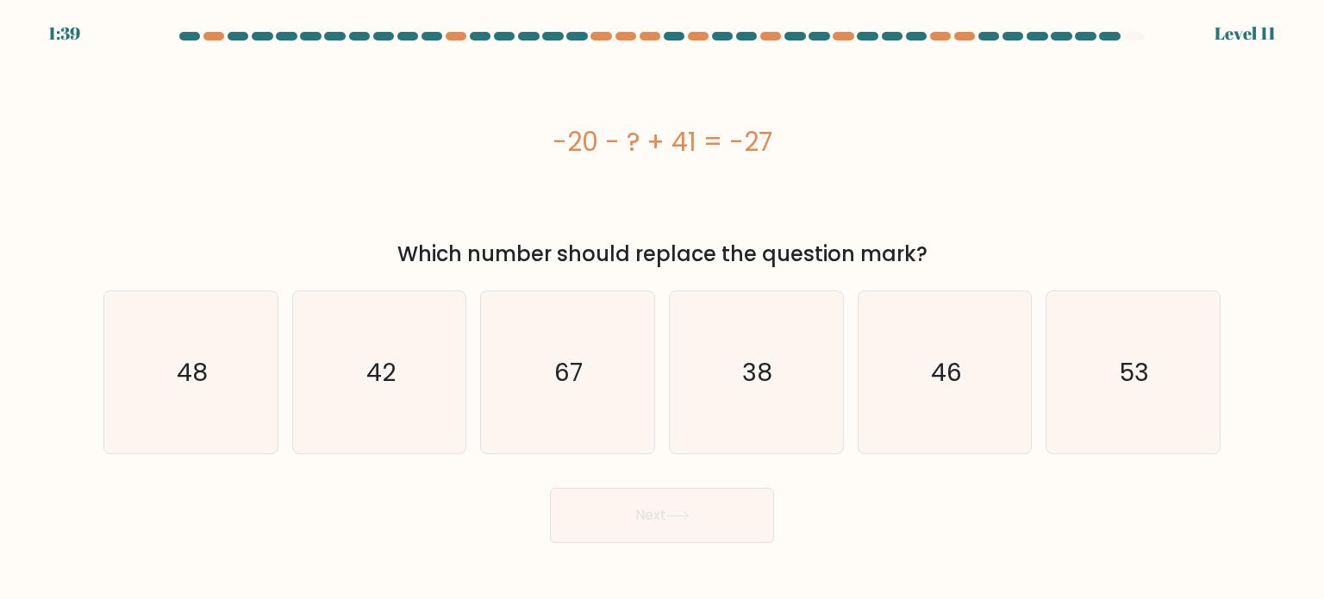
click at [1155, 123] on div "-20 - ? + 41 = -27" at bounding box center [661, 141] width 1117 height 39
click at [221, 395] on icon "48" at bounding box center [190, 372] width 162 height 162
click at [662, 309] on input "a. 48" at bounding box center [662, 304] width 1 height 9
radio input "true"
click at [621, 515] on button "Next" at bounding box center [662, 515] width 224 height 55
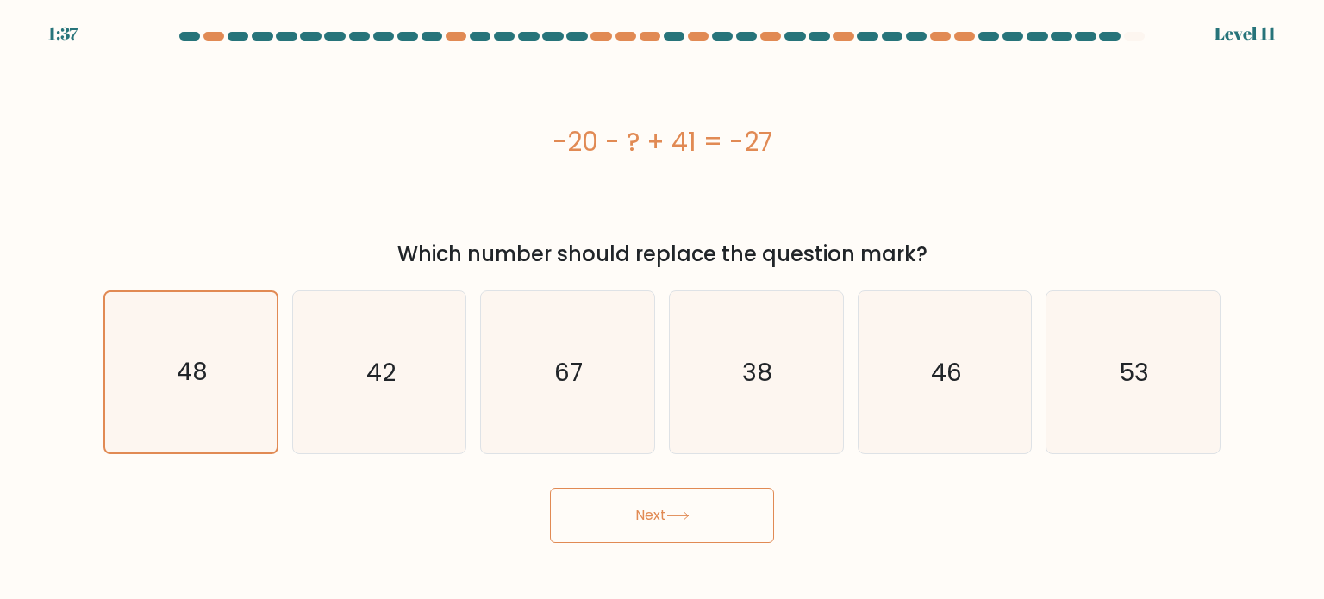
click at [621, 515] on button "Next" at bounding box center [662, 515] width 224 height 55
click at [550, 488] on button "Next" at bounding box center [662, 515] width 224 height 55
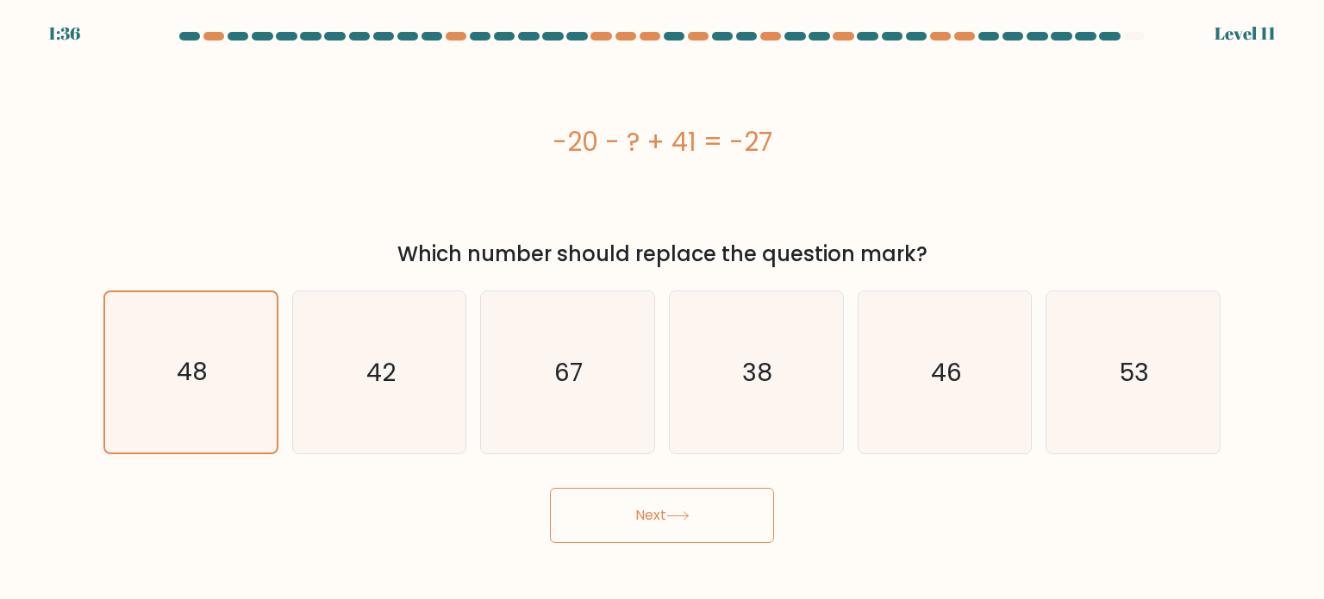
click at [550, 488] on button "Next" at bounding box center [662, 515] width 224 height 55
click at [942, 197] on div "-20 - ? + 41 = -27" at bounding box center [661, 142] width 1117 height 180
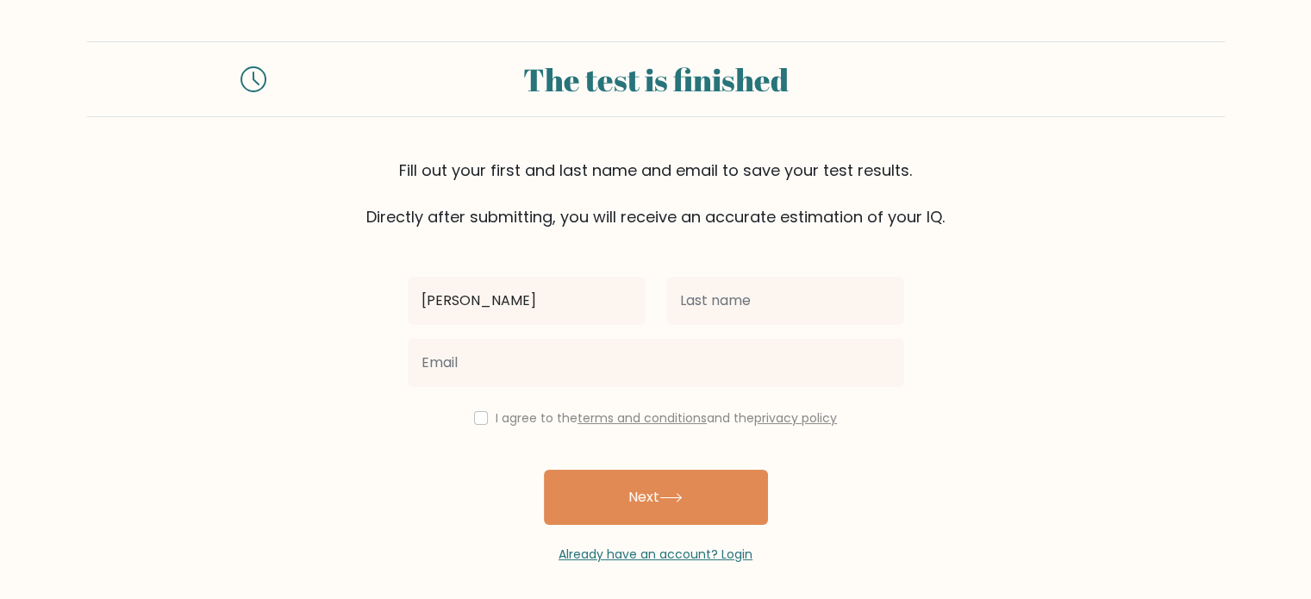
type input "[PERSON_NAME]"
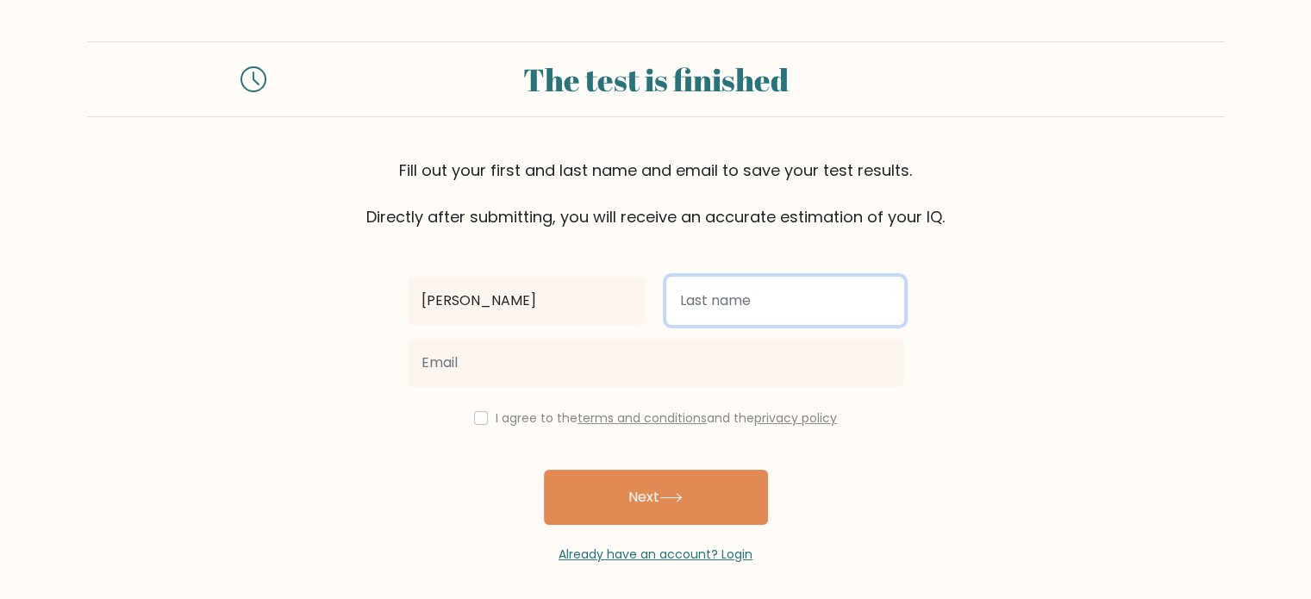
click at [721, 308] on input "text" at bounding box center [785, 301] width 238 height 48
type input "Omilda"
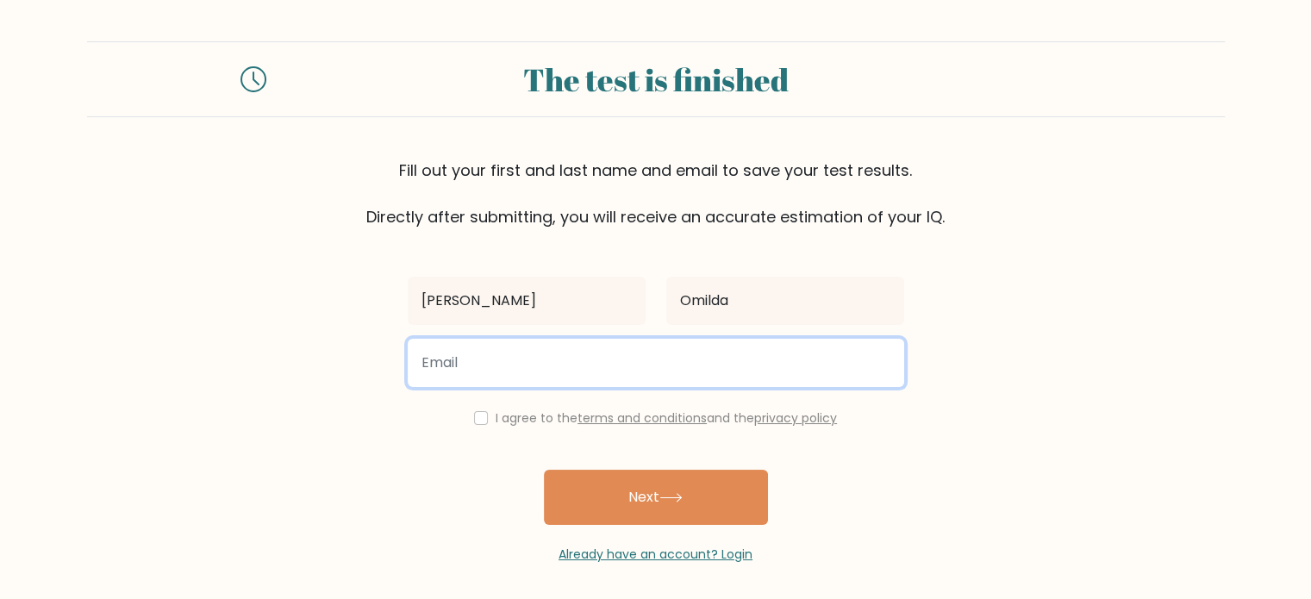
click at [655, 377] on input "email" at bounding box center [656, 363] width 496 height 48
type input "[EMAIL_ADDRESS][DOMAIN_NAME]"
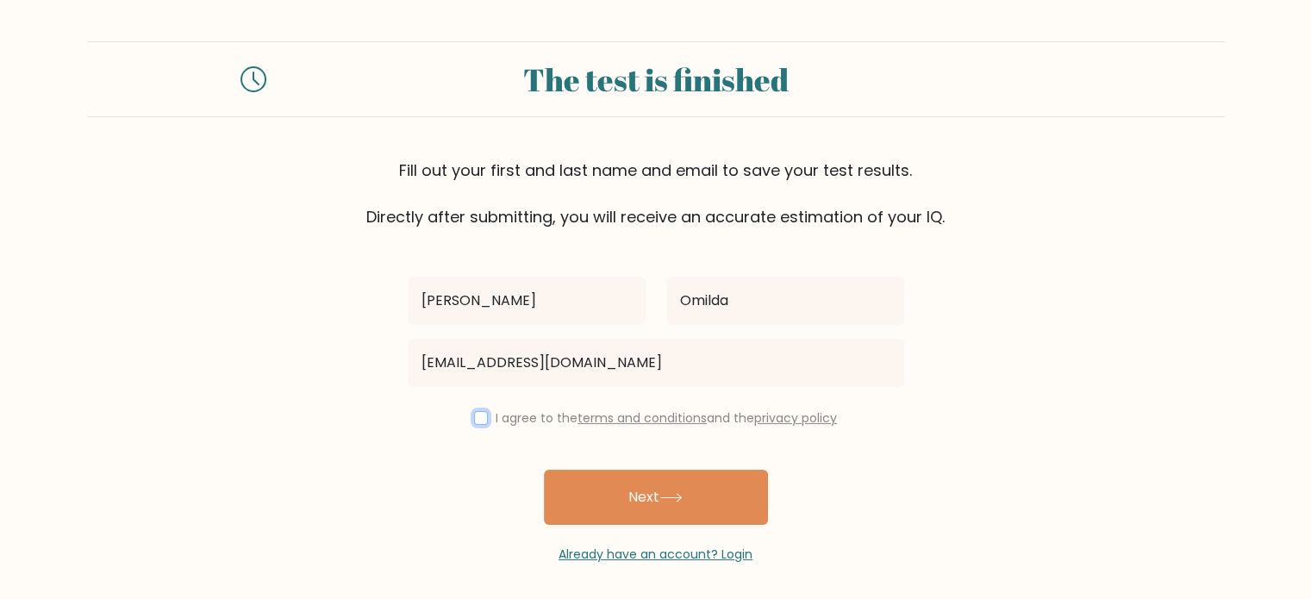
click at [481, 417] on input "checkbox" at bounding box center [481, 418] width 14 height 14
checkbox input "true"
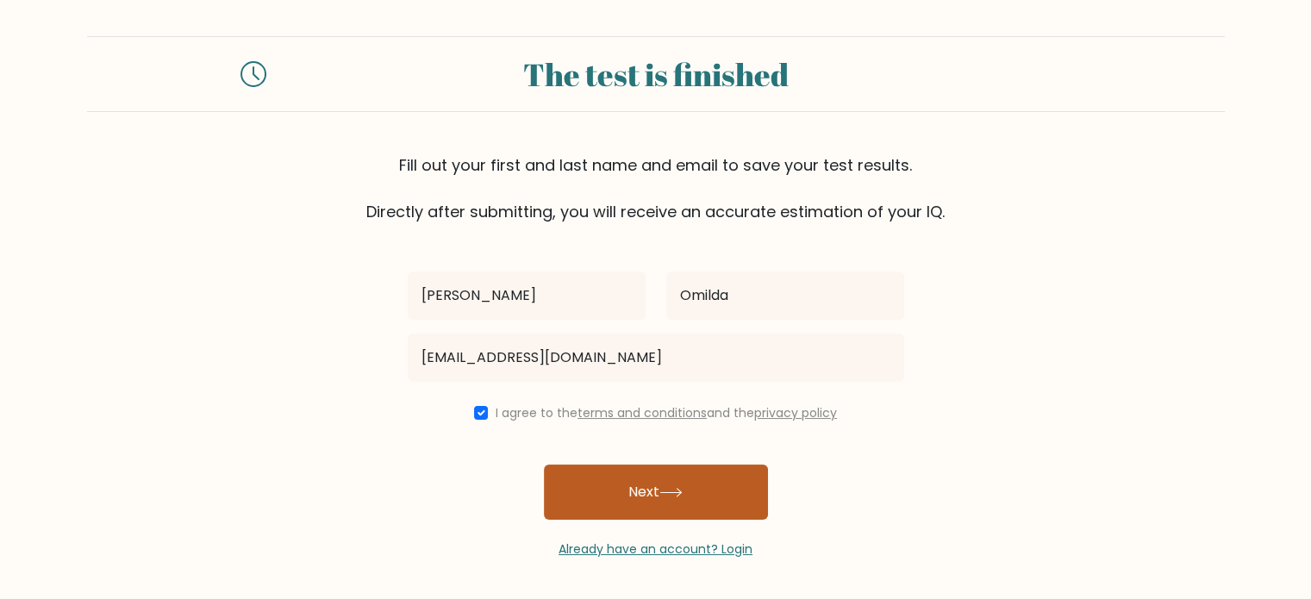
click at [678, 509] on button "Next" at bounding box center [656, 492] width 224 height 55
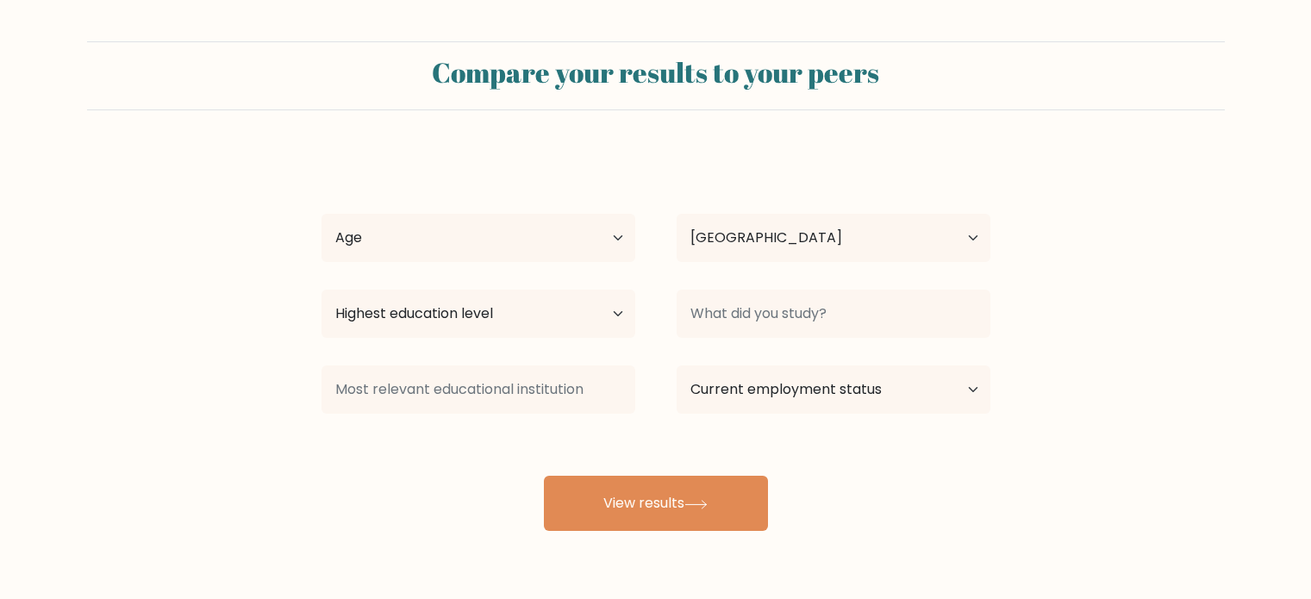
select select "NZ"
click at [559, 243] on select "Age Under [DEMOGRAPHIC_DATA] [DEMOGRAPHIC_DATA] [DEMOGRAPHIC_DATA] [DEMOGRAPHIC…" at bounding box center [478, 238] width 314 height 48
click at [416, 239] on select "Age Under [DEMOGRAPHIC_DATA] [DEMOGRAPHIC_DATA] [DEMOGRAPHIC_DATA] [DEMOGRAPHIC…" at bounding box center [478, 238] width 314 height 48
click at [1096, 175] on form "Compare your results to your peers [PERSON_NAME] Age Under [DEMOGRAPHIC_DATA] […" at bounding box center [655, 286] width 1311 height 490
click at [542, 225] on select "Age Under [DEMOGRAPHIC_DATA] [DEMOGRAPHIC_DATA] [DEMOGRAPHIC_DATA] [DEMOGRAPHIC…" at bounding box center [478, 238] width 314 height 48
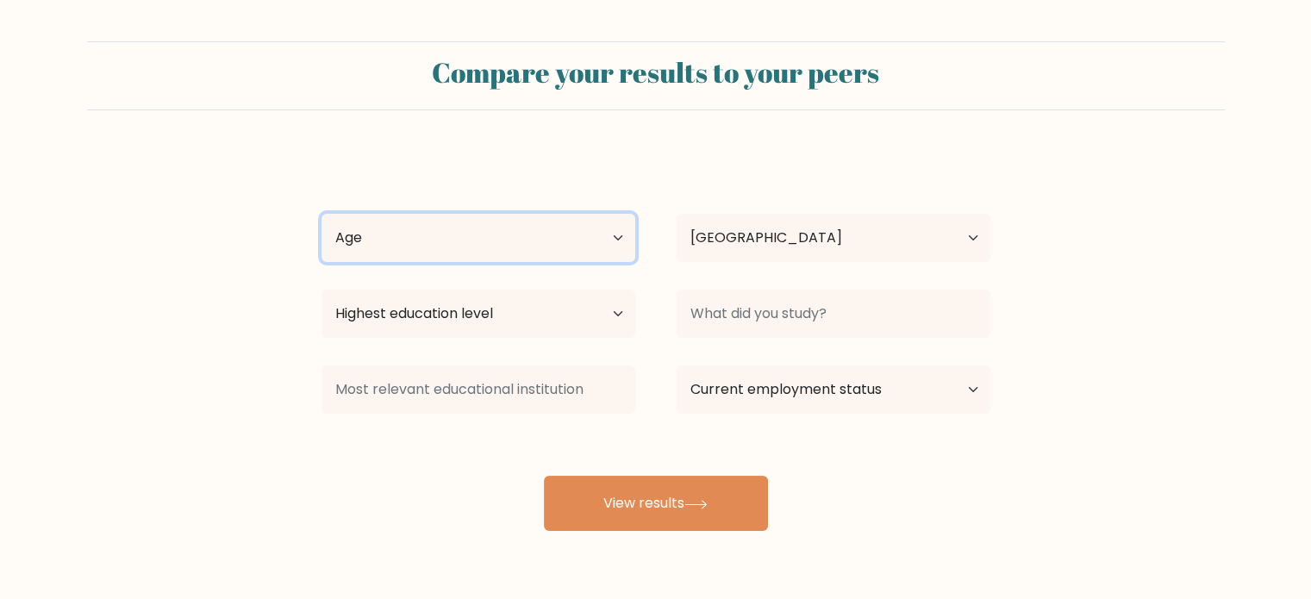
select select "25_34"
click at [321, 214] on select "Age Under [DEMOGRAPHIC_DATA] [DEMOGRAPHIC_DATA] [DEMOGRAPHIC_DATA] [DEMOGRAPHIC…" at bounding box center [478, 238] width 314 height 48
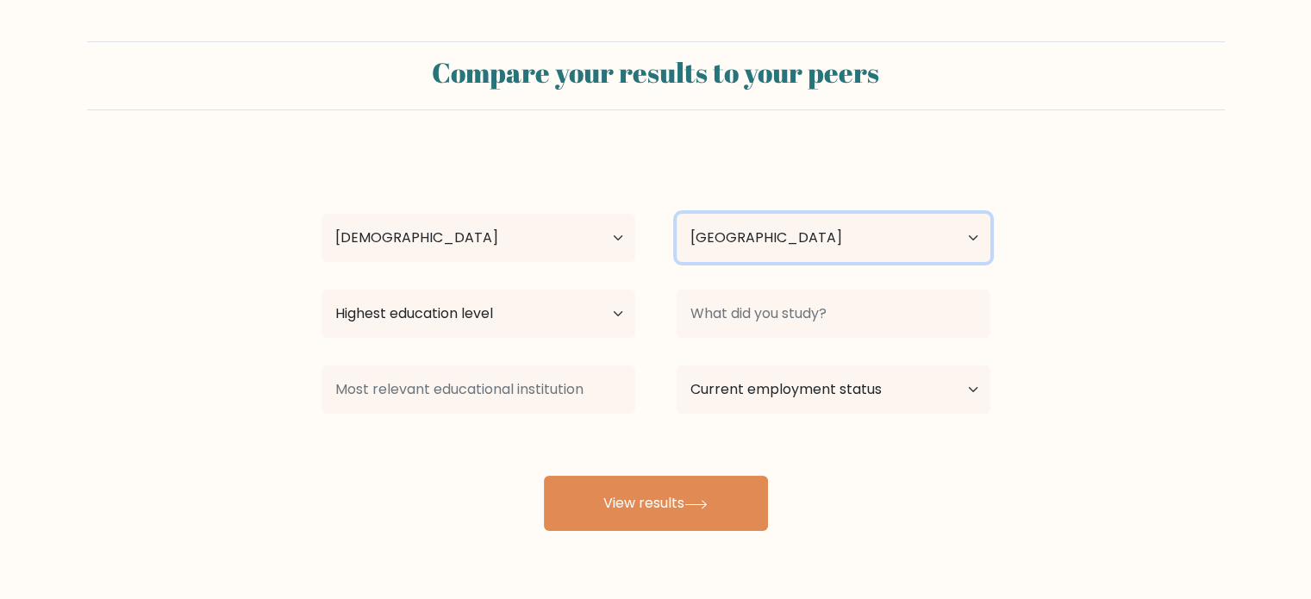
click at [724, 253] on select "Country [GEOGRAPHIC_DATA] [GEOGRAPHIC_DATA] [GEOGRAPHIC_DATA] [US_STATE] [GEOGR…" at bounding box center [834, 238] width 314 height 48
select select "PH"
click at [677, 214] on select "Country [GEOGRAPHIC_DATA] [GEOGRAPHIC_DATA] [GEOGRAPHIC_DATA] [US_STATE] [GEOGR…" at bounding box center [834, 238] width 314 height 48
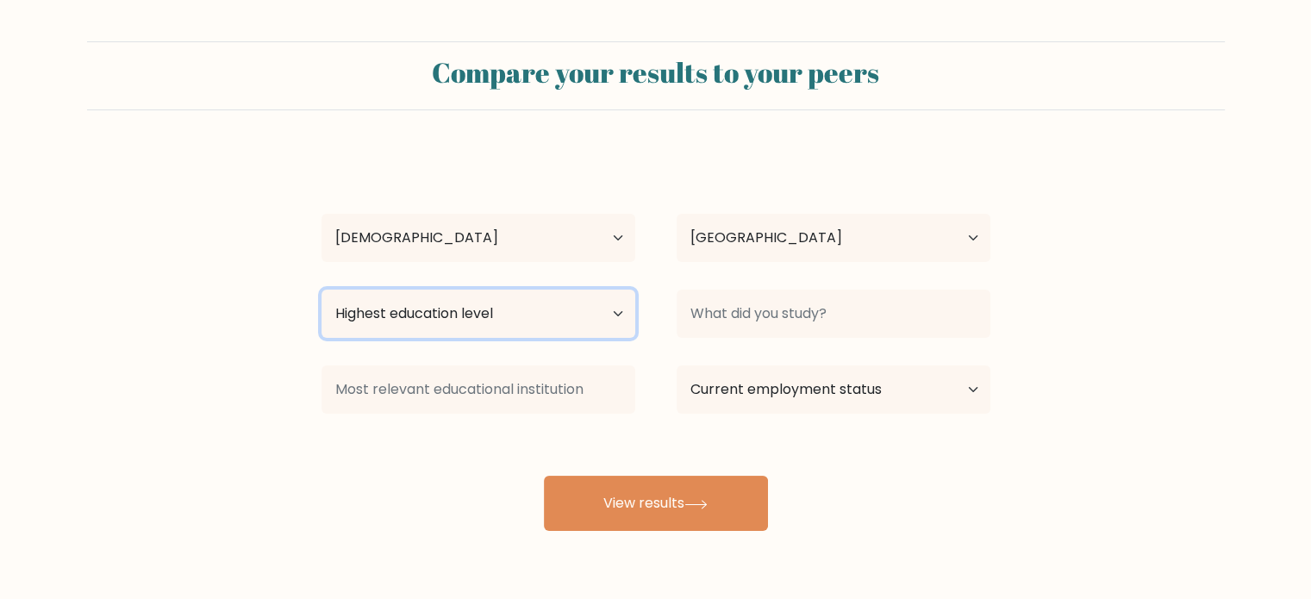
click at [584, 303] on select "Highest education level No schooling Primary Lower Secondary Upper Secondary Oc…" at bounding box center [478, 314] width 314 height 48
select select "bachelors_degree"
click at [321, 290] on select "Highest education level No schooling Primary Lower Secondary Upper Secondary Oc…" at bounding box center [478, 314] width 314 height 48
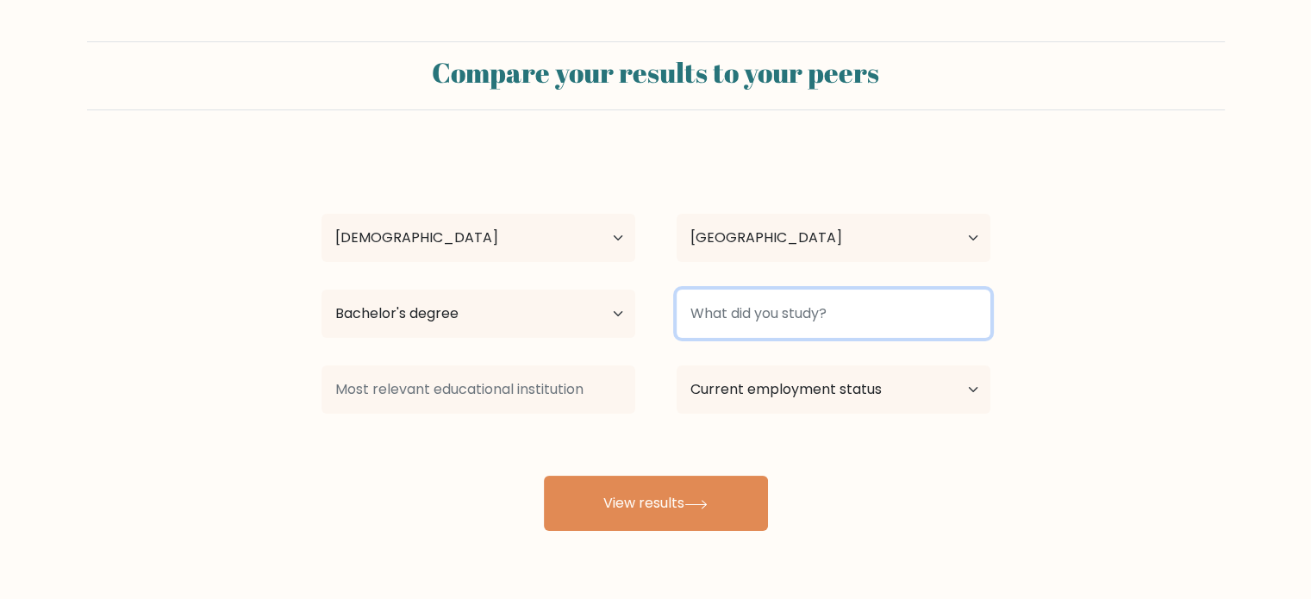
click at [847, 315] on input at bounding box center [834, 314] width 314 height 48
type input "BS in Civil Engineering"
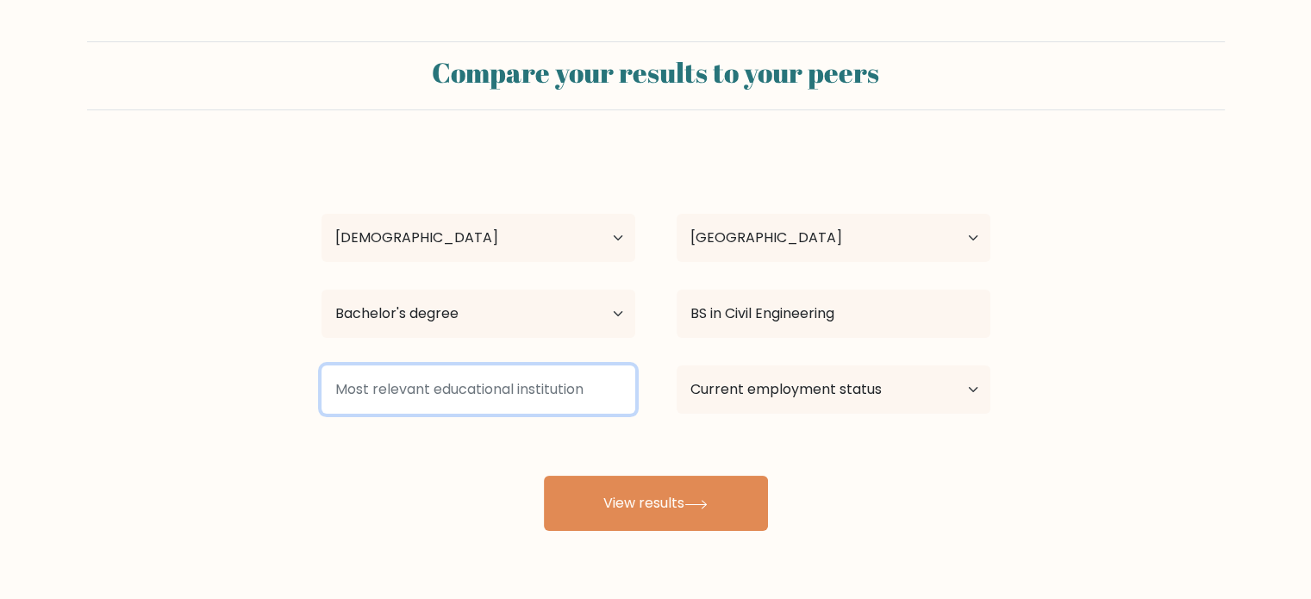
click at [568, 392] on input at bounding box center [478, 389] width 314 height 48
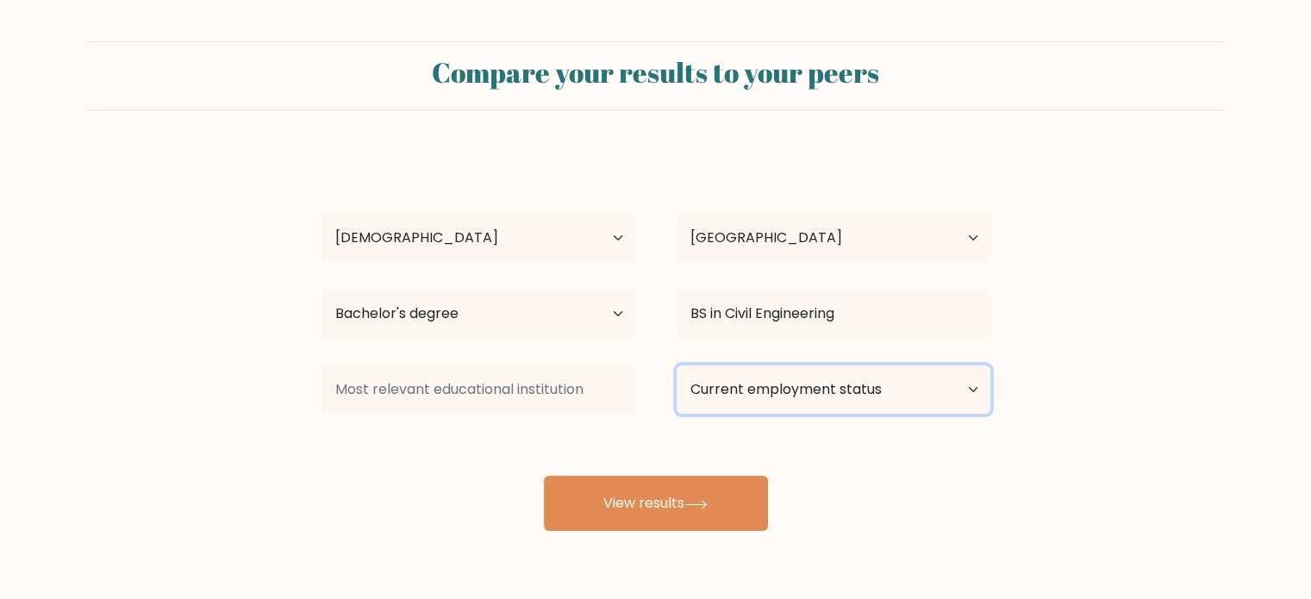
click at [727, 395] on select "Current employment status Employed Student Retired Other / prefer not to answer" at bounding box center [834, 389] width 314 height 48
click at [933, 387] on select "Current employment status Employed Student Retired Other / prefer not to answer" at bounding box center [834, 389] width 314 height 48
select select "other"
click at [677, 365] on select "Current employment status Employed Student Retired Other / prefer not to answer" at bounding box center [834, 389] width 314 height 48
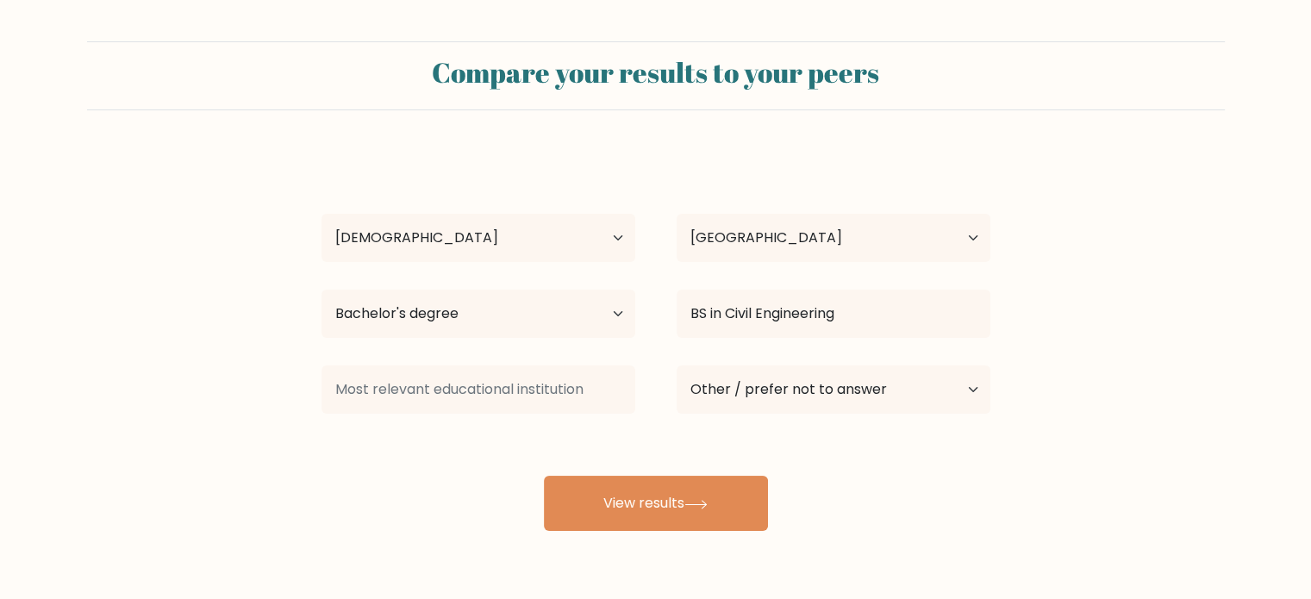
click at [1191, 396] on form "Compare your results to your peers [PERSON_NAME] Age Under [DEMOGRAPHIC_DATA] […" at bounding box center [655, 286] width 1311 height 490
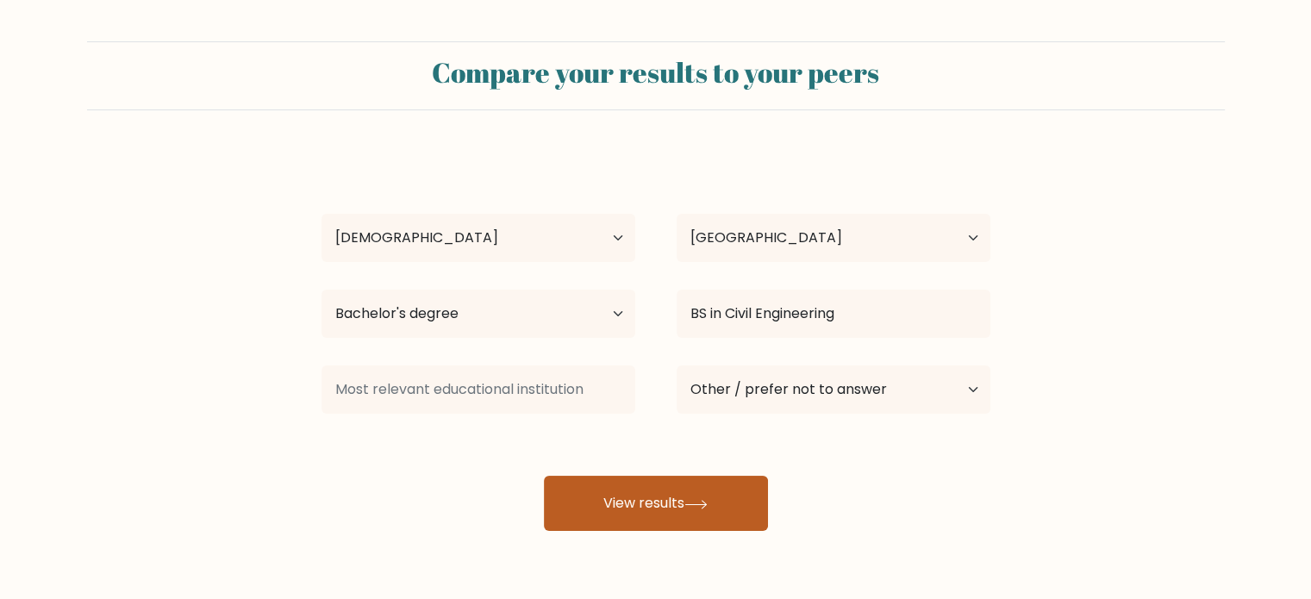
click at [704, 509] on button "View results" at bounding box center [656, 503] width 224 height 55
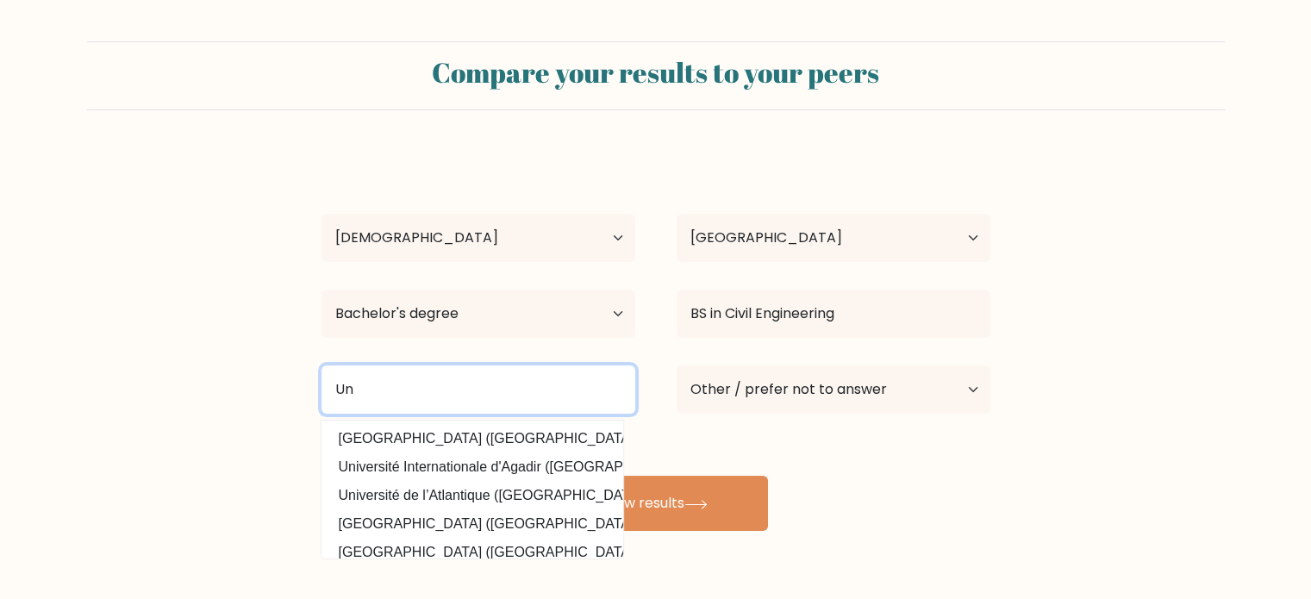
type input "U"
type input "C"
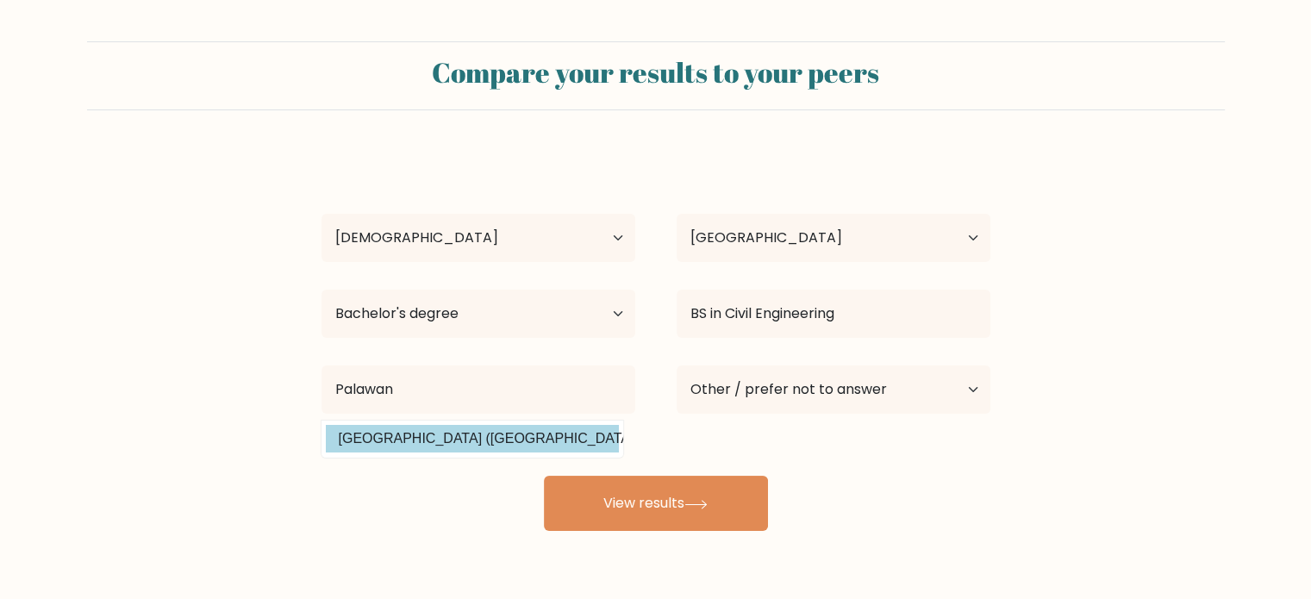
click at [450, 434] on option "[GEOGRAPHIC_DATA] ([GEOGRAPHIC_DATA])" at bounding box center [472, 439] width 293 height 28
type input "[GEOGRAPHIC_DATA]"
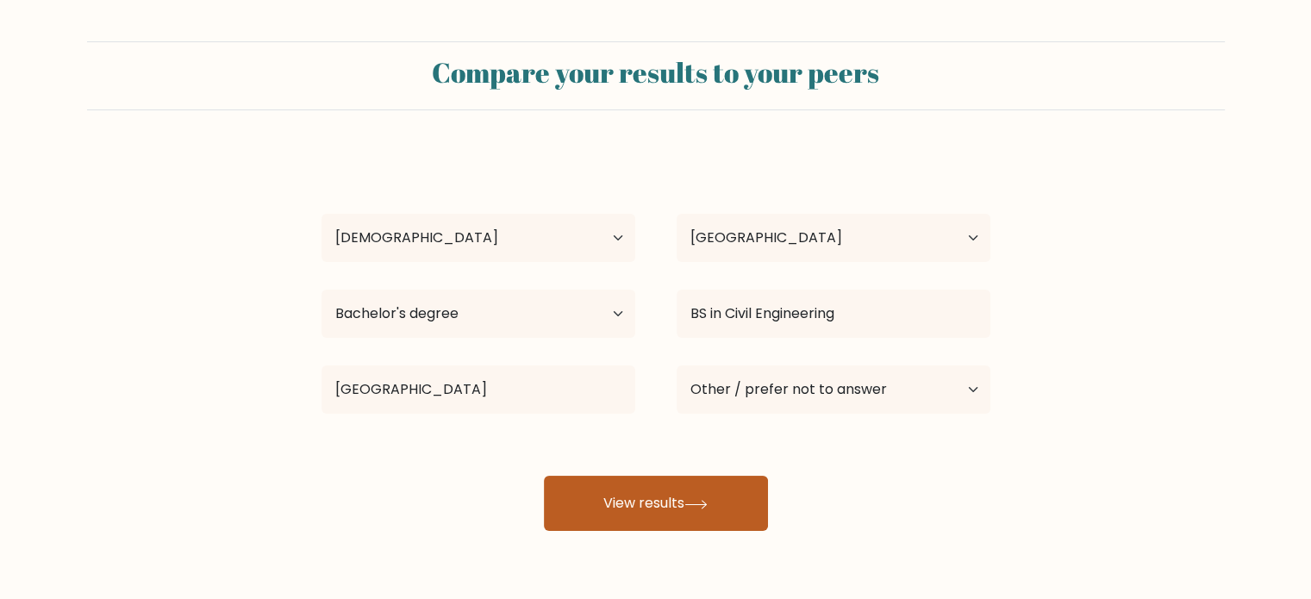
click at [639, 496] on button "View results" at bounding box center [656, 503] width 224 height 55
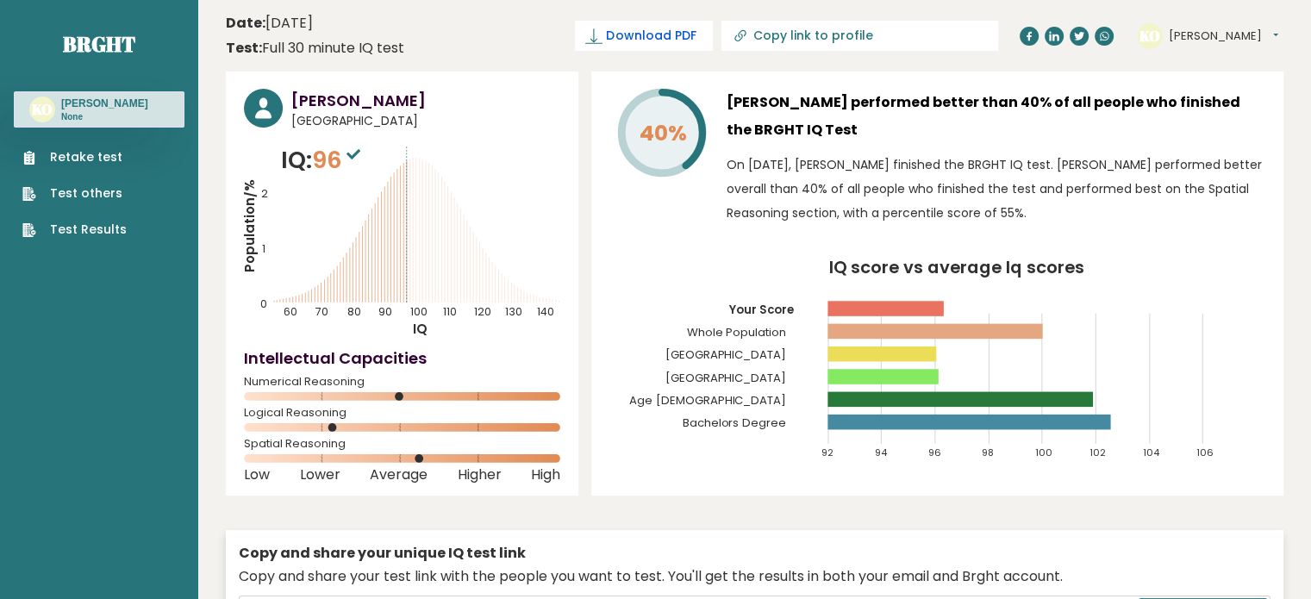
click at [696, 44] on span "Download PDF" at bounding box center [651, 36] width 90 height 18
